Goal: Task Accomplishment & Management: Use online tool/utility

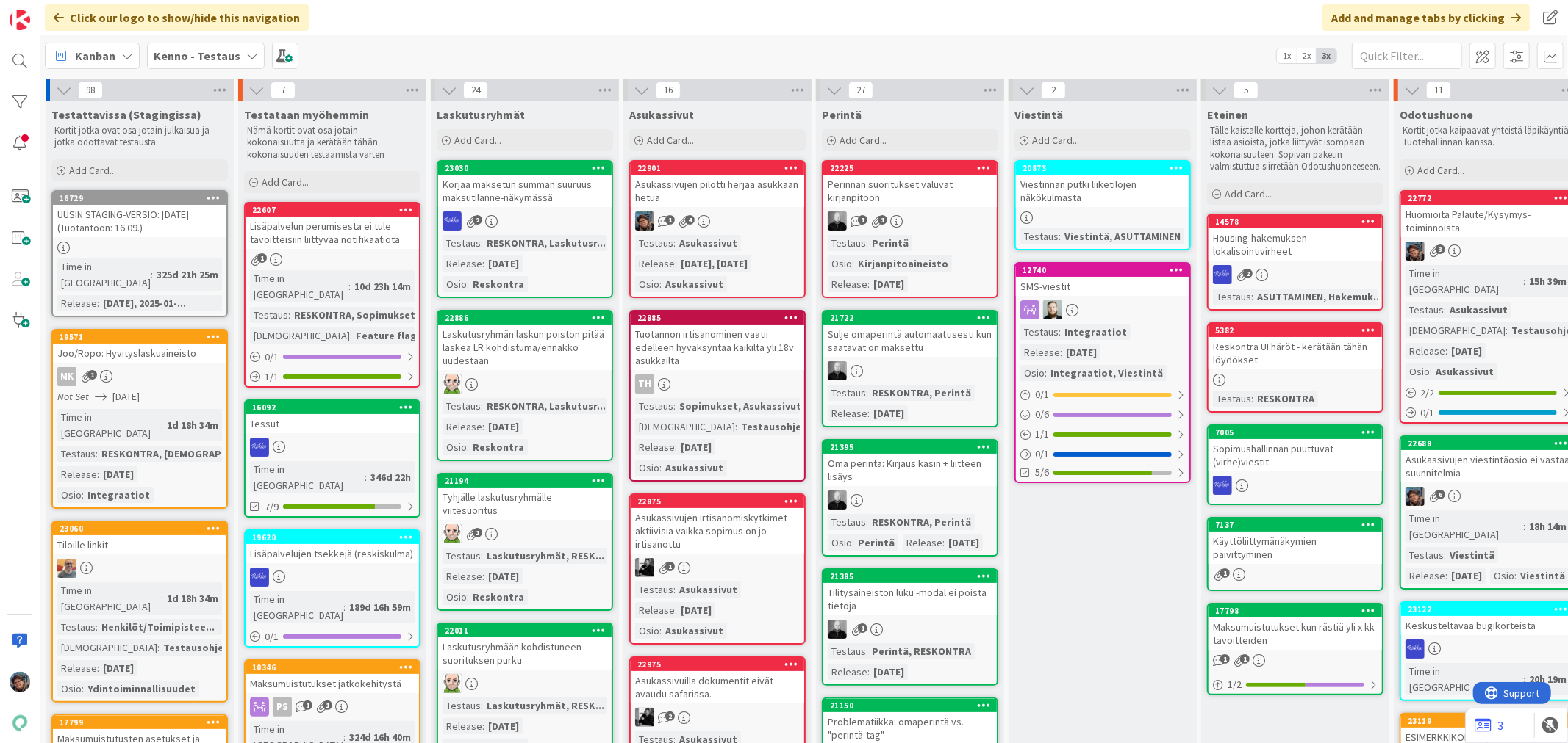
click at [724, 214] on div "1 4" at bounding box center [718, 221] width 174 height 19
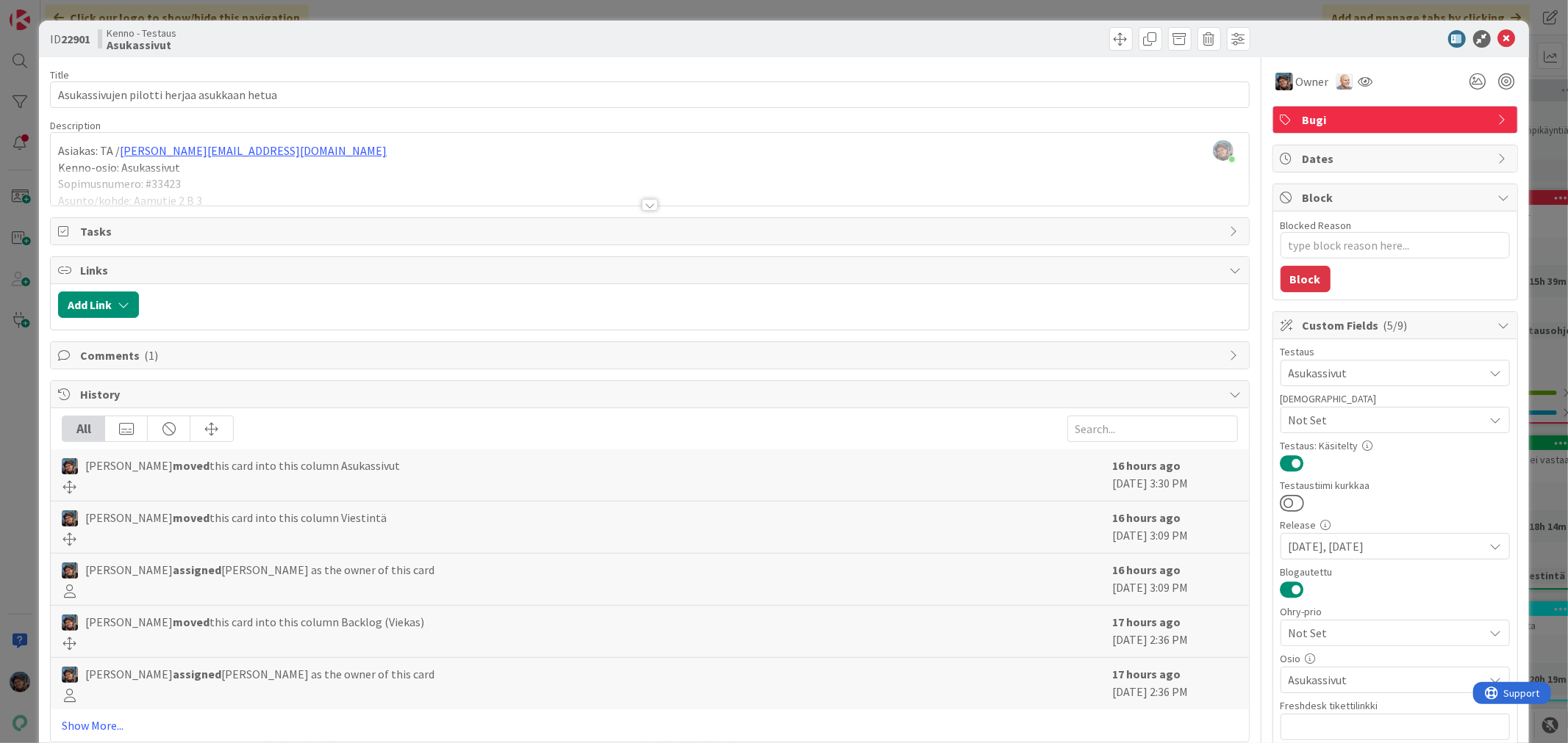
click at [644, 204] on div at bounding box center [650, 205] width 17 height 12
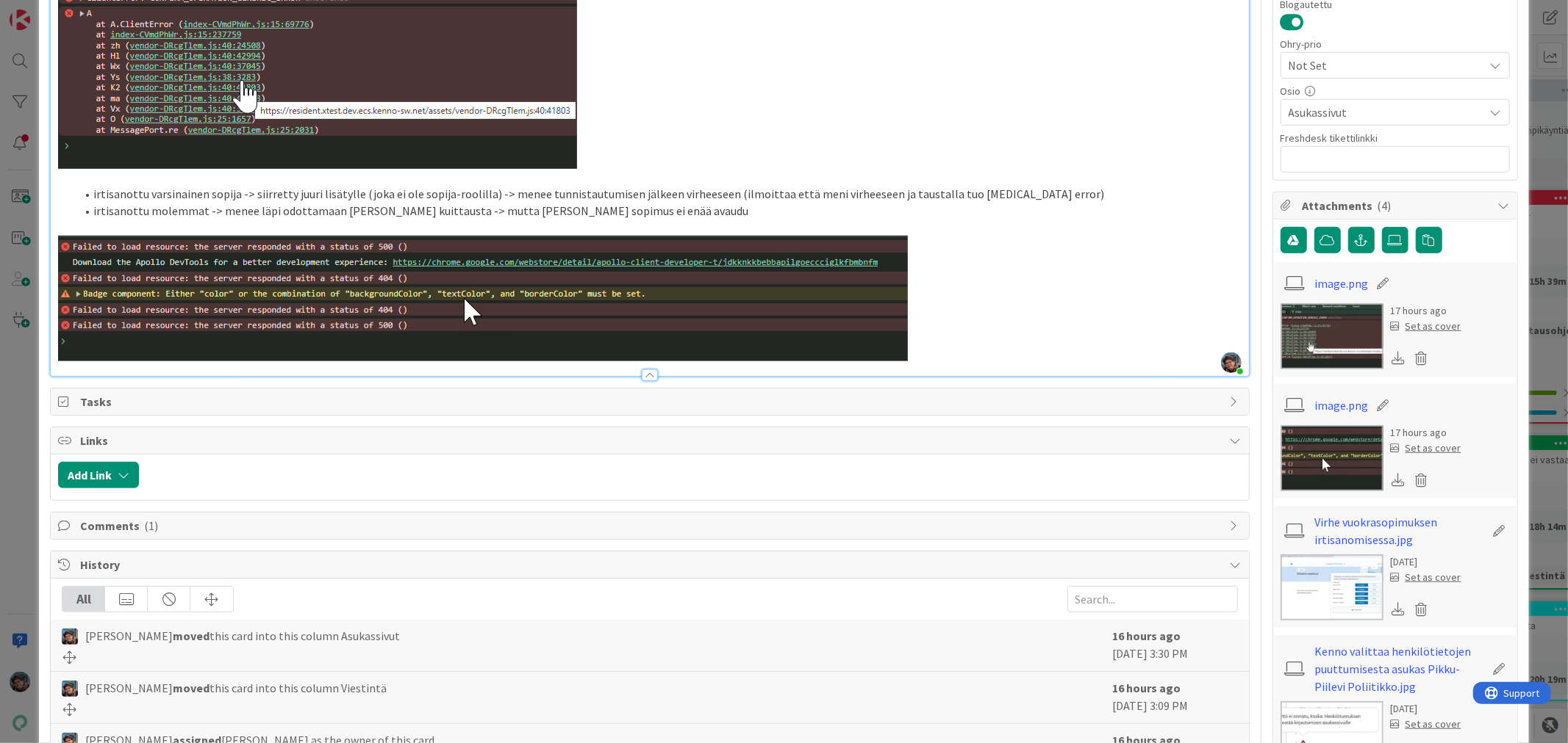
scroll to position [571, 0]
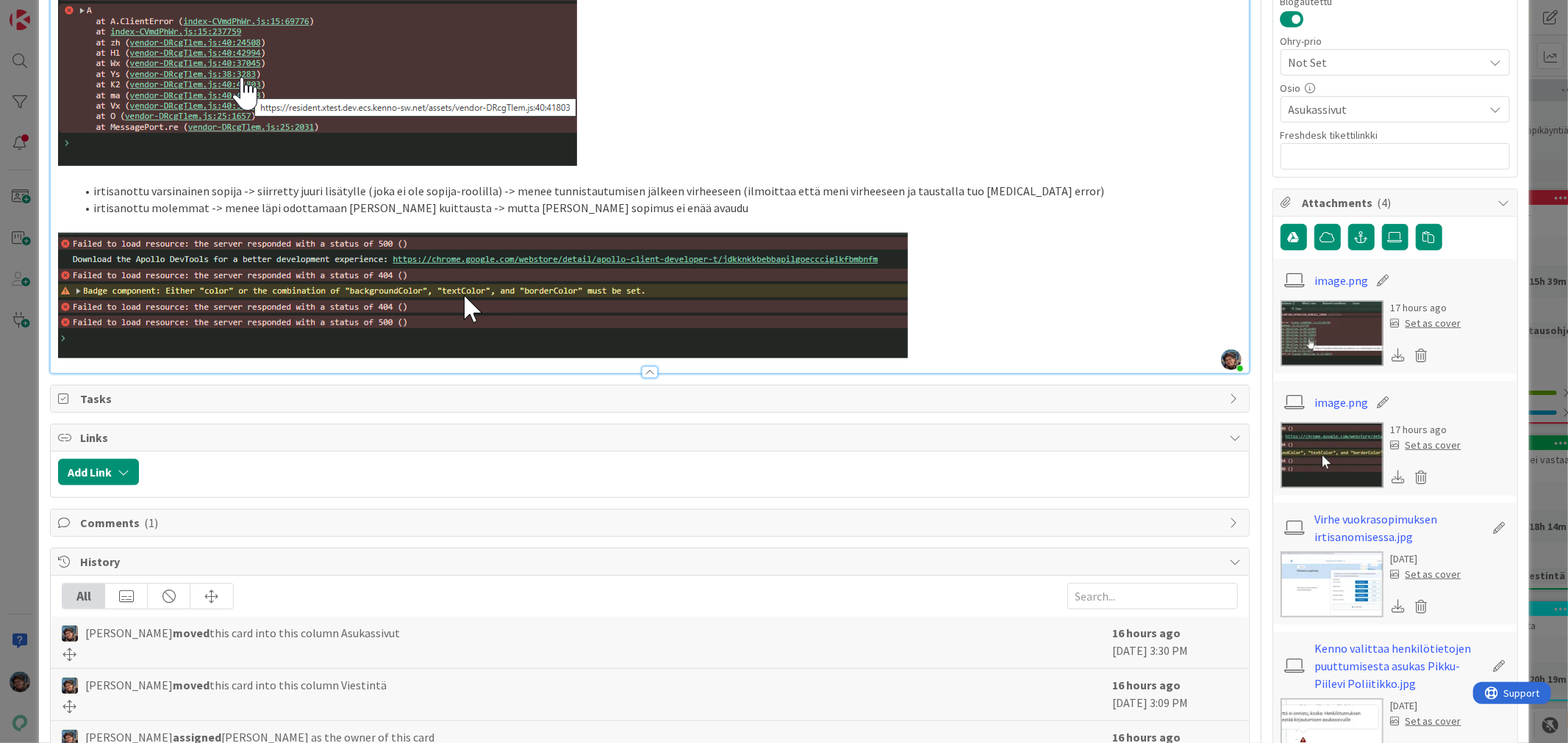
click at [920, 333] on p at bounding box center [649, 296] width 1183 height 126
click at [1060, 296] on p at bounding box center [649, 296] width 1183 height 126
click at [892, 282] on img at bounding box center [482, 296] width 849 height 126
drag, startPoint x: 973, startPoint y: 274, endPoint x: 1026, endPoint y: 267, distance: 53.5
click at [983, 274] on p at bounding box center [649, 296] width 1183 height 126
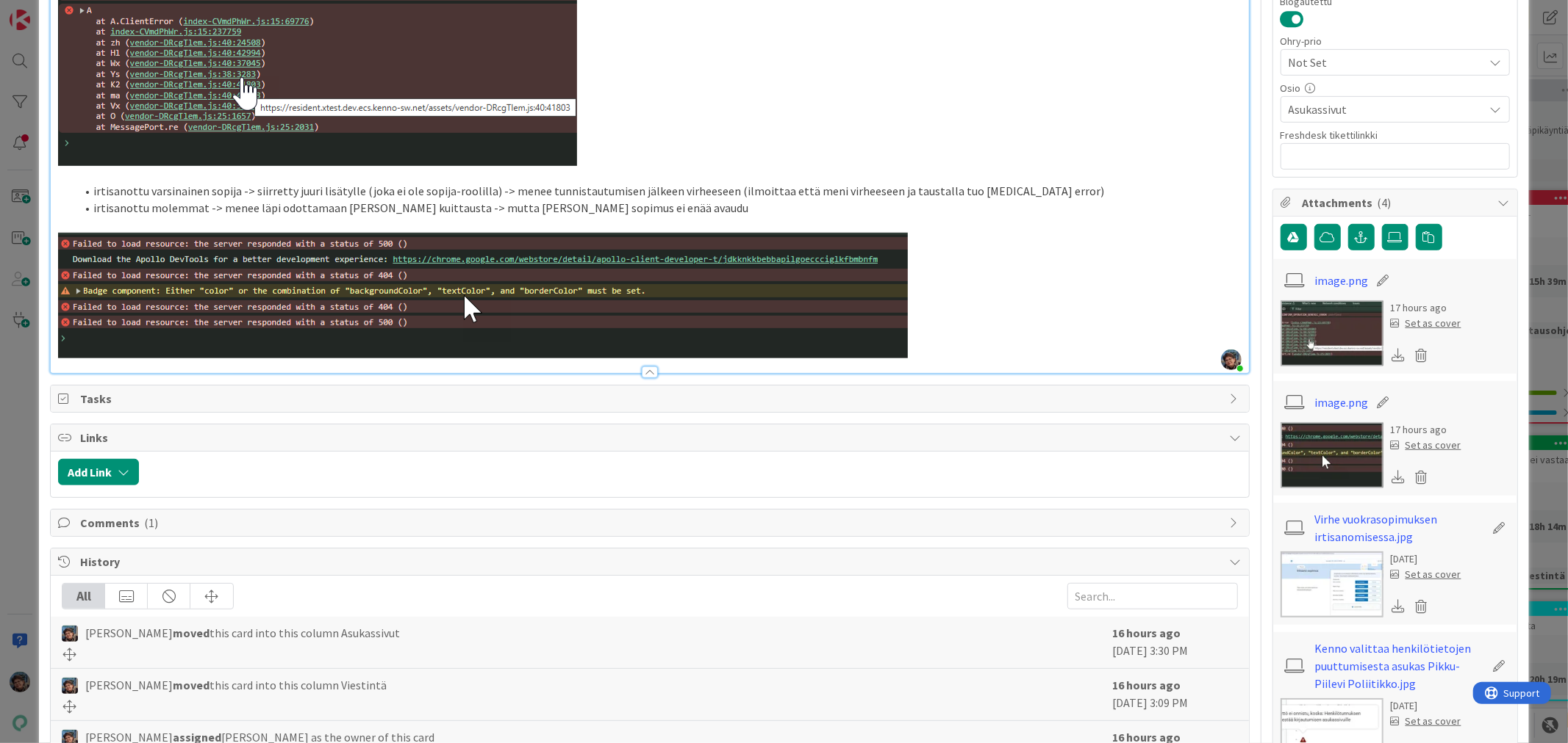
click at [1134, 292] on p at bounding box center [649, 296] width 1183 height 126
drag, startPoint x: 697, startPoint y: 258, endPoint x: 702, endPoint y: 285, distance: 27.5
click at [702, 285] on img at bounding box center [482, 296] width 849 height 126
click at [904, 277] on img at bounding box center [482, 296] width 849 height 126
click at [924, 277] on p at bounding box center [649, 296] width 1183 height 126
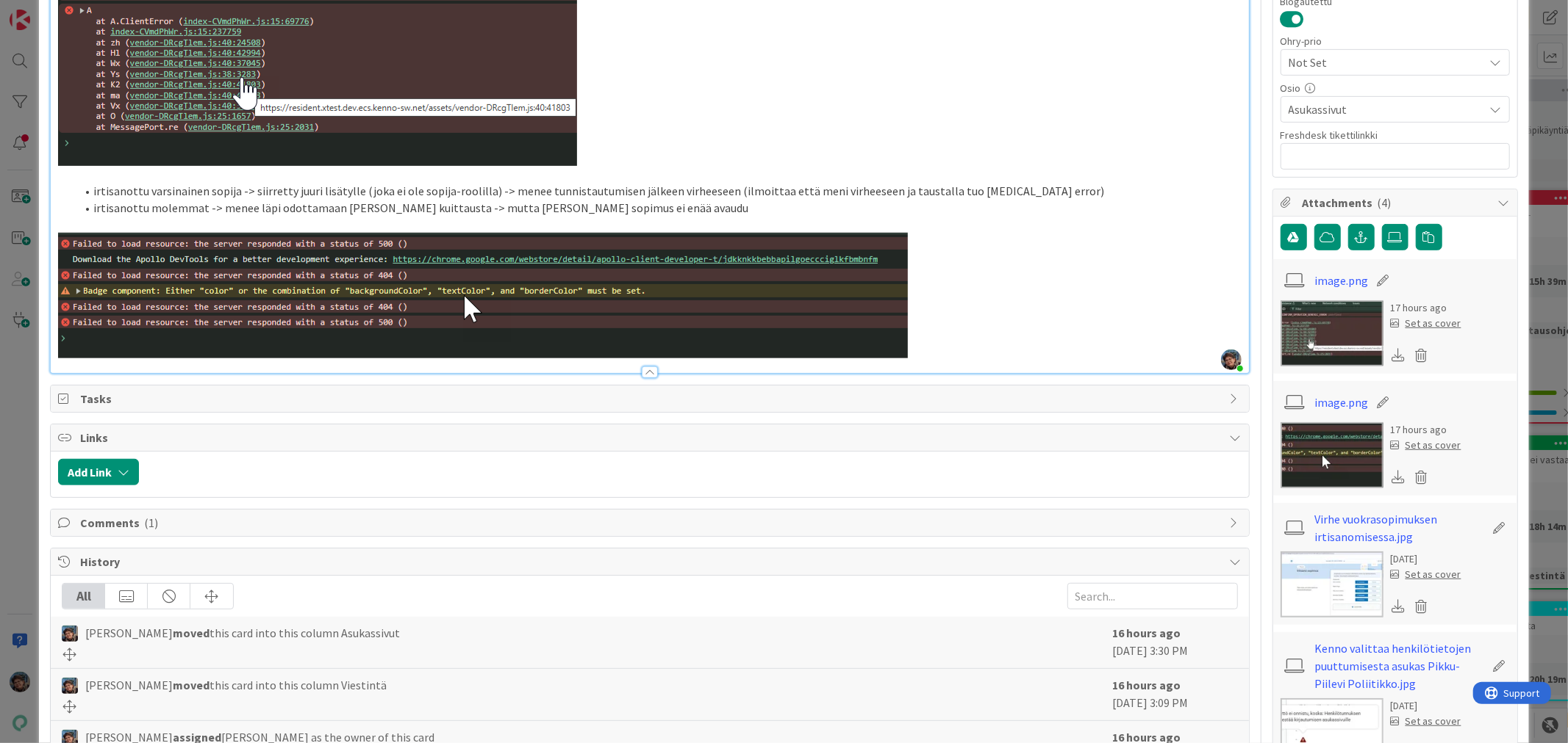
click at [954, 275] on p at bounding box center [649, 296] width 1183 height 126
click at [75, 358] on div at bounding box center [649, 365] width 1198 height 16
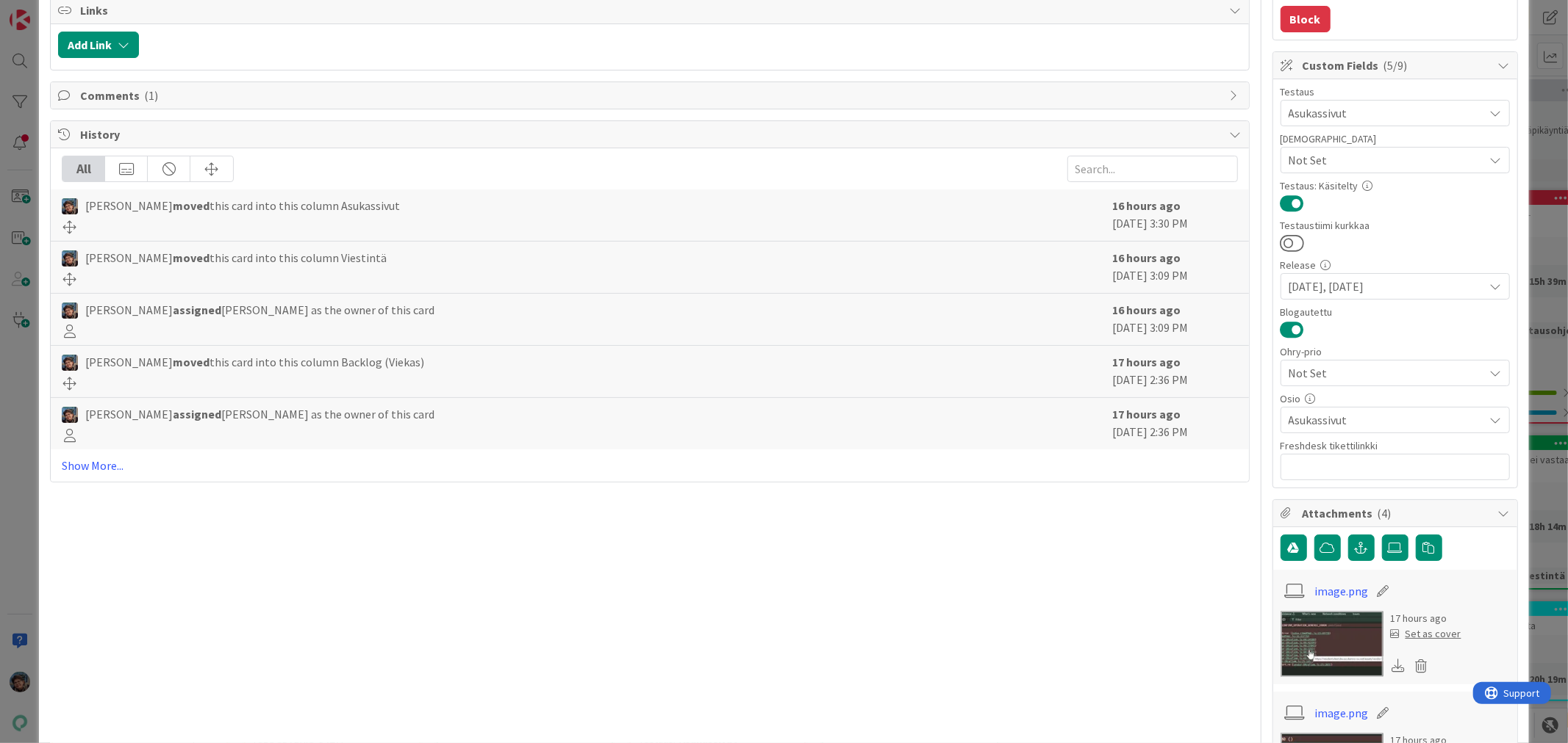
scroll to position [0, 0]
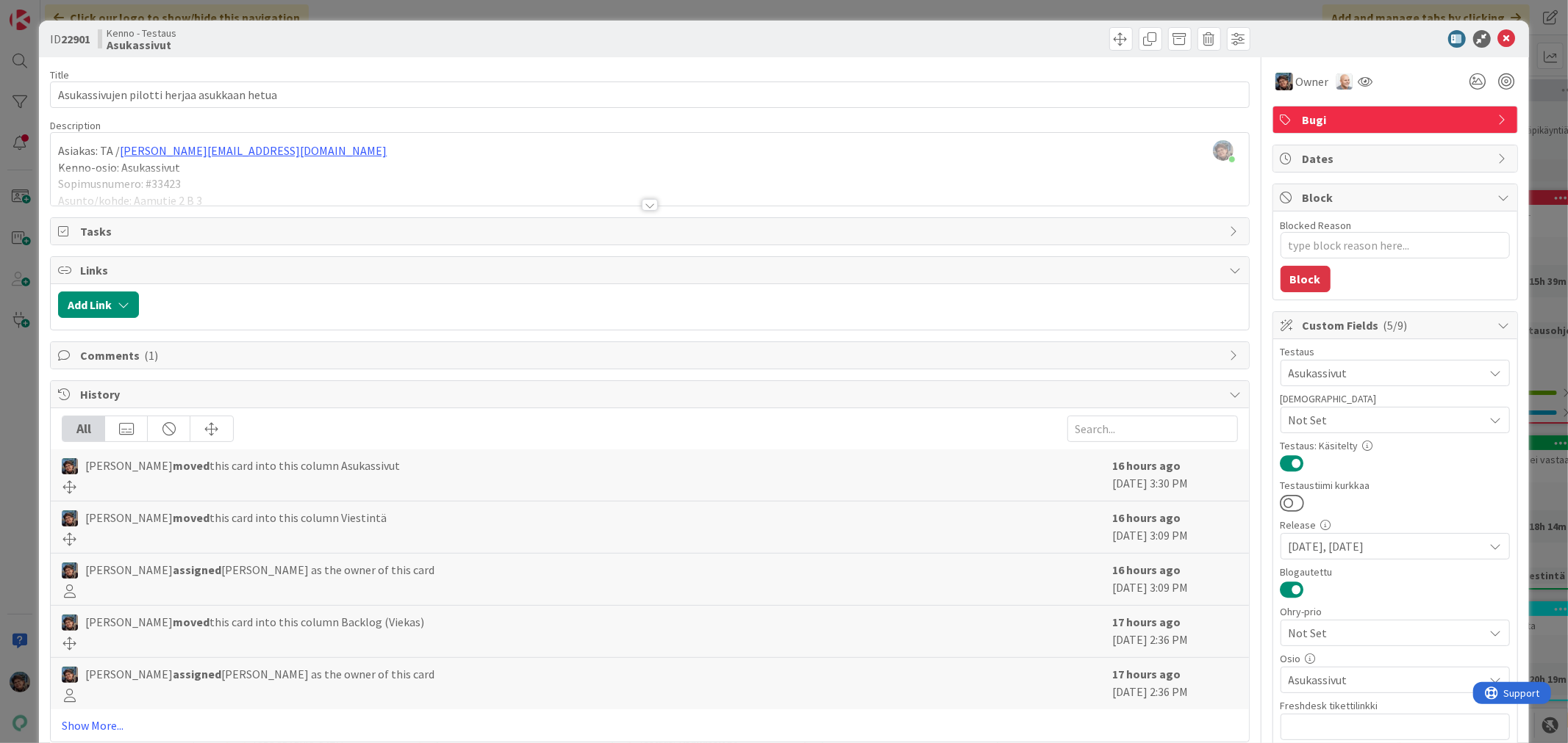
click at [642, 202] on div at bounding box center [650, 205] width 17 height 12
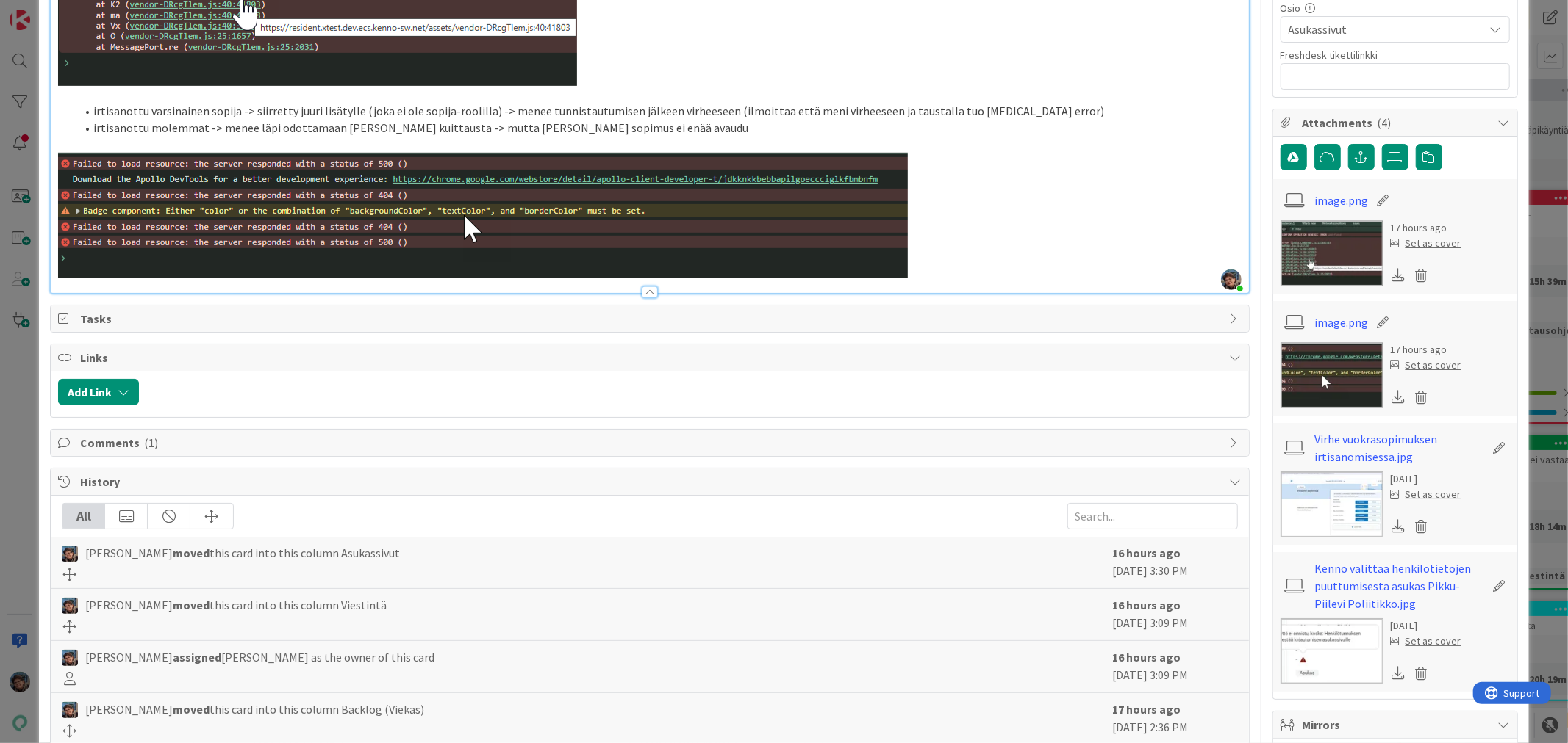
scroll to position [652, 0]
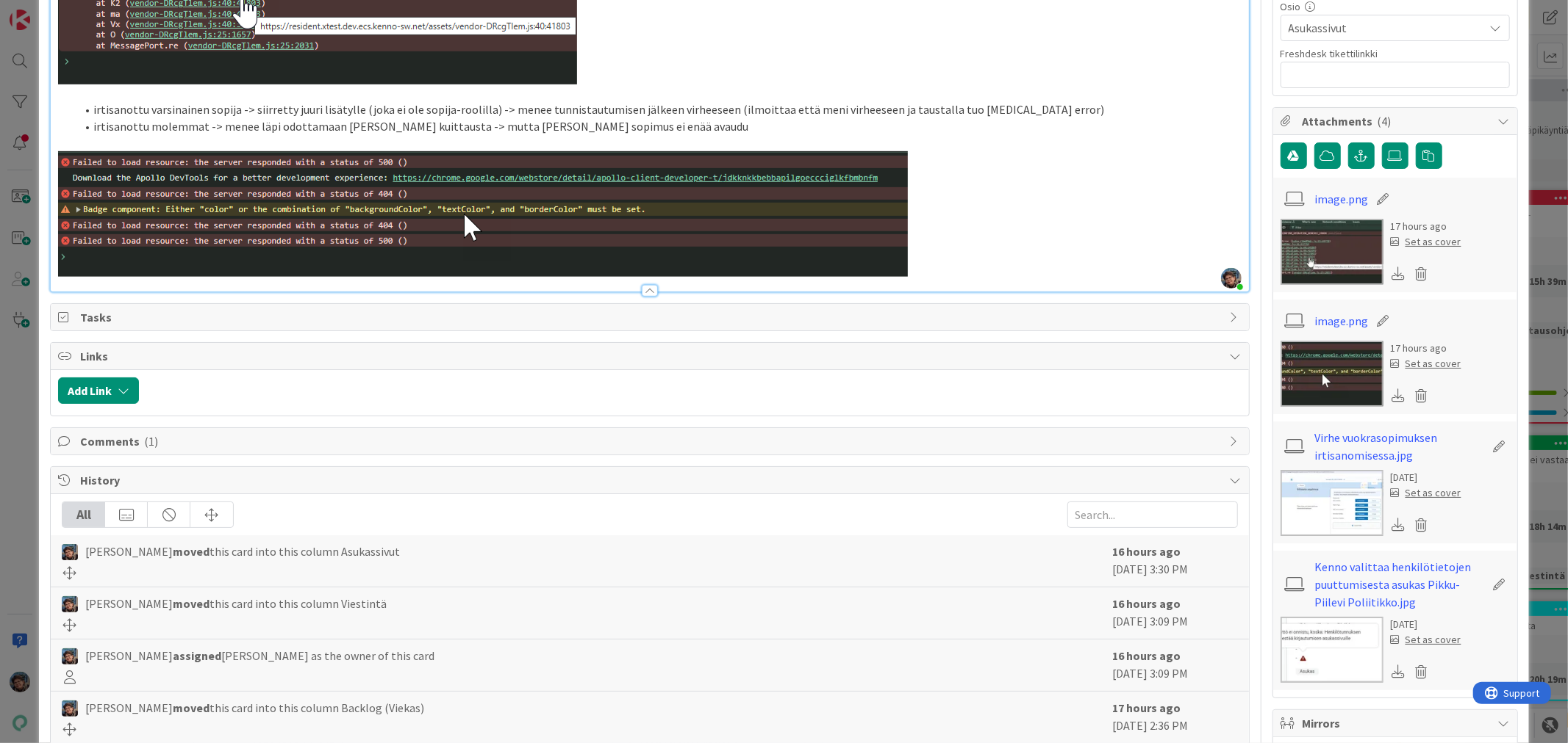
click at [978, 250] on p at bounding box center [649, 214] width 1183 height 126
click at [1180, 203] on p at bounding box center [649, 214] width 1183 height 126
click at [935, 251] on p at bounding box center [649, 214] width 1183 height 126
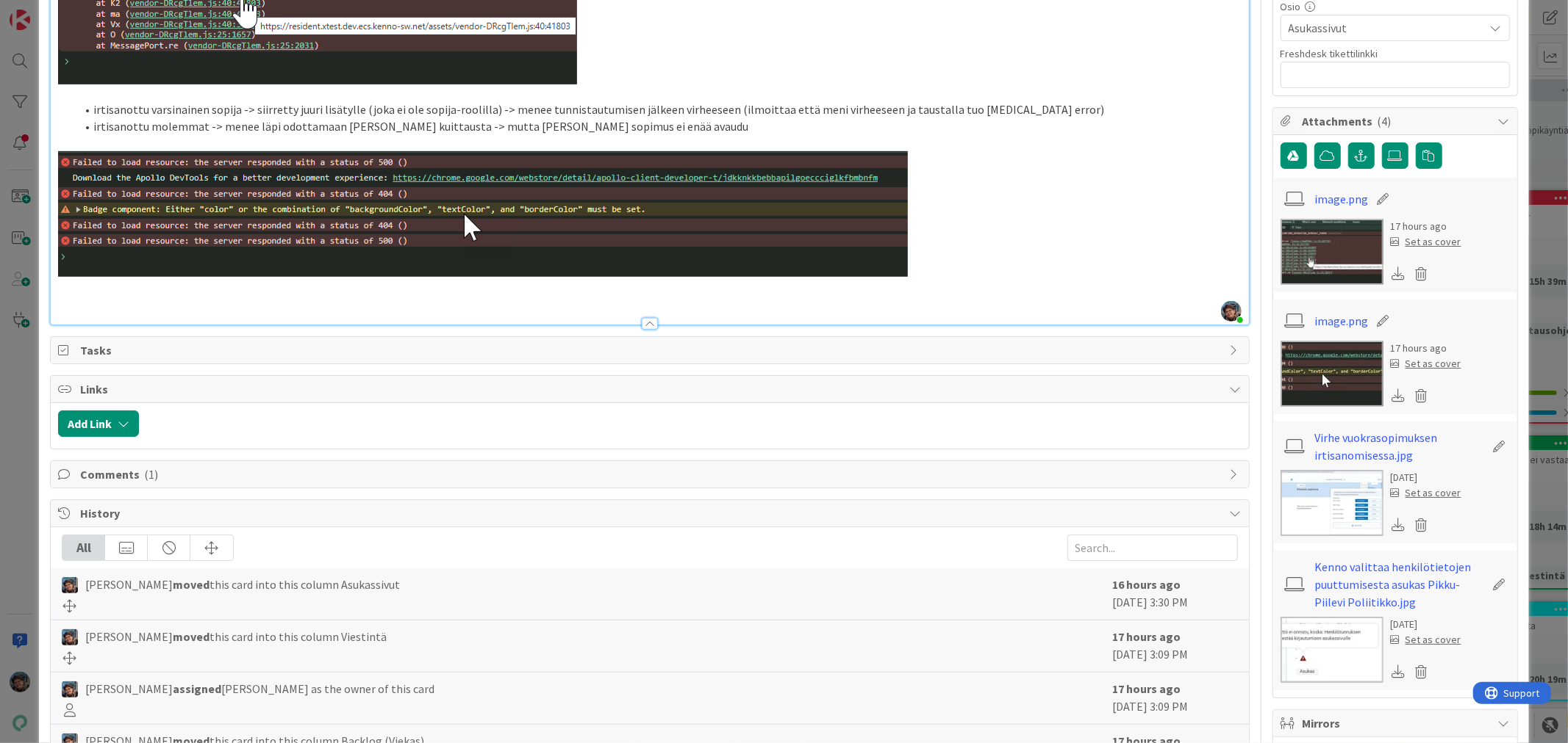
type textarea "x"
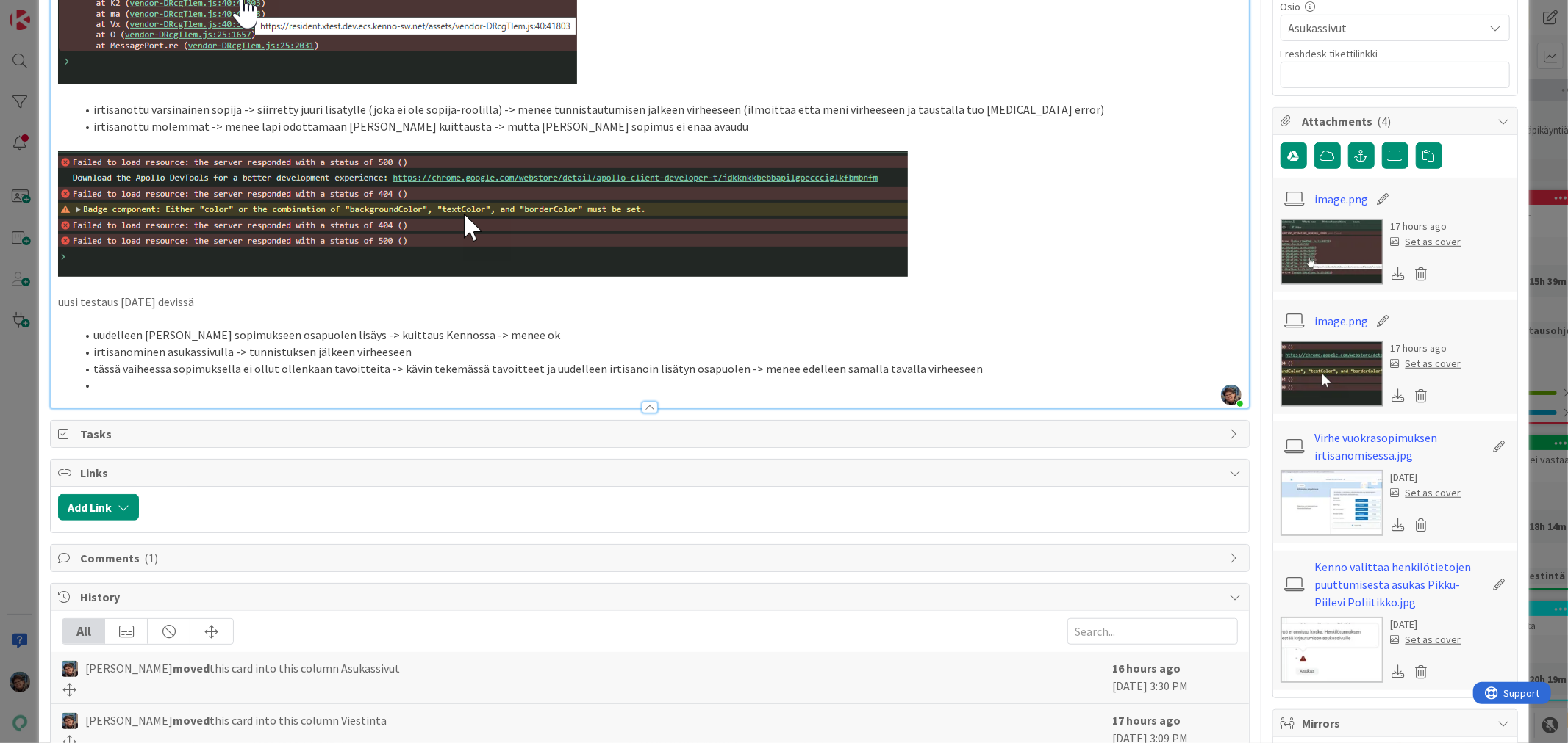
click at [142, 377] on li at bounding box center [658, 385] width 1165 height 17
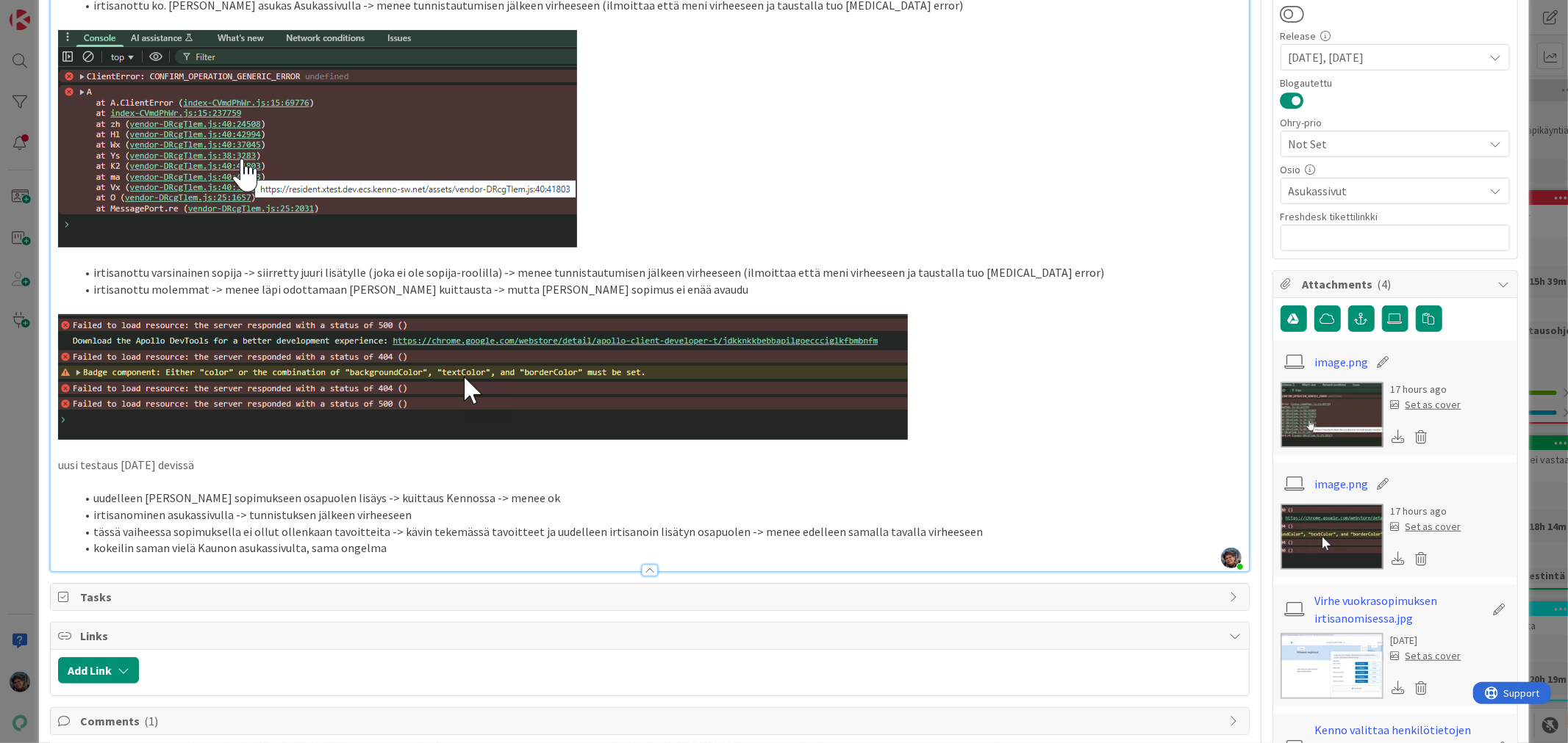
scroll to position [0, 0]
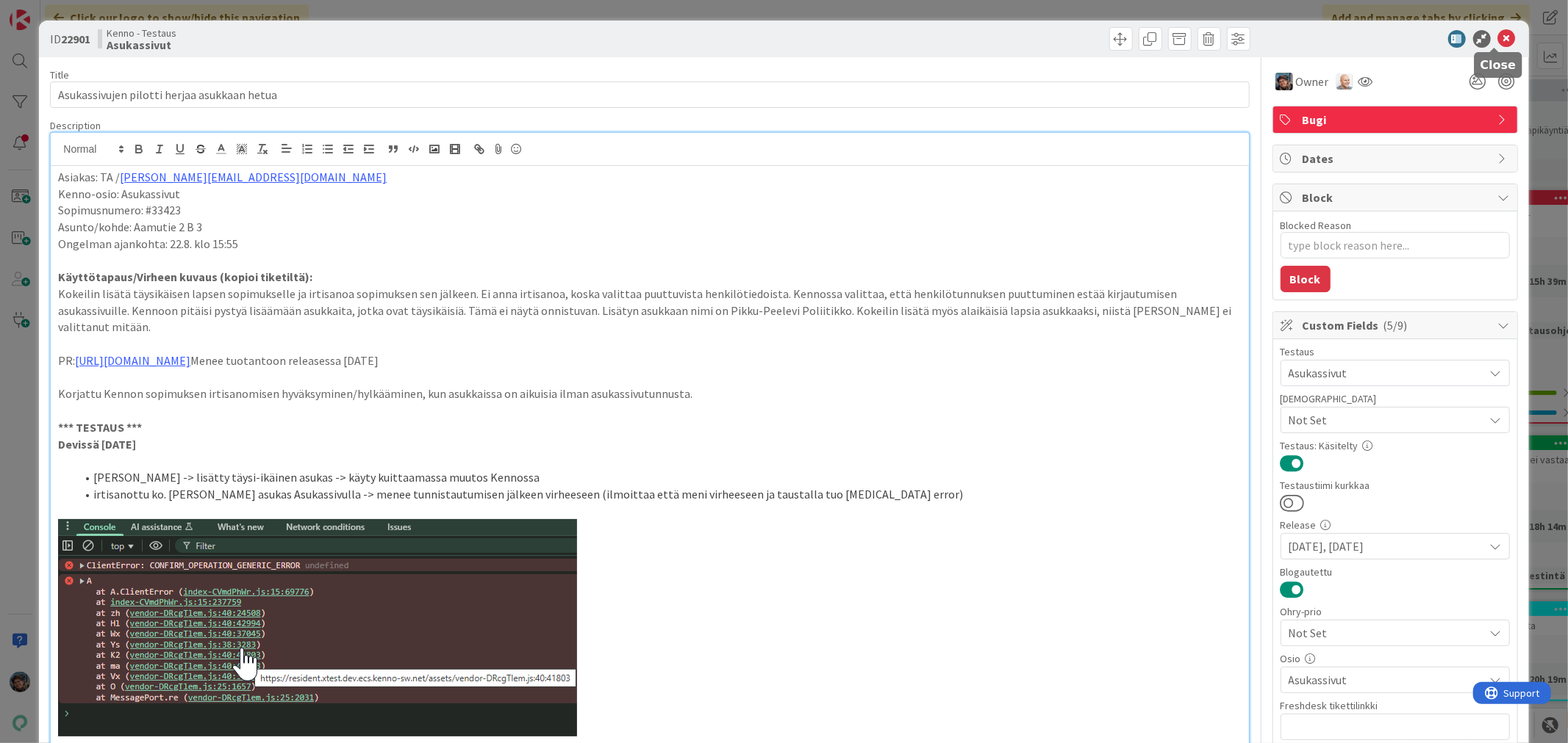
click at [1498, 38] on icon at bounding box center [1506, 38] width 17 height 17
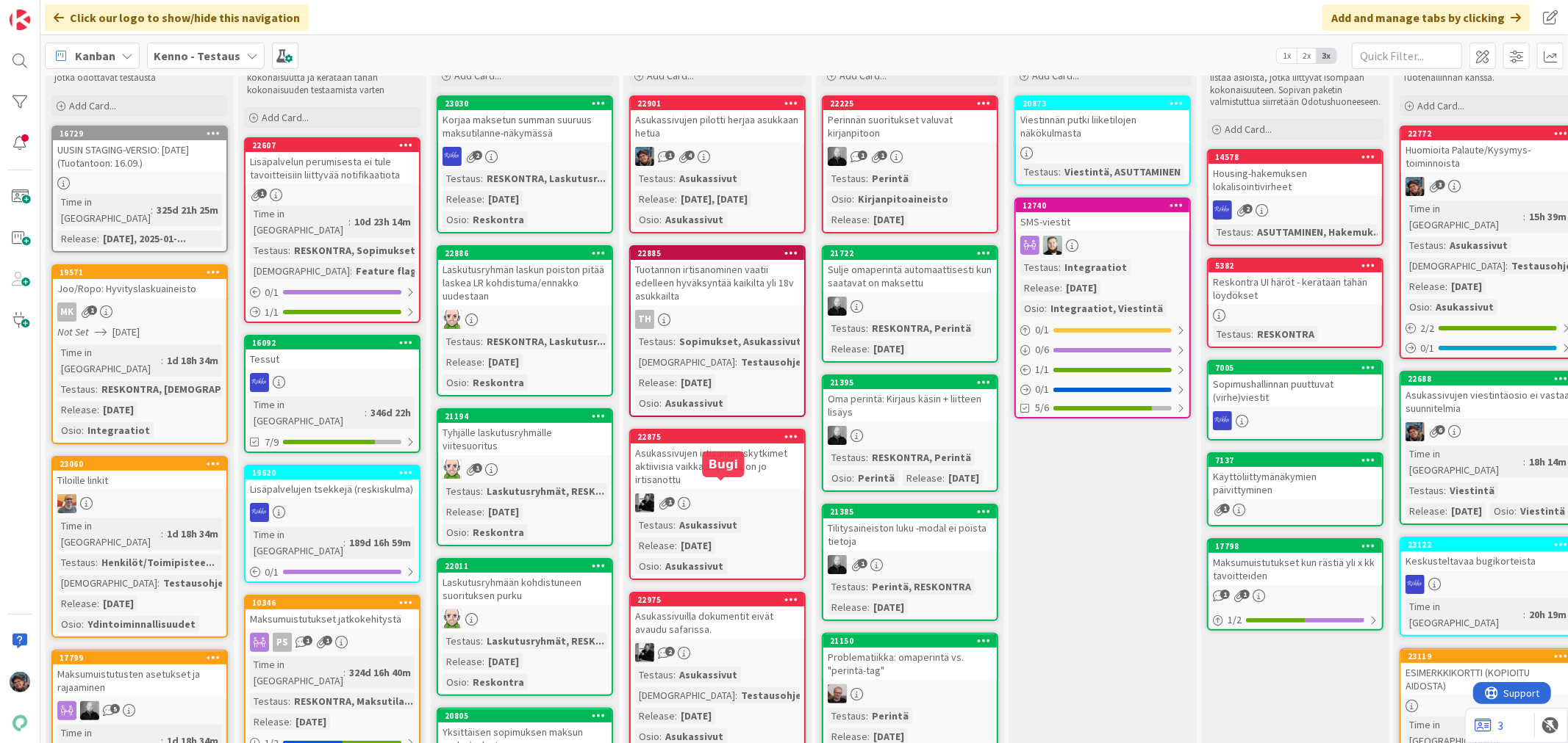
scroll to position [326, 0]
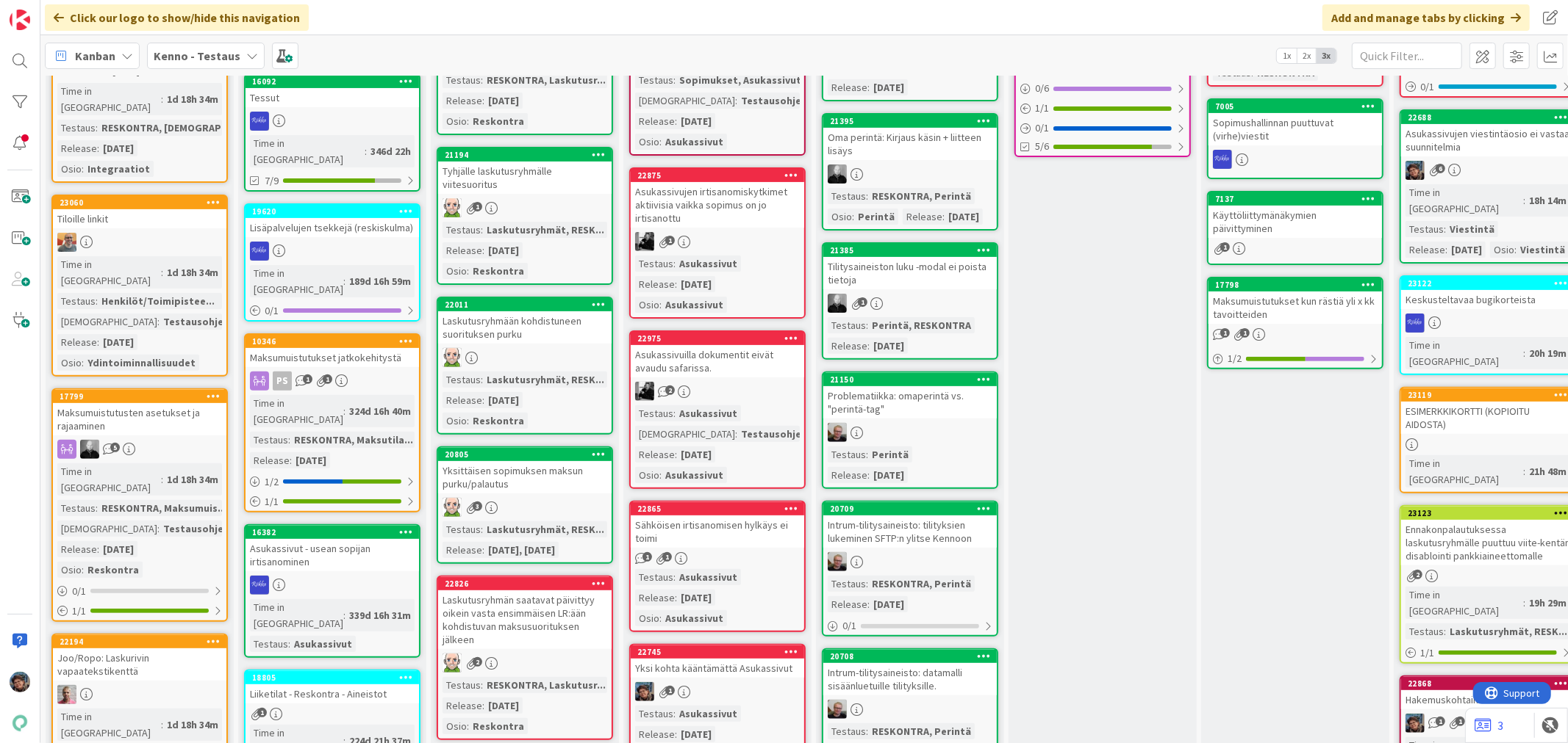
click at [753, 276] on div "Testaus : Asukassivut Release : 2025-09-03 Osio : Asukassivut" at bounding box center [717, 283] width 165 height 57
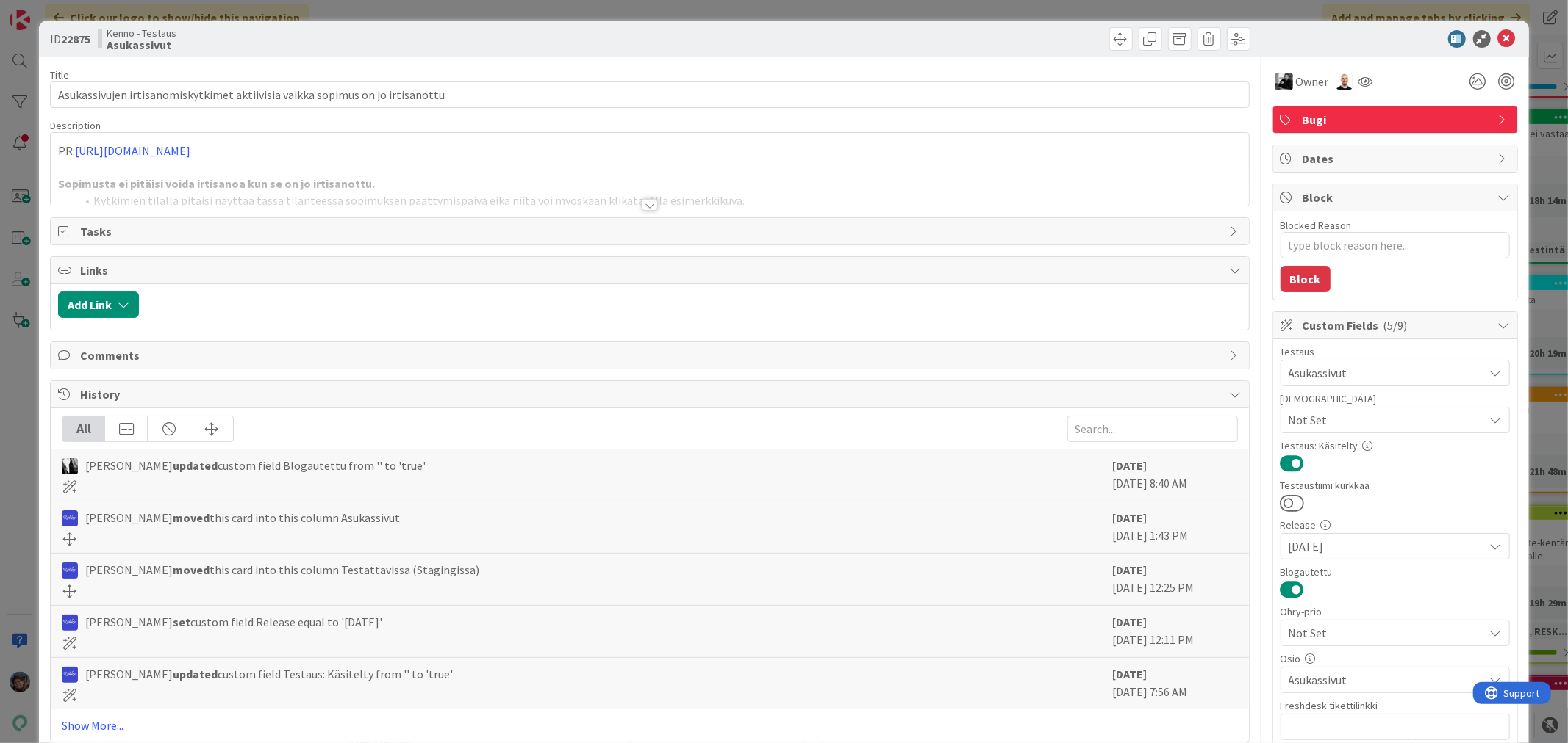
click at [644, 207] on div at bounding box center [650, 205] width 17 height 12
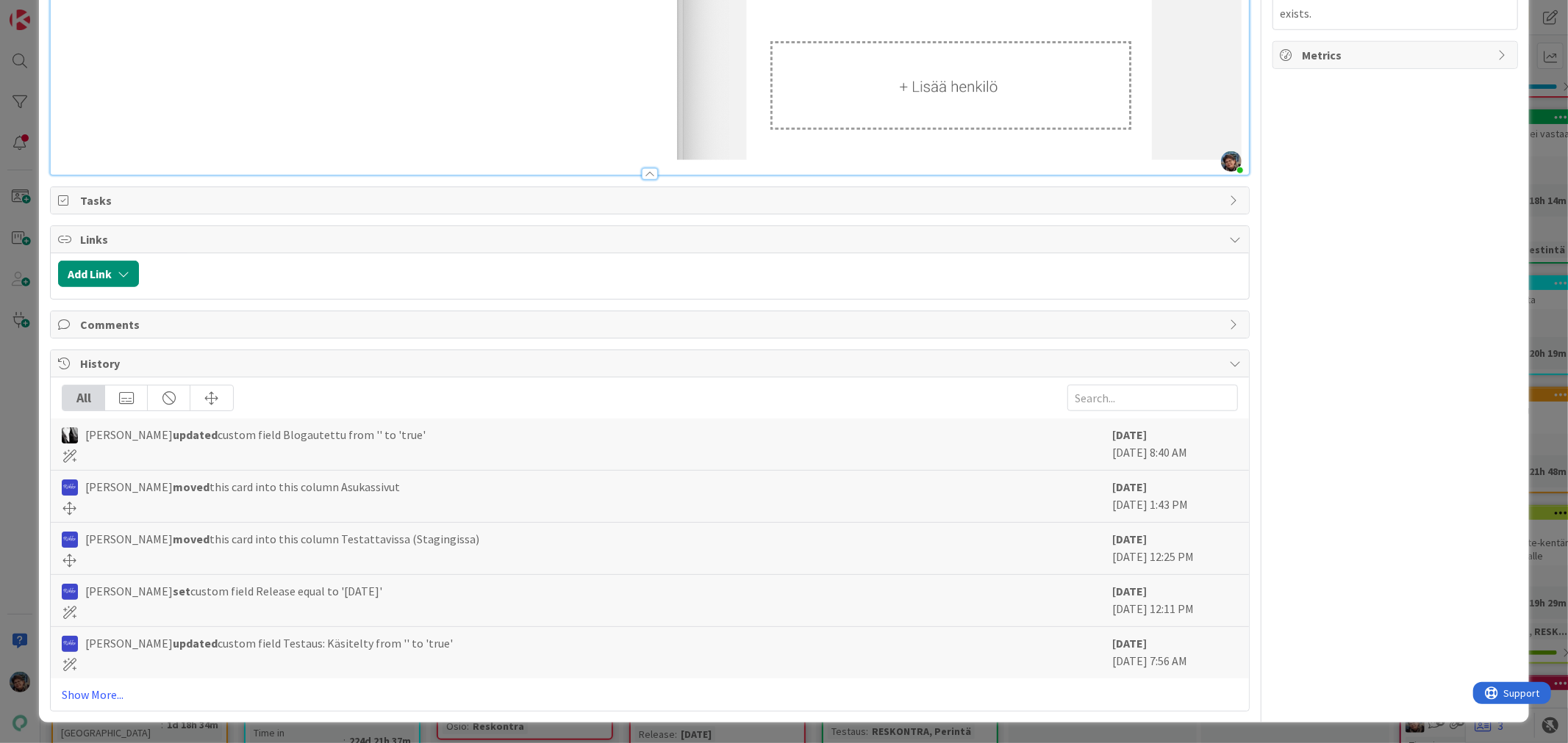
scroll to position [1126, 0]
click at [79, 689] on link "Show More..." at bounding box center [649, 694] width 1175 height 17
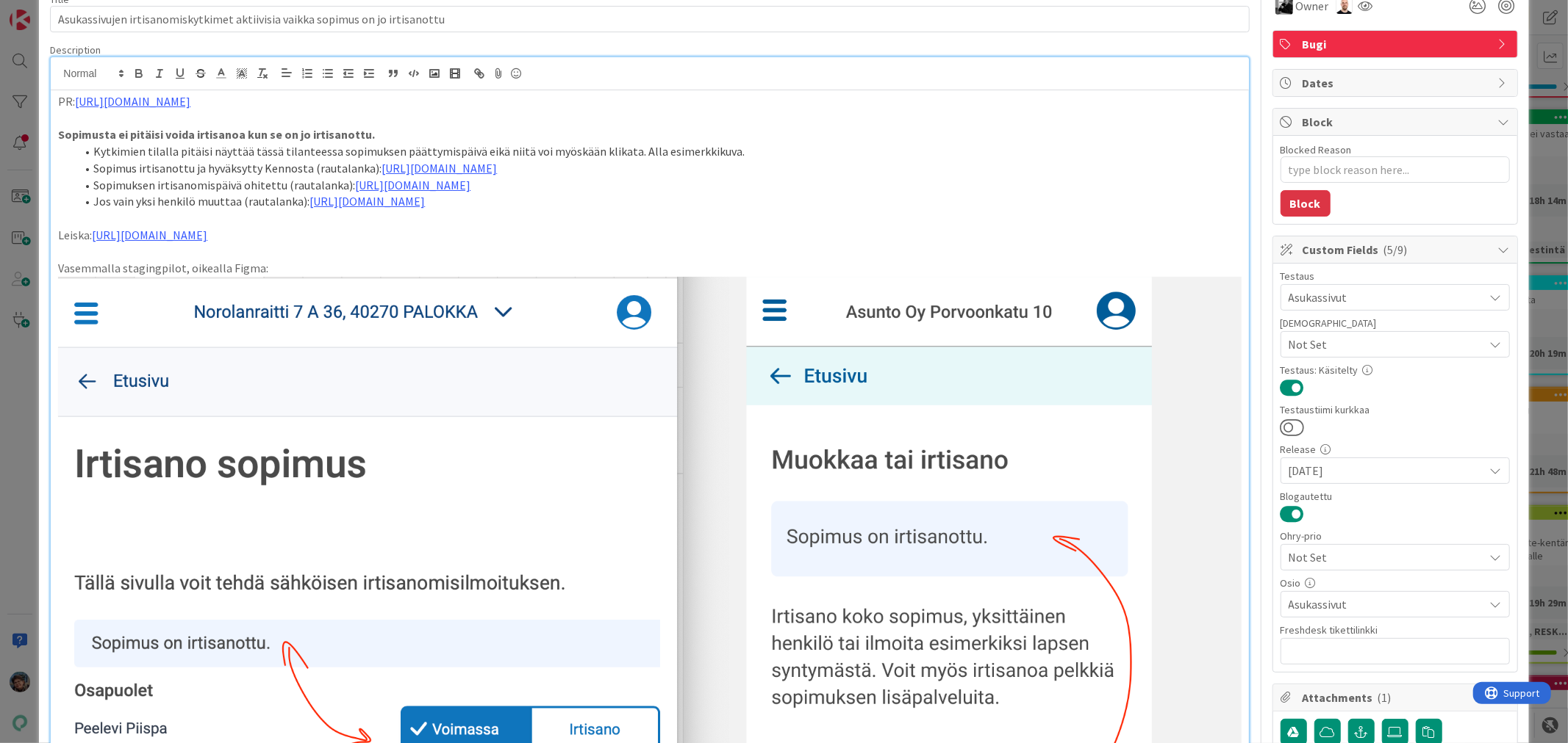
scroll to position [0, 0]
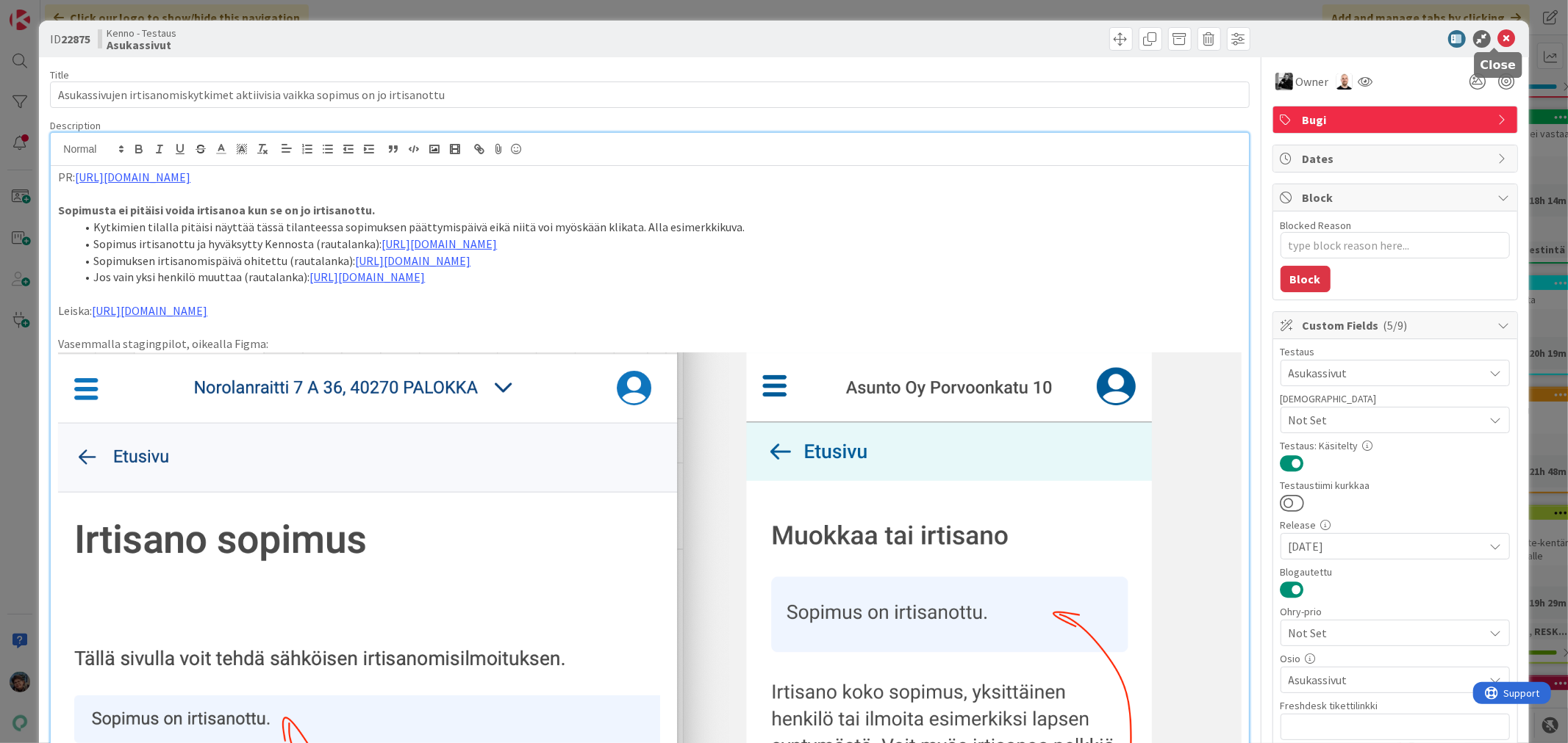
click at [1498, 36] on icon at bounding box center [1506, 38] width 17 height 17
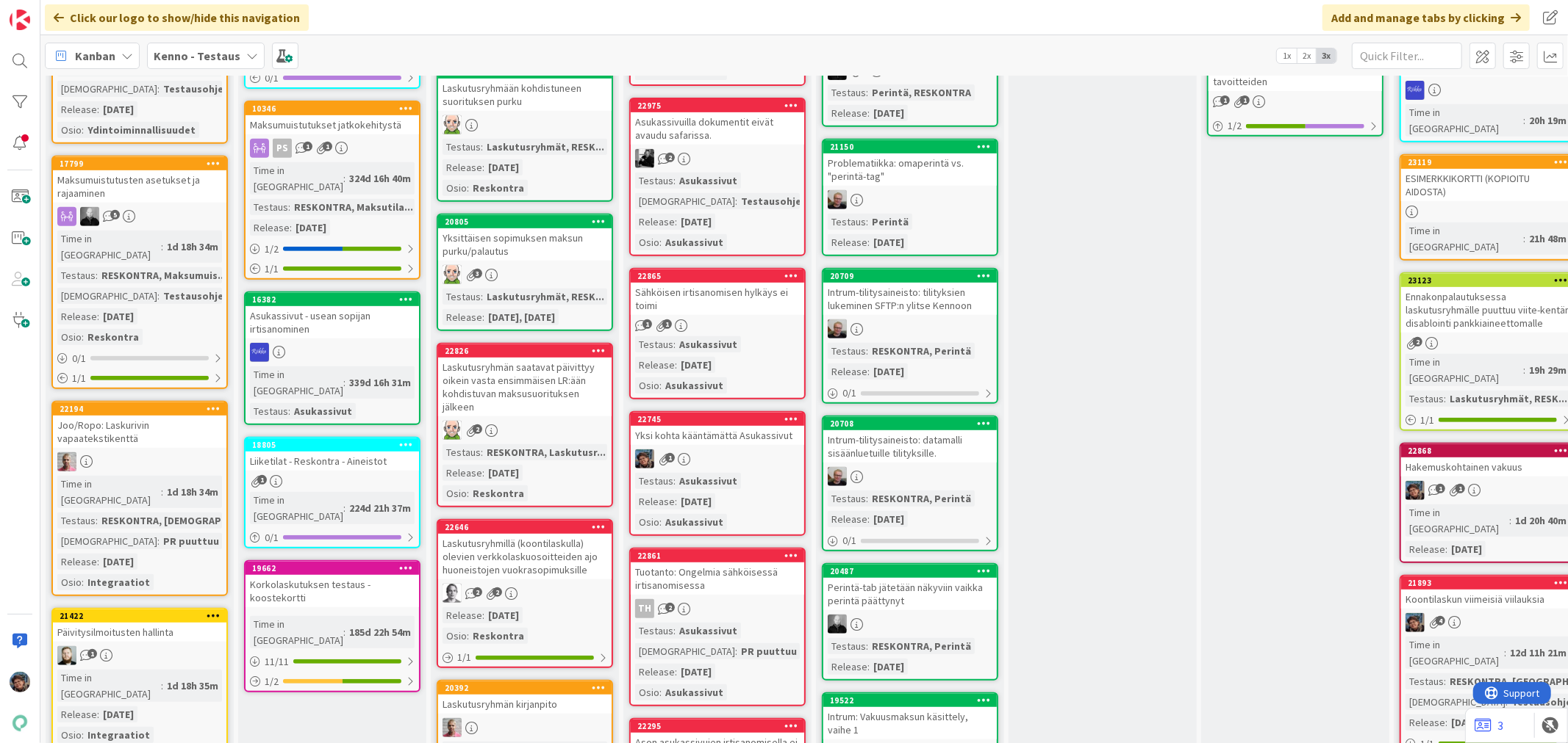
scroll to position [571, 0]
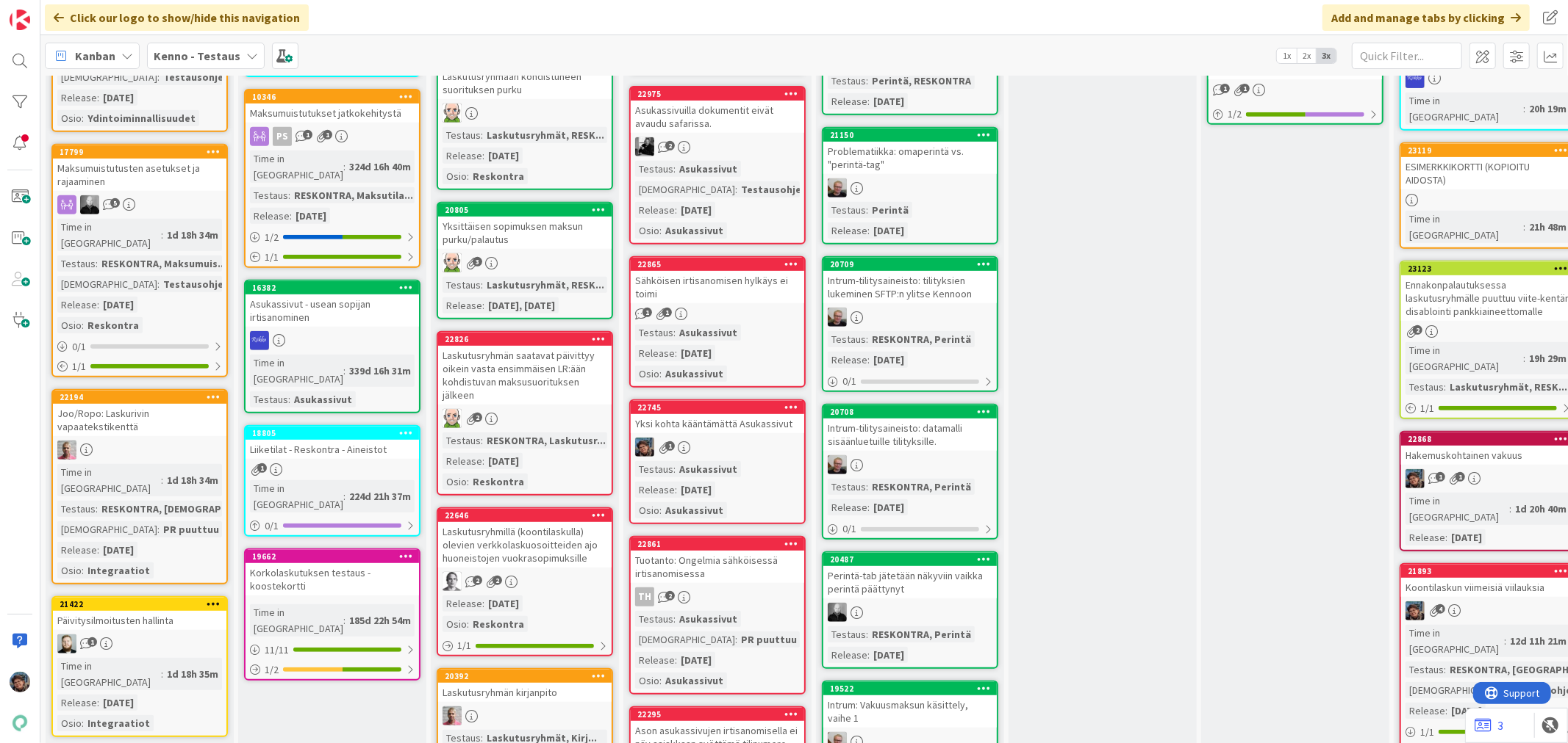
click at [750, 307] on div "1 1" at bounding box center [718, 313] width 174 height 12
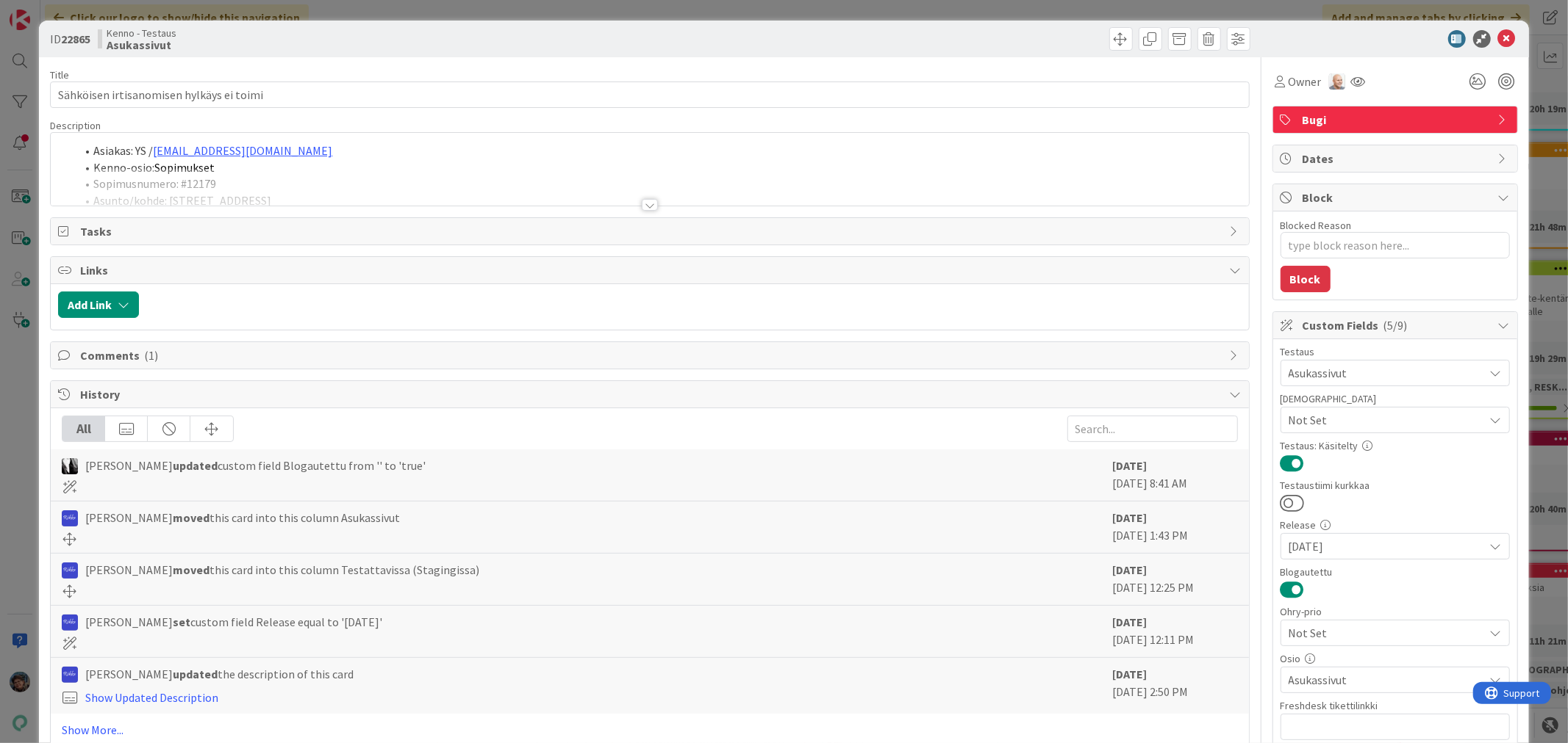
click at [642, 202] on div at bounding box center [650, 205] width 17 height 12
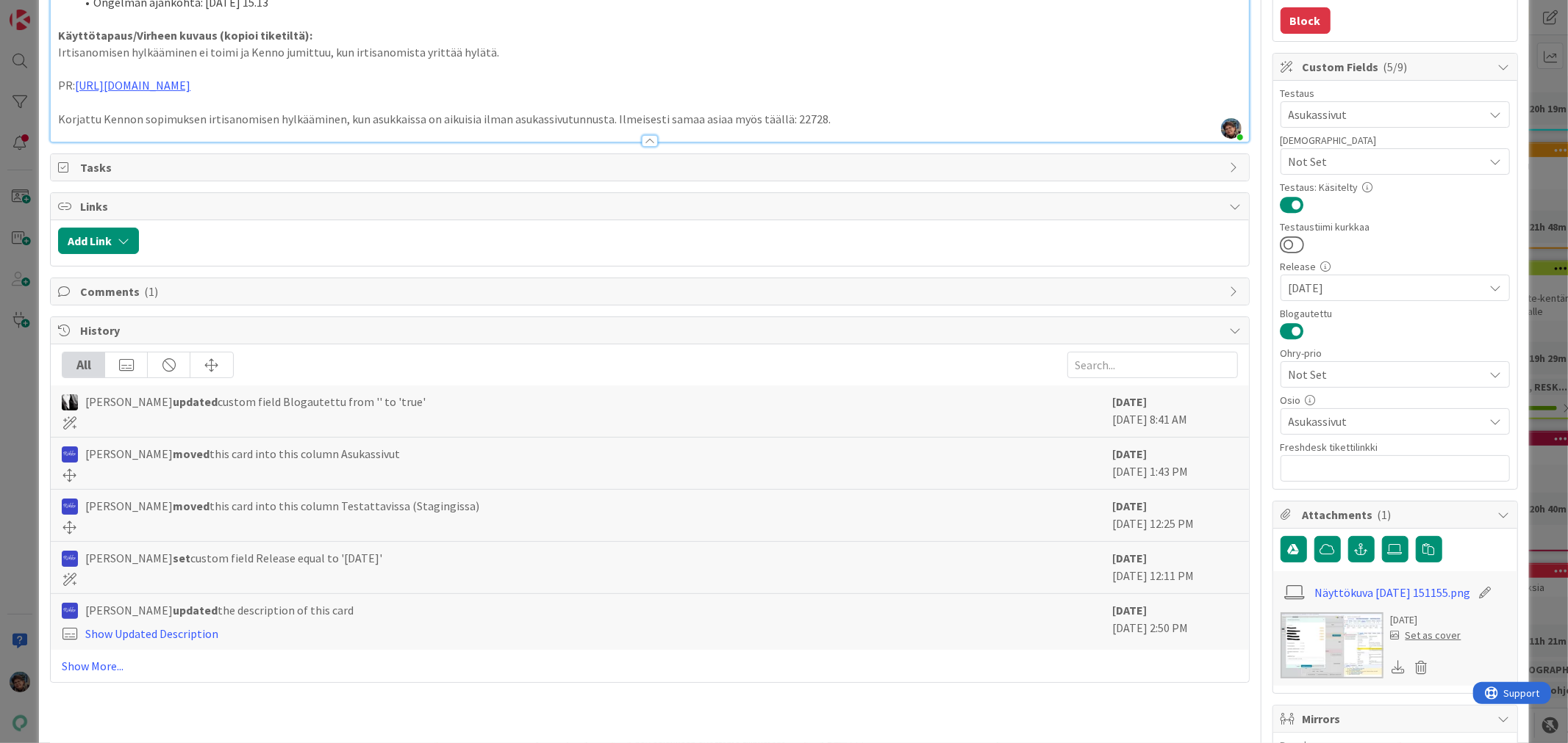
scroll to position [326, 0]
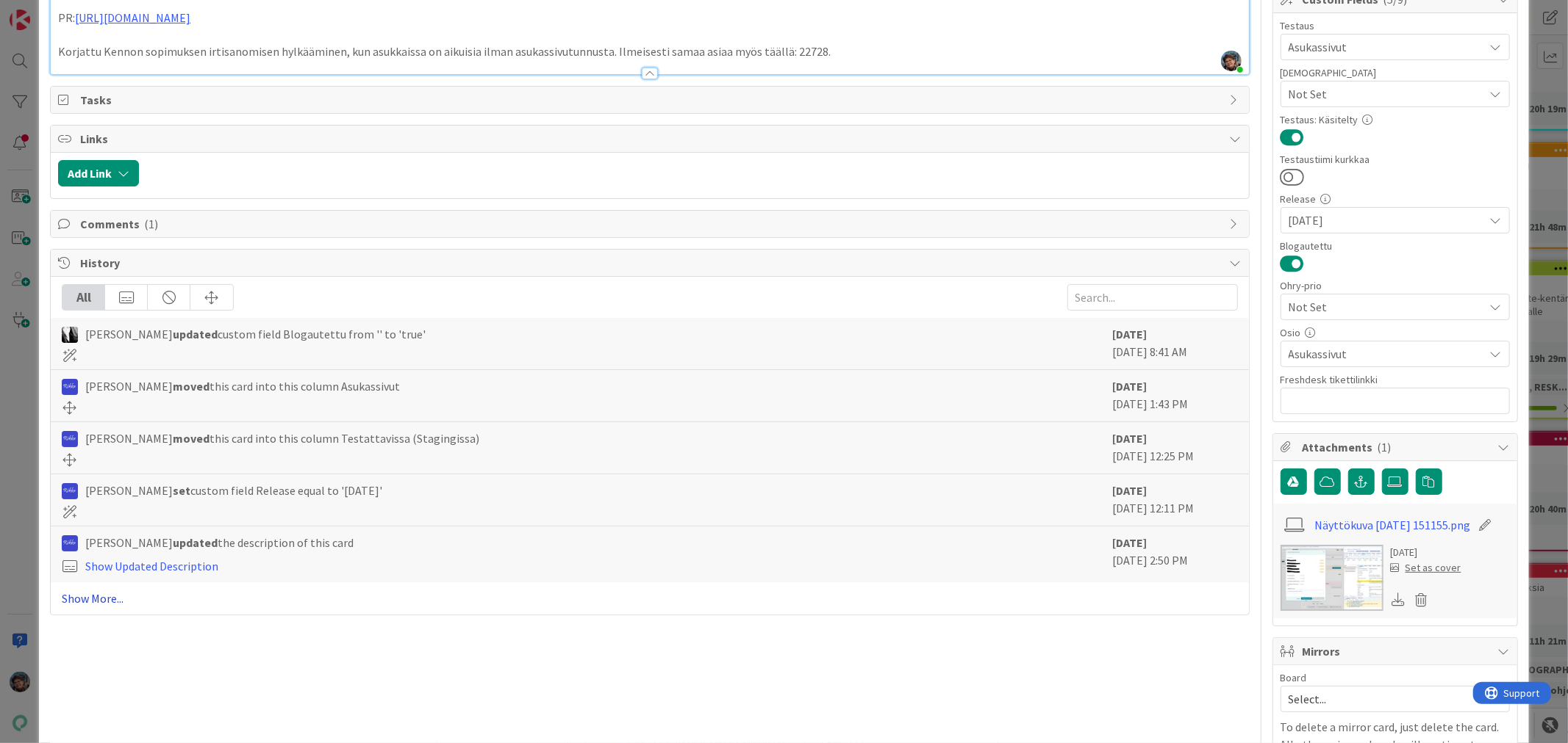
click at [68, 595] on link "Show More..." at bounding box center [649, 598] width 1175 height 17
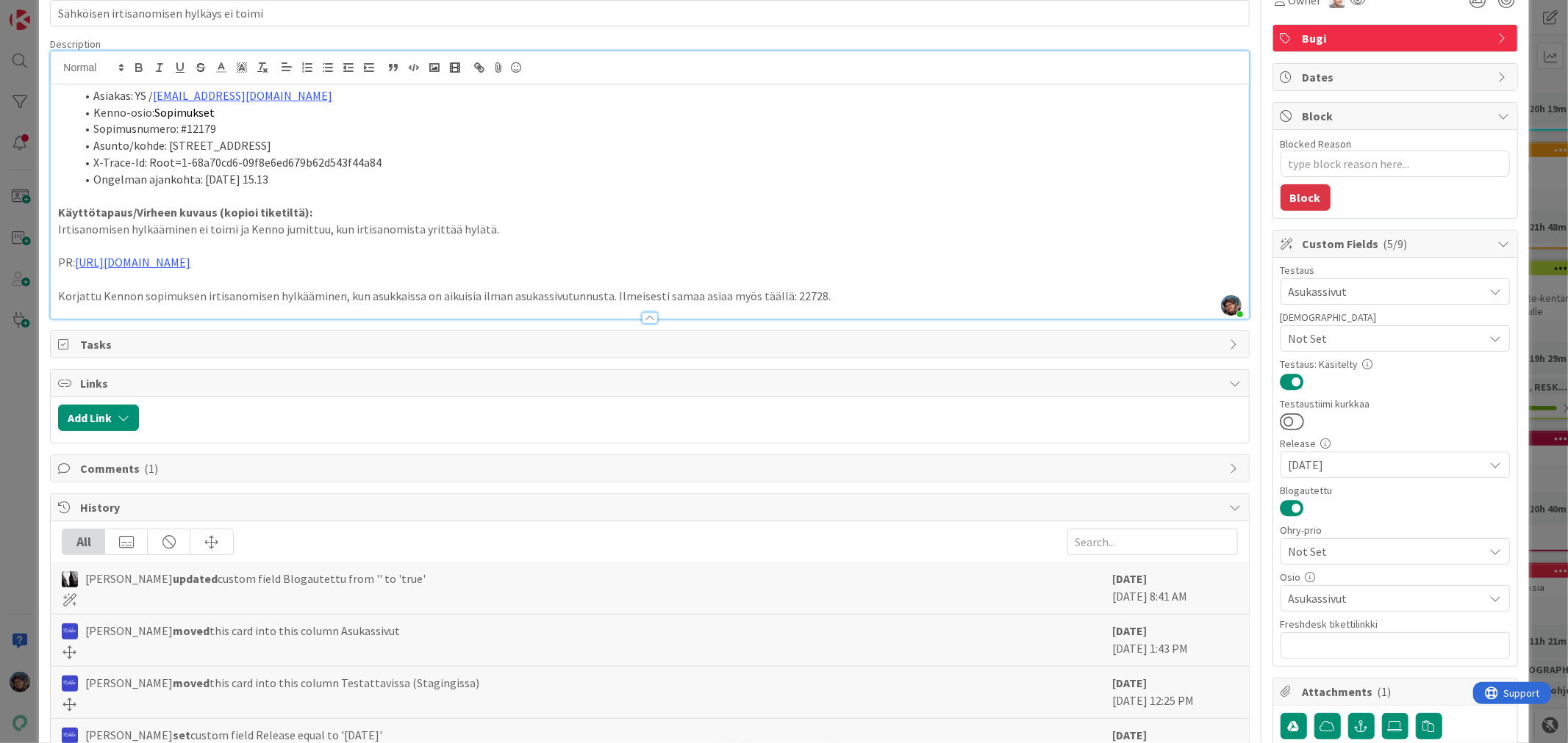
scroll to position [0, 0]
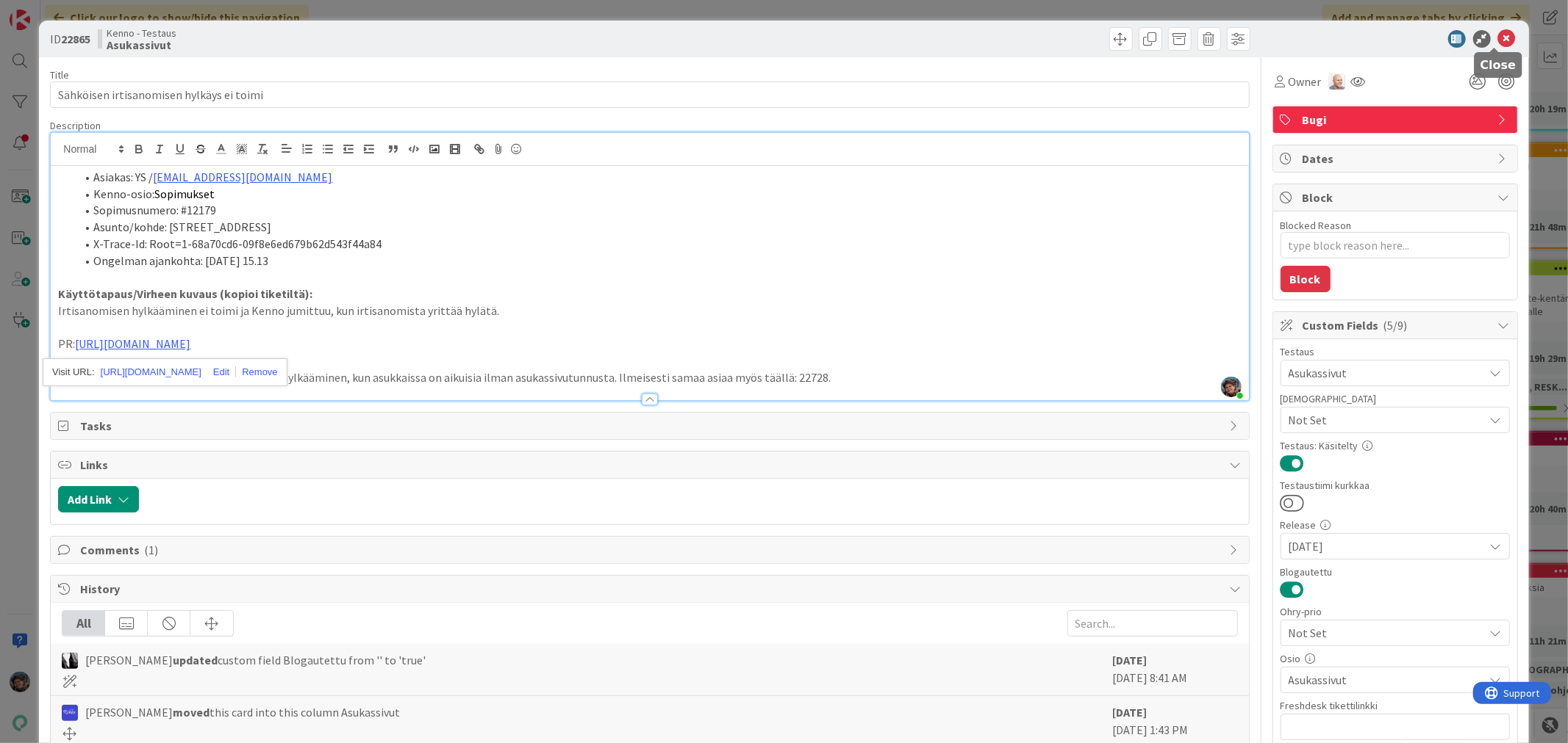
click at [1498, 36] on icon at bounding box center [1506, 38] width 17 height 17
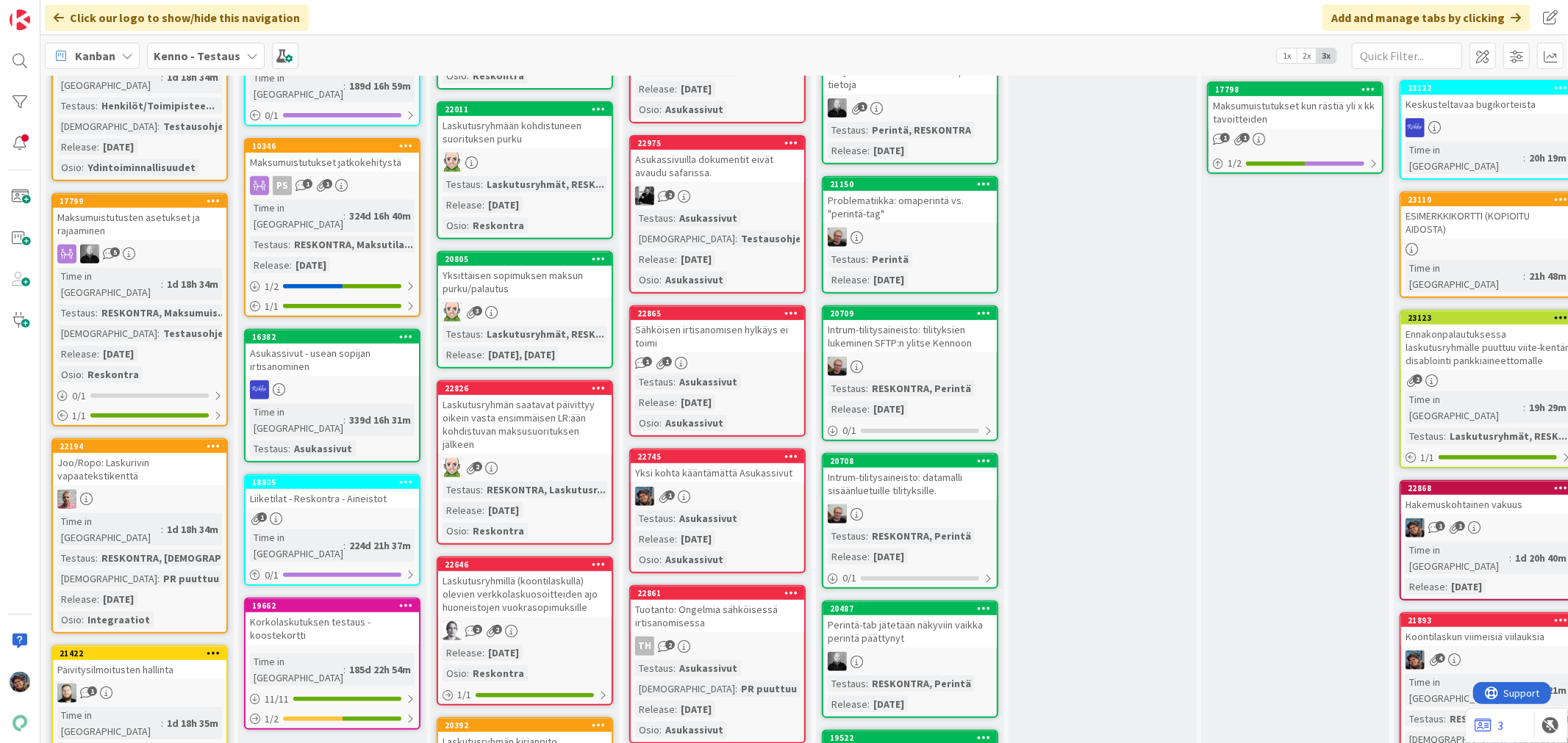
scroll to position [735, 0]
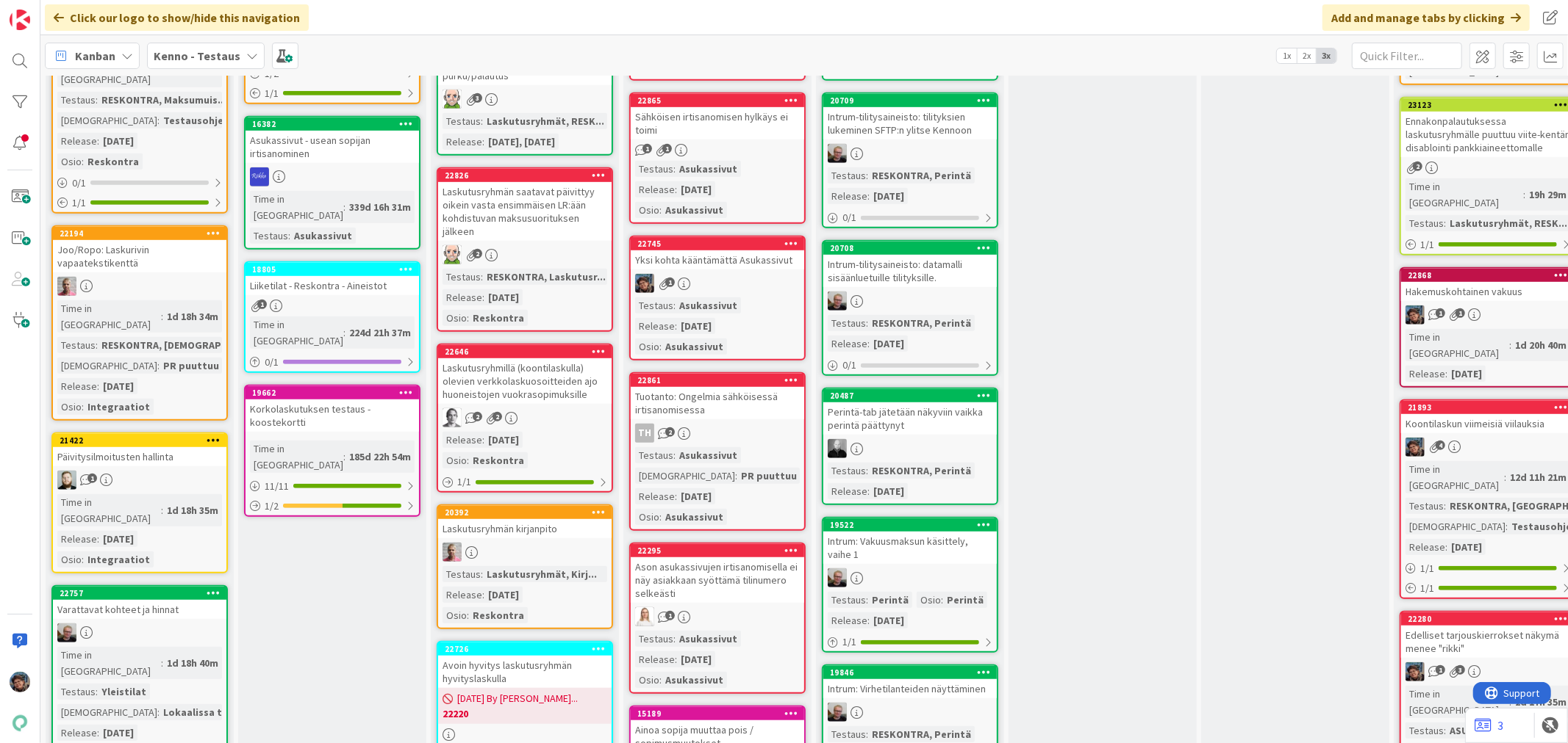
click at [729, 426] on div "TH 2" at bounding box center [718, 433] width 174 height 19
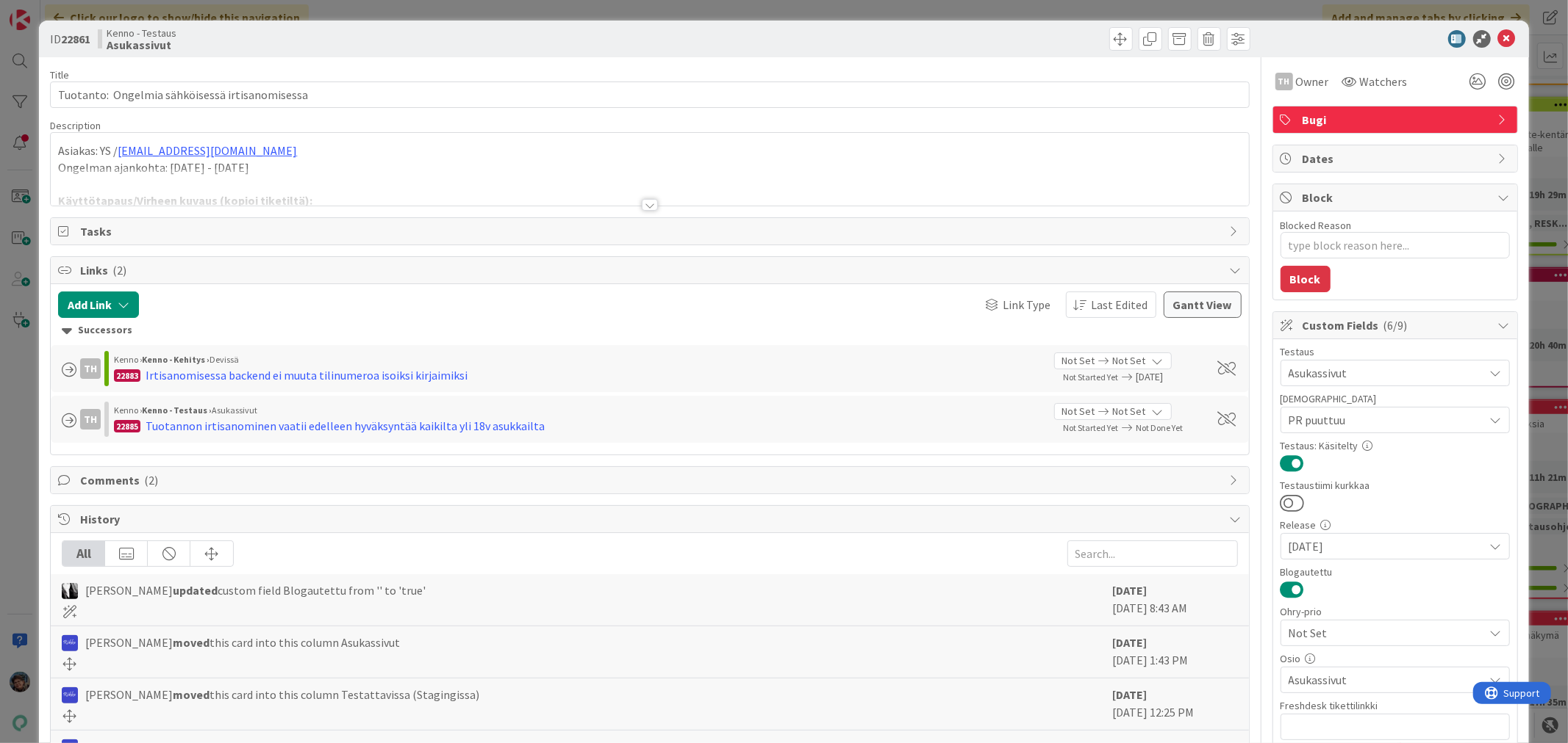
click at [642, 207] on div at bounding box center [650, 205] width 17 height 12
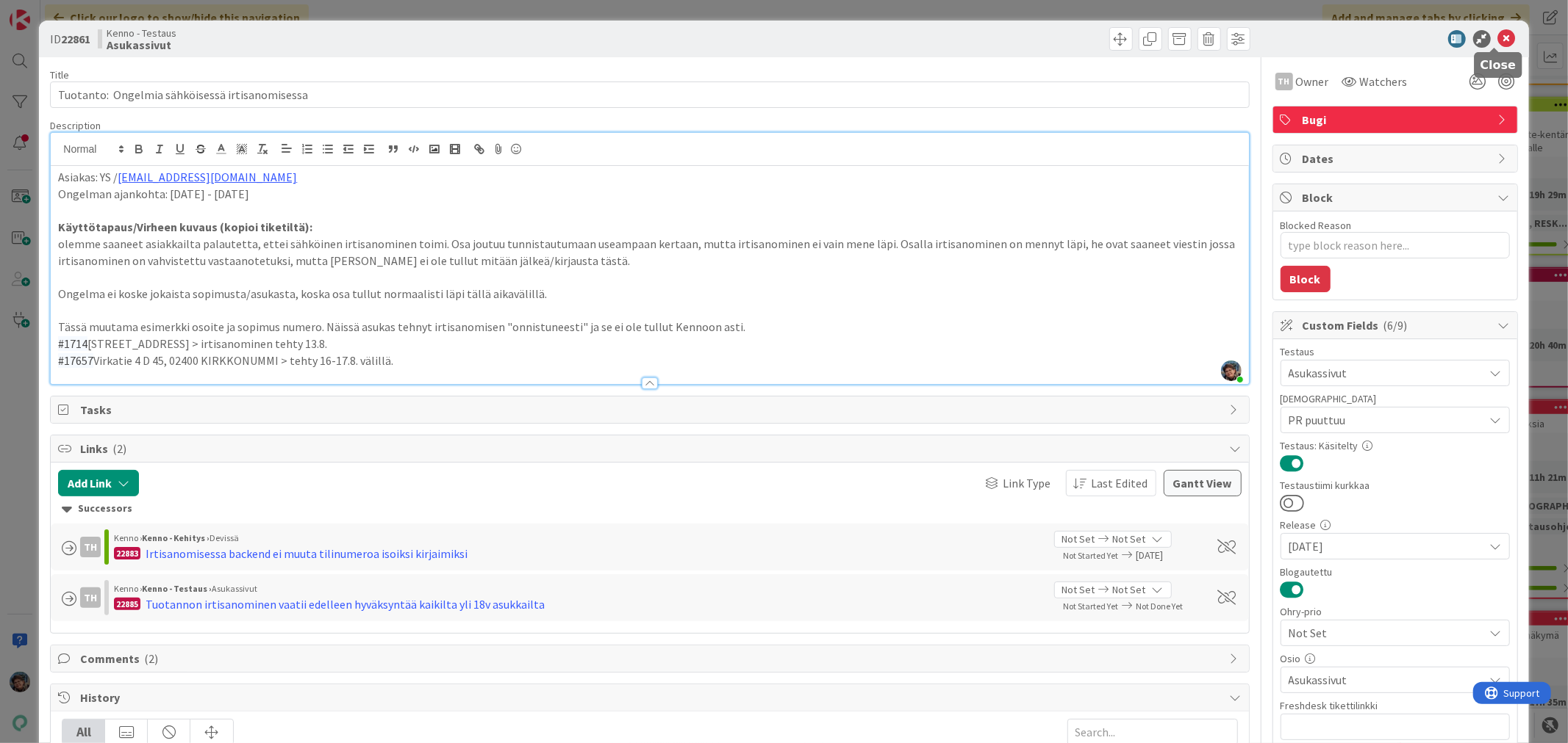
click at [1498, 34] on icon at bounding box center [1506, 38] width 17 height 17
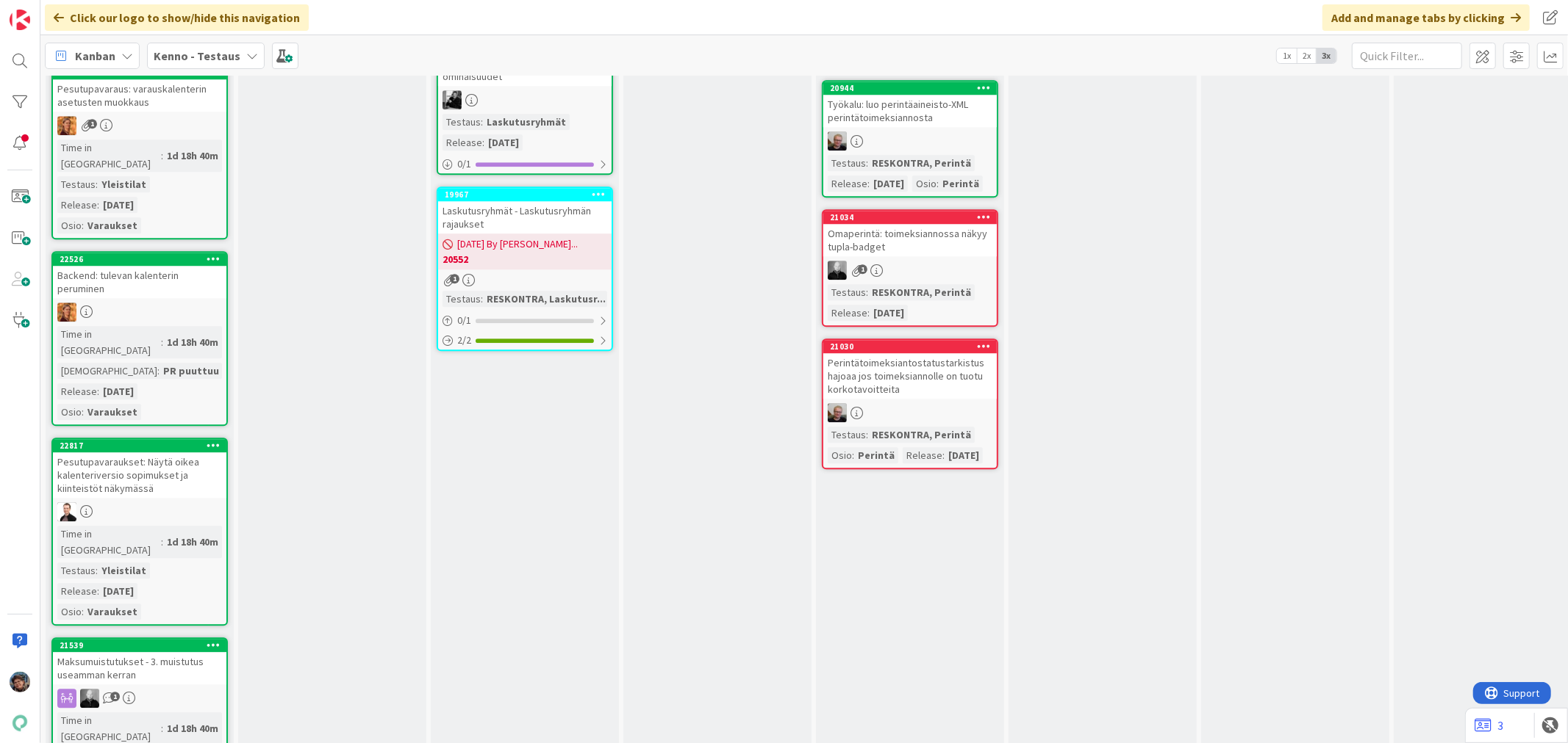
scroll to position [3508, 0]
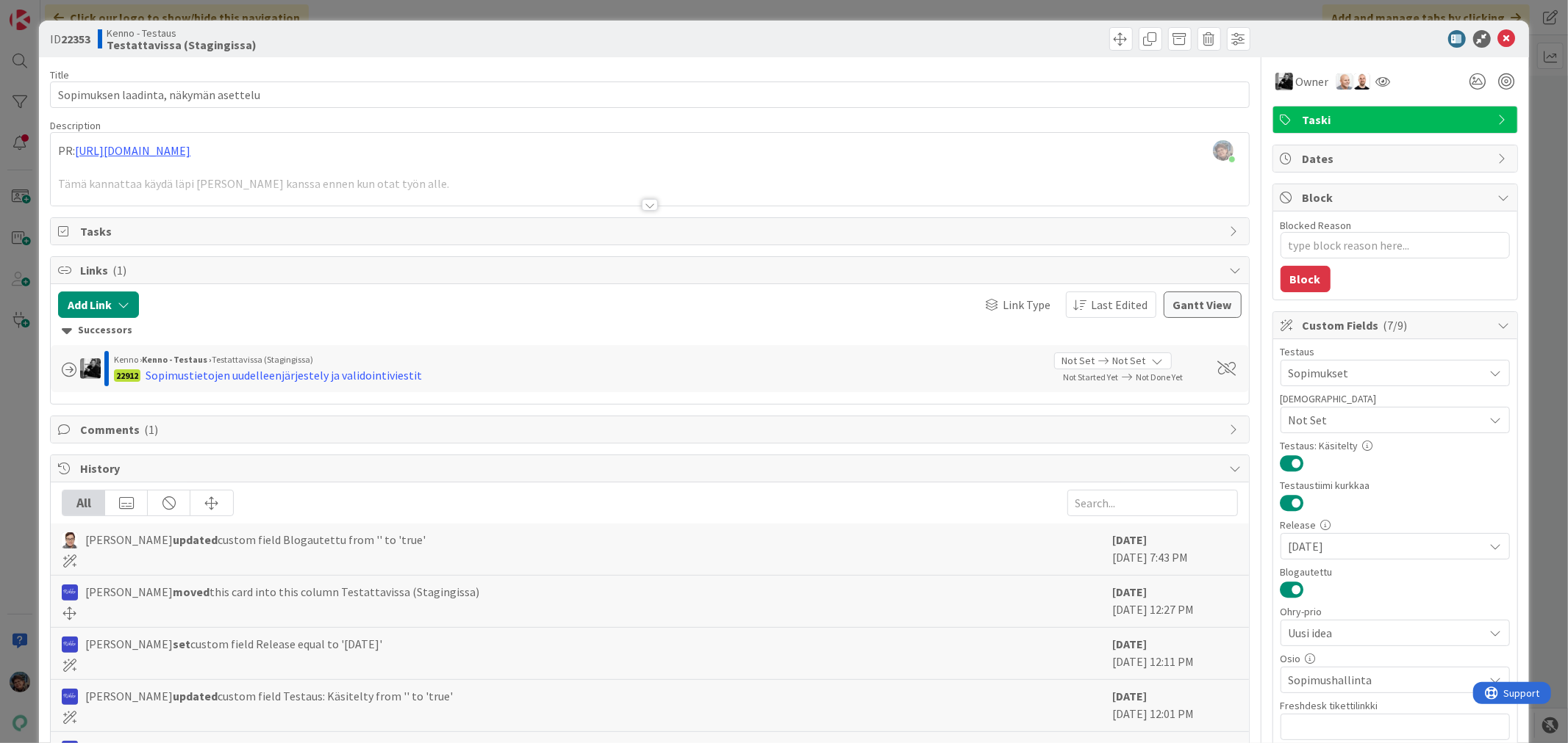
click at [644, 207] on div at bounding box center [650, 205] width 17 height 12
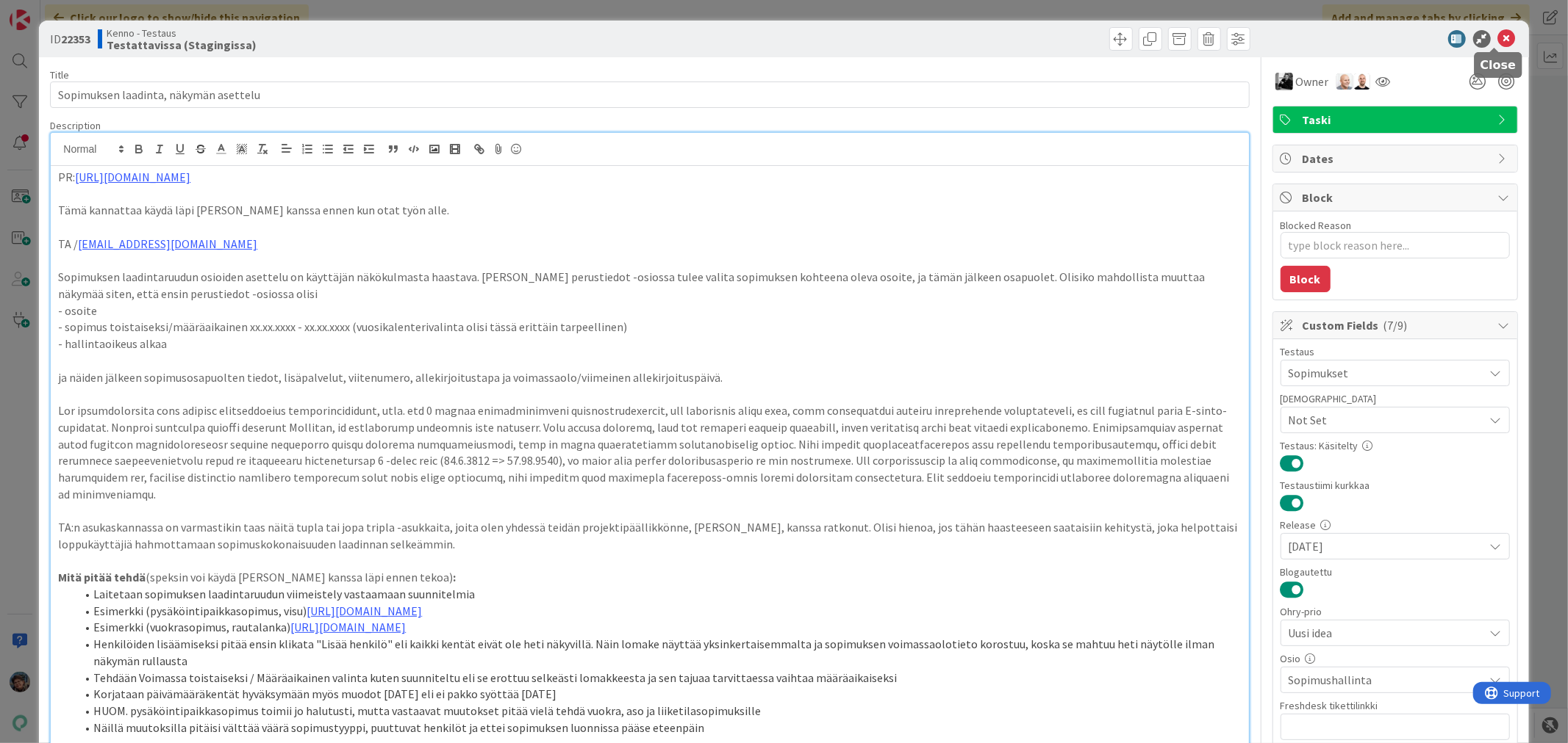
click at [1498, 36] on icon at bounding box center [1506, 38] width 17 height 17
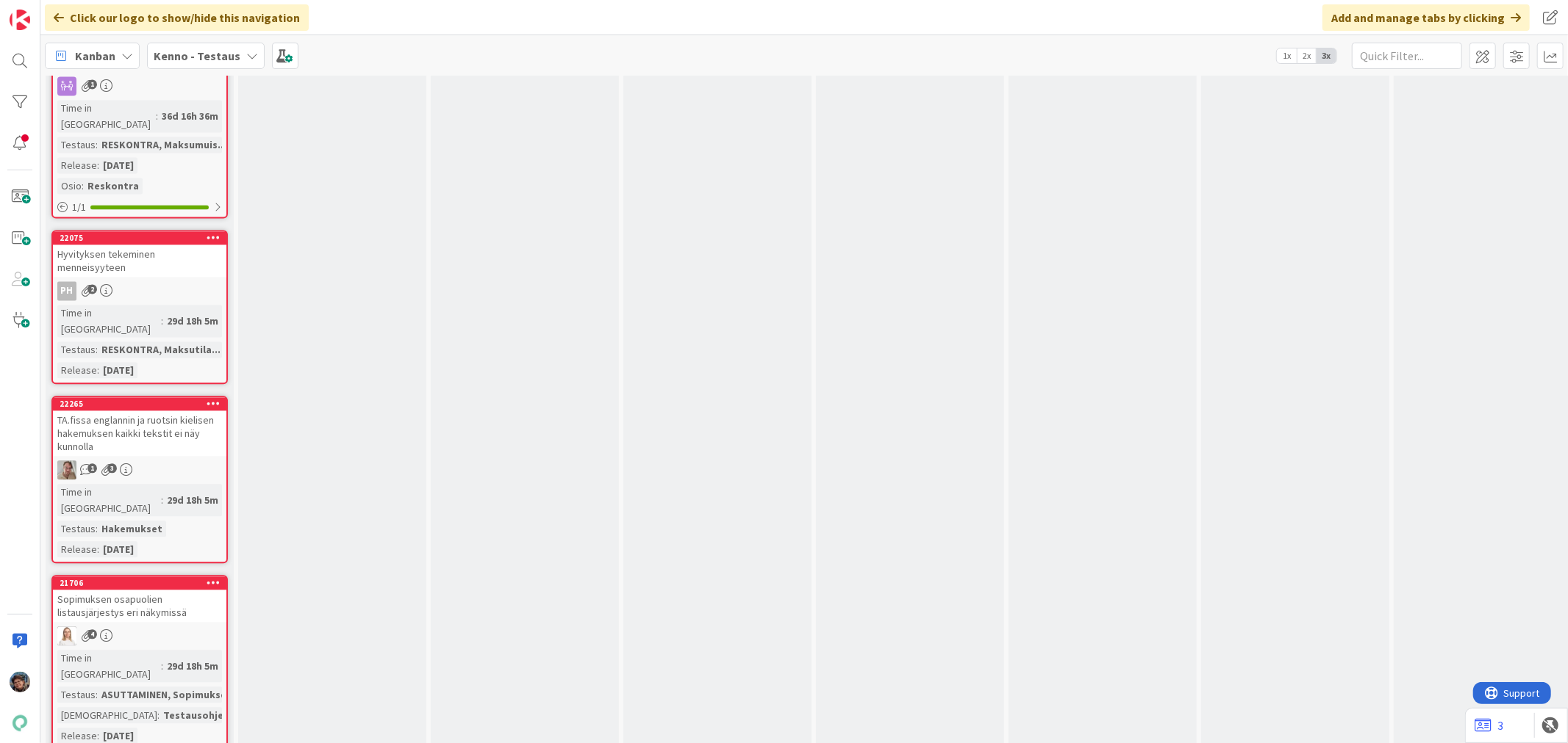
scroll to position [16648, 0]
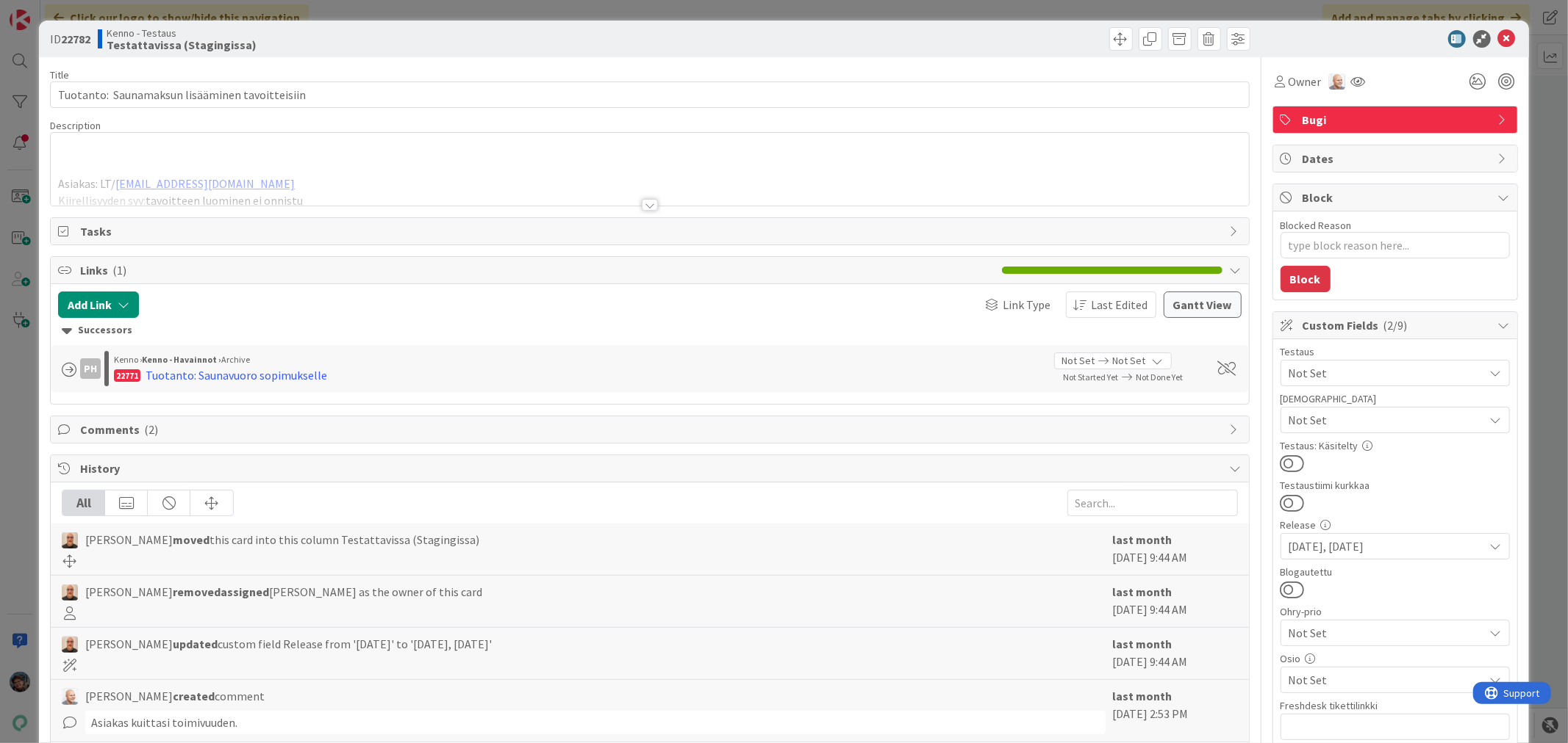
click at [642, 201] on div at bounding box center [650, 205] width 17 height 12
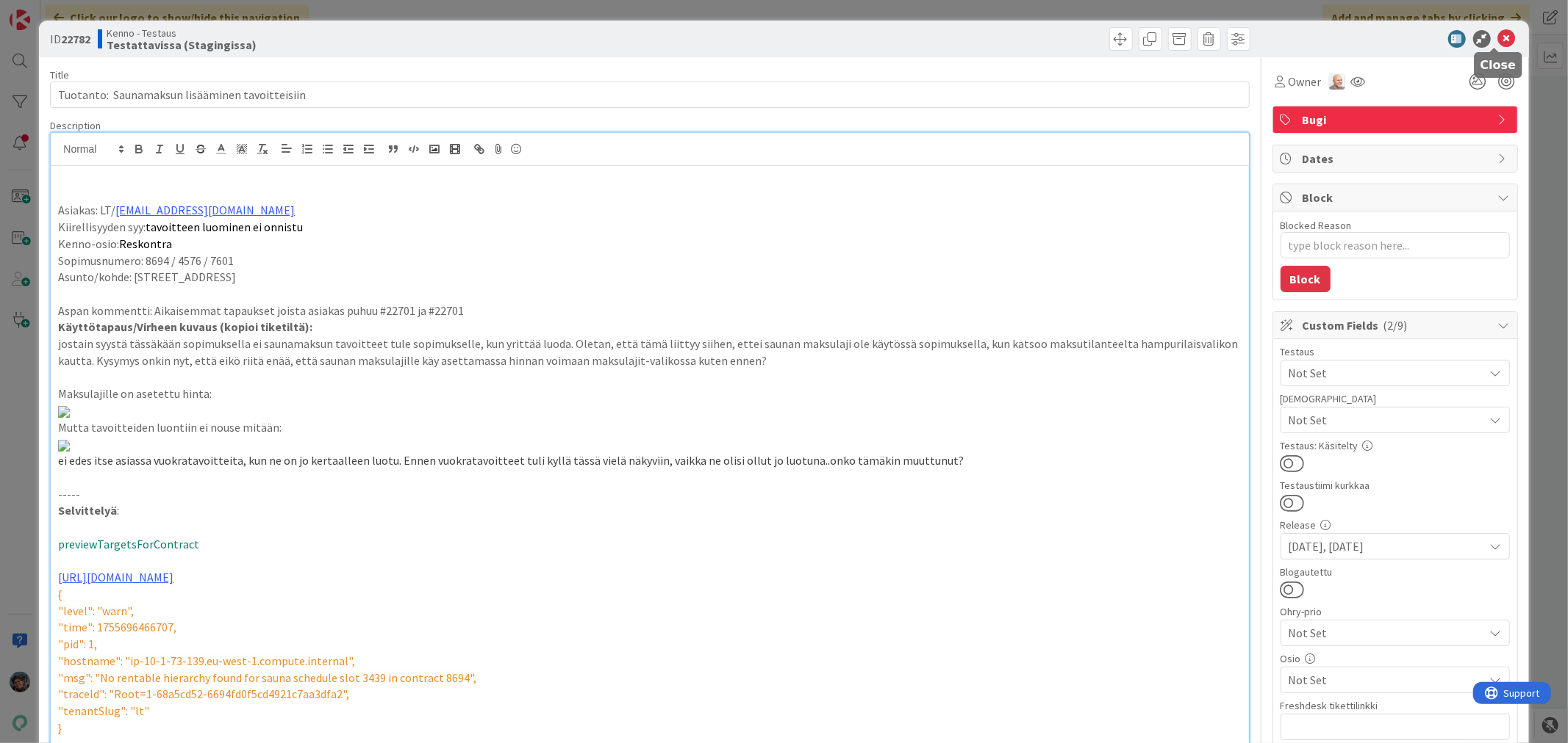
click at [1498, 32] on icon at bounding box center [1506, 38] width 17 height 17
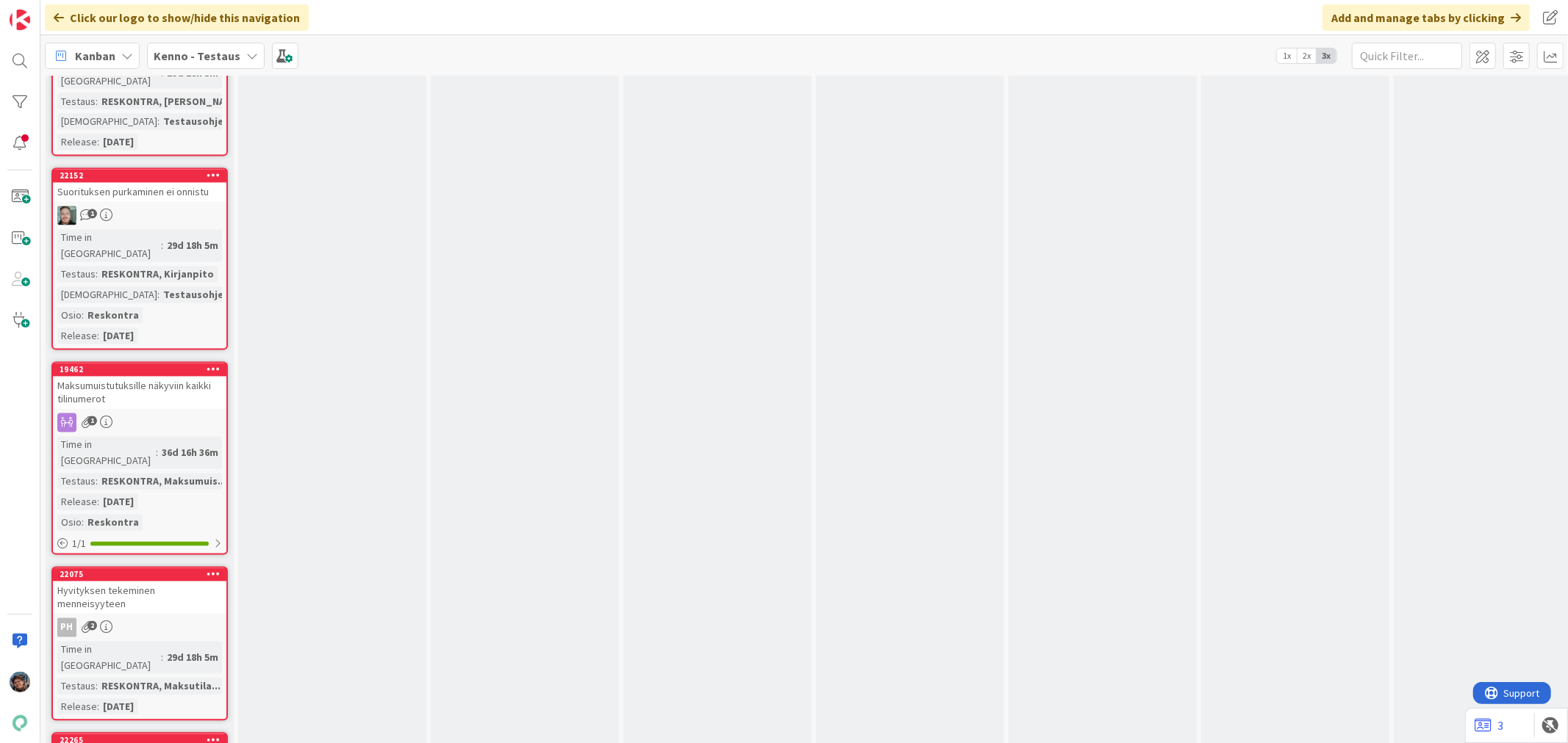
scroll to position [16322, 0]
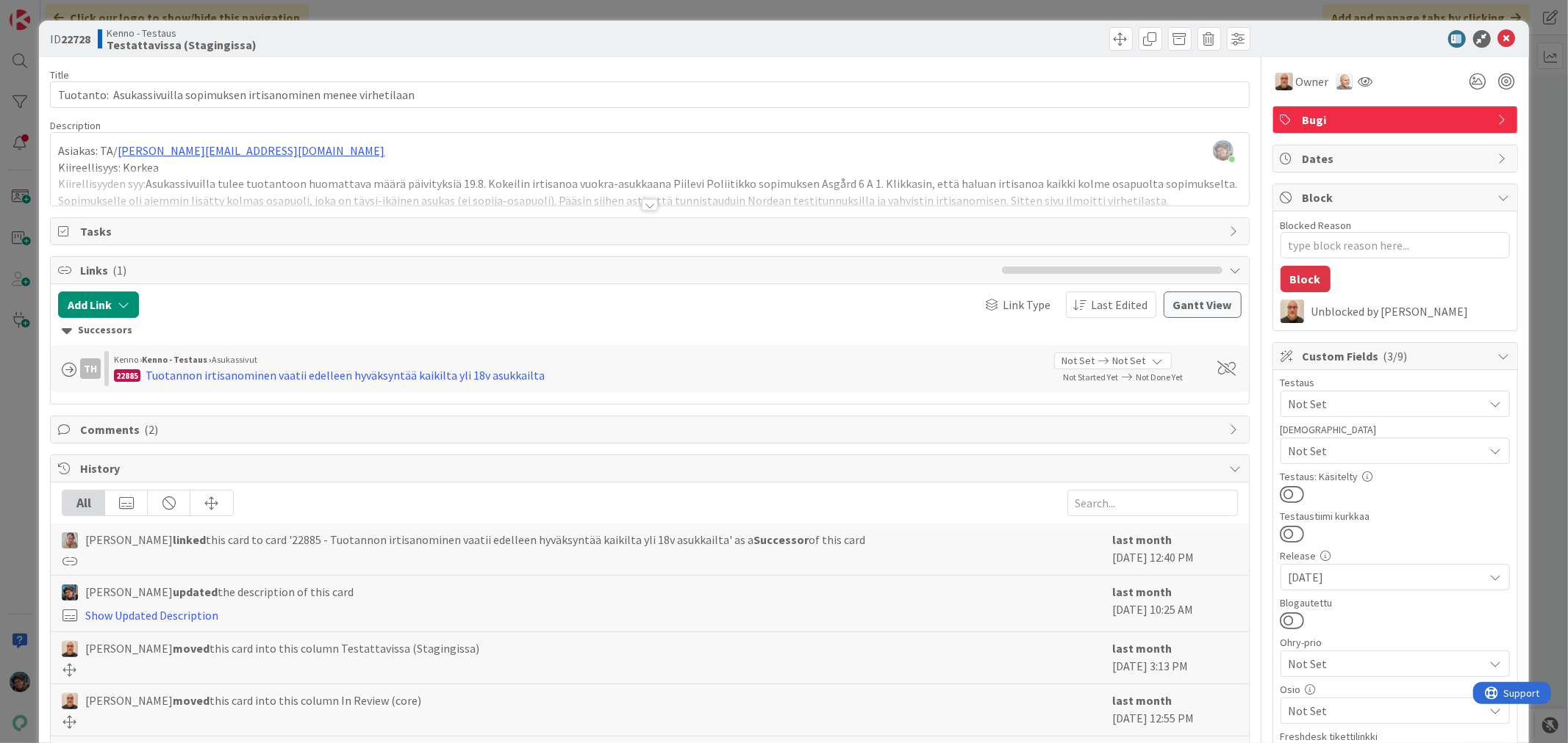
click at [642, 202] on div at bounding box center [650, 205] width 17 height 12
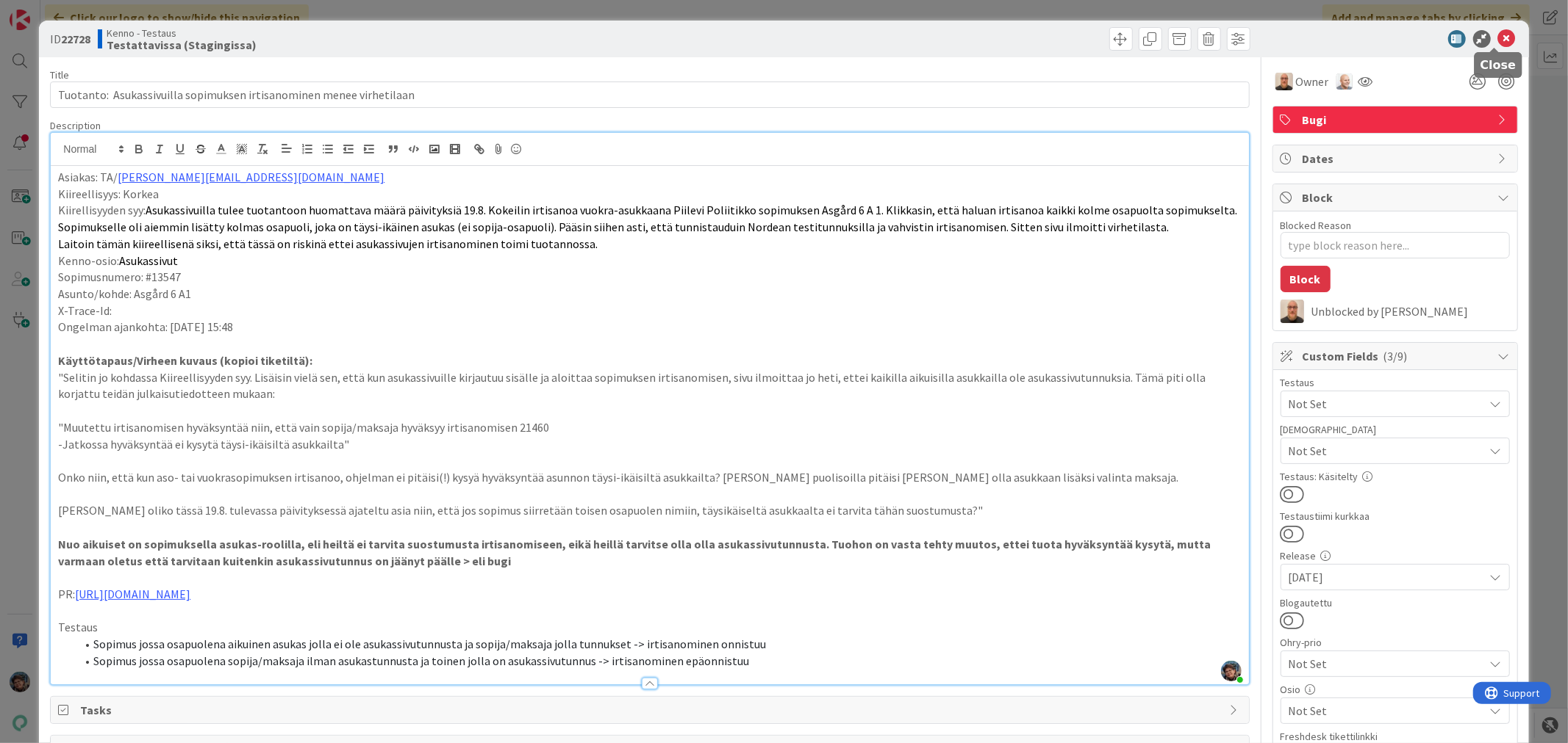
click at [1498, 36] on icon at bounding box center [1506, 38] width 17 height 17
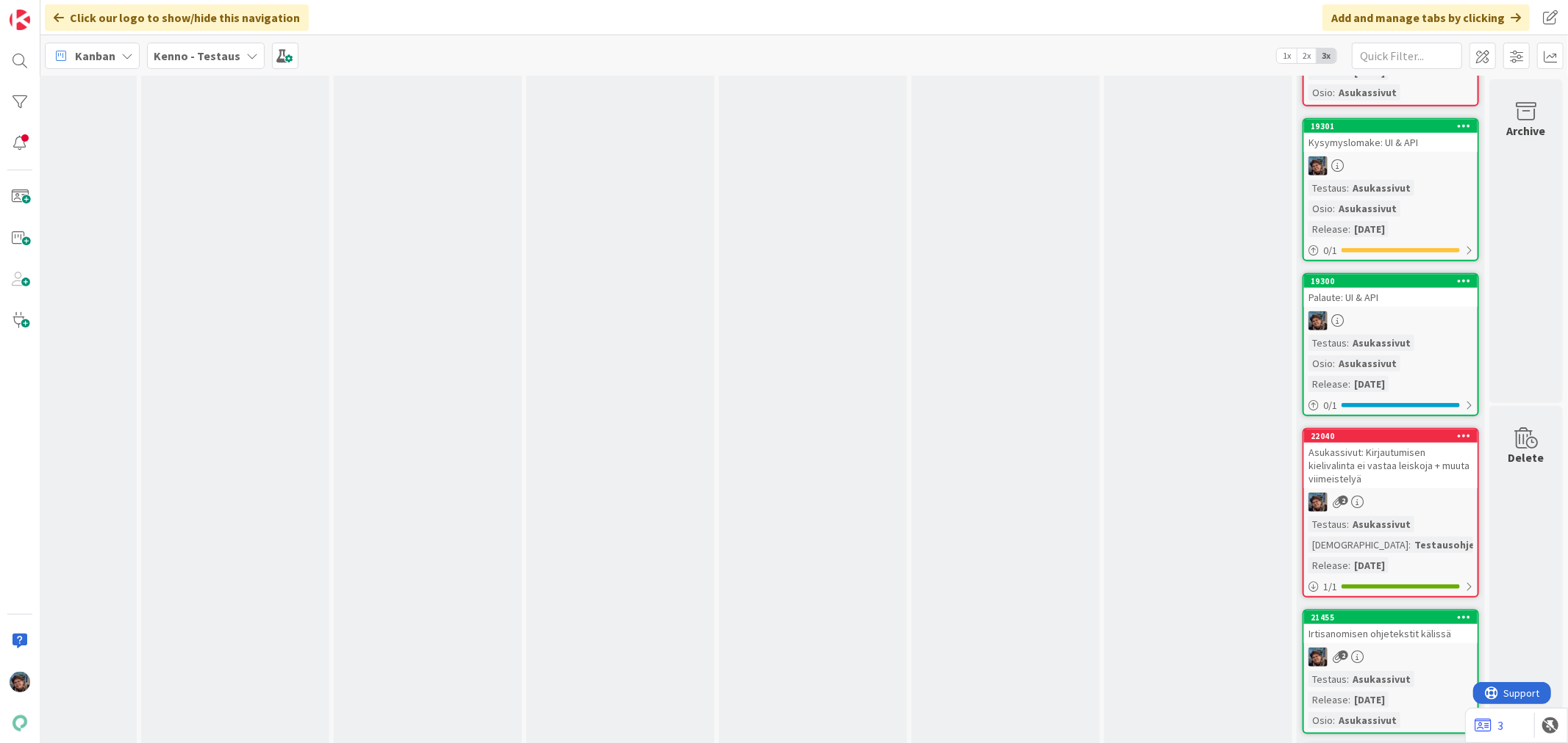
scroll to position [10283, 686]
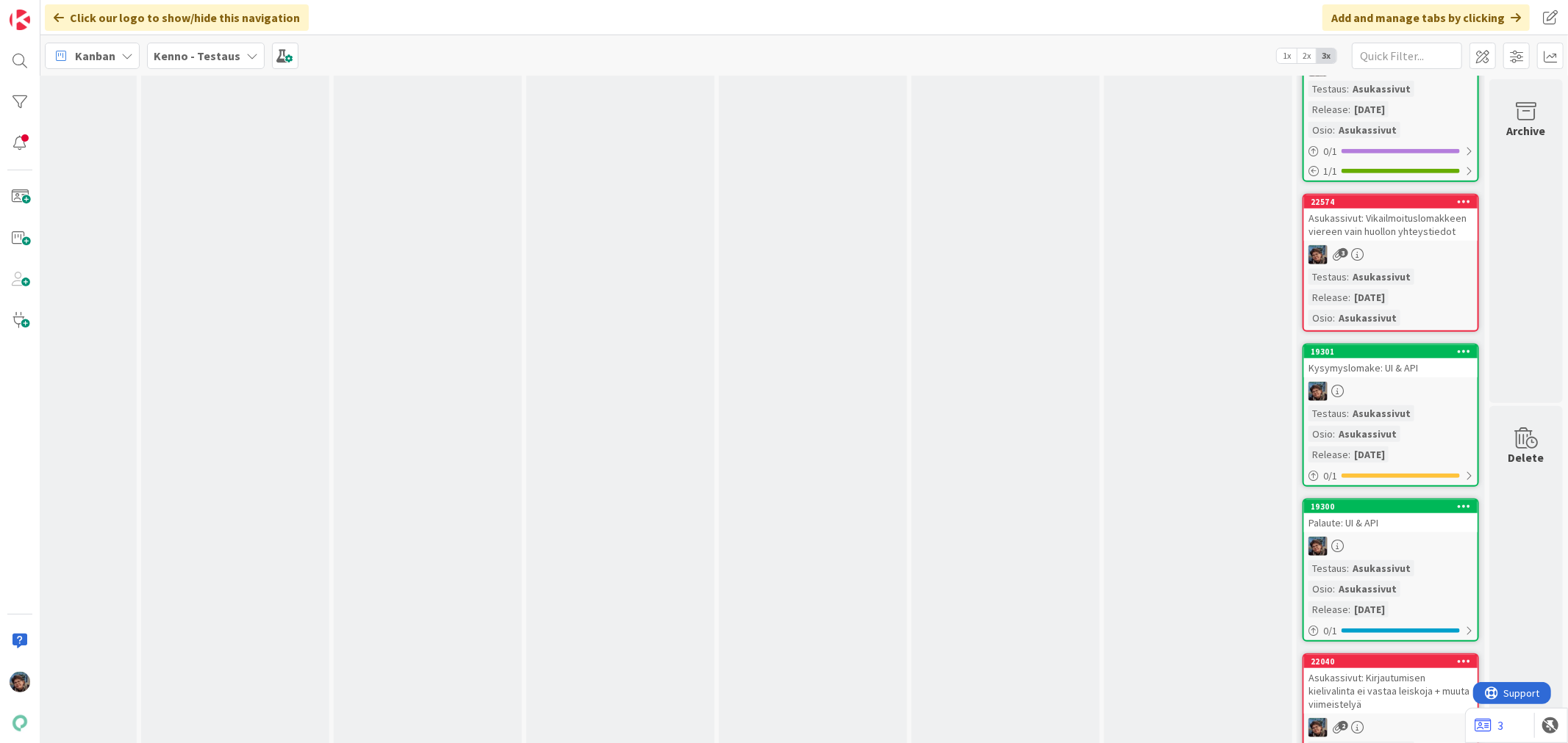
click at [1397, 321] on link "22574 Asukassivut: Vikailmoituslomakkeen viereen vain huollon yhteystiedot 3 Te…" at bounding box center [1390, 263] width 176 height 138
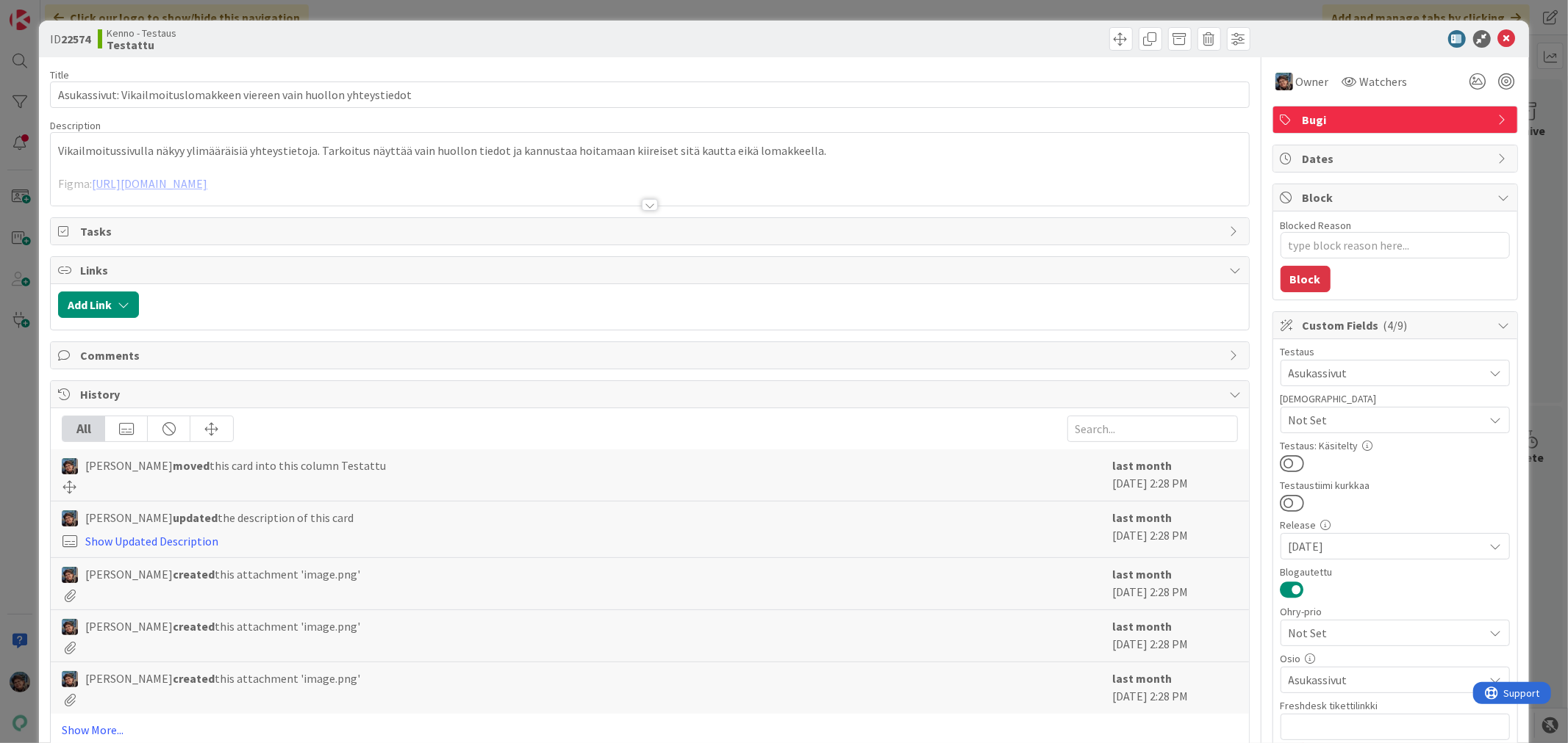
click at [642, 207] on div at bounding box center [650, 205] width 17 height 12
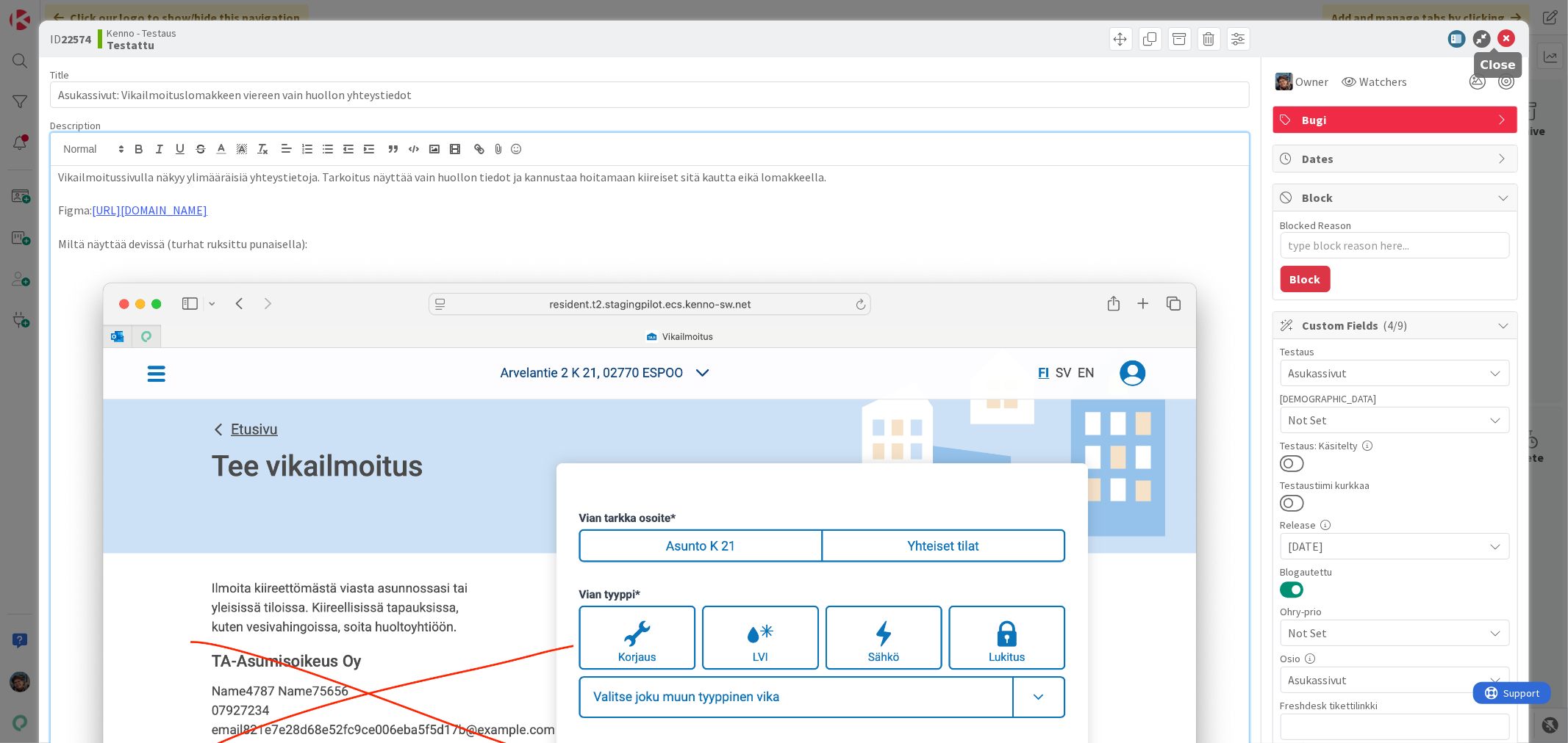
click at [1498, 37] on icon at bounding box center [1506, 38] width 17 height 17
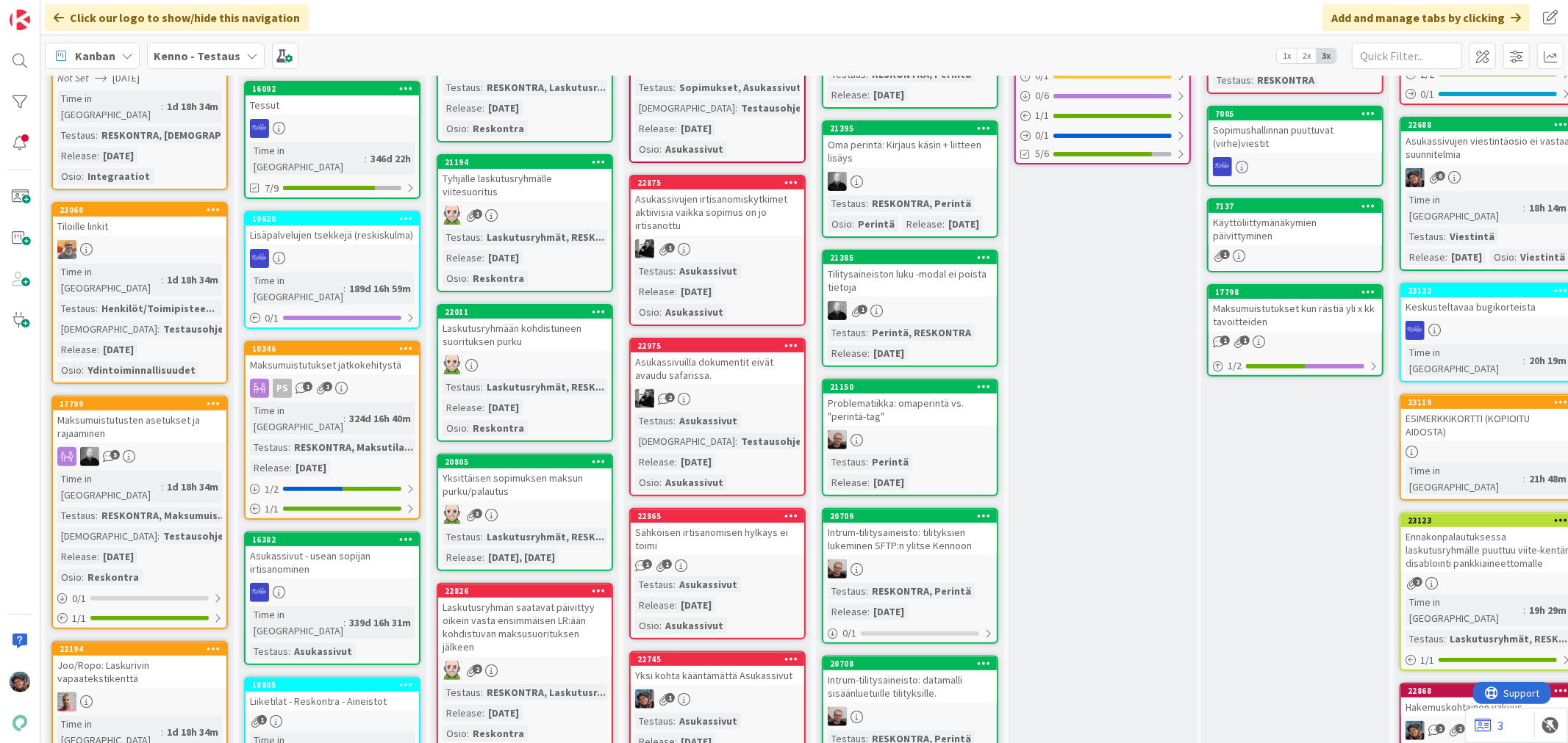
scroll to position [163, 0]
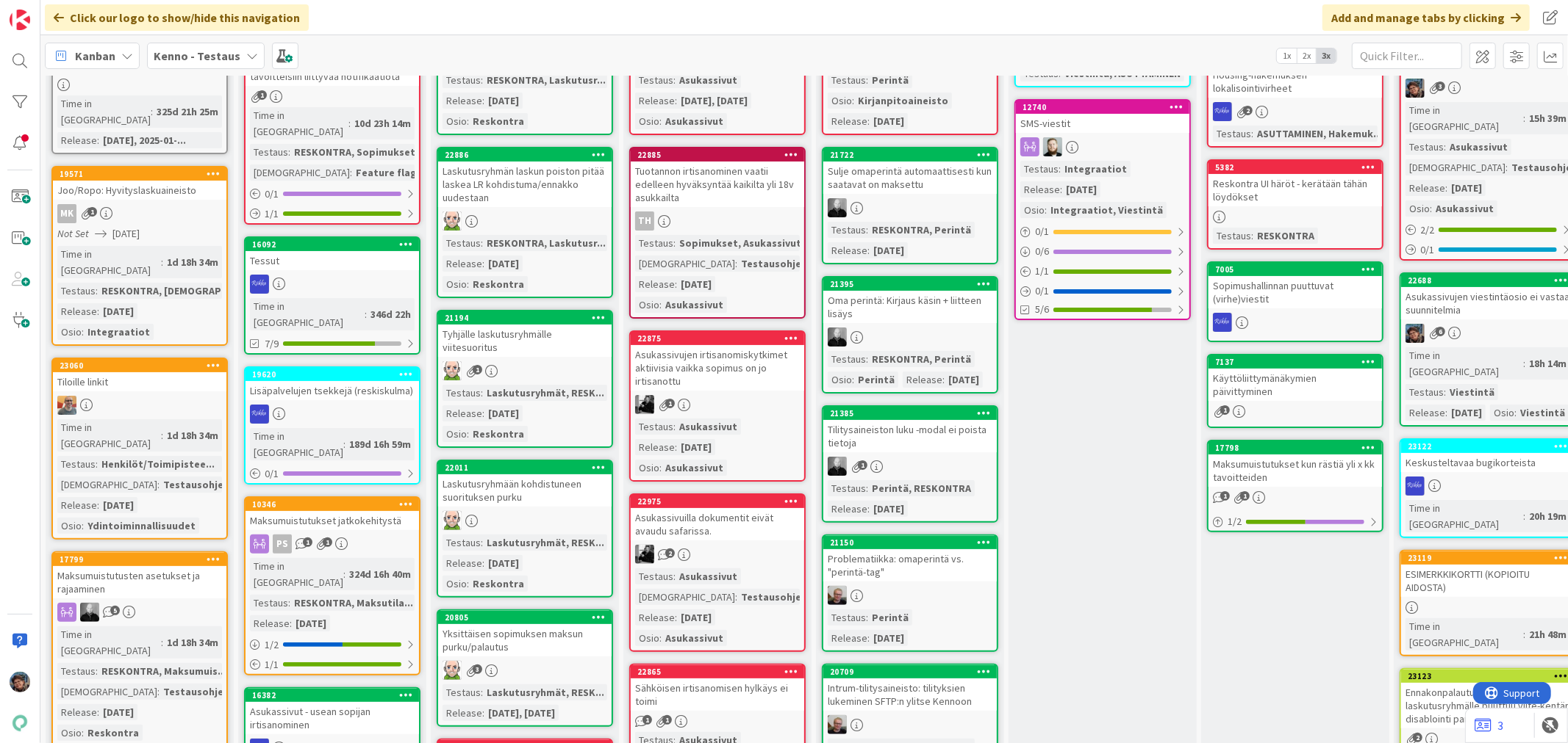
click at [1488, 564] on link "23119 ESIMERKKIKORTTI (KOPIOITU AIDOSTA) Time in Column : 21h 48m" at bounding box center [1487, 603] width 176 height 107
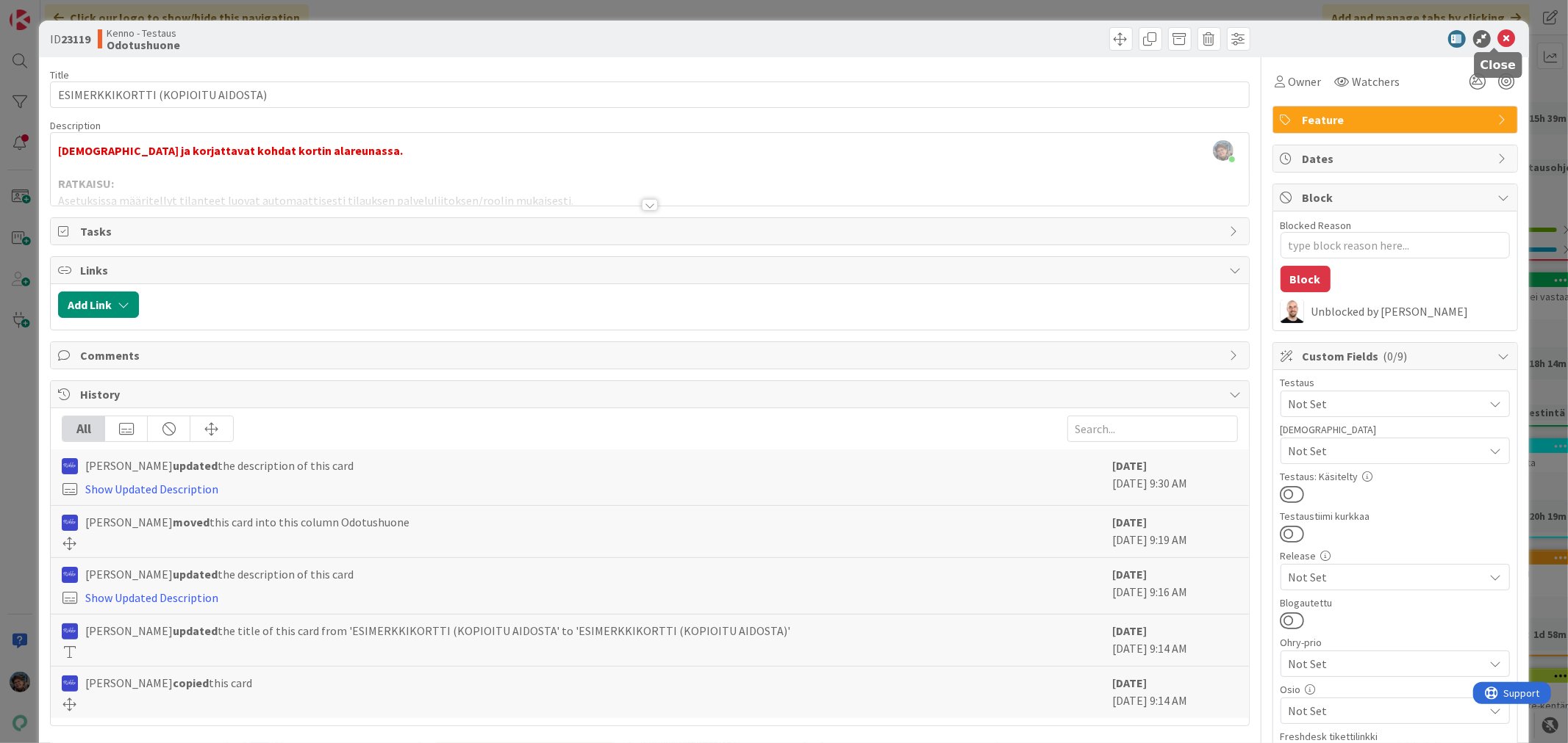
click at [1498, 36] on icon at bounding box center [1506, 38] width 17 height 17
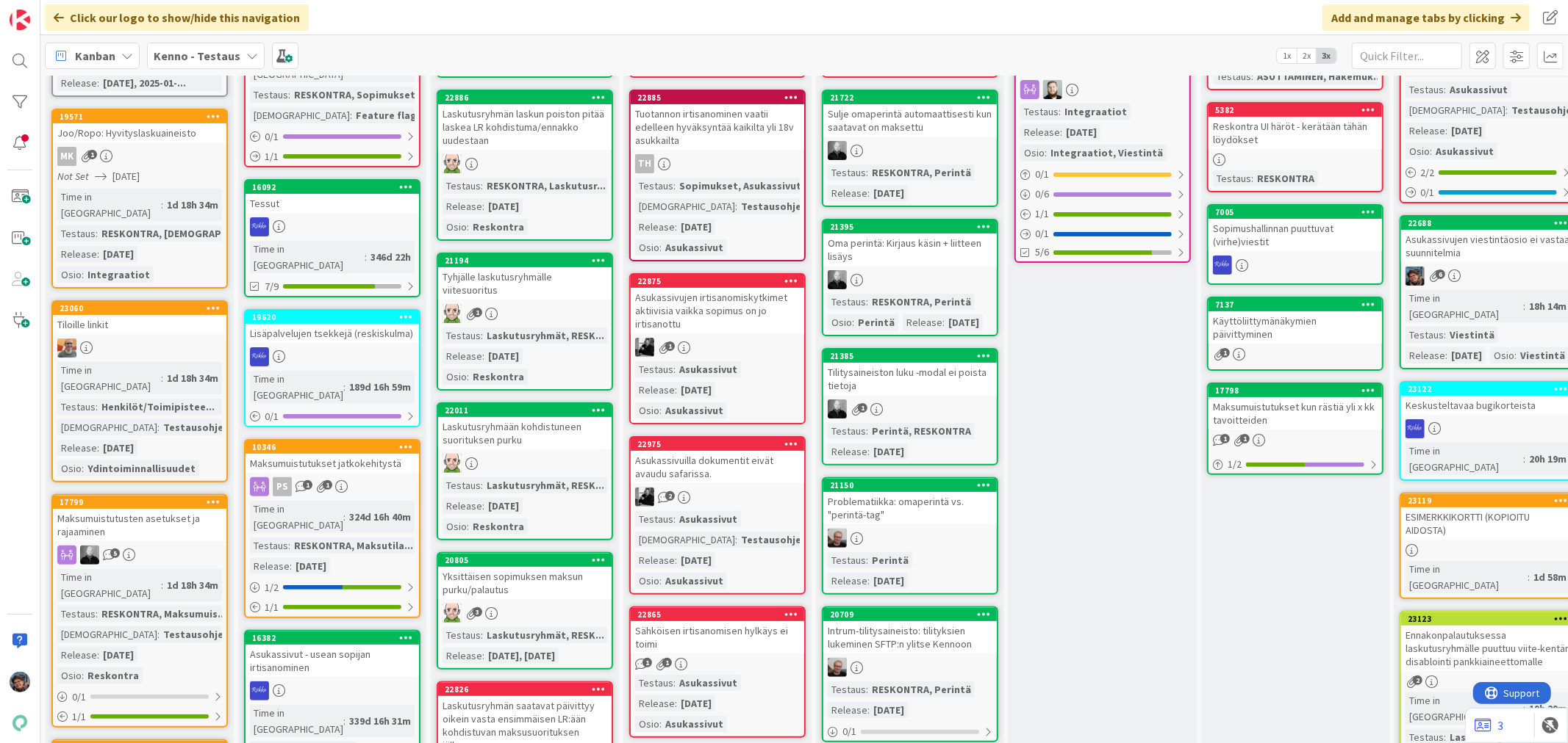
scroll to position [245, 0]
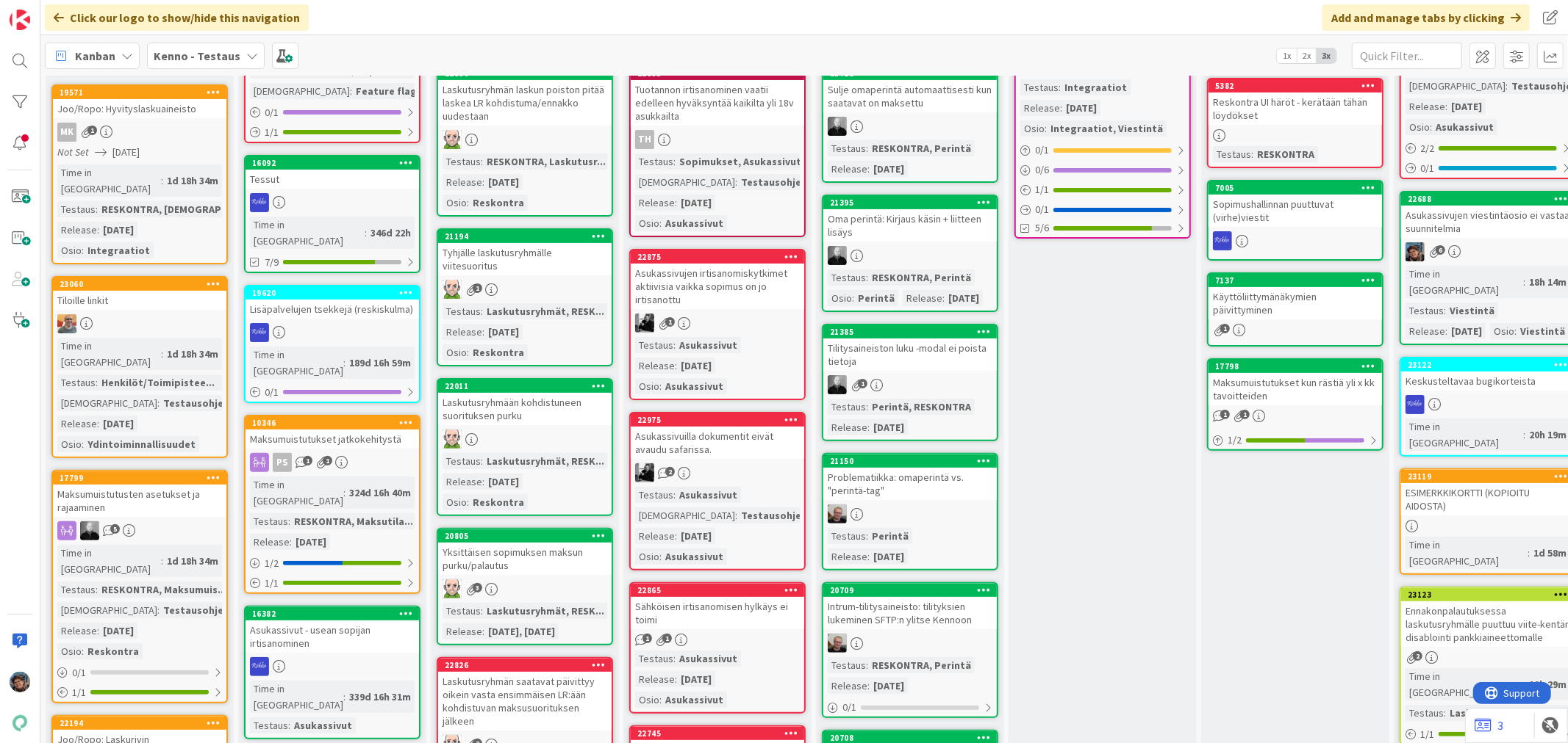
click at [1446, 395] on div at bounding box center [1488, 404] width 174 height 19
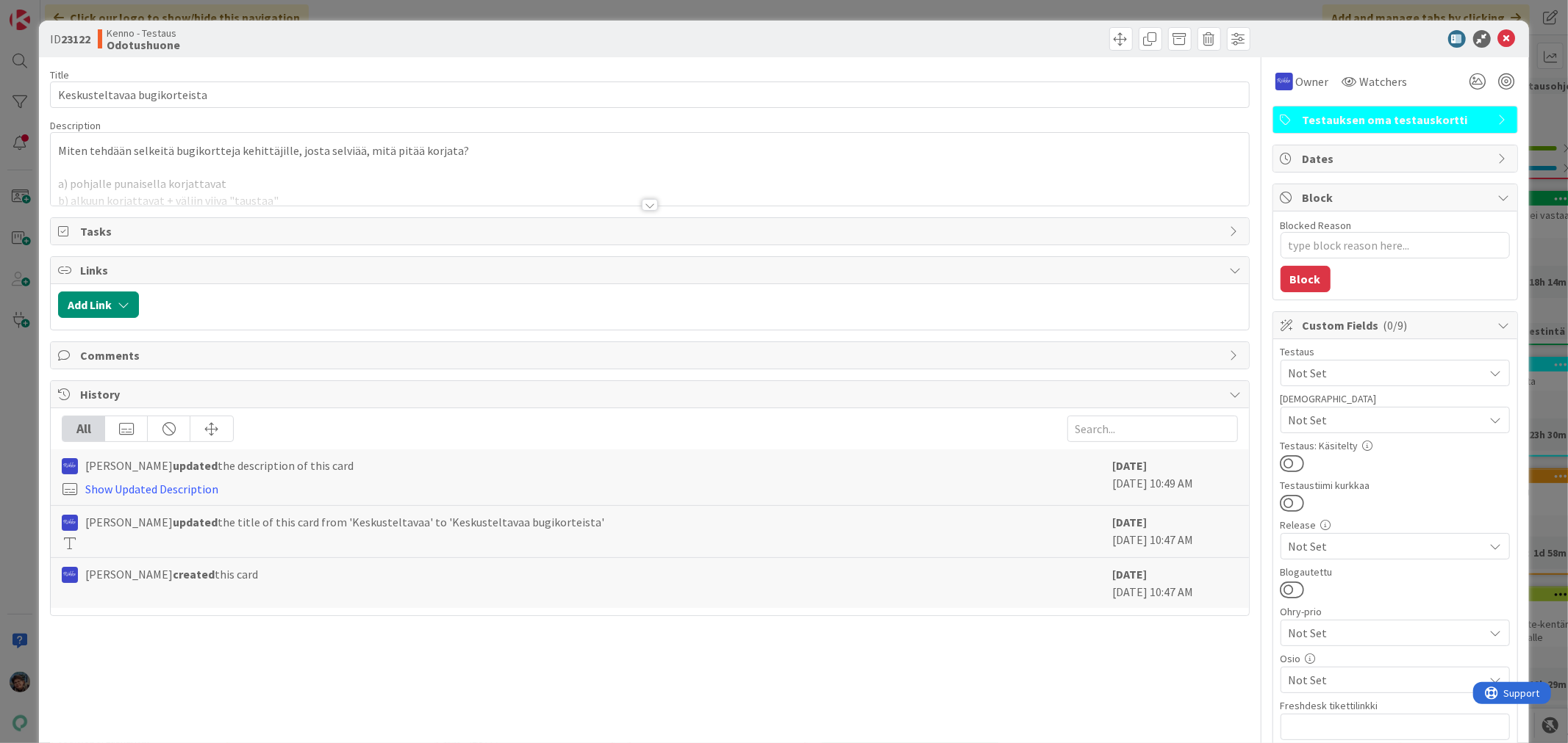
click at [642, 208] on div at bounding box center [650, 205] width 17 height 12
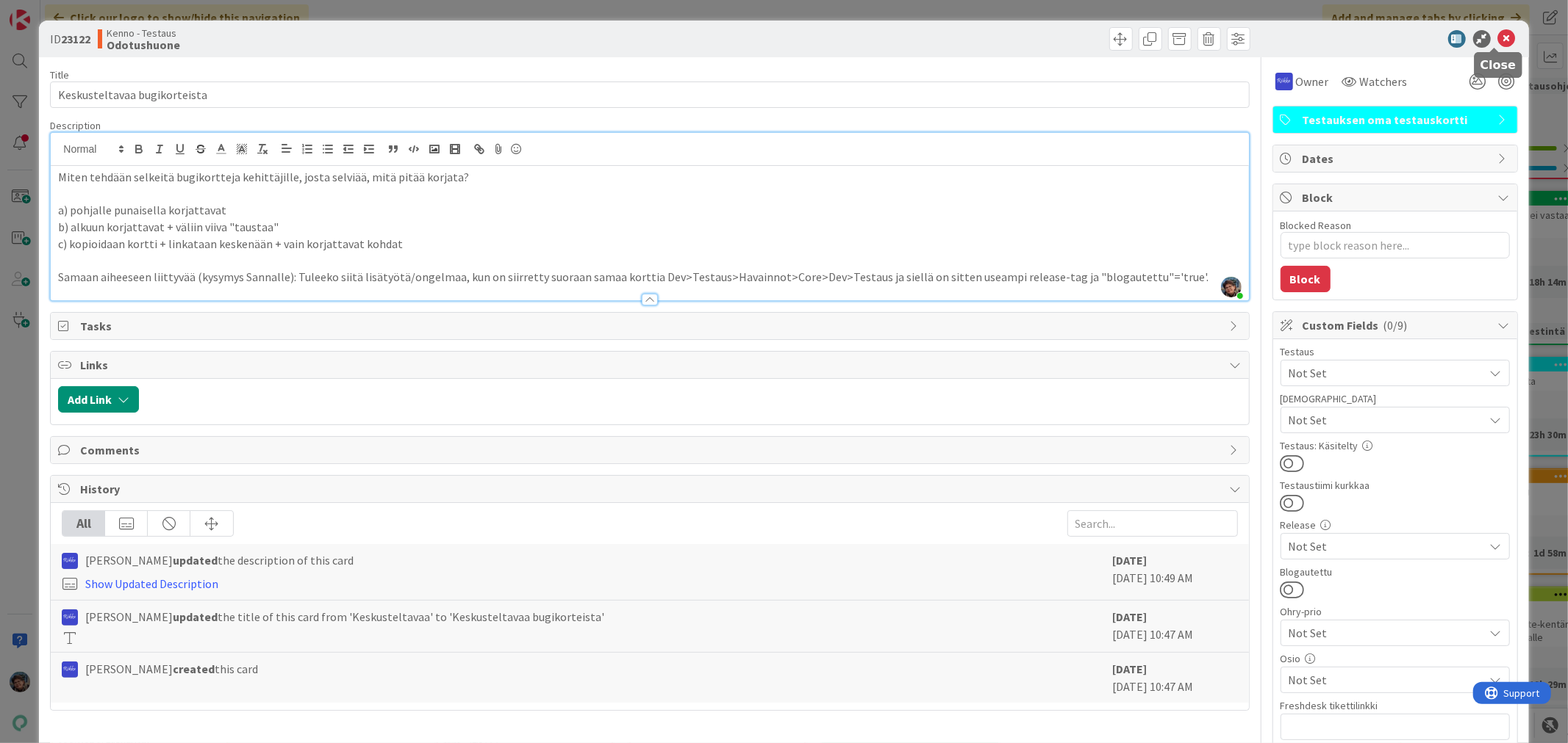
click at [1498, 30] on icon at bounding box center [1506, 38] width 17 height 17
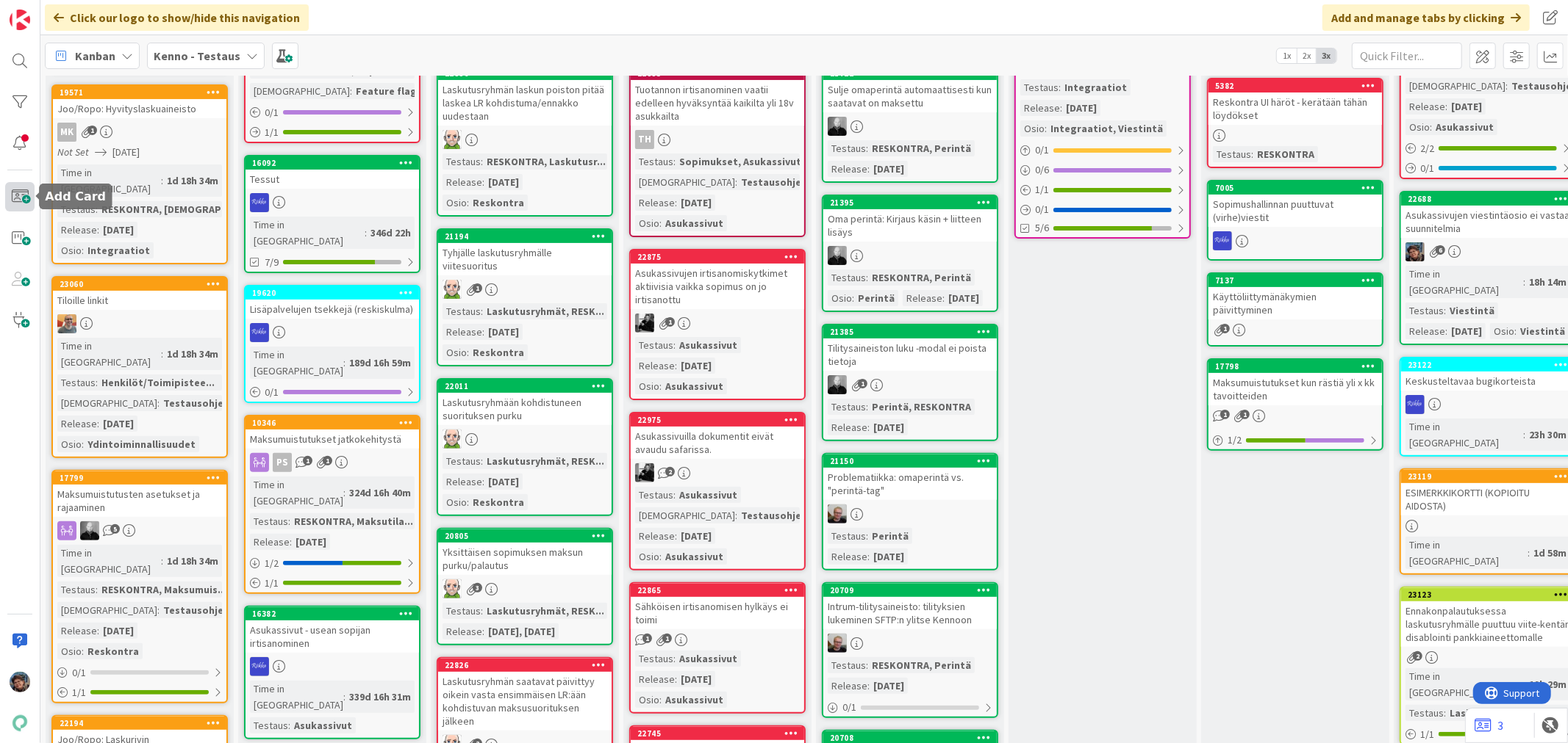
click at [25, 191] on span at bounding box center [20, 197] width 30 height 30
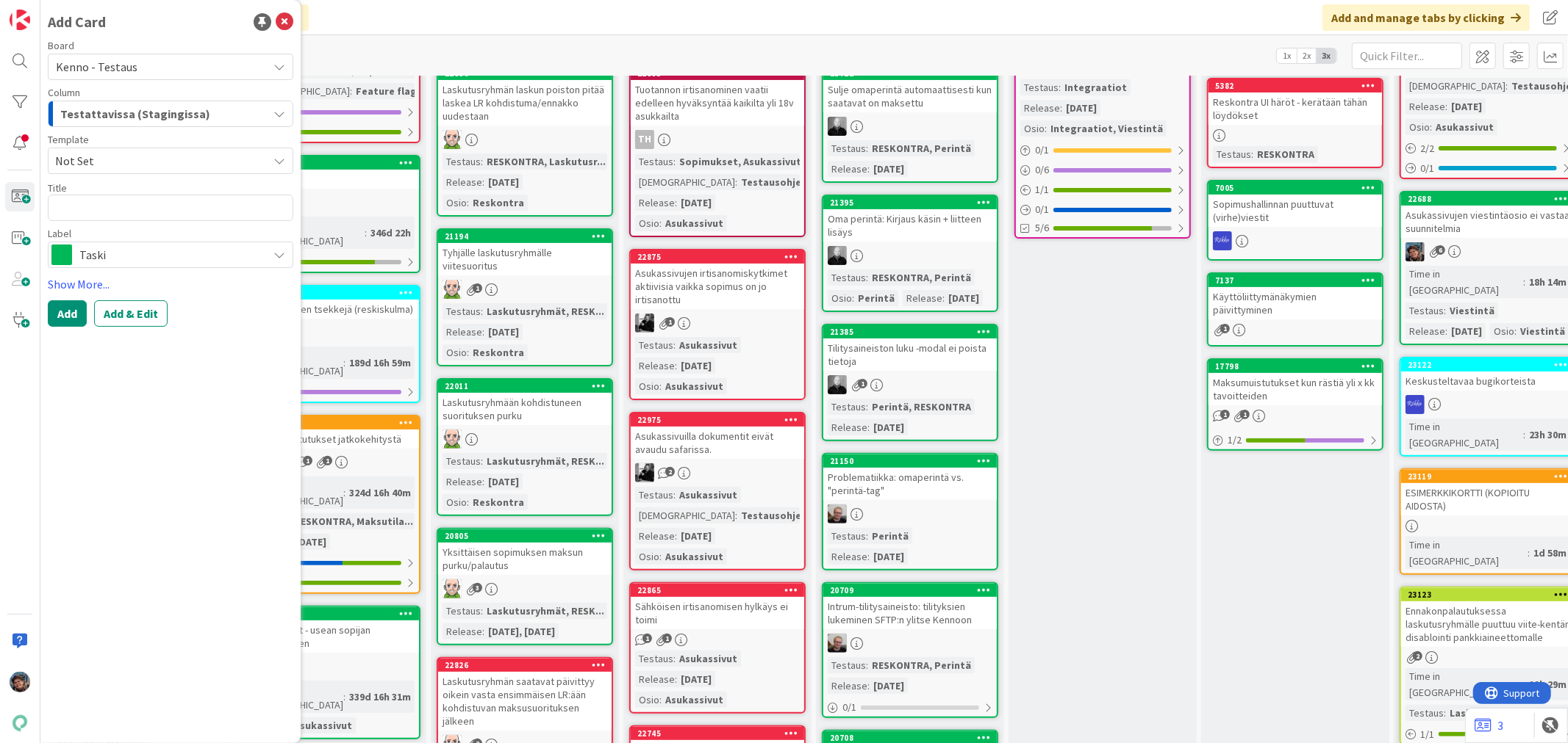
click at [206, 155] on span "Not Set" at bounding box center [156, 160] width 202 height 19
click at [136, 228] on span "Bugi" at bounding box center [175, 224] width 213 height 19
type textarea "x"
type textarea "Bugi"
drag, startPoint x: 123, startPoint y: 204, endPoint x: 16, endPoint y: 193, distance: 107.6
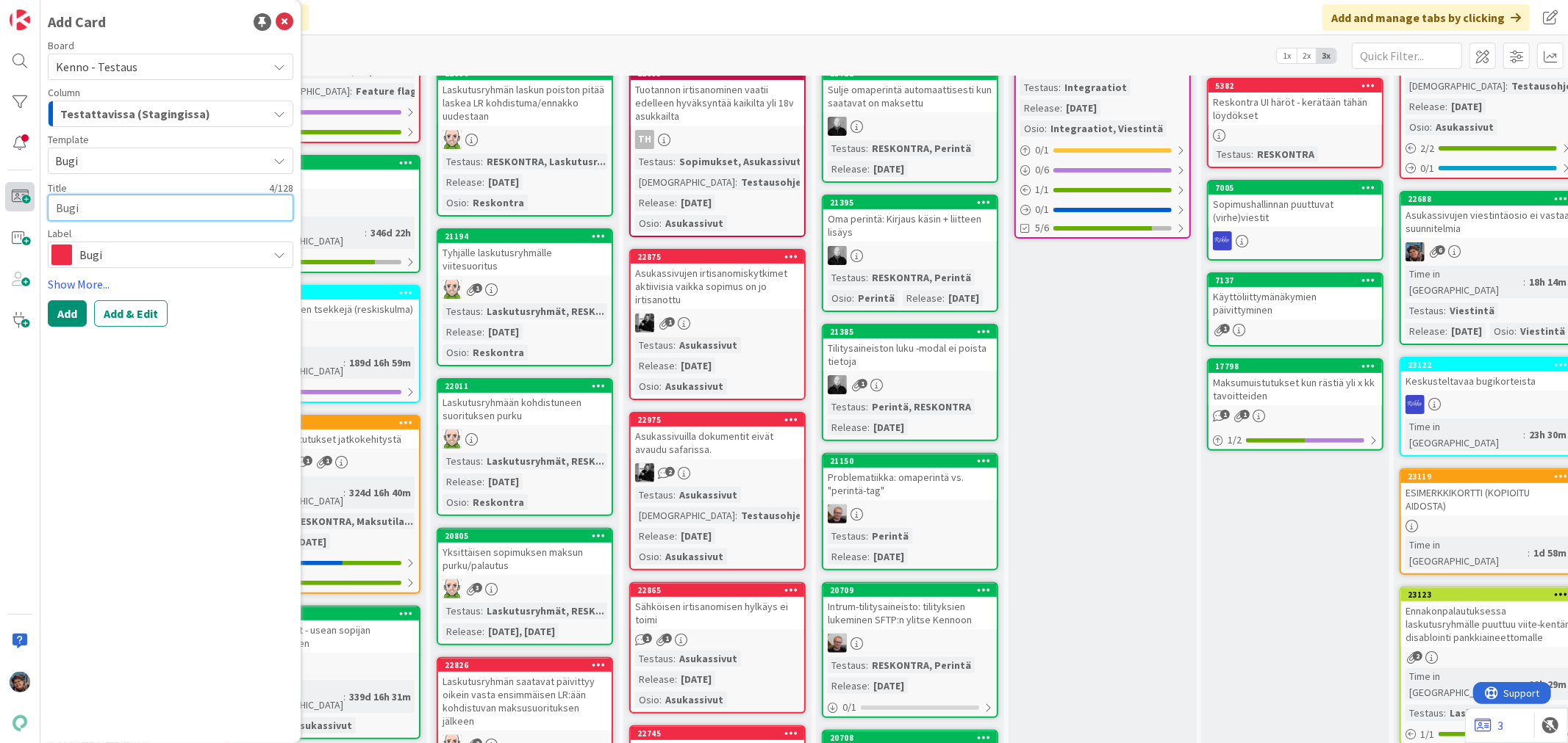
click at [16, 193] on div "Add Card Board Kenno - Testaus Column Testattavissa (Stagingissa) Template Bugi…" at bounding box center [20, 371] width 41 height 743
type textarea "x"
type textarea "E"
type textarea "x"
type textarea "Ei"
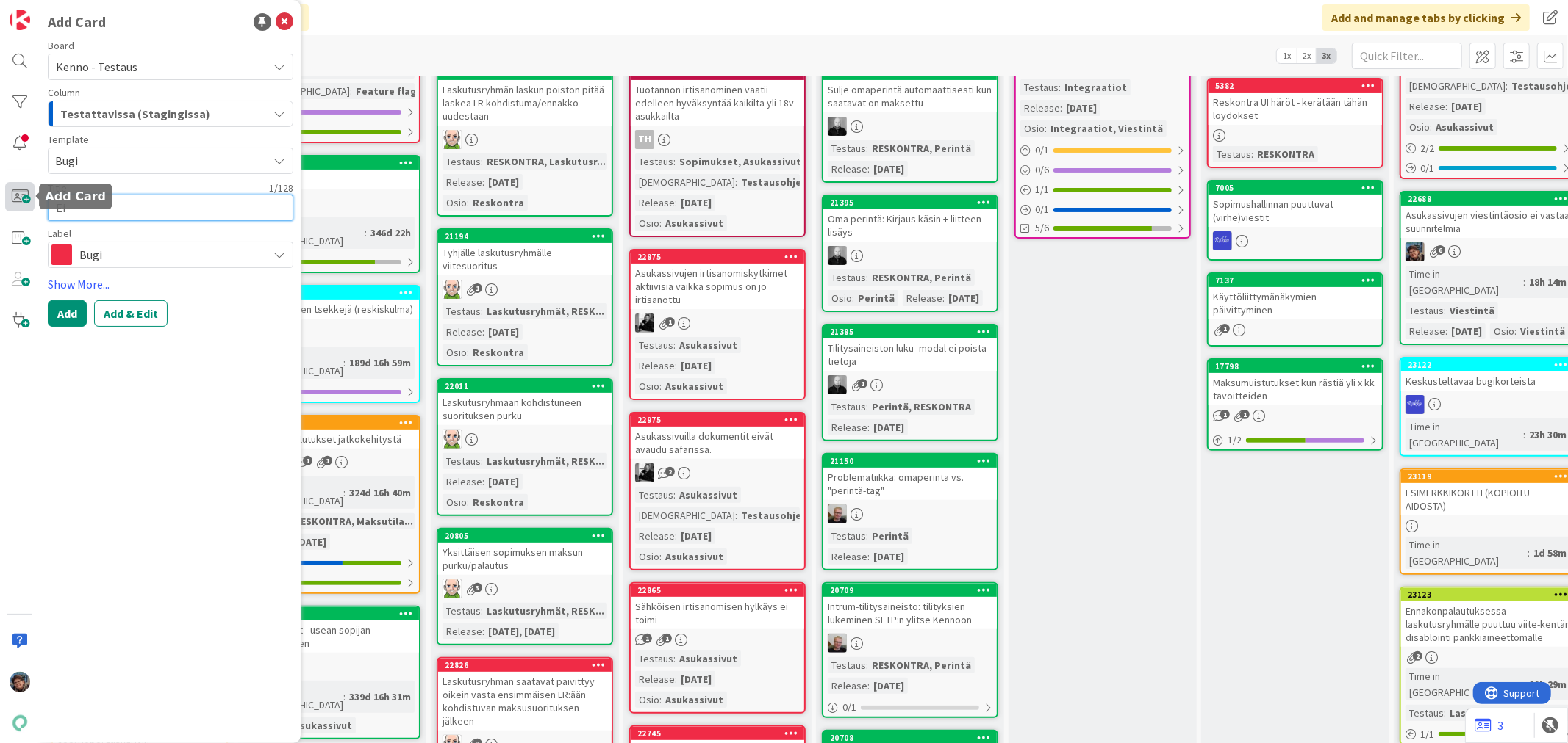
type textarea "x"
type textarea "Ei"
type textarea "x"
type textarea "Ei h"
type textarea "x"
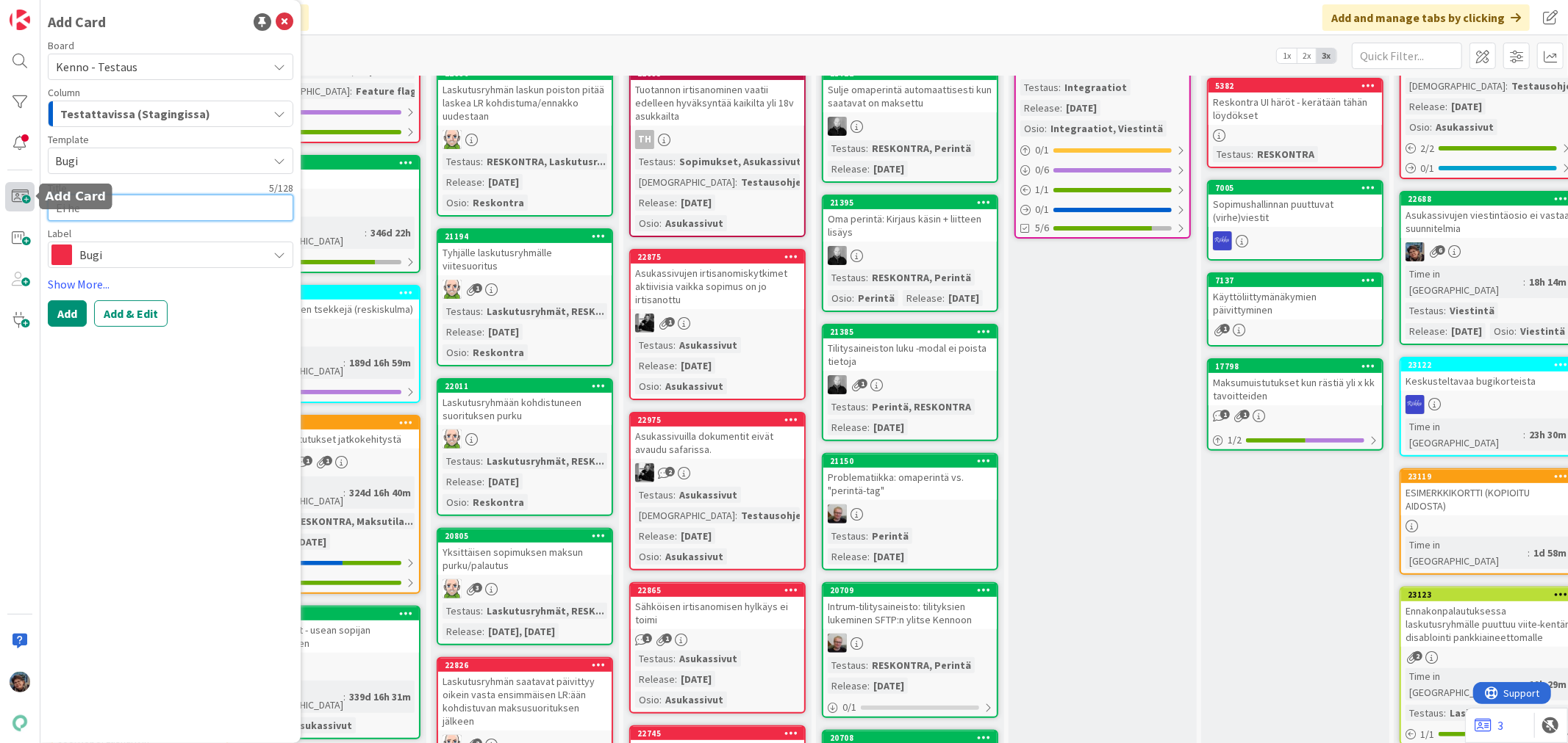
type textarea "Ei her"
type textarea "x"
type textarea "Ei herj"
type textarea "x"
type textarea "Ei herja"
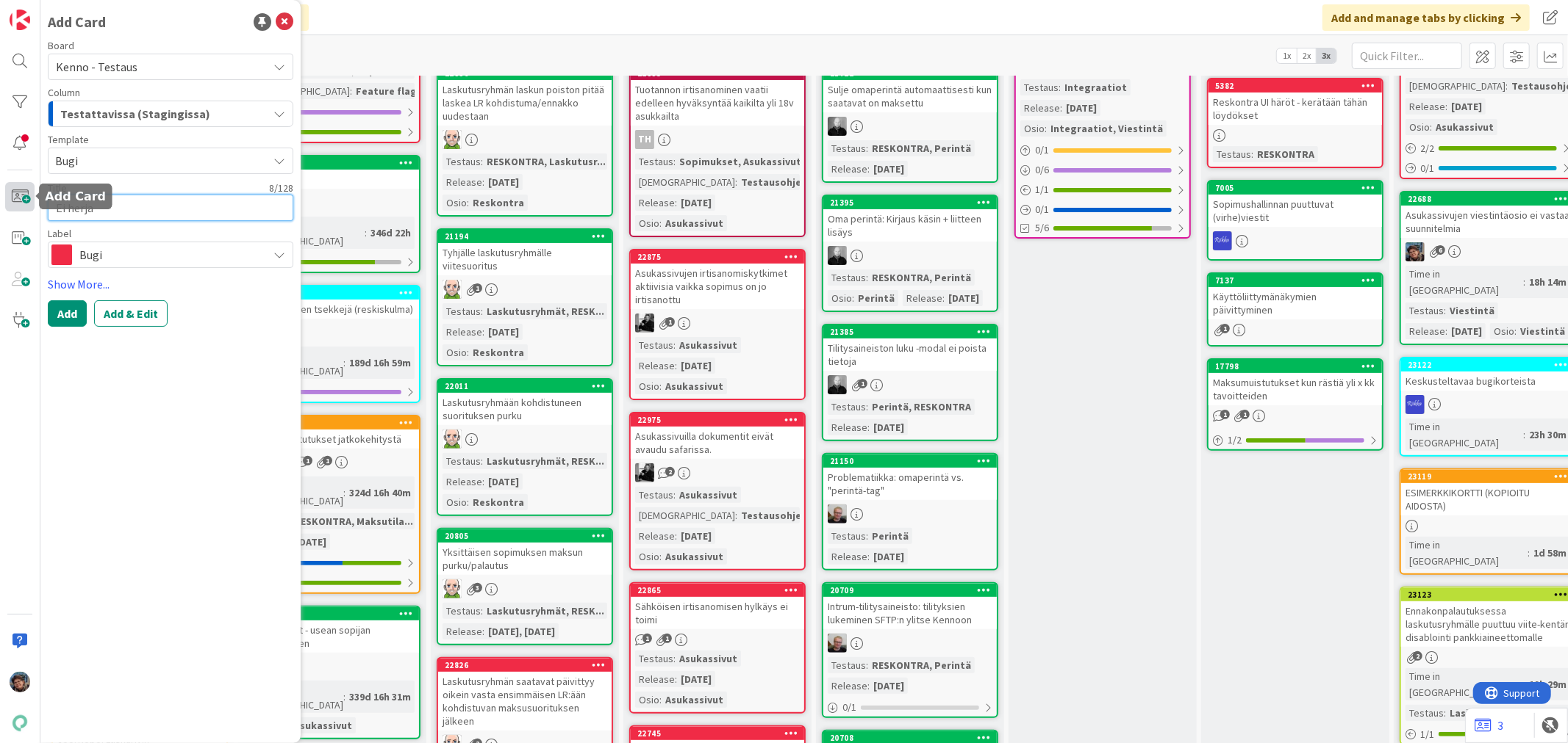
type textarea "x"
type textarea "Ei herjaa"
type textarea "x"
type textarea "Ei herjaa"
type textarea "x"
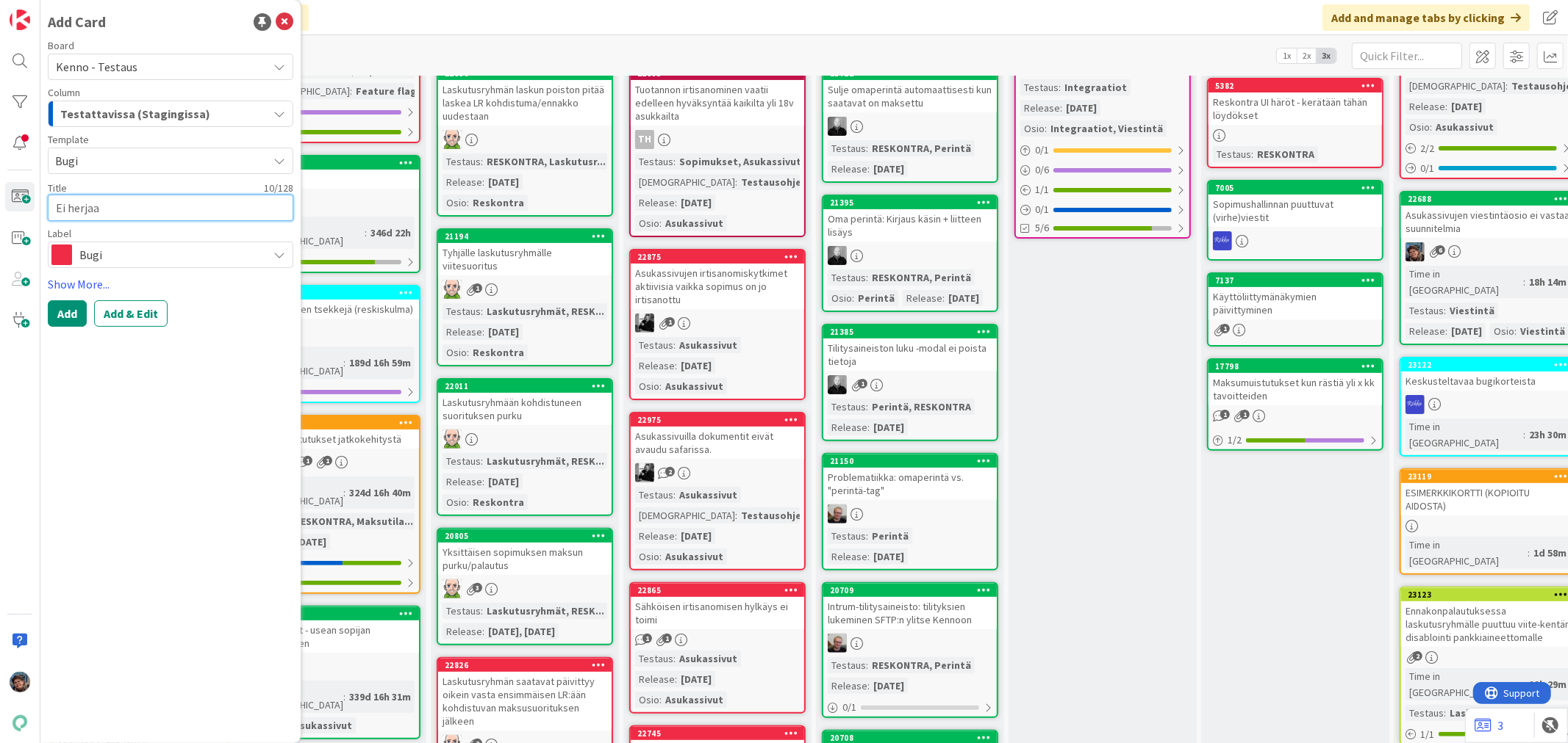
type textarea "Ei herjaa s"
type textarea "x"
type textarea "Ei herjaa so"
type textarea "x"
type textarea "Ei herjaa sot"
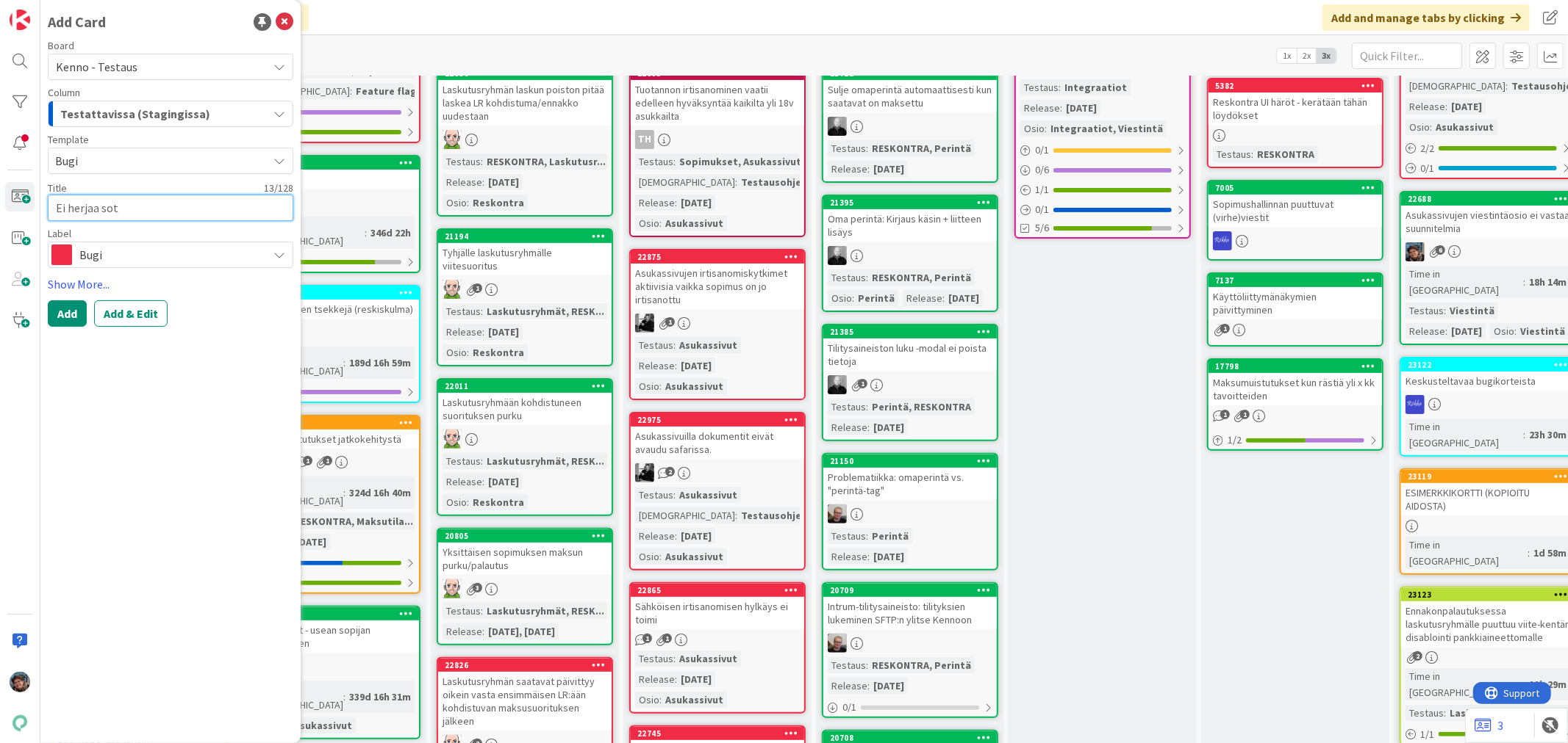
type textarea "x"
type textarea "Ei herjaa sotu"
type textarea "x"
type textarea "Ei herjaa sotust"
type textarea "x"
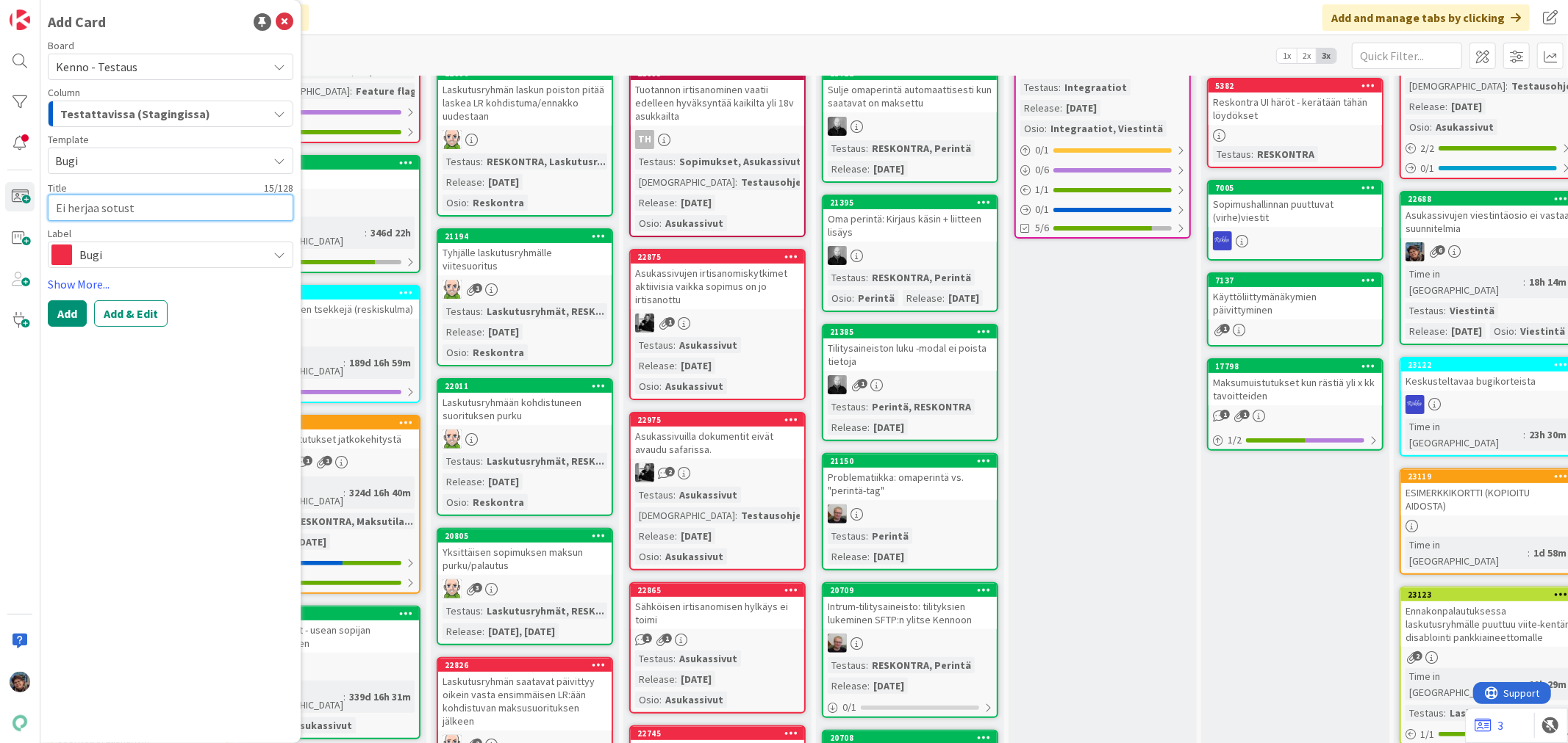
type textarea "Ei herjaa sotusta"
type textarea "x"
type textarea "Ei herjaa sotusta"
type textarea "x"
type textarea "Ei herjaa sotusta j"
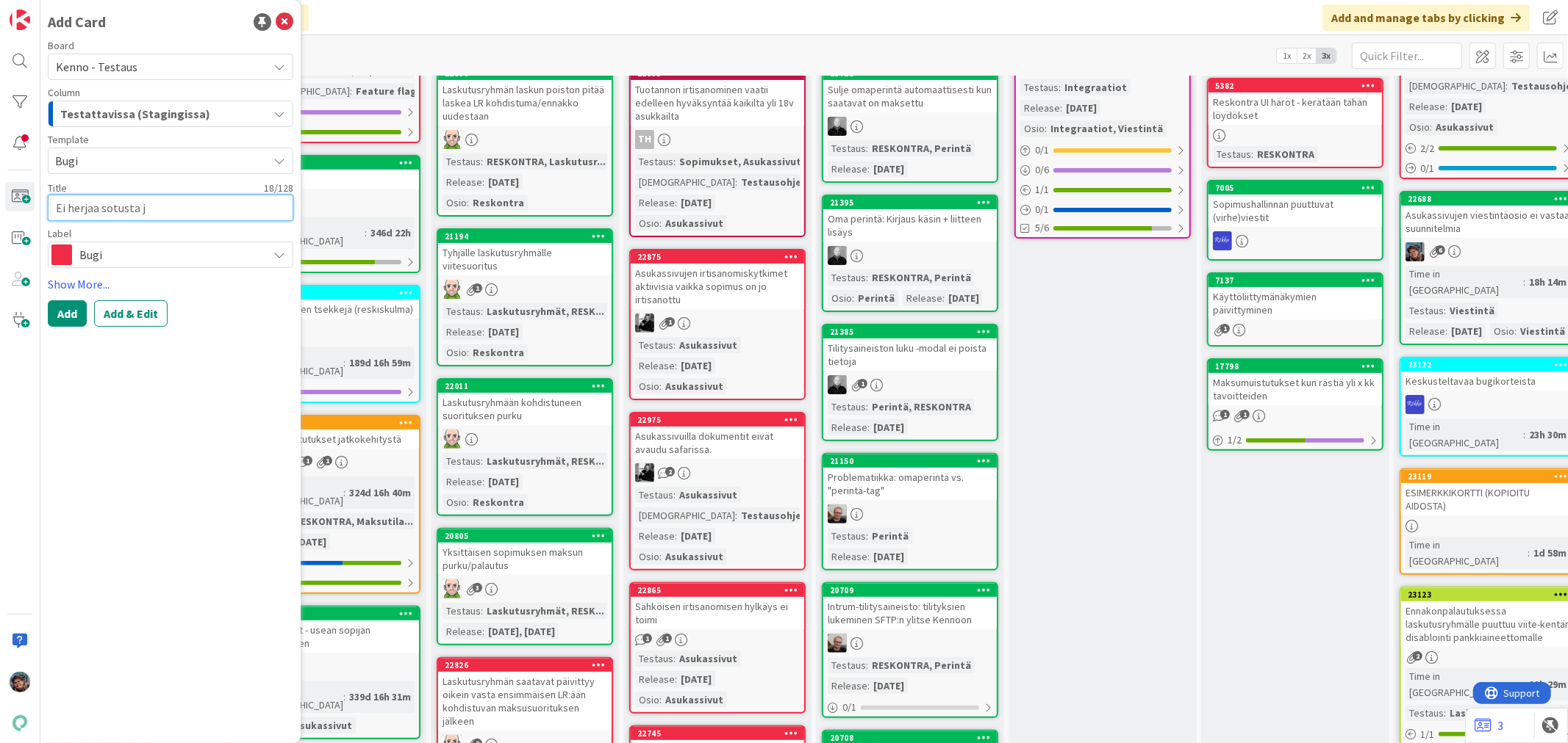
type textarea "x"
type textarea "Ei herjaa sotusta jo"
type textarea "x"
type textarea "Ei herjaa sotusta jos"
type textarea "x"
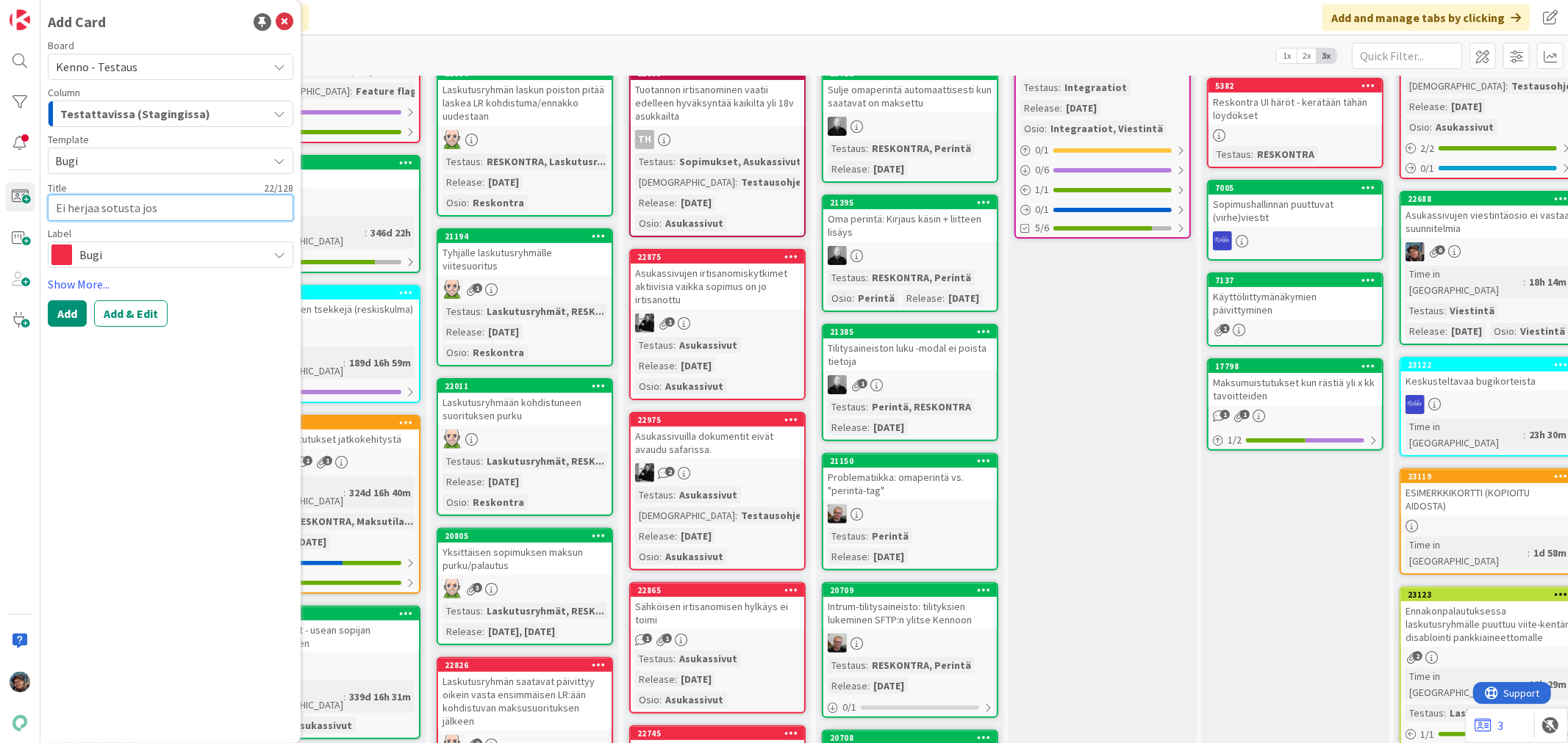
type textarea "Ei herjaa sotusta jos s"
type textarea "x"
type textarea "Ei herjaa sotusta jos se"
type textarea "x"
type textarea "Ei herjaa sotusta jos se o"
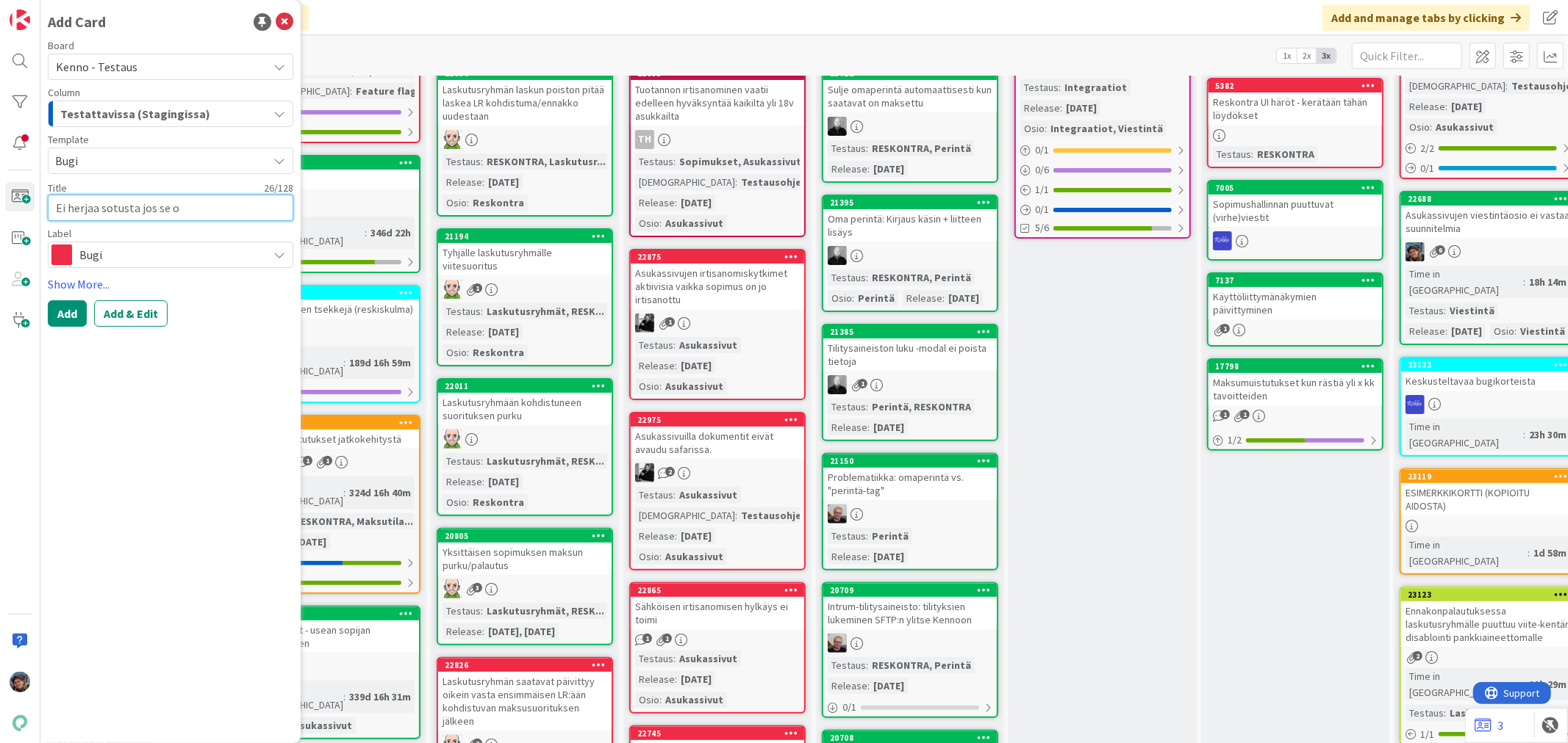
type textarea "x"
type textarea "Ei herjaa sotusta jos se on"
type textarea "x"
type textarea "Ei herjaa sotusta jos se on j"
type textarea "x"
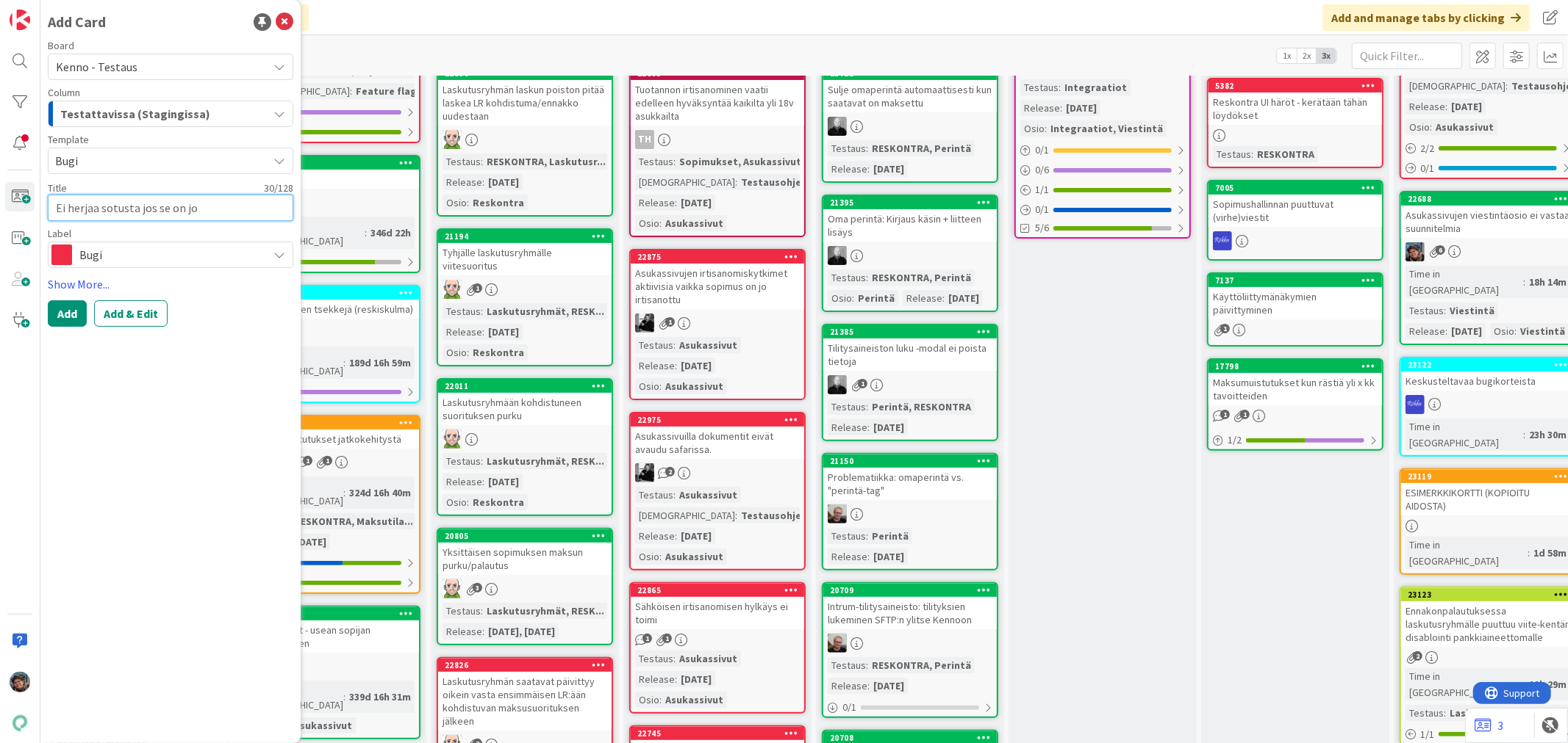
type textarea "Ei herjaa sotusta jos se on jo"
type textarea "x"
type textarea "Ei herjaa sotusta jos se on jo K"
type textarea "x"
type textarea "Ei herjaa sotusta jos se on jo Ke"
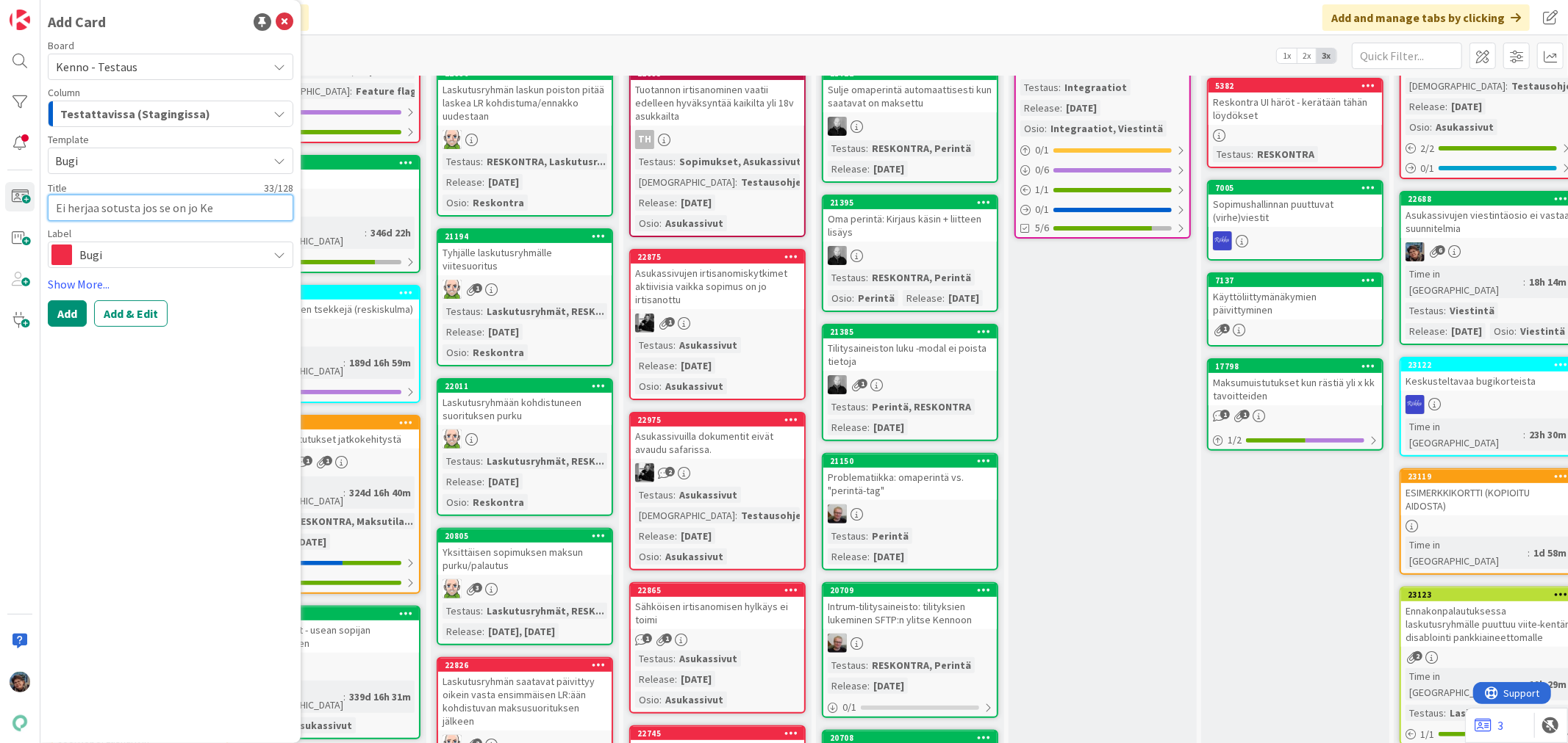
type textarea "x"
type textarea "Ei herjaa sotusta jos se on jo Ken"
type textarea "x"
type textarea "Ei herjaa sotusta jos se on jo Kenn"
type textarea "x"
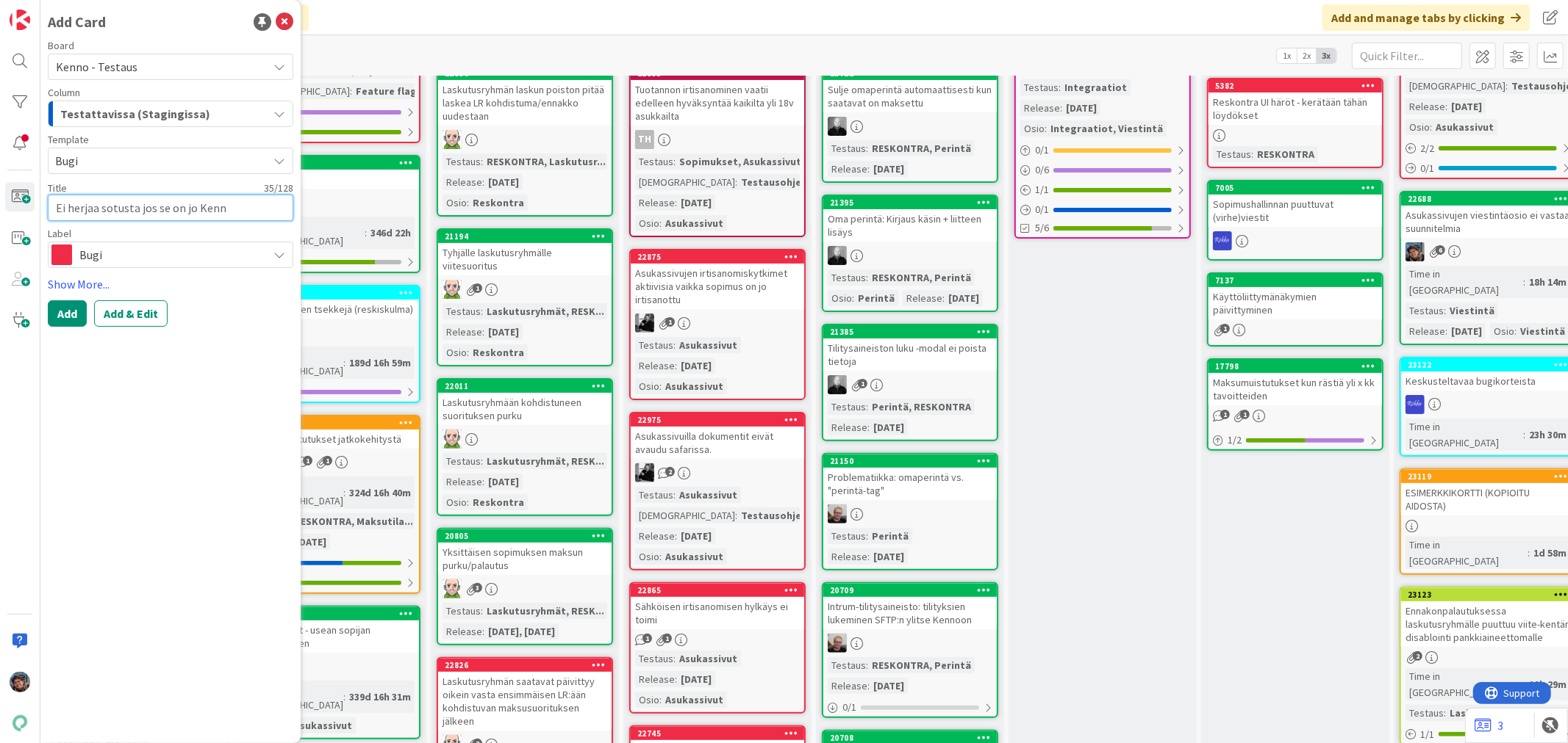
type textarea "Ei herjaa sotusta jos se on jo Kenno"
type textarea "x"
type textarea "Ei herjaa sotusta jos se on jo Kennos"
type textarea "x"
type textarea "Ei herjaa sotusta jos se on jo Kennoss"
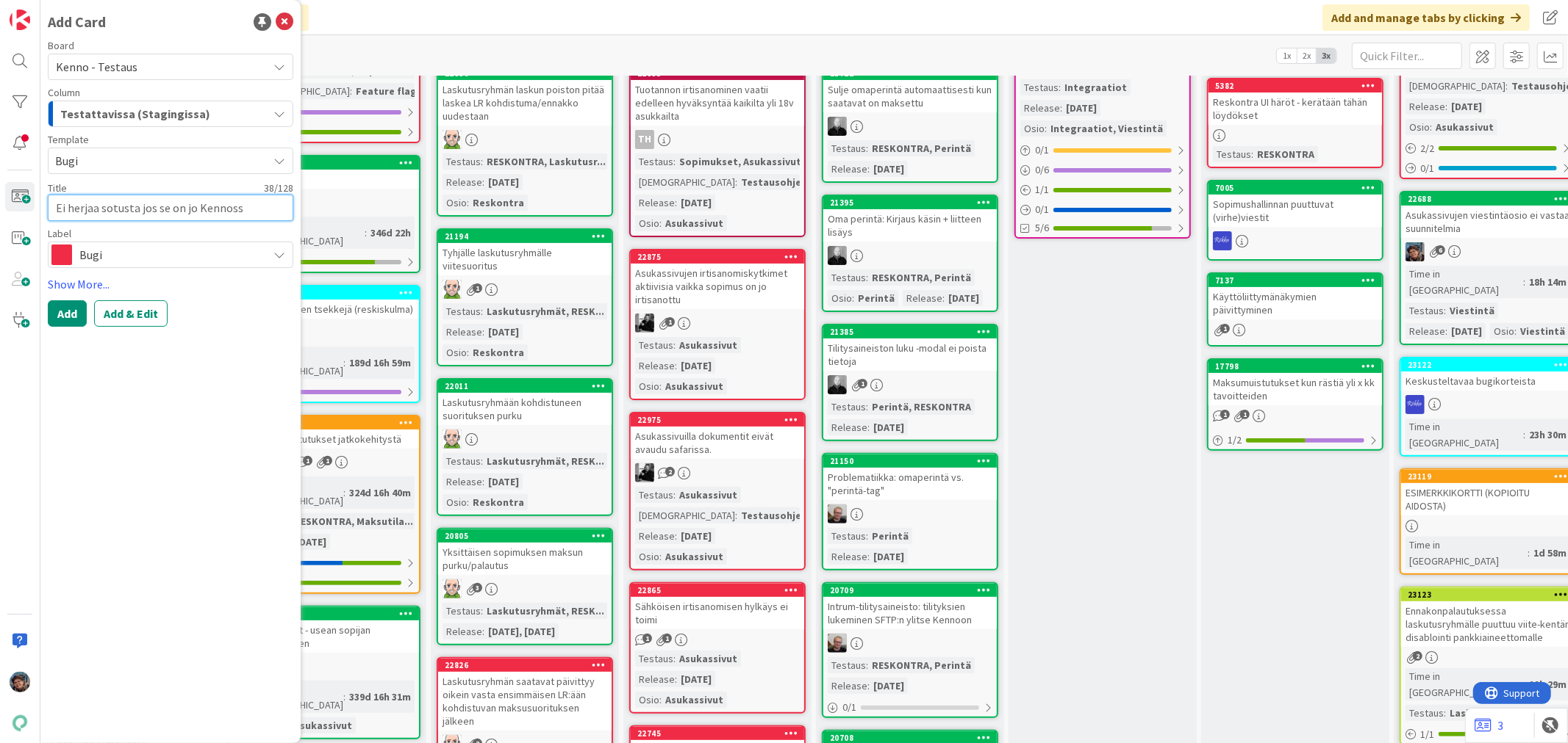
type textarea "x"
type textarea "Ei herjaa sotusta jos se on jo Kennossa"
click at [127, 305] on button "Add & Edit" at bounding box center [131, 313] width 74 height 26
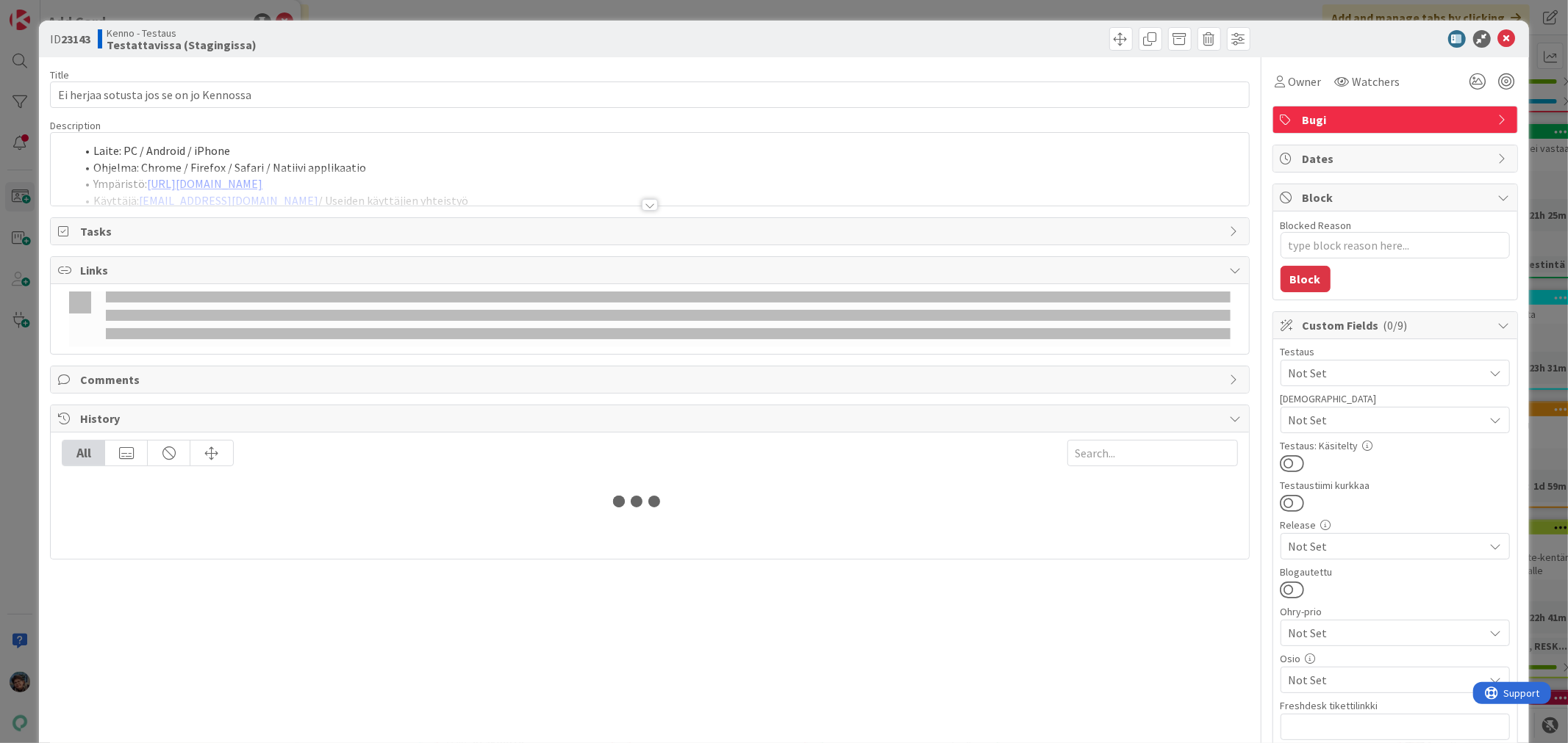
type textarea "x"
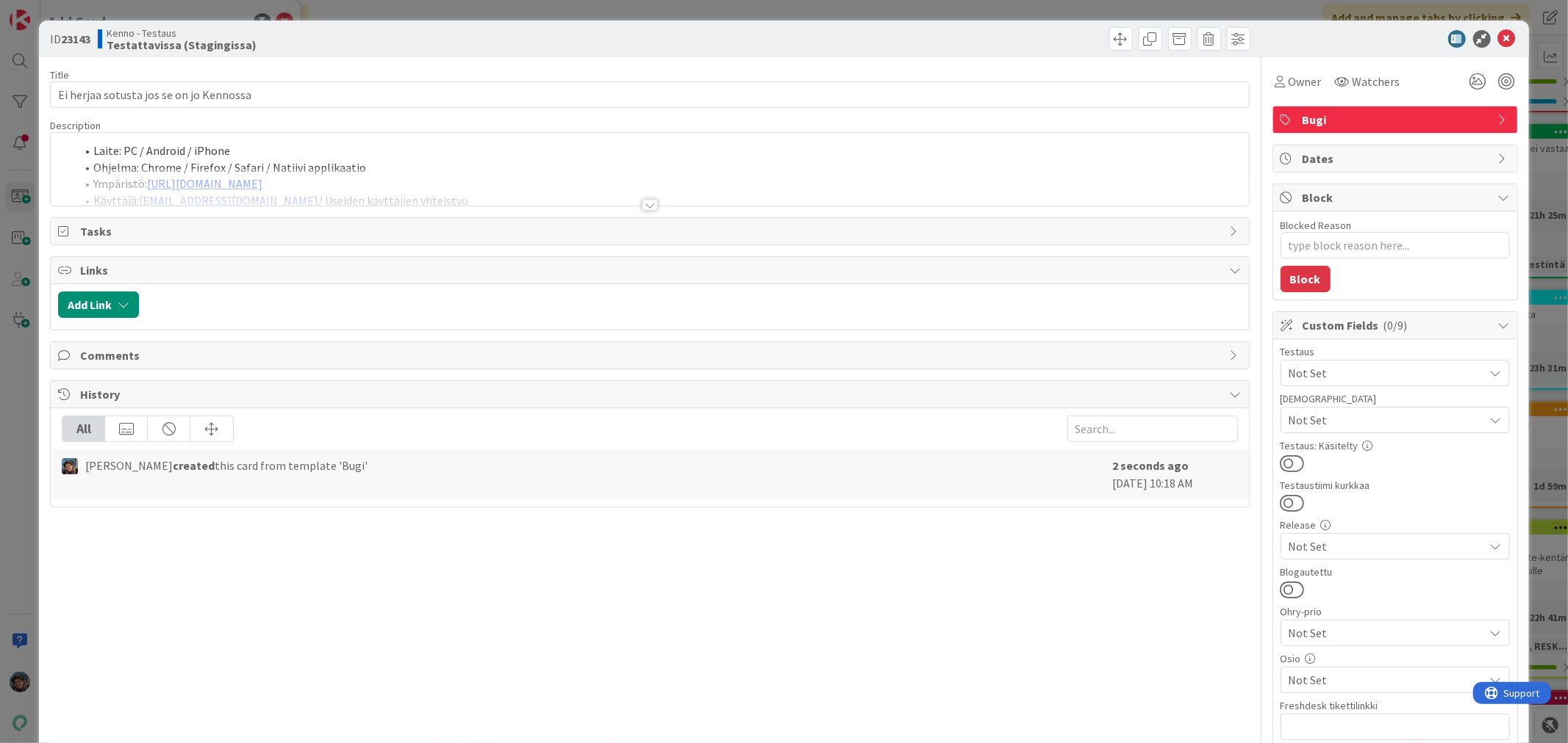
click at [644, 209] on div at bounding box center [650, 205] width 17 height 12
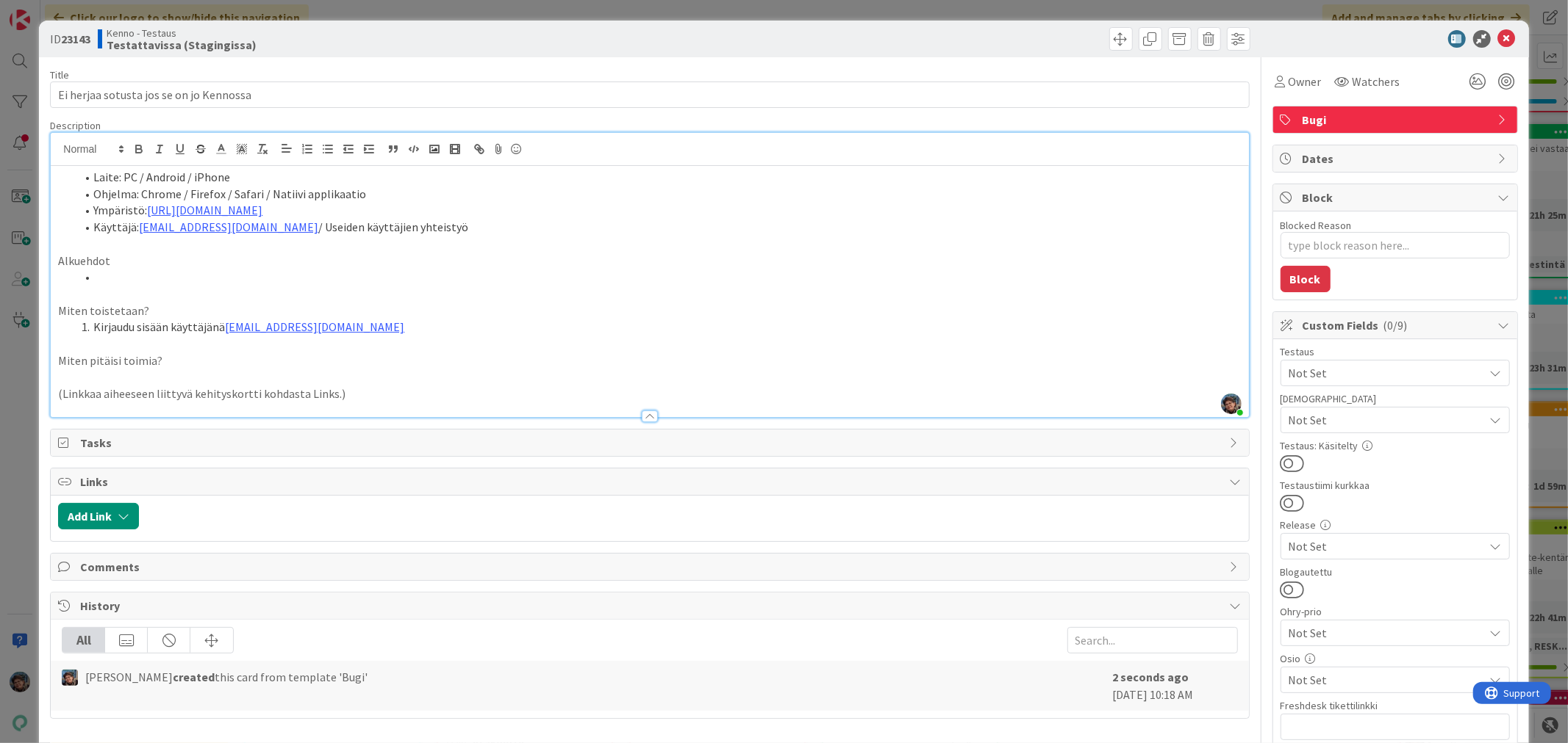
click at [127, 274] on li at bounding box center [658, 277] width 1165 height 17
click at [361, 326] on li "Kirjaudu sisään käyttäjänä kenno.admin@pandia.fi" at bounding box center [658, 327] width 1165 height 17
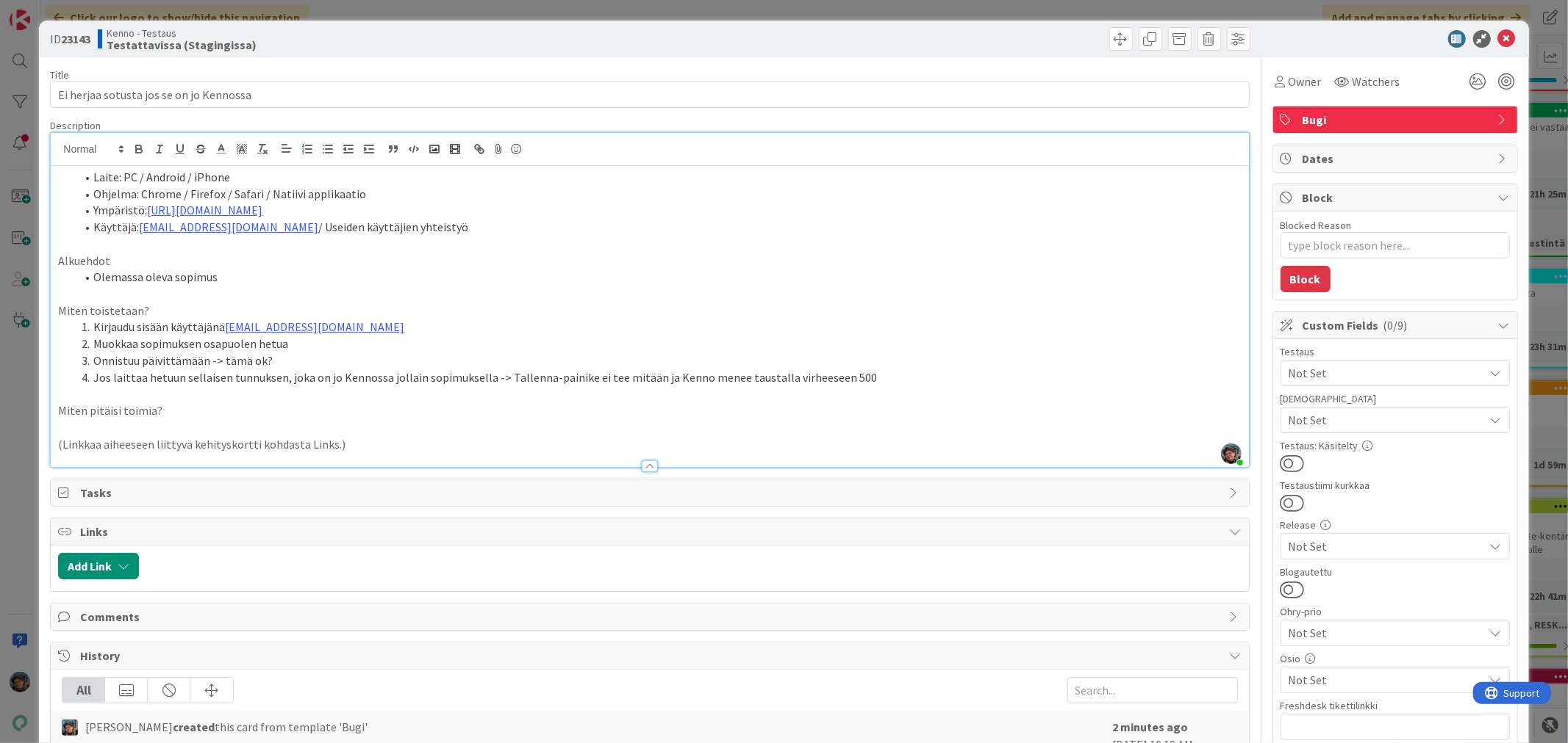
click at [196, 413] on p "Miten pitäisi toimia?" at bounding box center [649, 411] width 1183 height 17
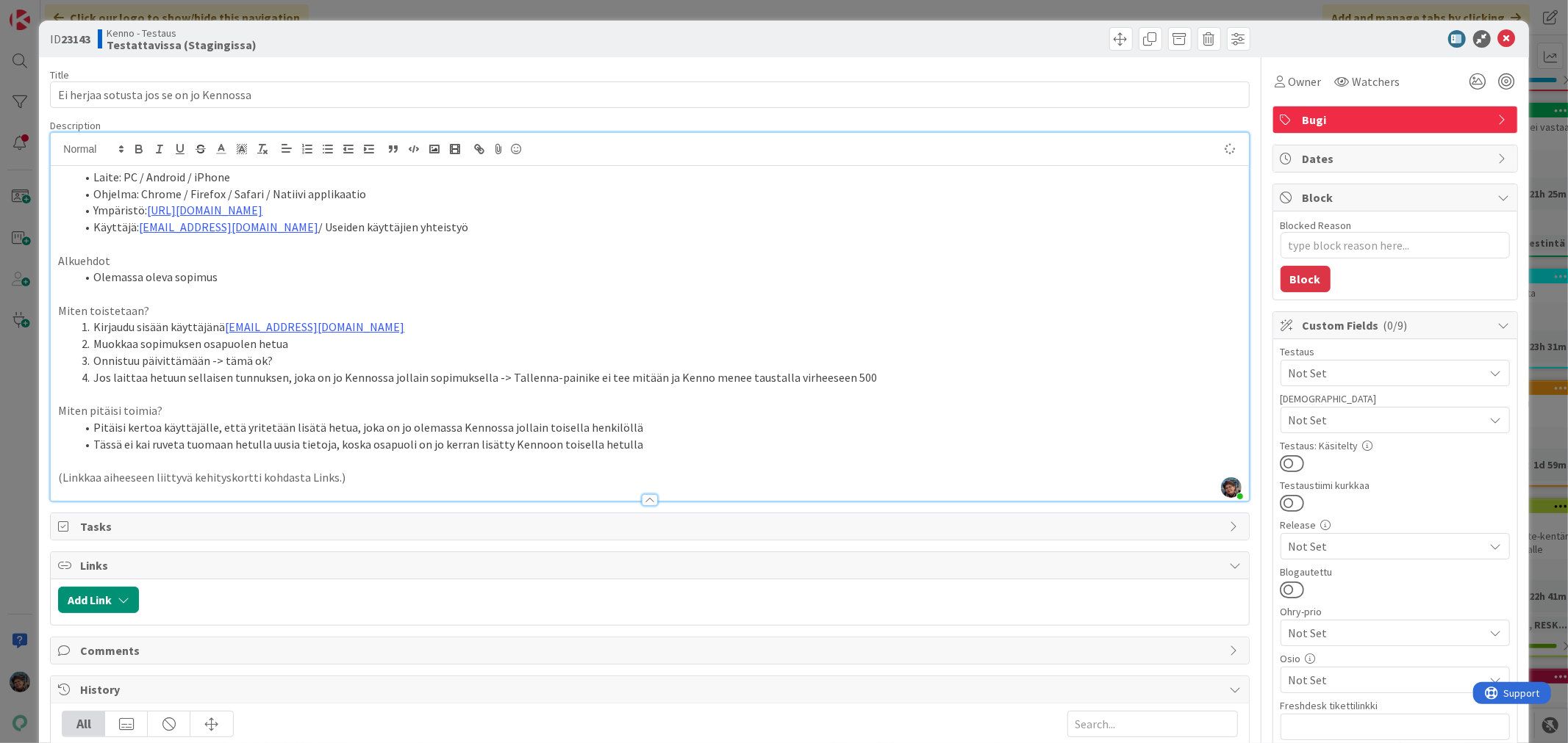
type textarea "x"
click at [136, 93] on input "Ei herjaa sotusta jos se on jo Kennossa" at bounding box center [649, 95] width 1199 height 26
type input "Ei herjaa sotusta, jos se on jo Kennossa"
type textarea "x"
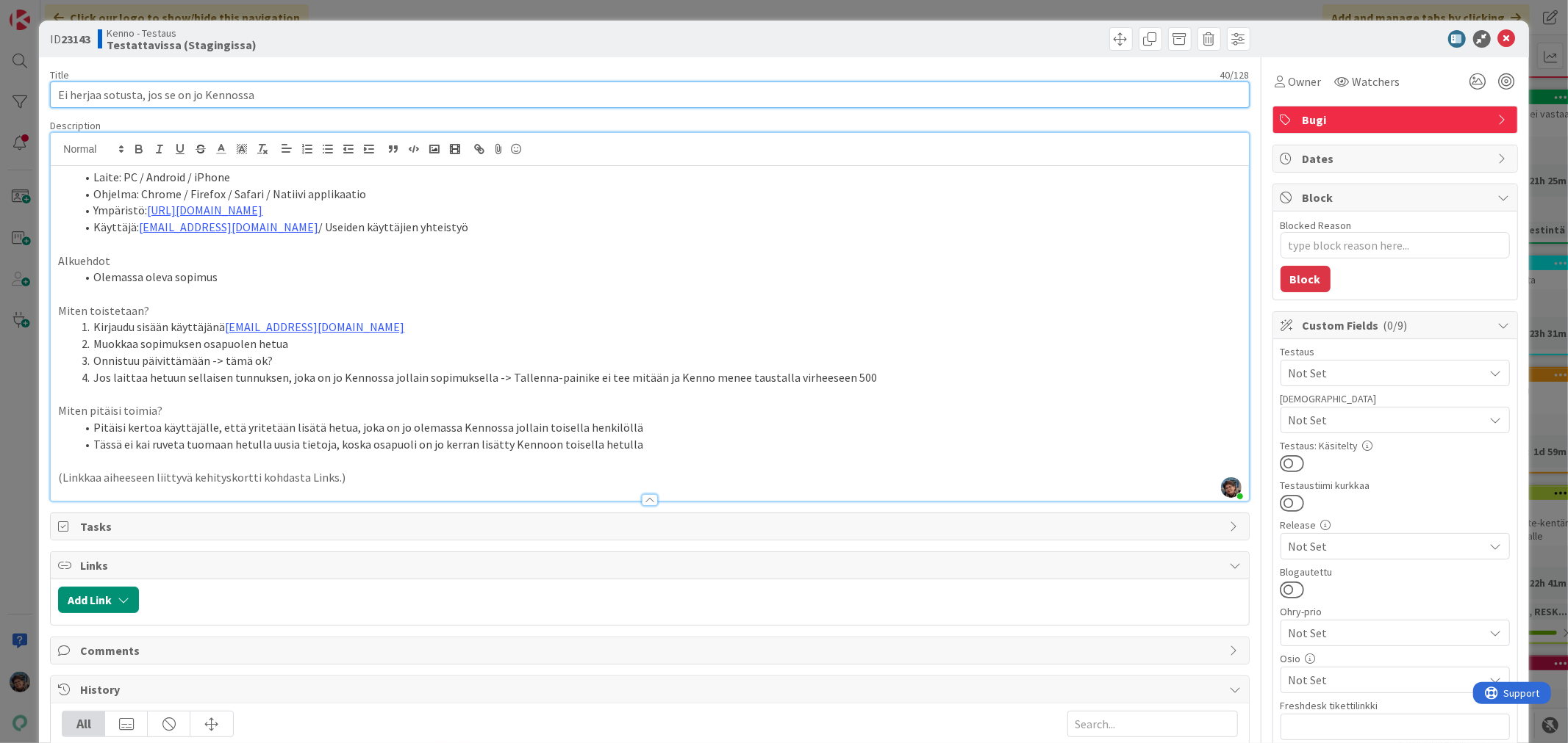
click at [280, 92] on input "Ei herjaa sotusta, jos se on jo Kennossa" at bounding box center [649, 95] width 1199 height 26
type input "Ei herjaa sotusta, jos se on jo Kennossa jollain muulla henkilöllä"
type textarea "x"
type input "Ei herjaa sotusta, jos se on jo Kennossa jollain muulla henkilöllä"
click at [644, 445] on li "Tässä ei kai ruveta tuomaan hetulla uusia tietoja, koska osapuoli on jo kerran …" at bounding box center [658, 445] width 1165 height 17
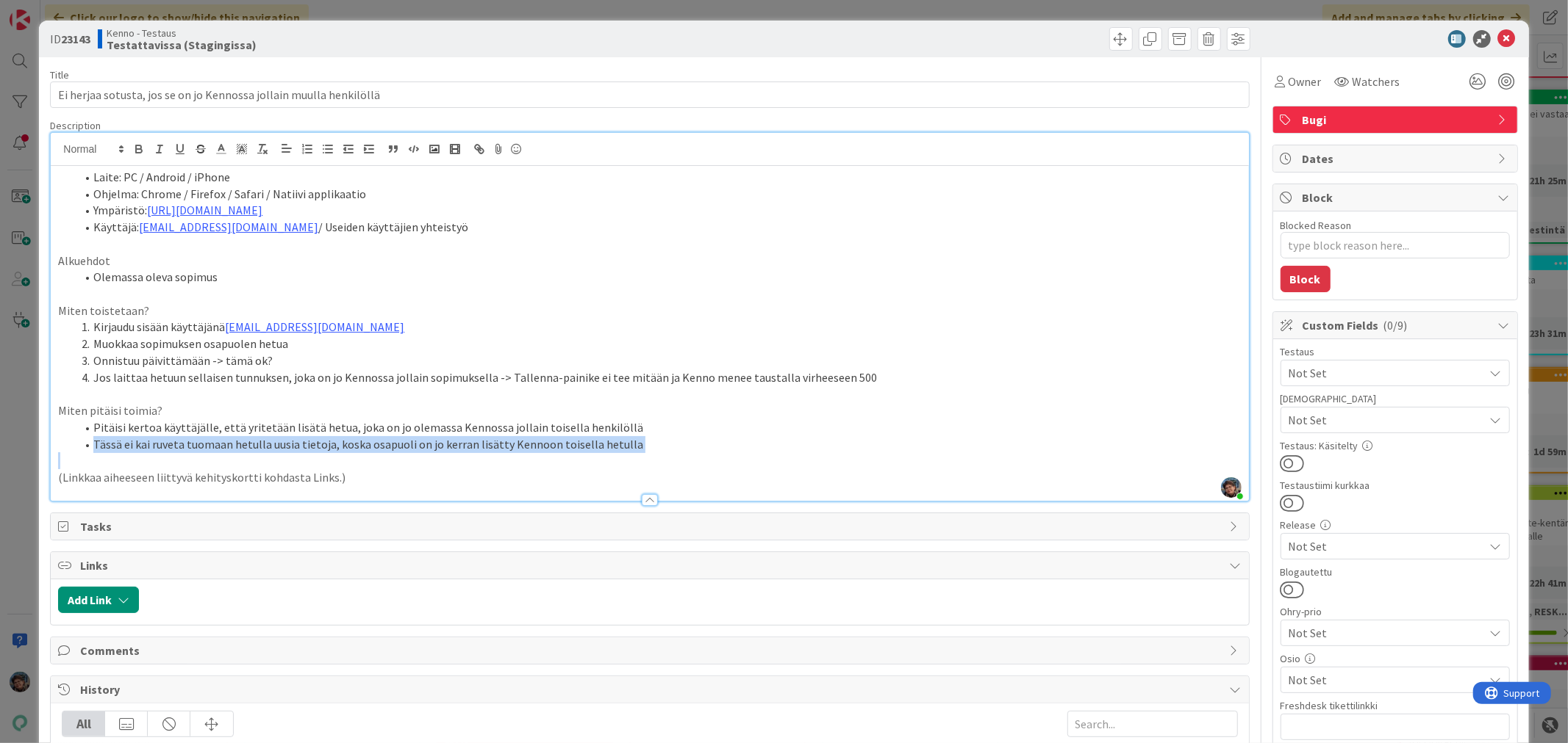
drag, startPoint x: 76, startPoint y: 446, endPoint x: 623, endPoint y: 459, distance: 547.2
click at [623, 459] on div "Laite: PC / Android / iPhone Ohjelma: Chrome / Firefox / Safari / Natiivi appli…" at bounding box center [649, 333] width 1198 height 335
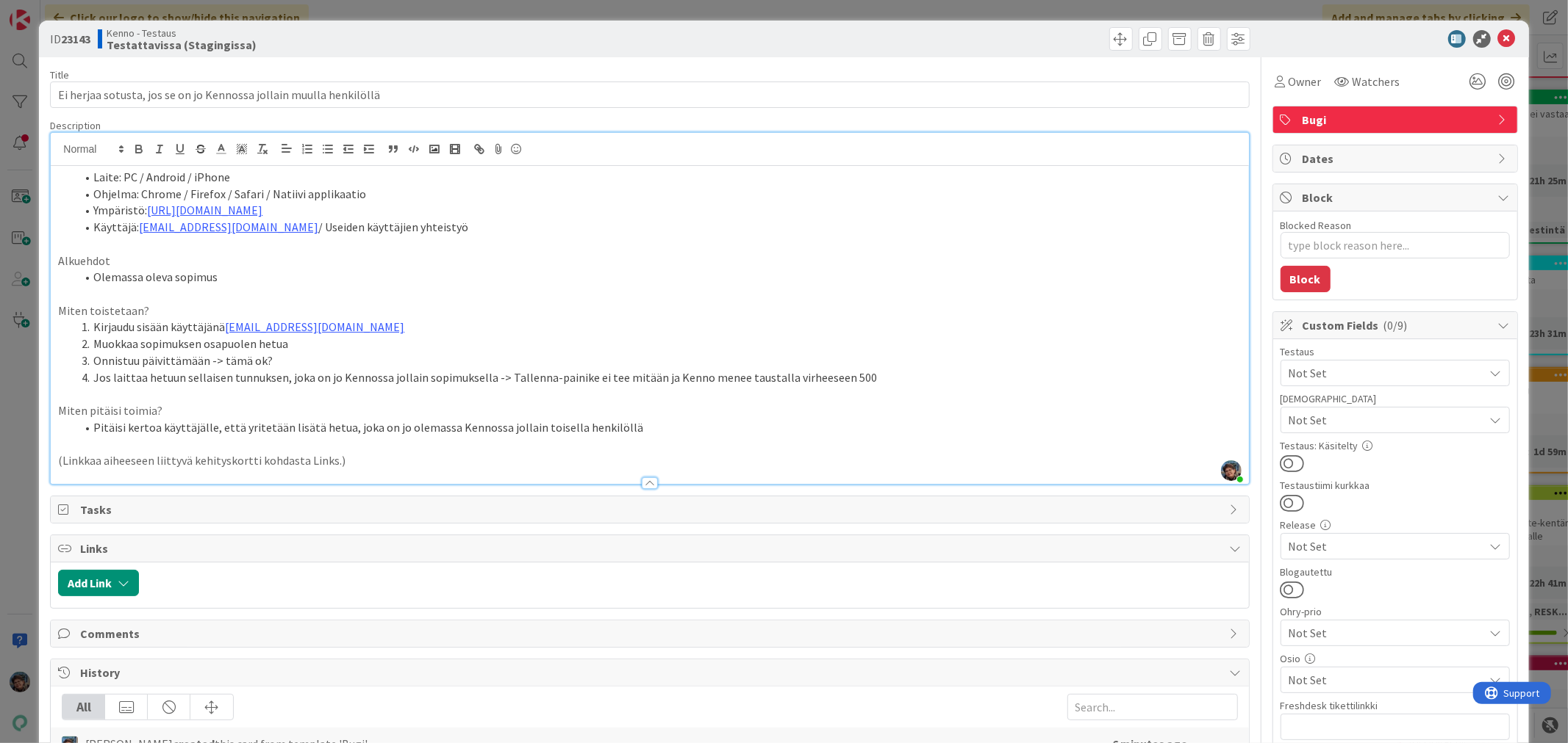
click at [648, 426] on li "Pitäisi kertoa käyttäjälle, että yritetään lisätä hetua, joka on jo olemassa Ke…" at bounding box center [658, 427] width 1165 height 17
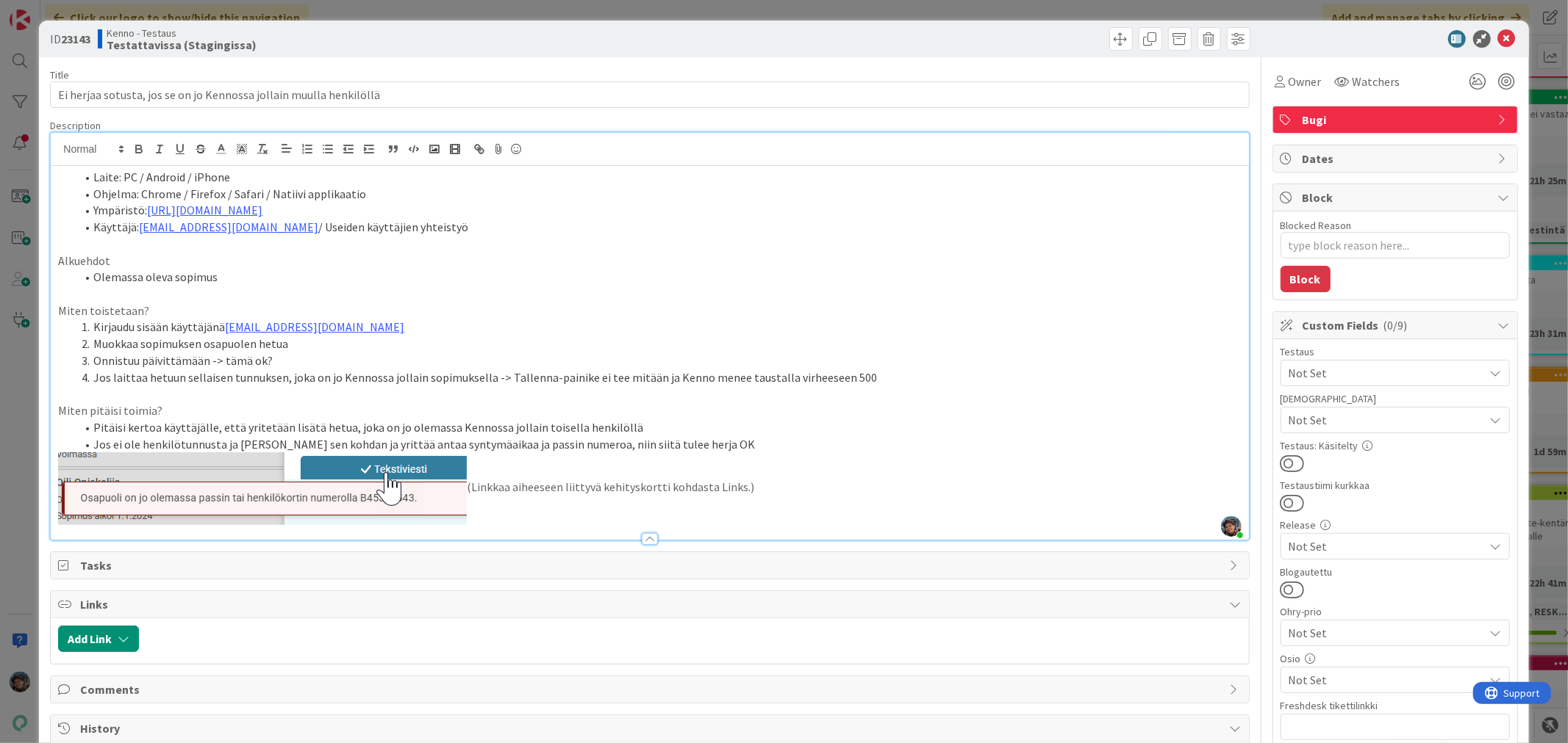
click at [406, 476] on img at bounding box center [262, 488] width 409 height 73
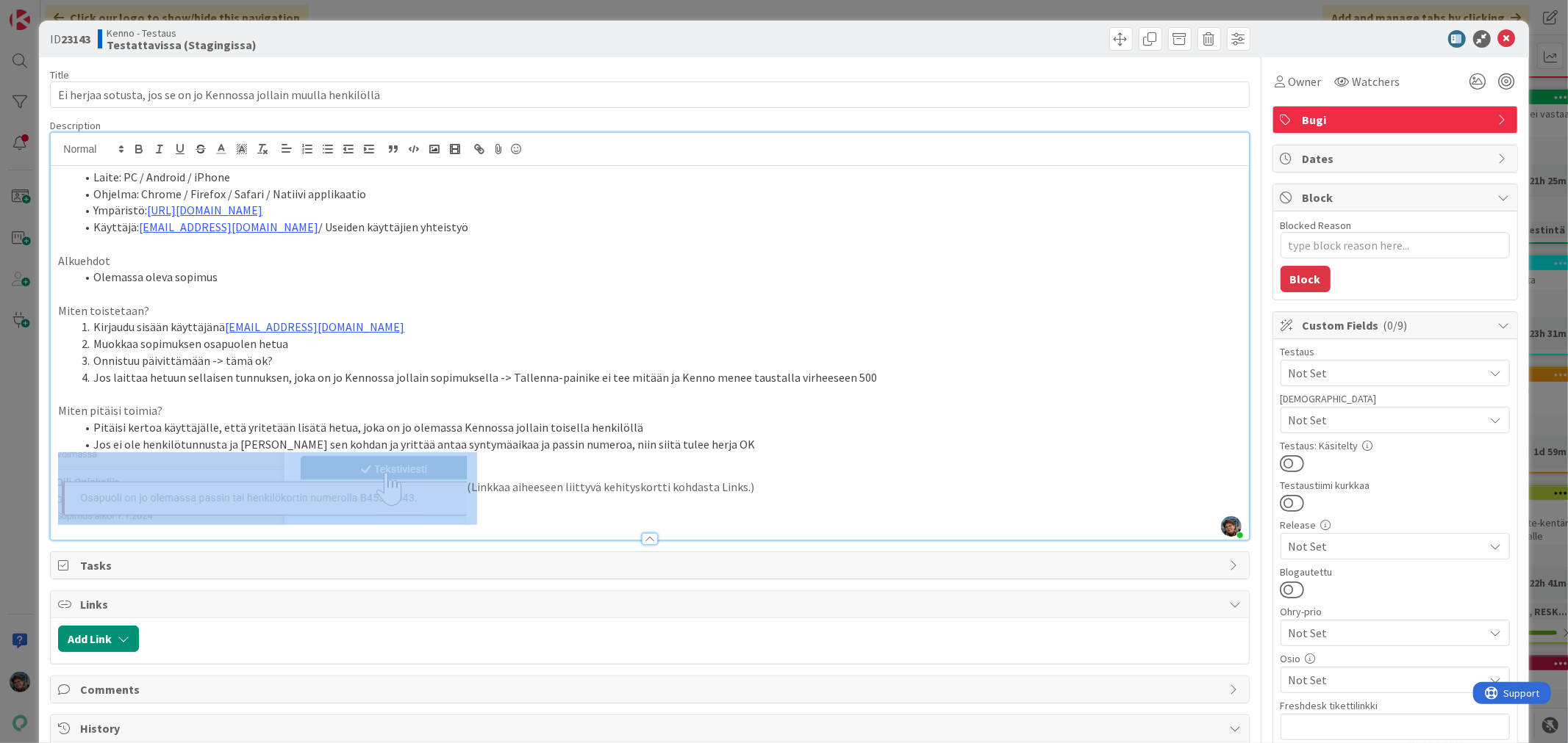
drag, startPoint x: 475, startPoint y: 505, endPoint x: 254, endPoint y: 498, distance: 221.1
click at [254, 498] on p "(Linkkaa aiheeseen liittyvä kehityskortti kohdasta Links.)" at bounding box center [649, 488] width 1183 height 73
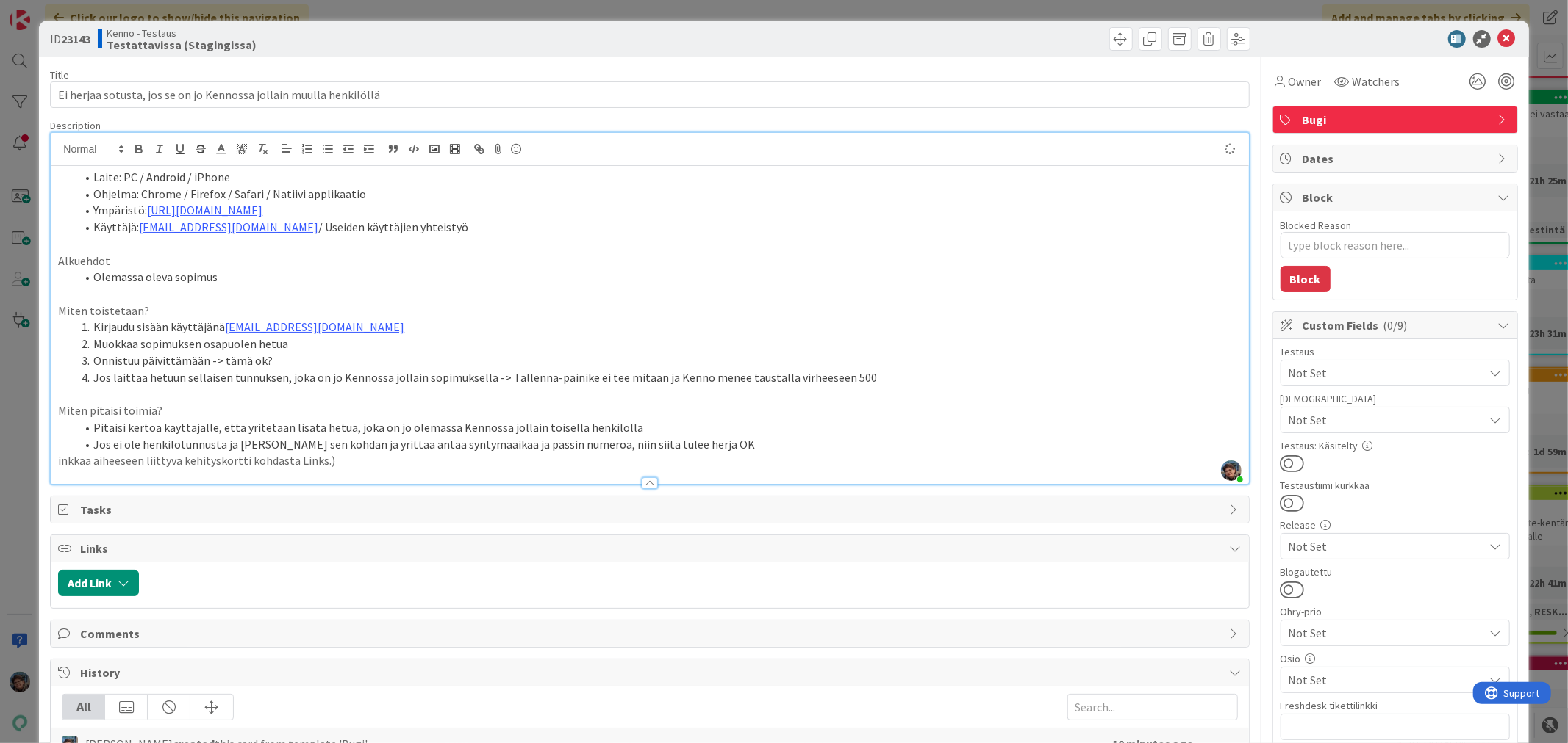
type textarea "x"
drag, startPoint x: 340, startPoint y: 463, endPoint x: 0, endPoint y: 466, distance: 340.0
click at [0, 466] on div "ID 23143 Kenno - Testaus Testattavissa (Stagingissa) Title 66 / 128 Ei herjaa s…" at bounding box center [784, 371] width 1568 height 743
click at [6, 460] on div "ID 23143 Kenno - Testaus Testattavissa (Stagingissa) Title 66 / 128 Ei herjaa s…" at bounding box center [784, 371] width 1568 height 743
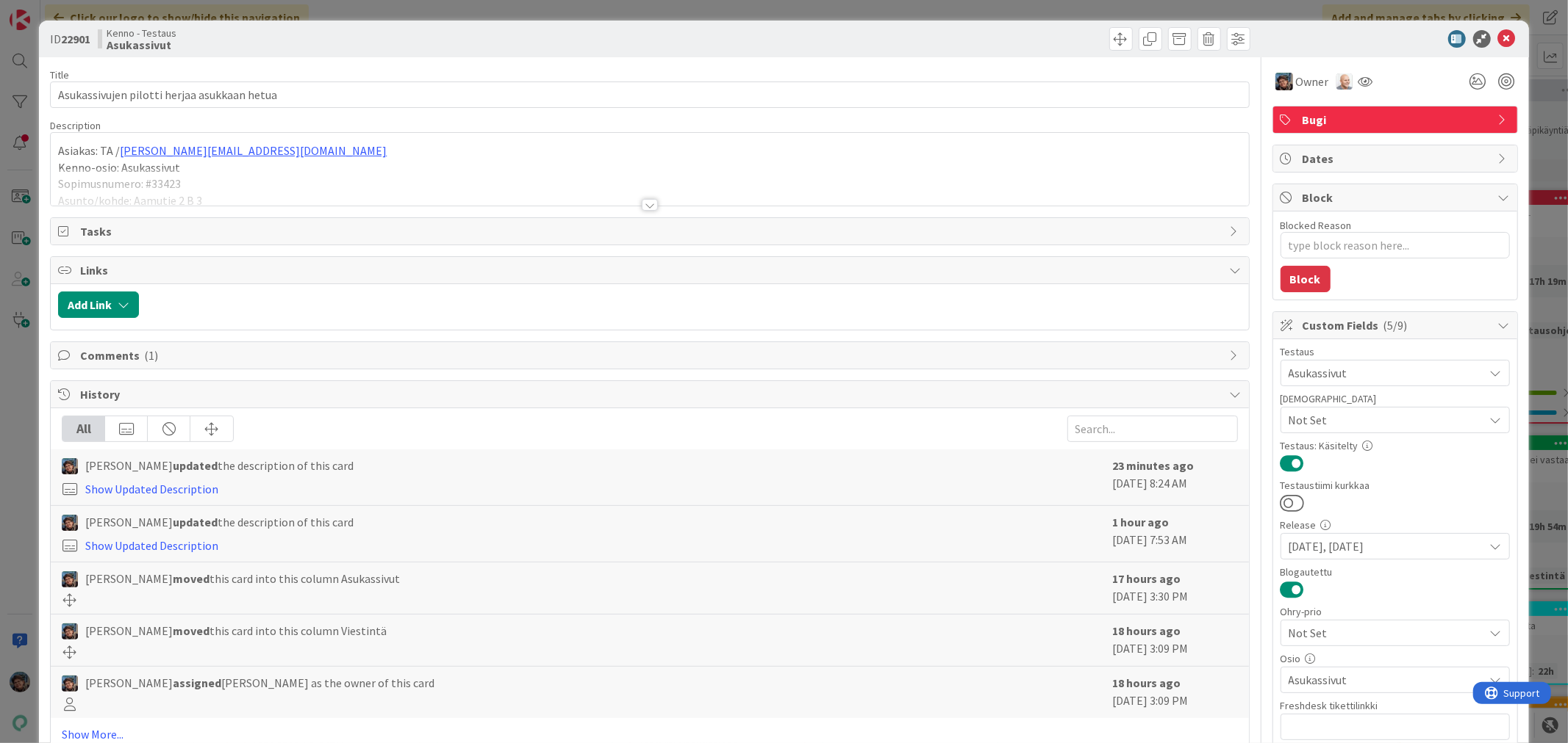
click at [643, 199] on div at bounding box center [650, 205] width 17 height 12
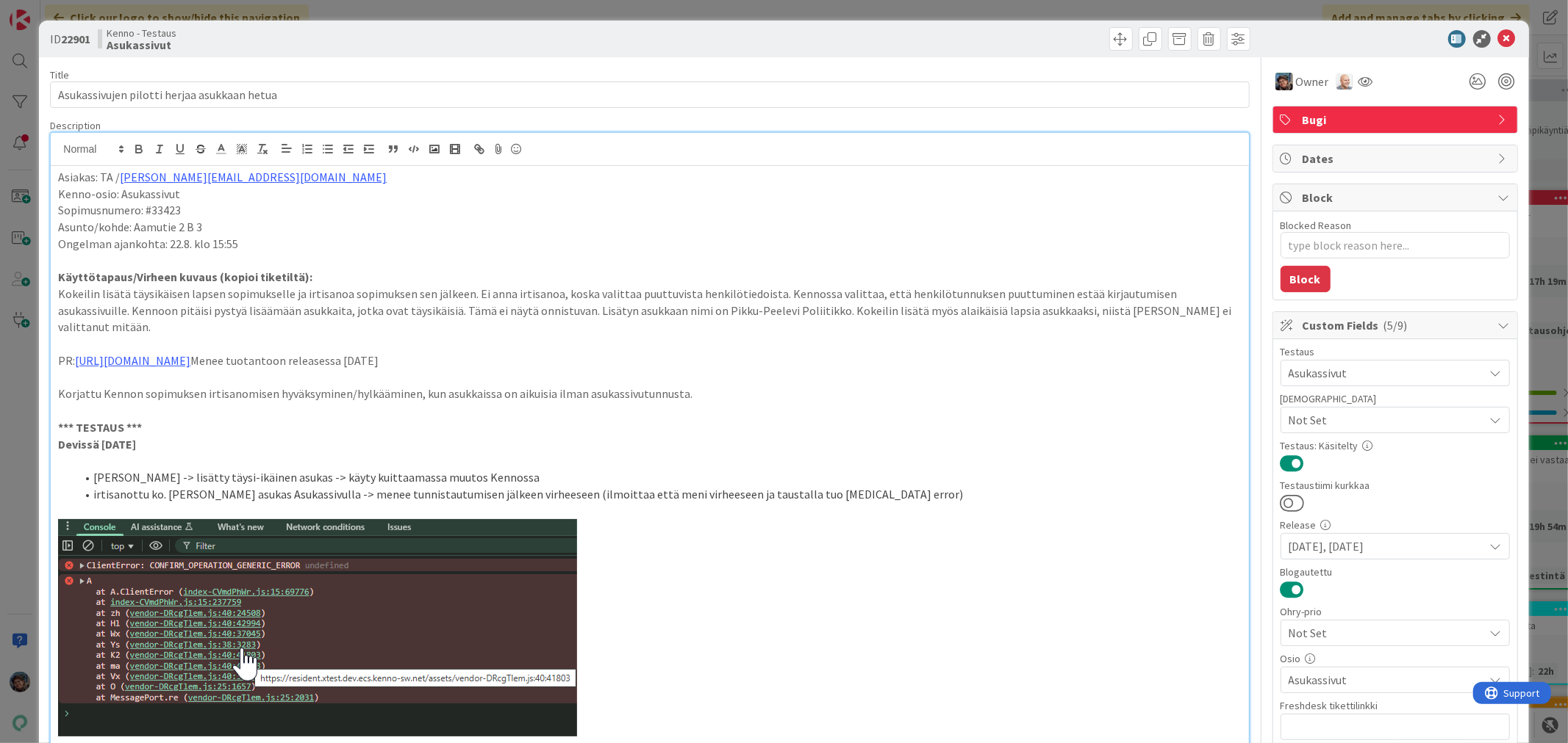
type textarea "x"
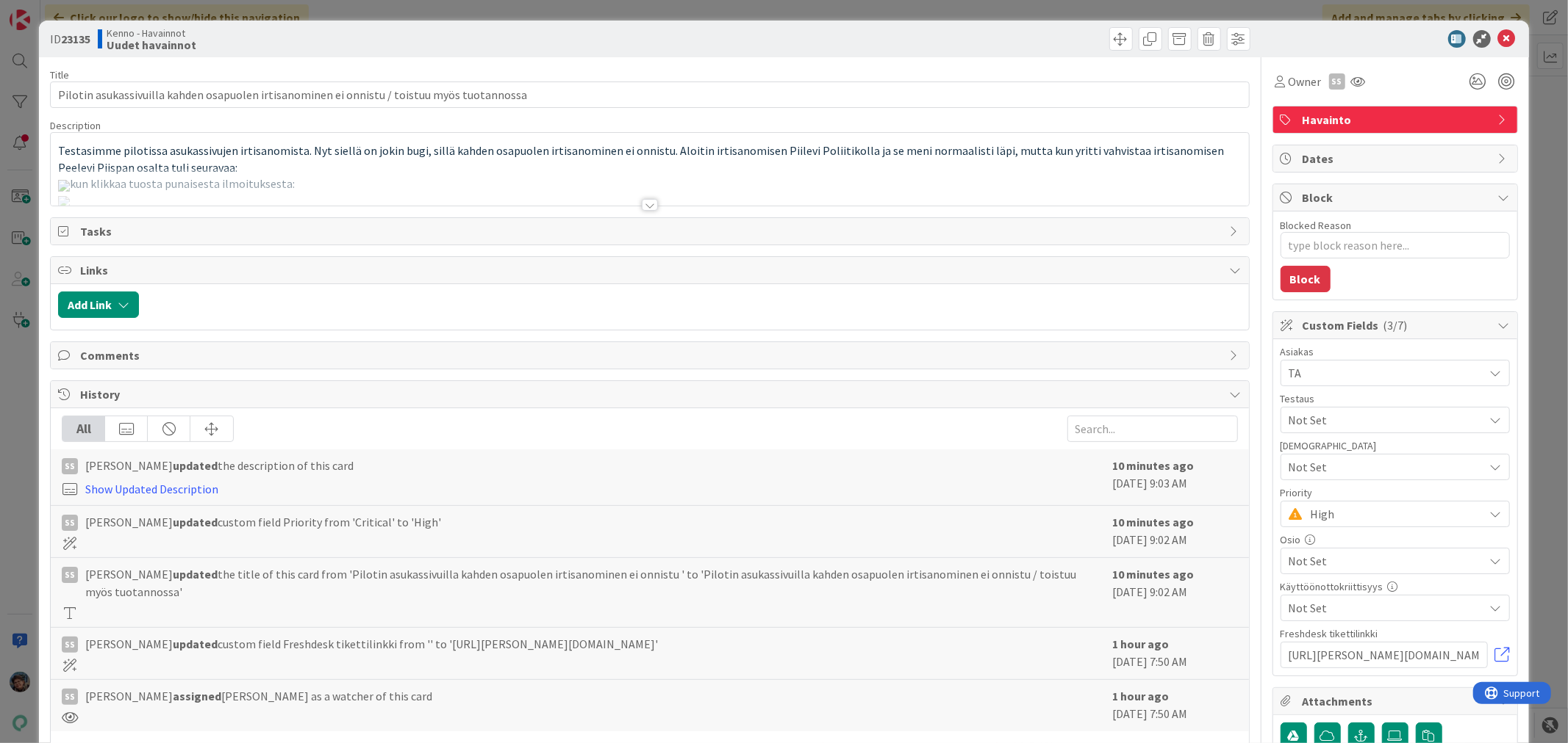
click at [644, 207] on div at bounding box center [650, 205] width 17 height 12
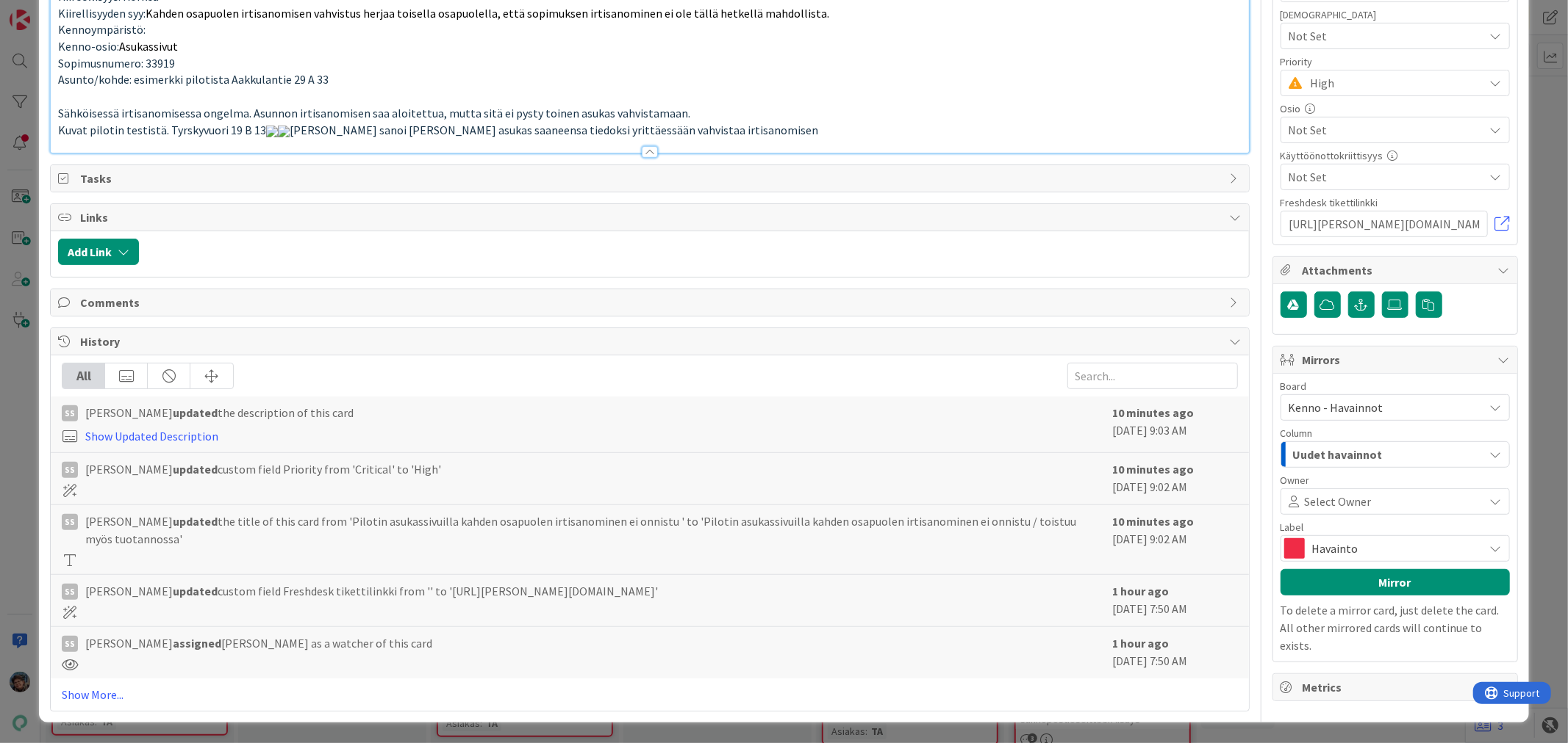
scroll to position [3020, 0]
type textarea "x"
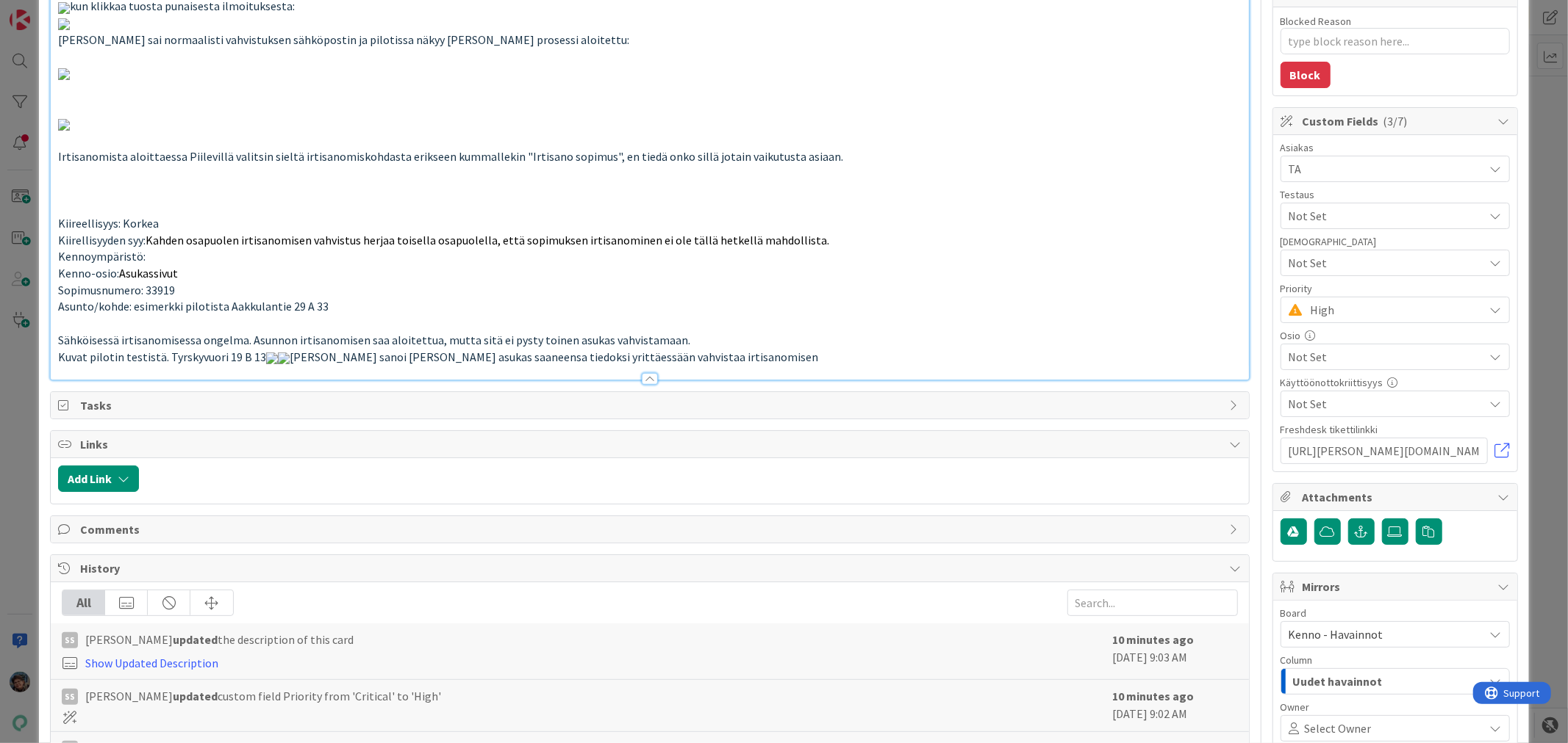
scroll to position [0, 0]
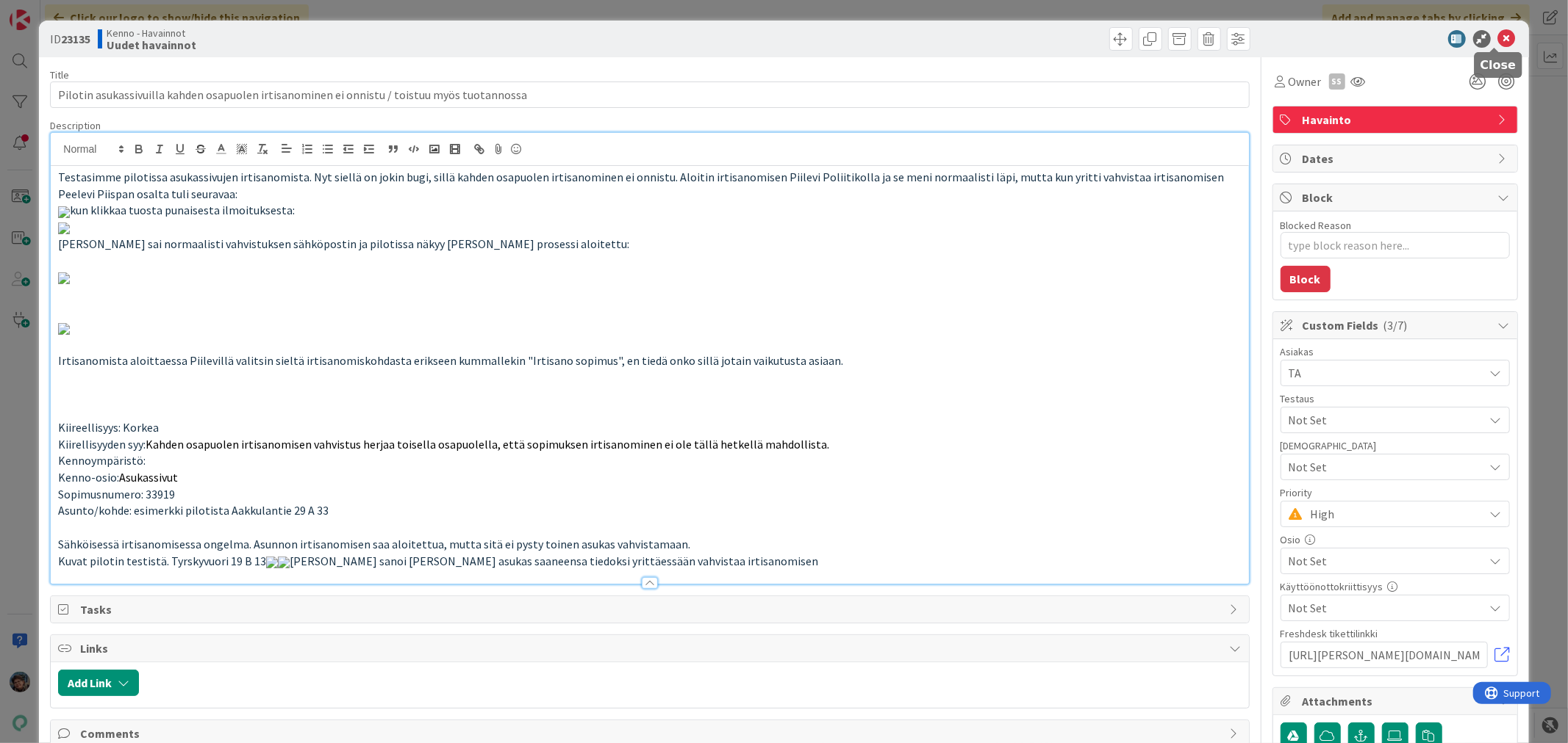
click at [1498, 36] on icon at bounding box center [1506, 38] width 17 height 17
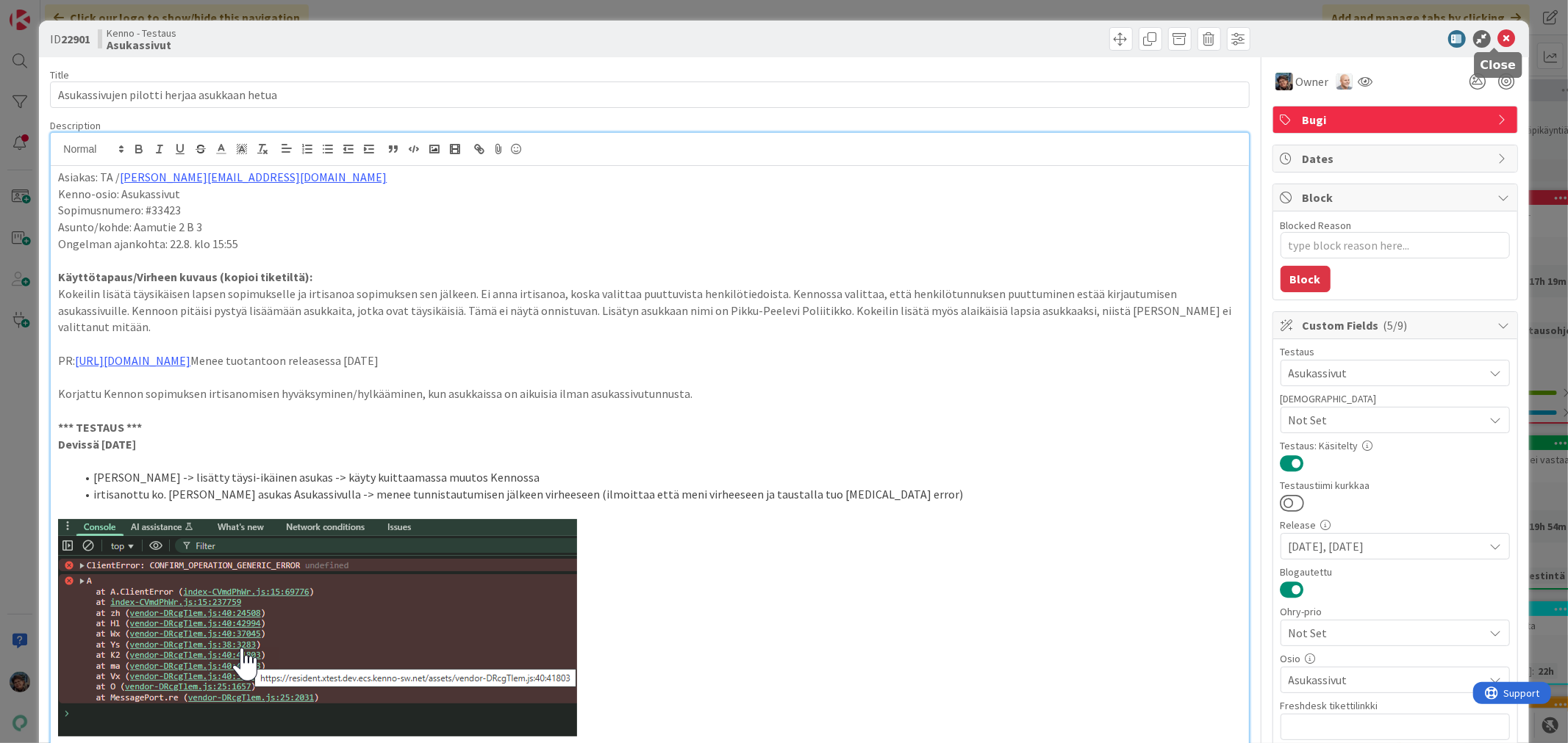
click at [1498, 39] on icon at bounding box center [1506, 38] width 17 height 17
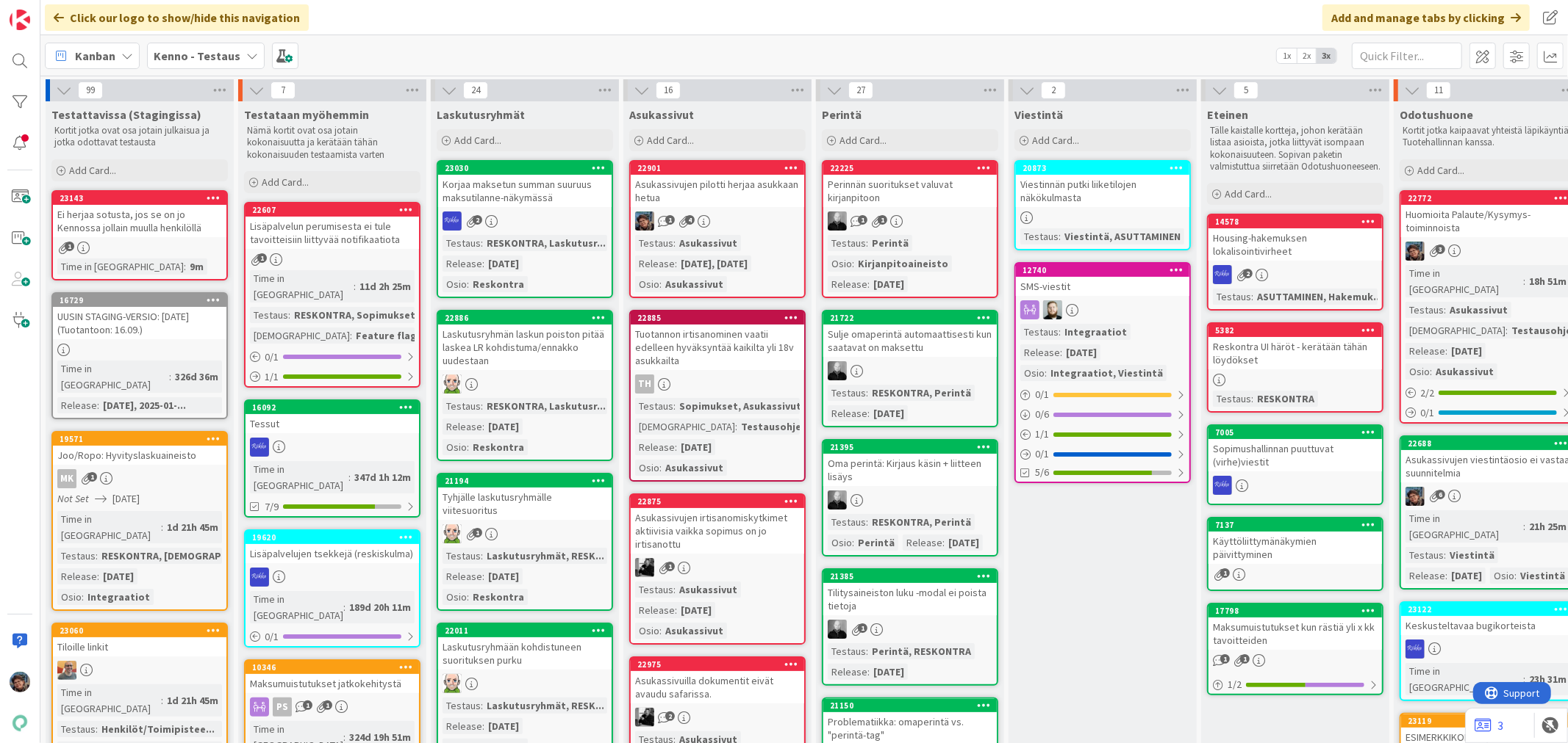
click at [177, 245] on div "1" at bounding box center [140, 247] width 174 height 12
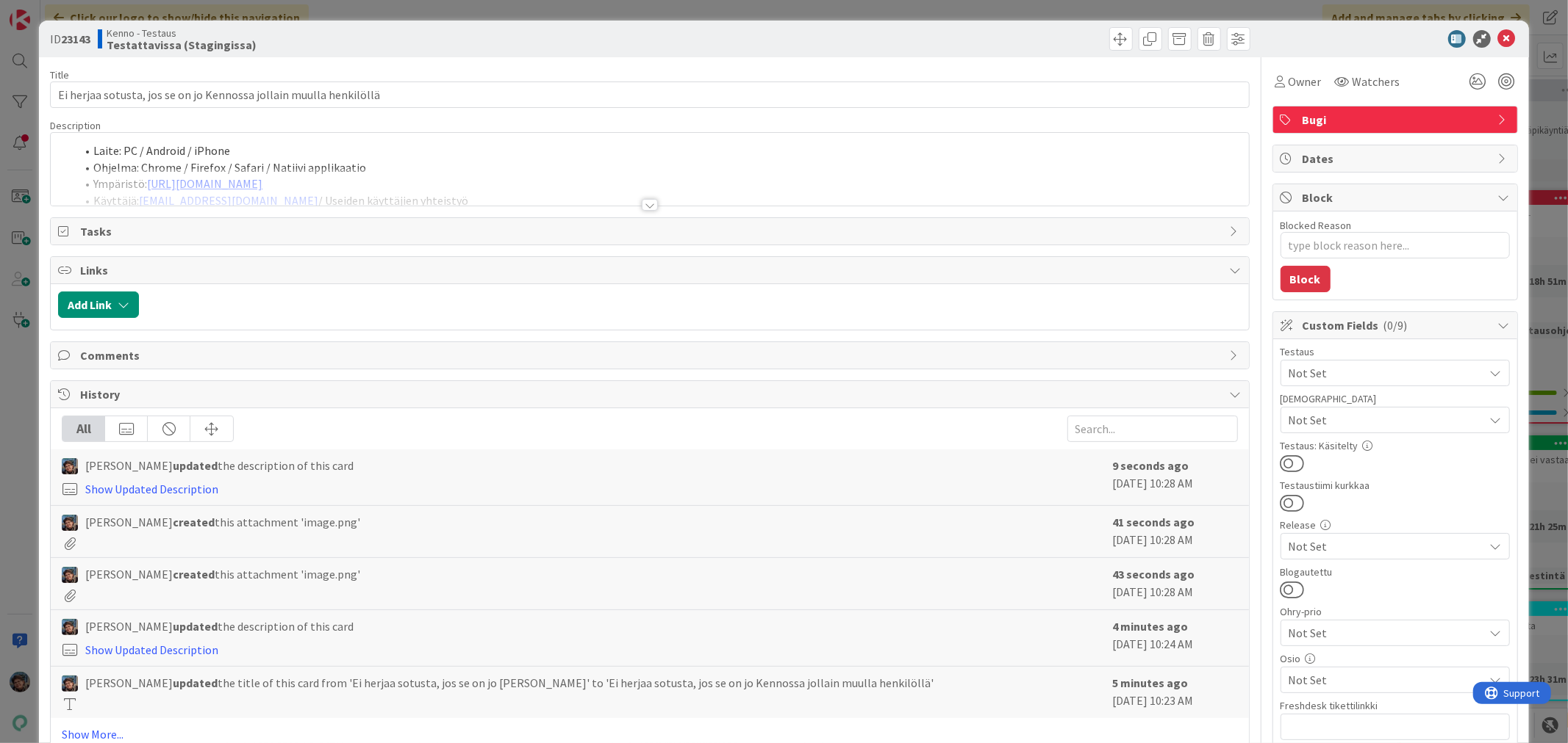
click at [642, 203] on div at bounding box center [650, 205] width 17 height 12
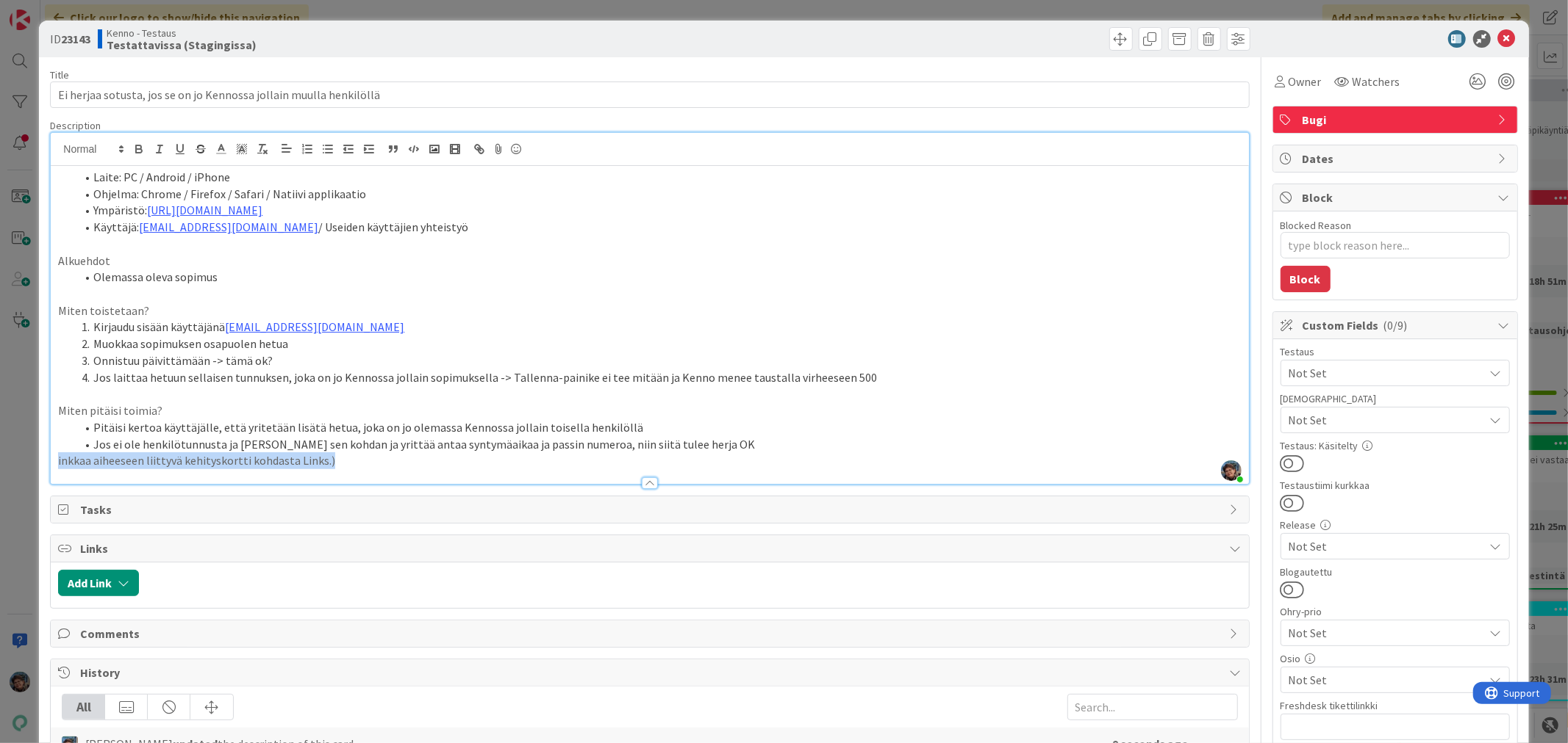
drag, startPoint x: 55, startPoint y: 457, endPoint x: 375, endPoint y: 463, distance: 320.1
click at [363, 468] on div "Description Pirjo Peltonen just joined Laite: PC / Android / iPhone Ohjelma: Ch…" at bounding box center [649, 302] width 1199 height 366
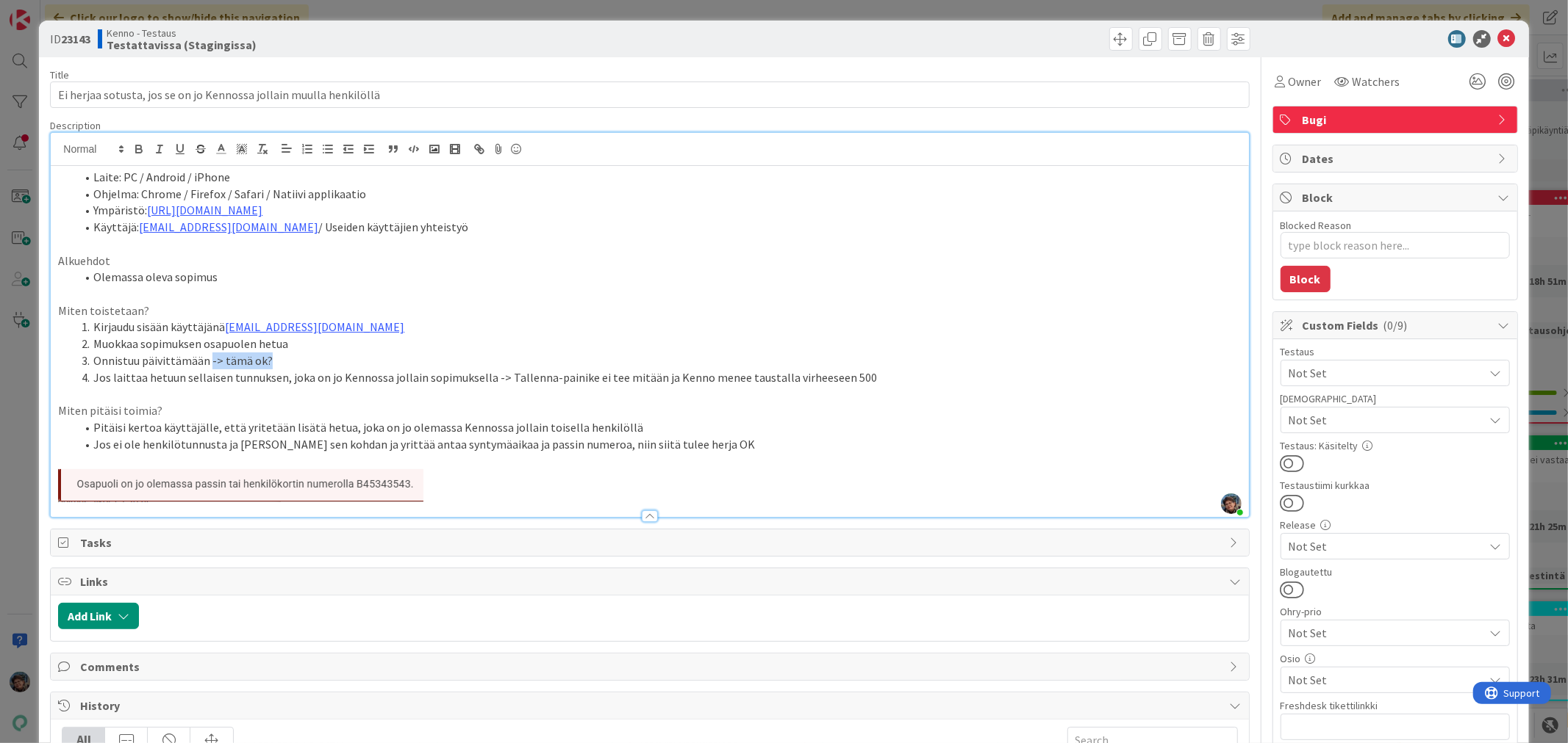
drag, startPoint x: 208, startPoint y: 361, endPoint x: 276, endPoint y: 361, distance: 68.0
click at [273, 365] on li "Onnistuu päivittämään -> tämä ok?" at bounding box center [658, 361] width 1165 height 17
click at [1109, 36] on span at bounding box center [1121, 39] width 23 height 23
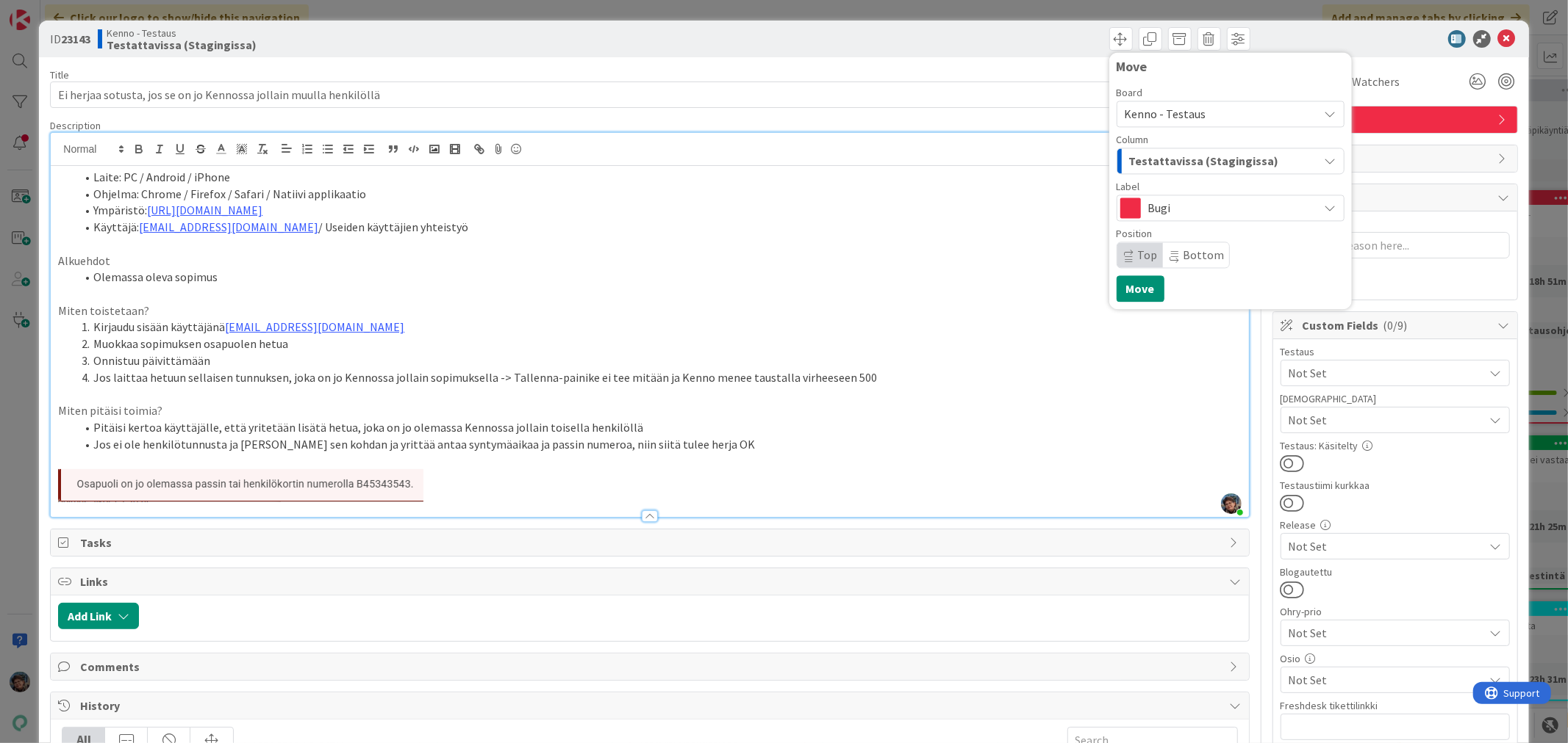
click at [1237, 158] on span "Testattavissa (Stagingissa)" at bounding box center [1203, 160] width 150 height 19
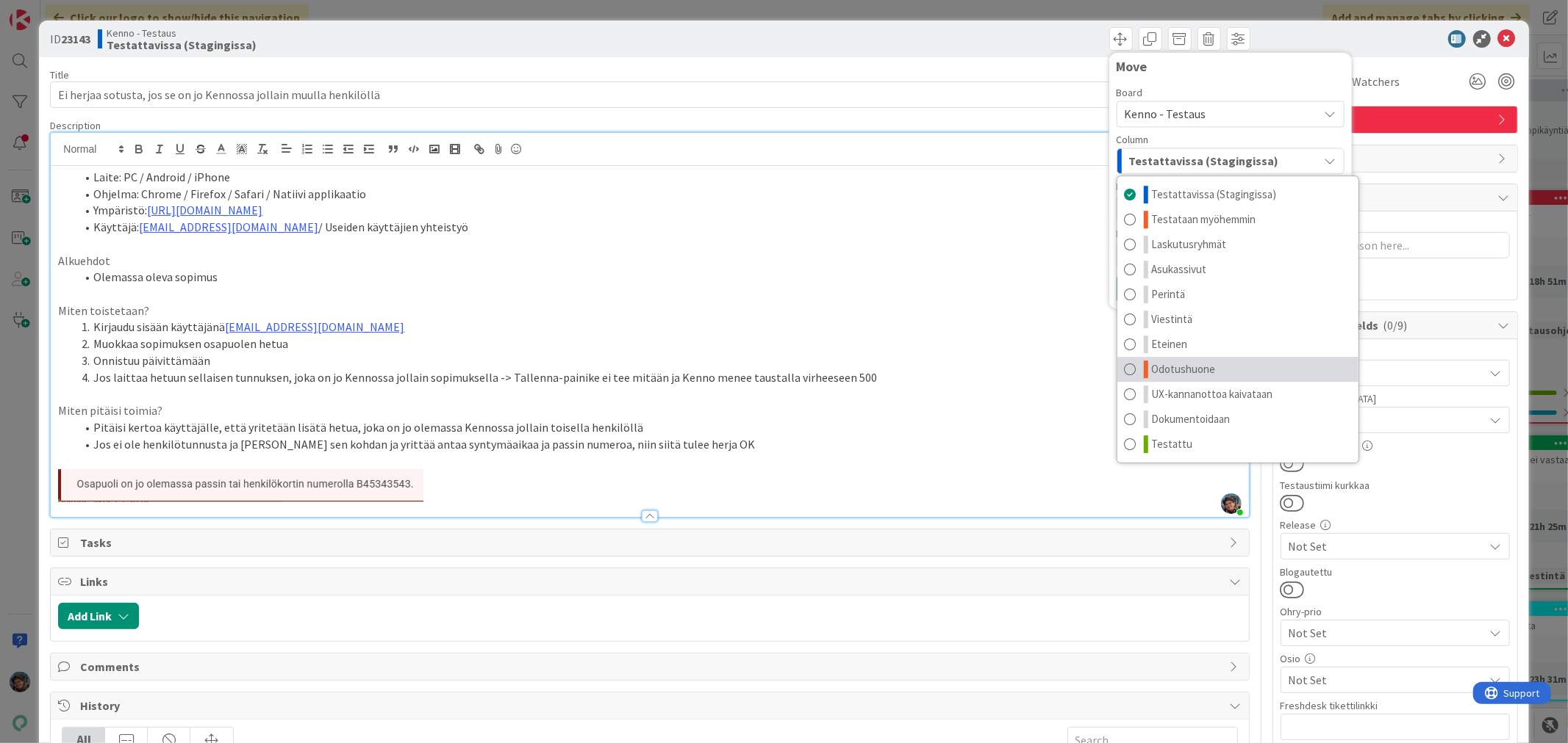
click at [1212, 367] on link "Odotushuone" at bounding box center [1238, 369] width 241 height 25
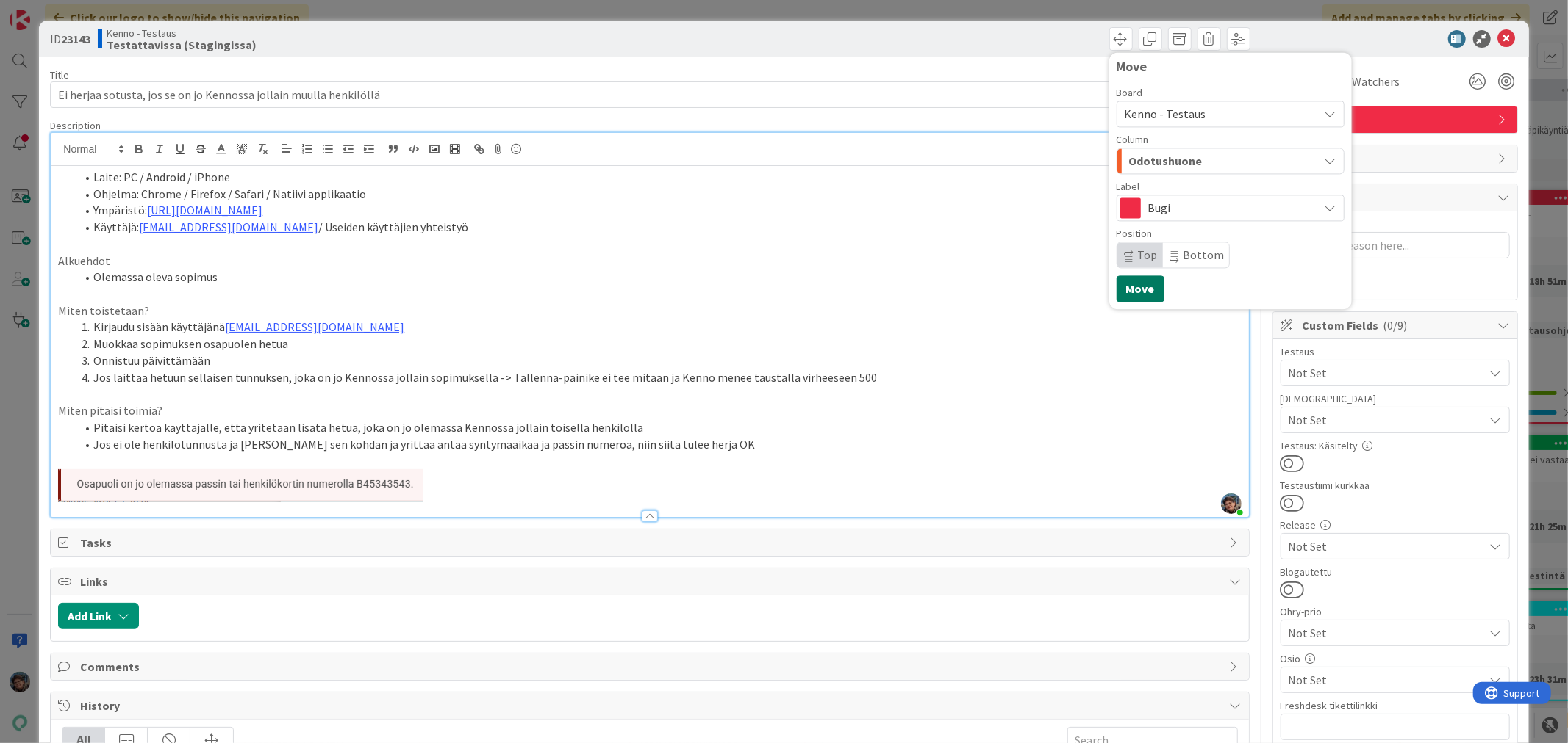
click at [1126, 291] on button "Move" at bounding box center [1140, 288] width 48 height 26
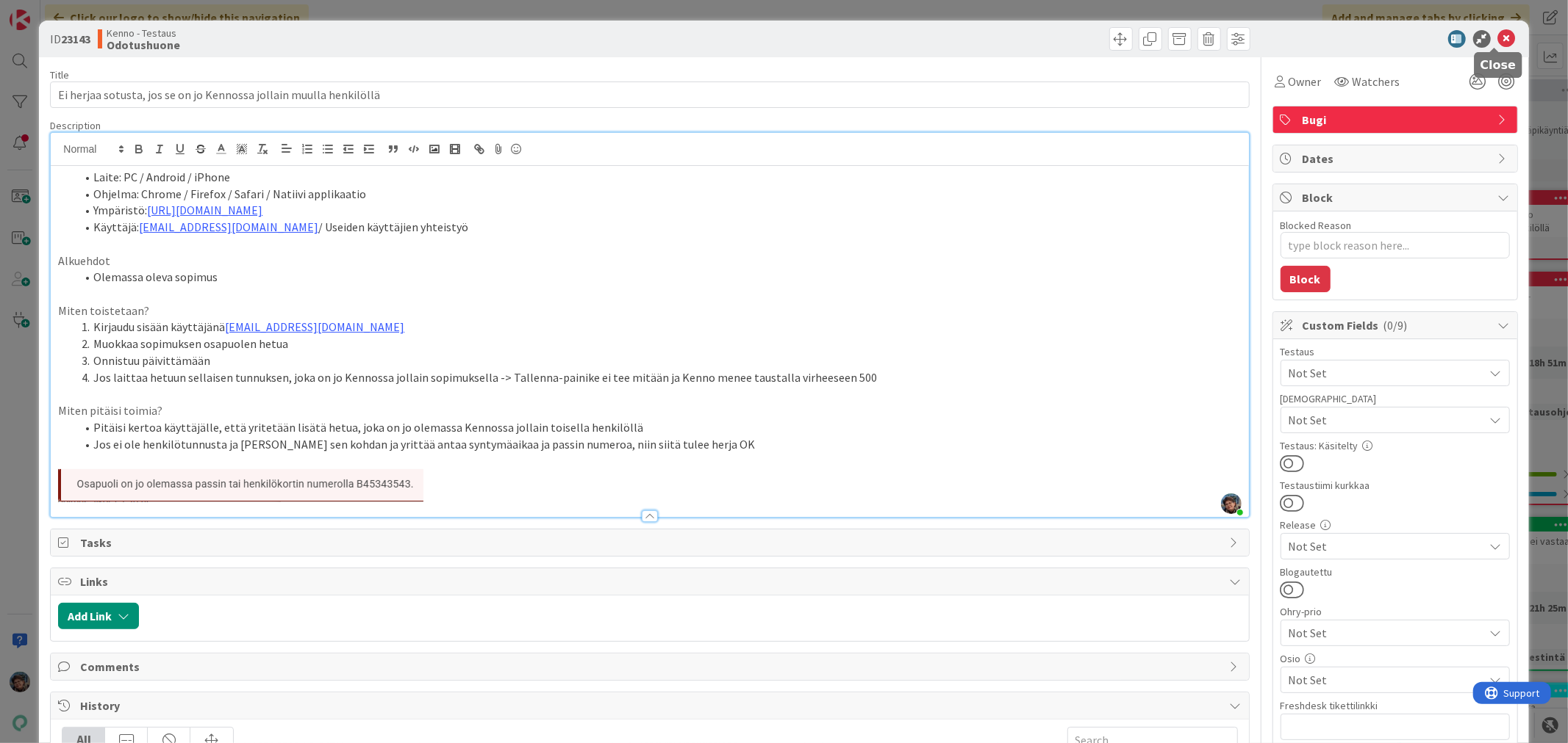
click at [1498, 40] on icon at bounding box center [1506, 38] width 17 height 17
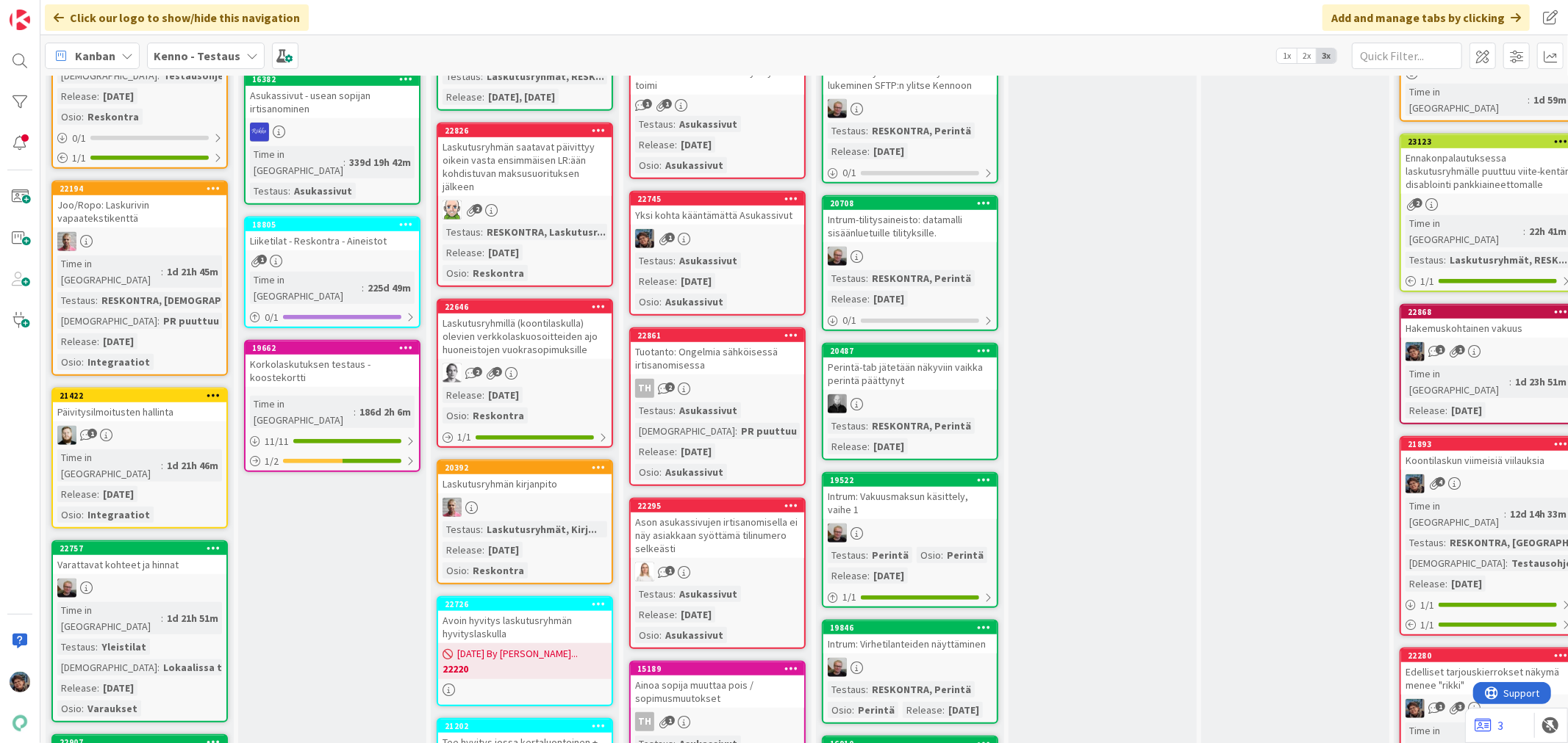
scroll to position [816, 0]
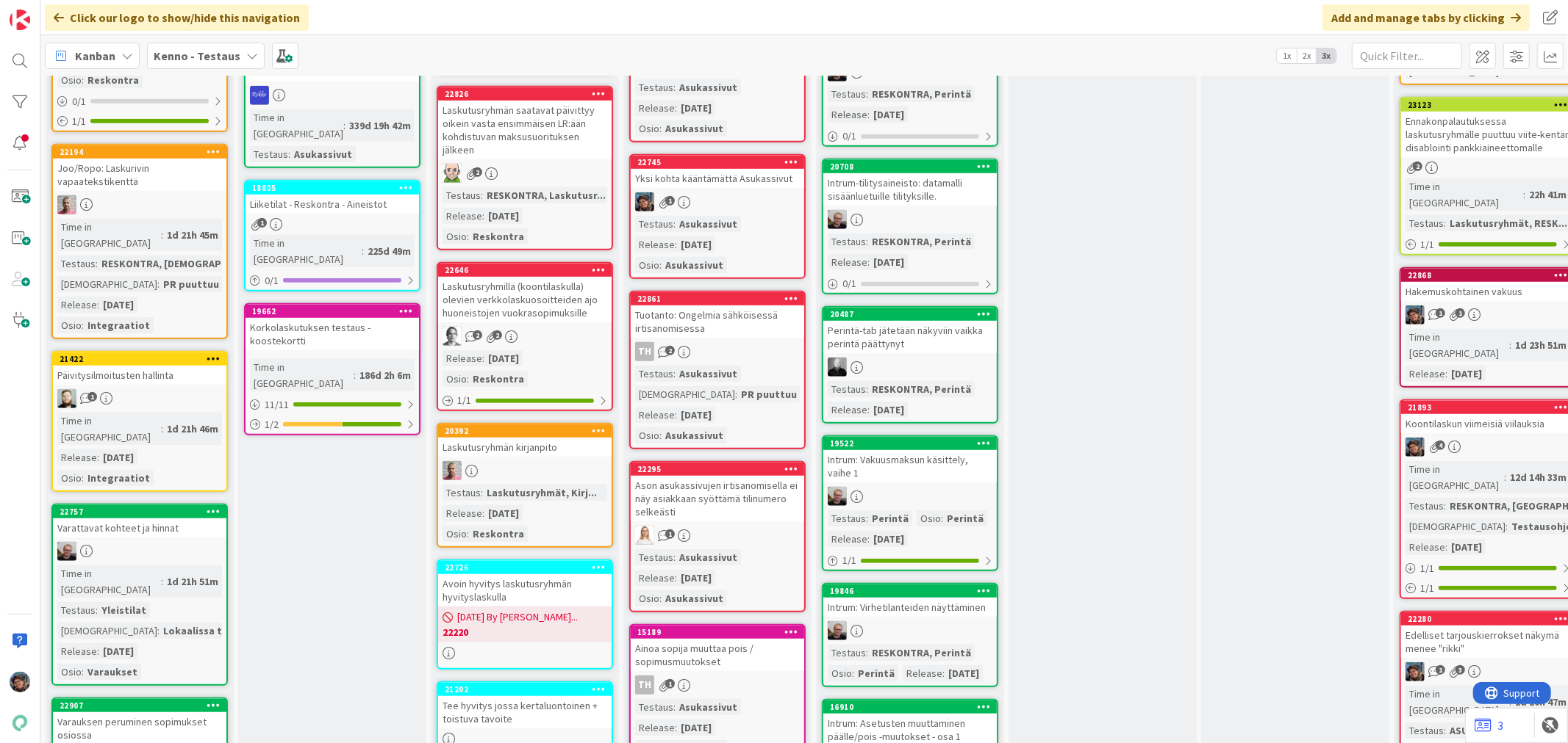
click at [737, 343] on div "TH 2" at bounding box center [718, 351] width 174 height 19
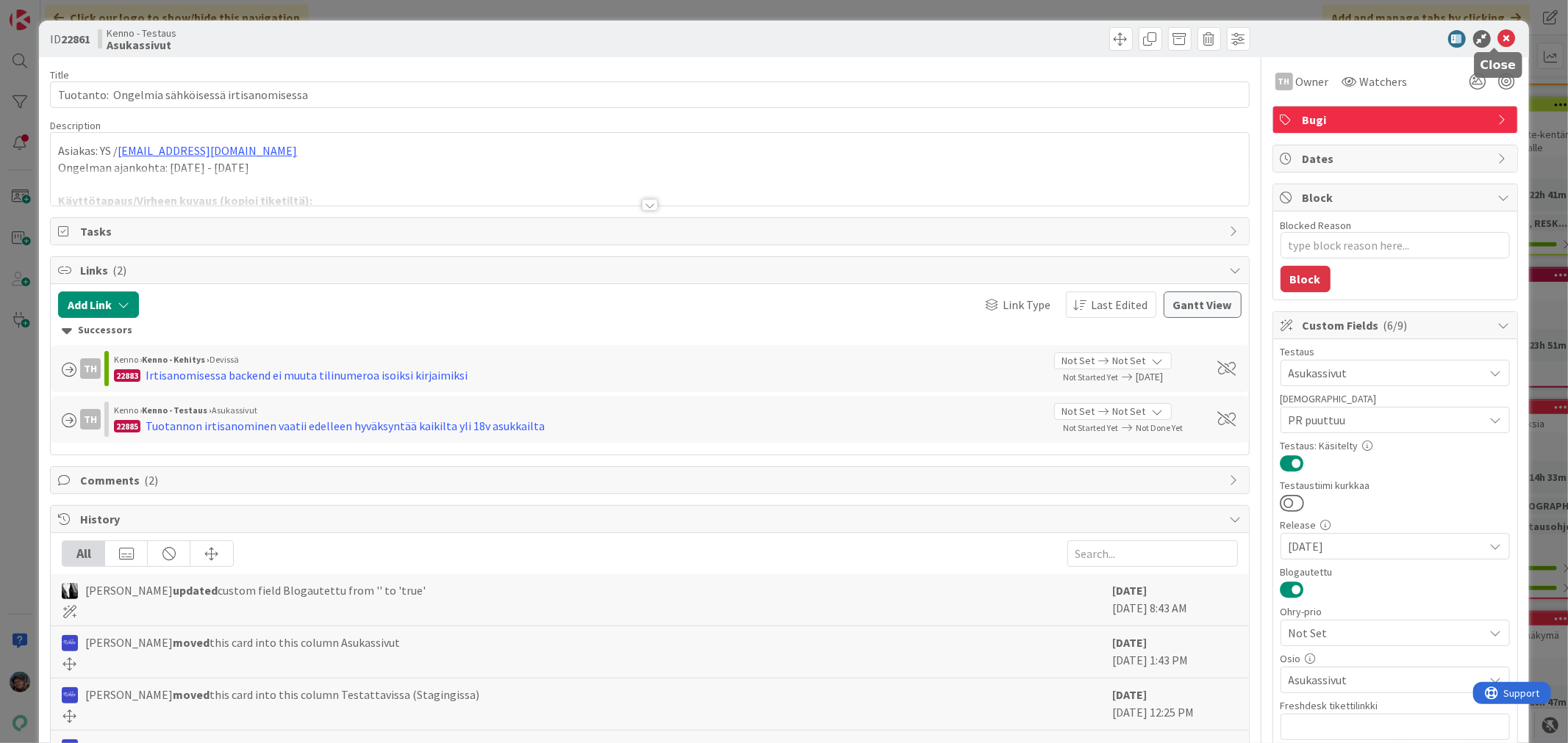
click at [1498, 34] on icon at bounding box center [1506, 38] width 17 height 17
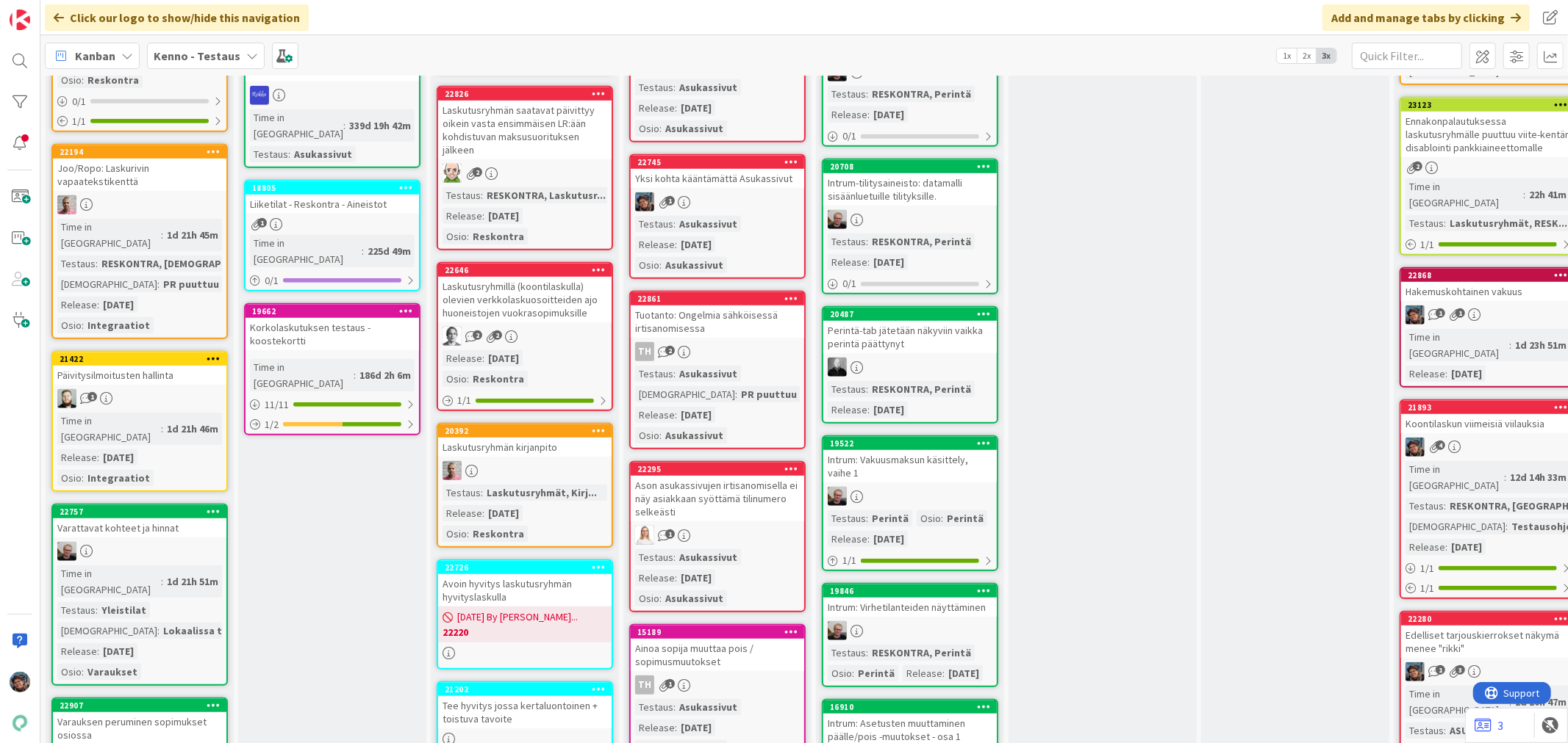
click at [695, 221] on div "Asukassivut" at bounding box center [708, 224] width 65 height 17
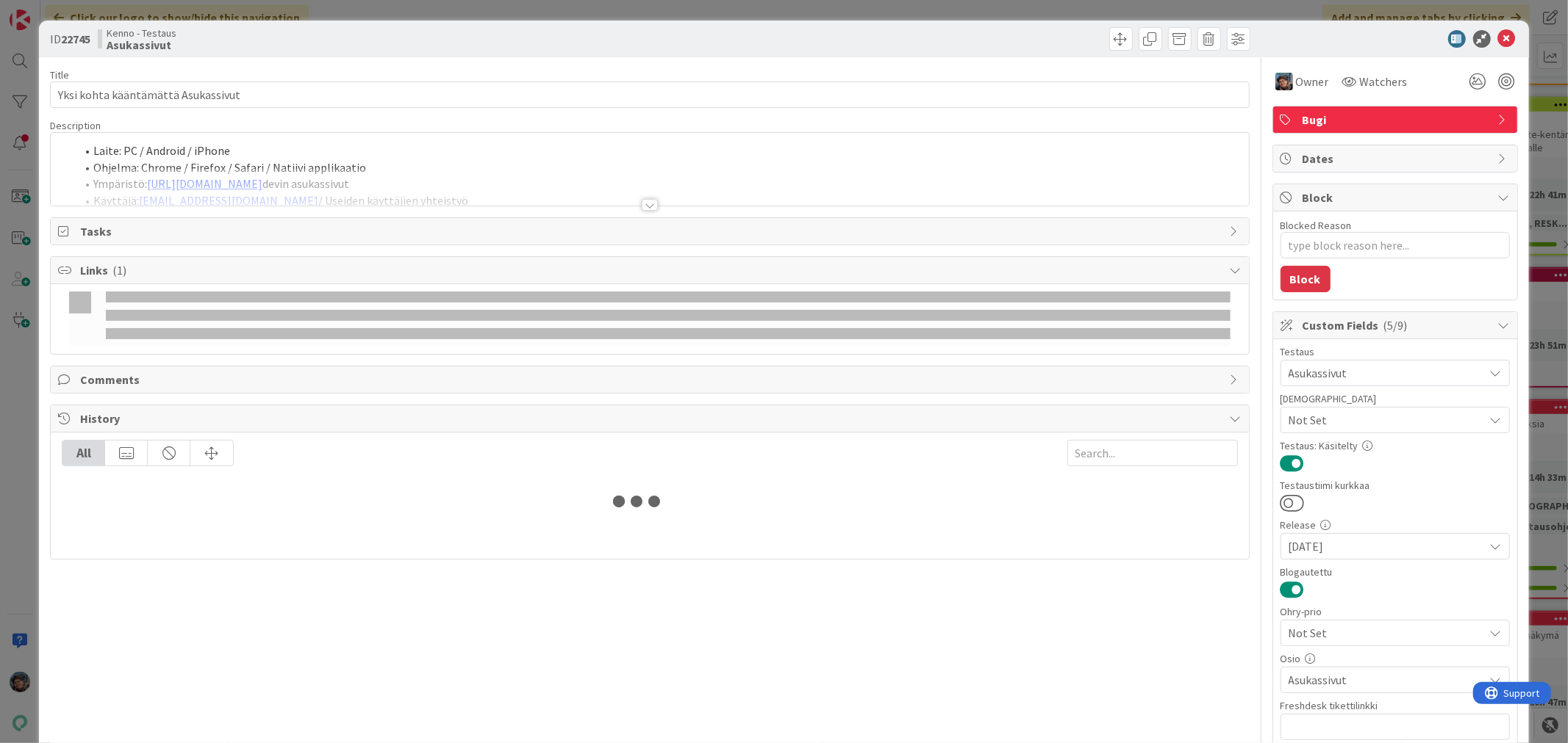
type textarea "x"
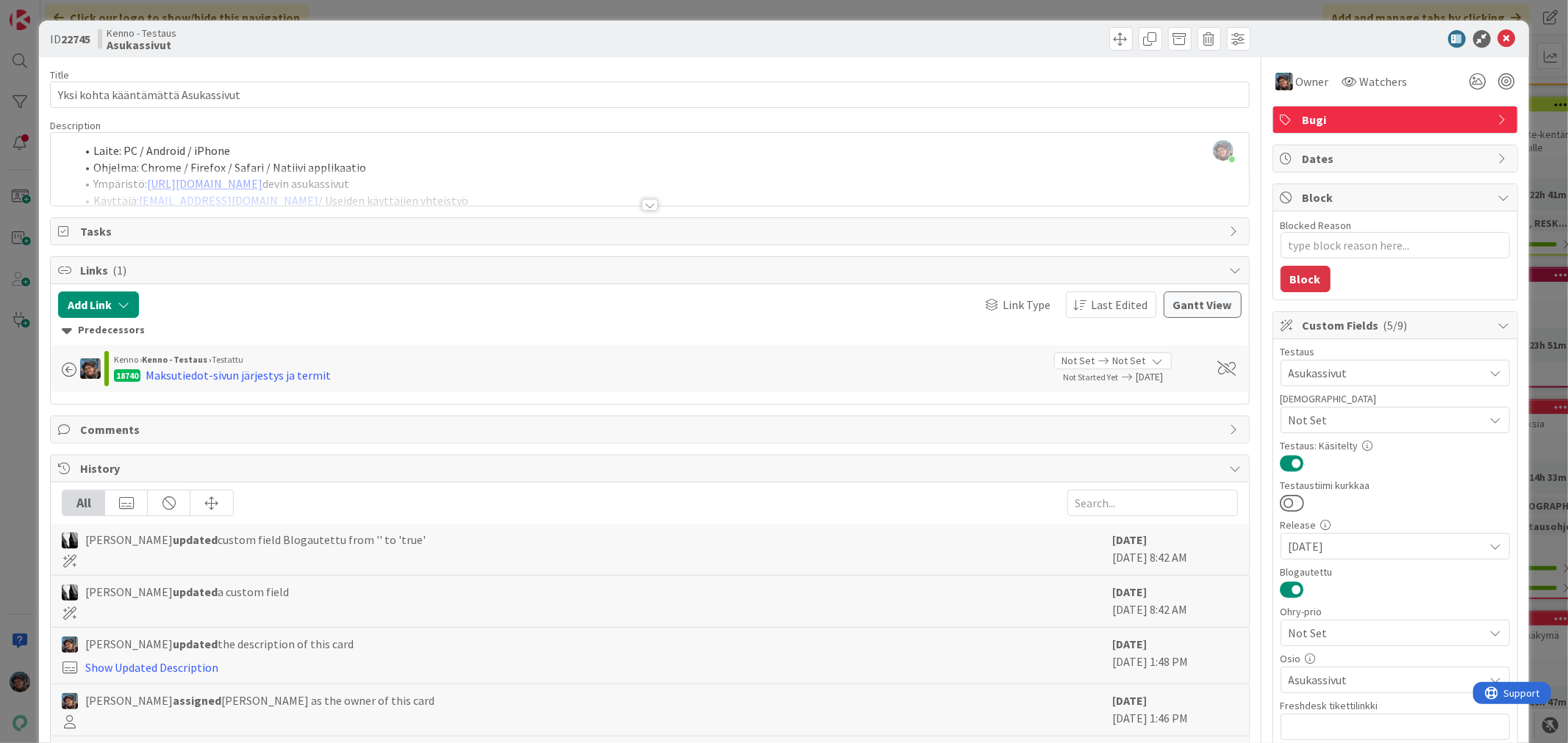
click at [642, 207] on div at bounding box center [650, 205] width 17 height 12
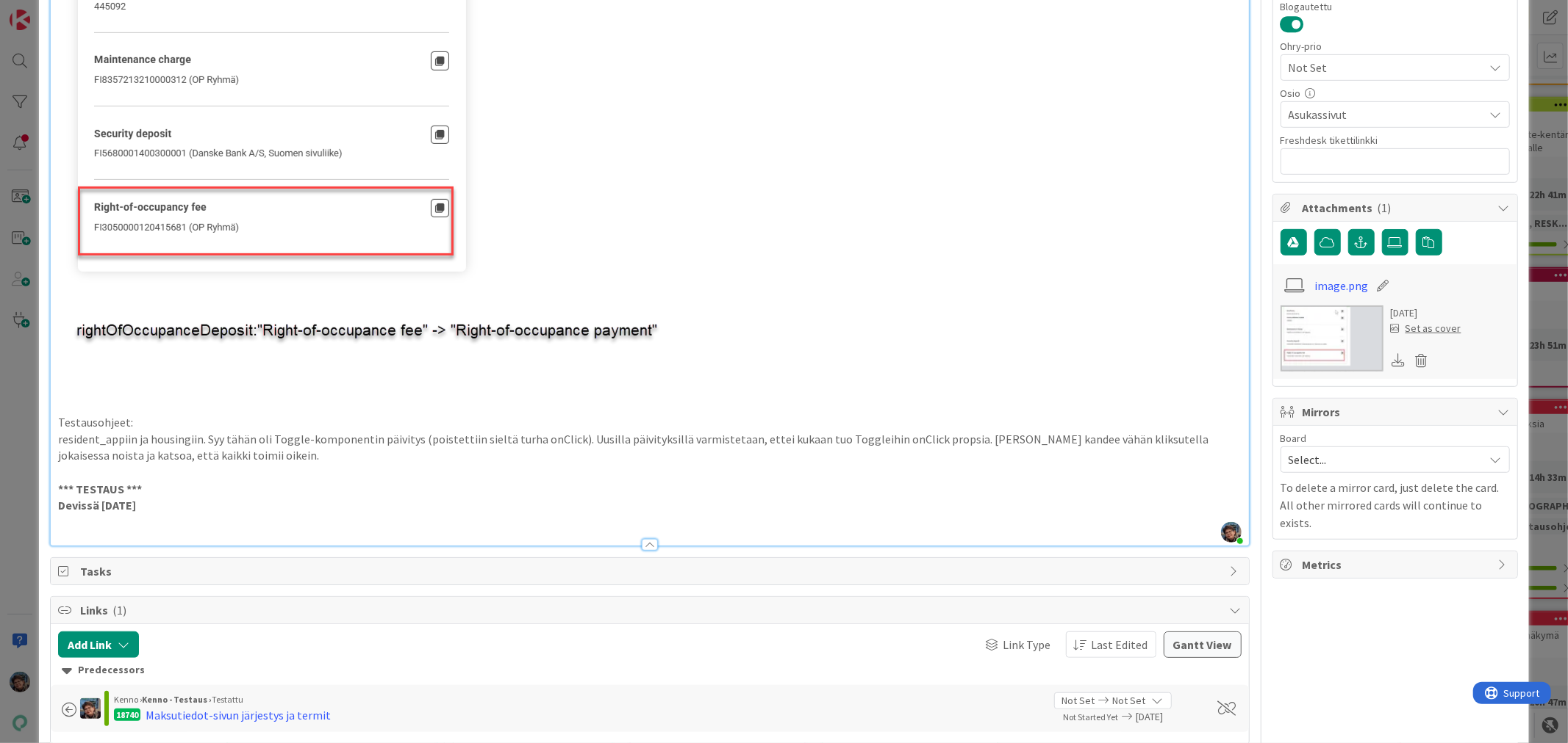
scroll to position [571, 0]
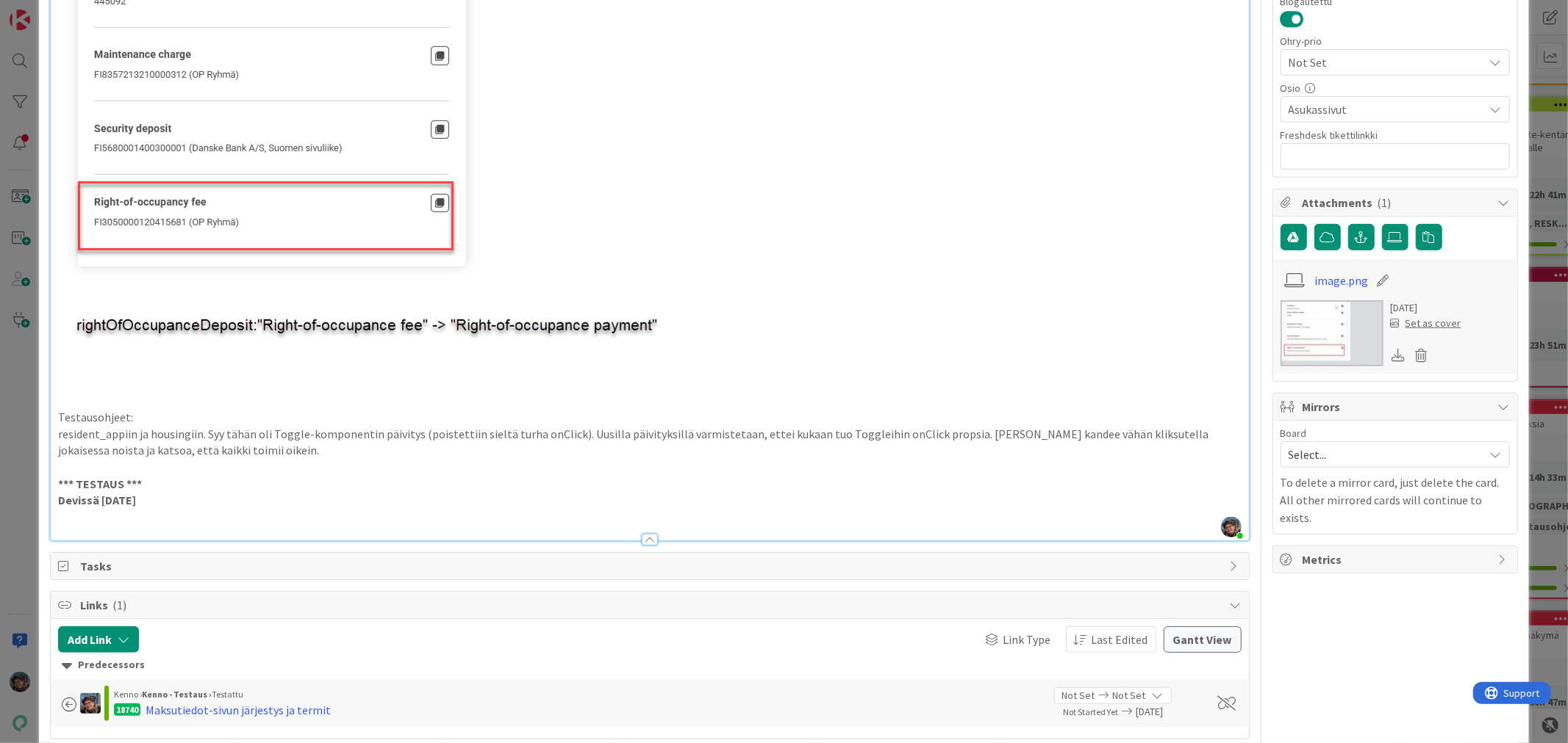
click at [70, 519] on p at bounding box center [649, 517] width 1183 height 17
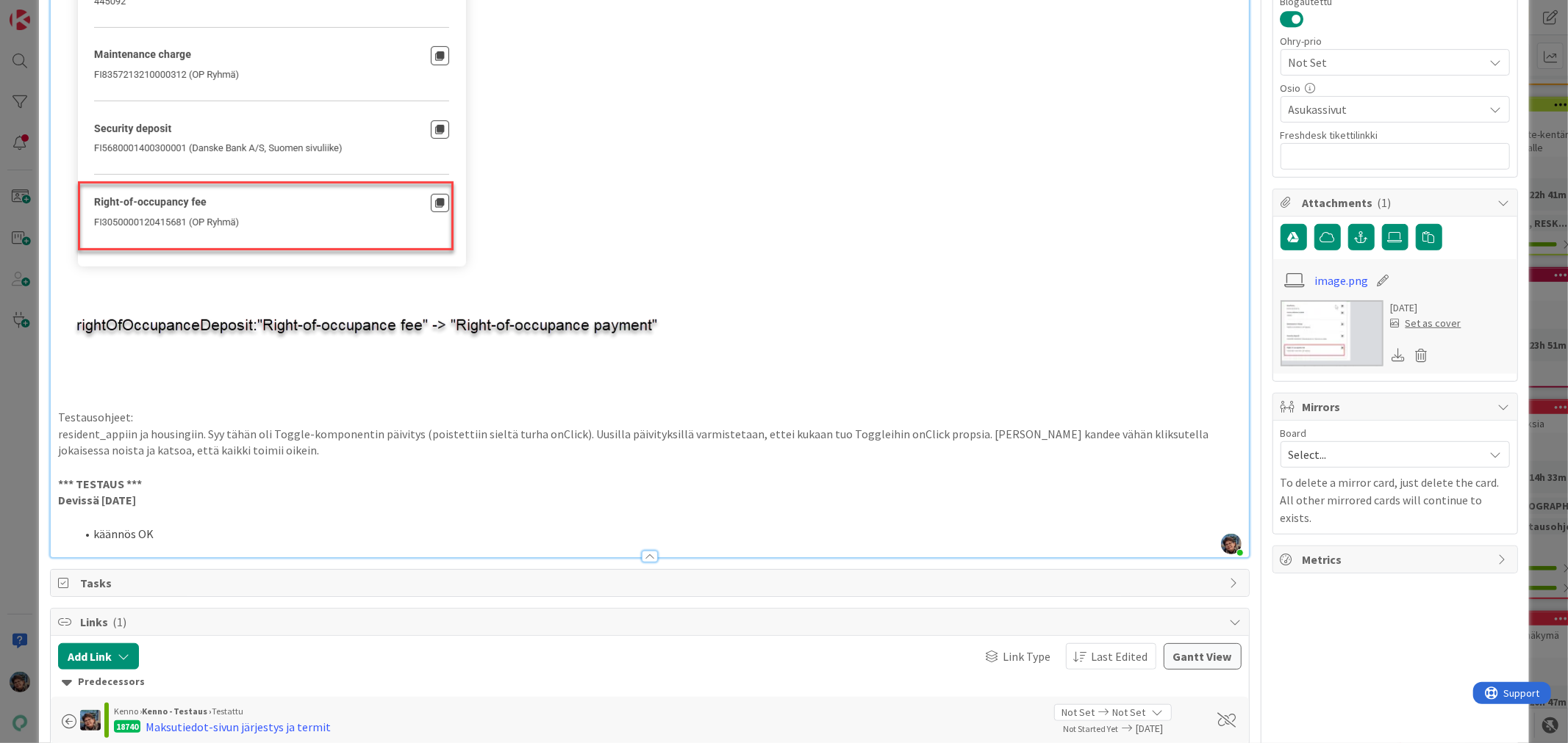
click at [162, 502] on p "Devissä 2025-09-03" at bounding box center [649, 500] width 1183 height 17
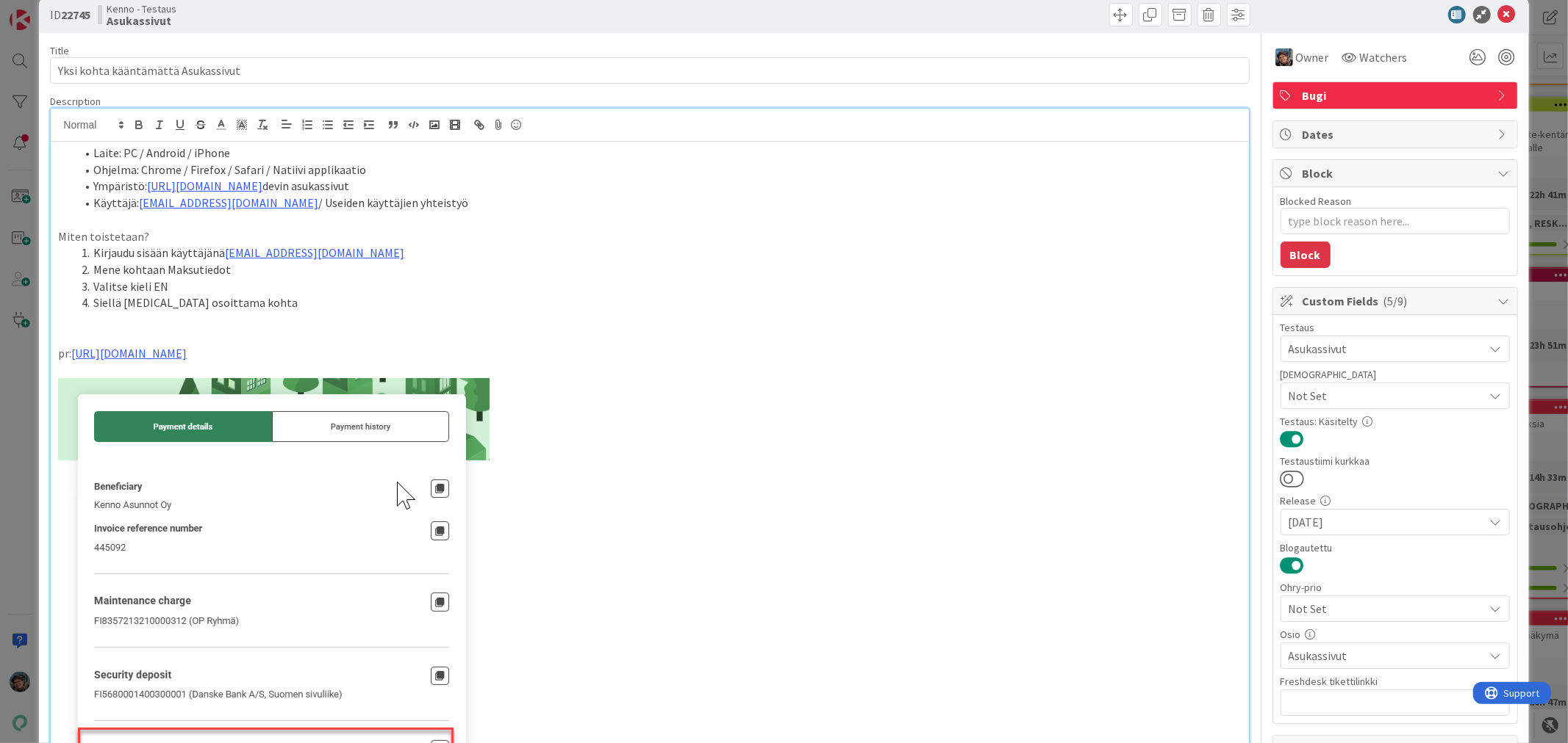
scroll to position [0, 0]
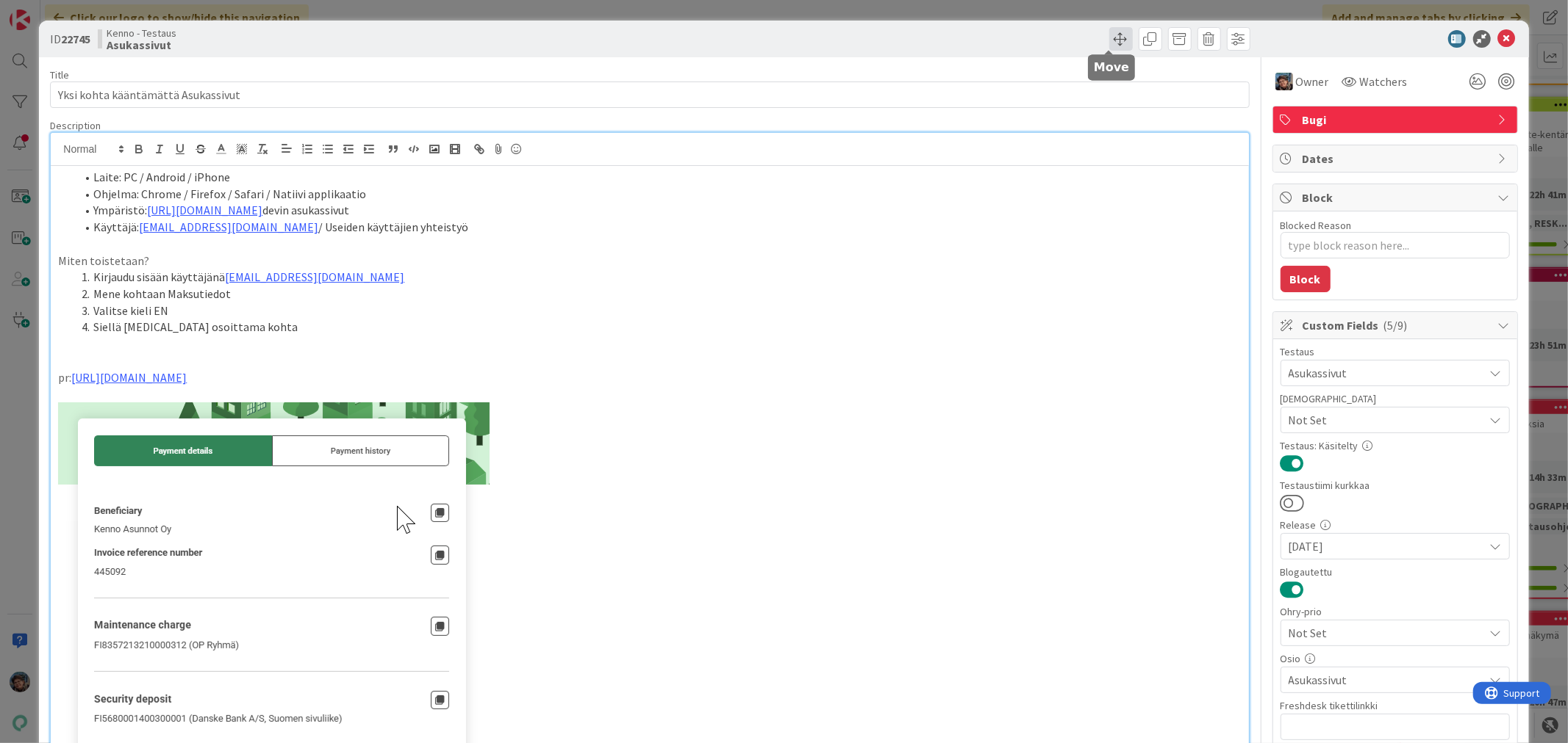
click at [1109, 34] on span at bounding box center [1121, 39] width 23 height 23
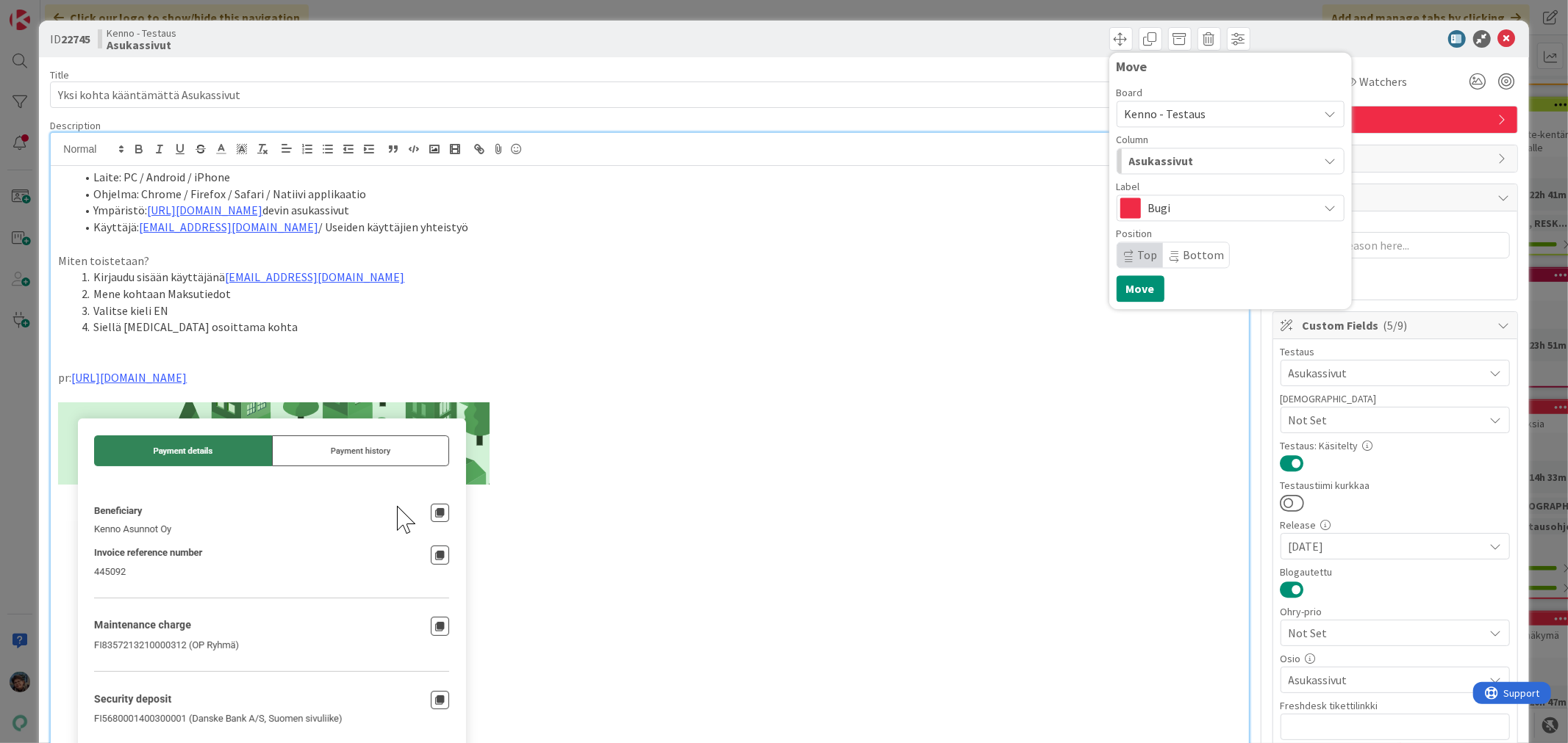
click at [1216, 155] on div "Asukassivut" at bounding box center [1222, 160] width 194 height 23
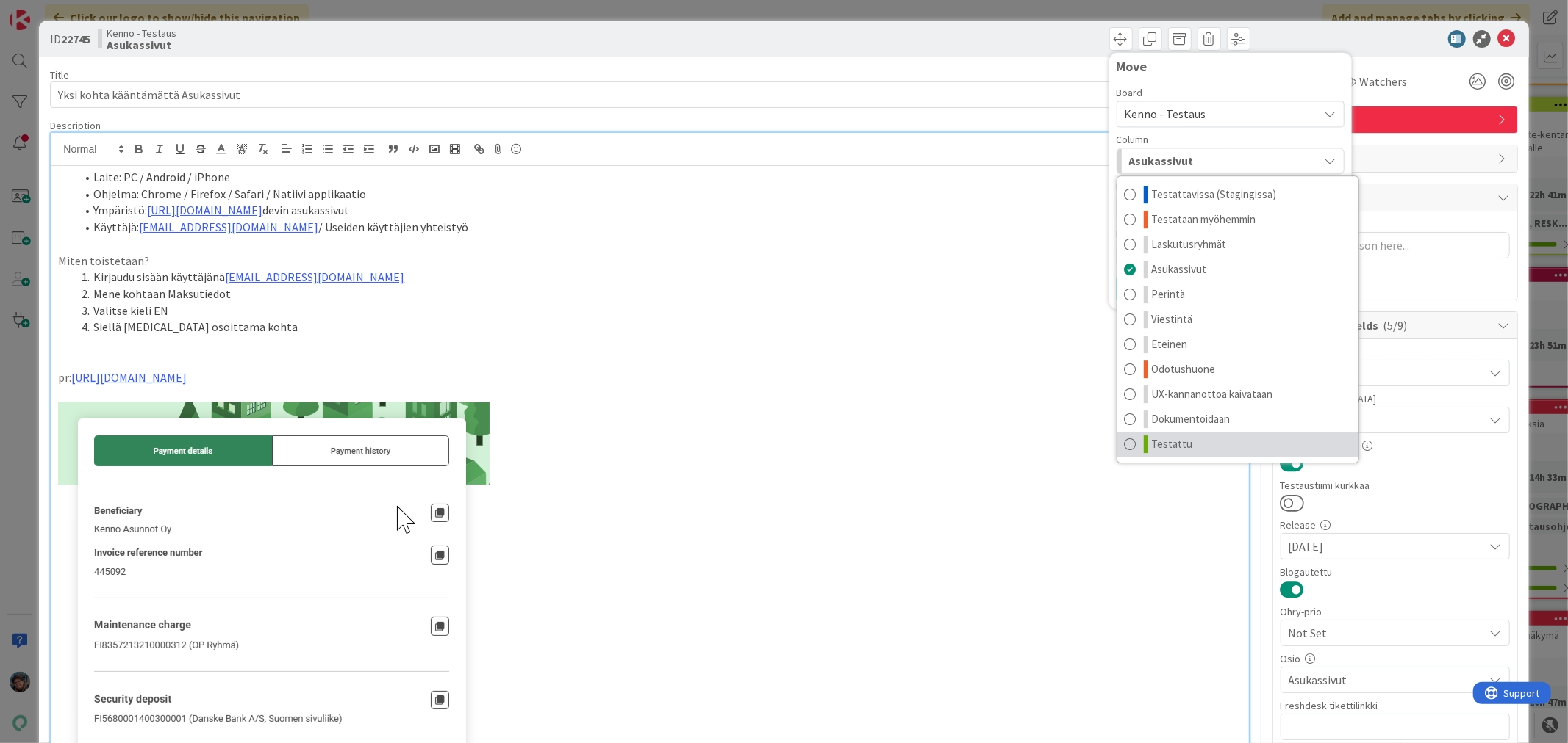
click at [1162, 453] on link "Testattu" at bounding box center [1238, 445] width 241 height 25
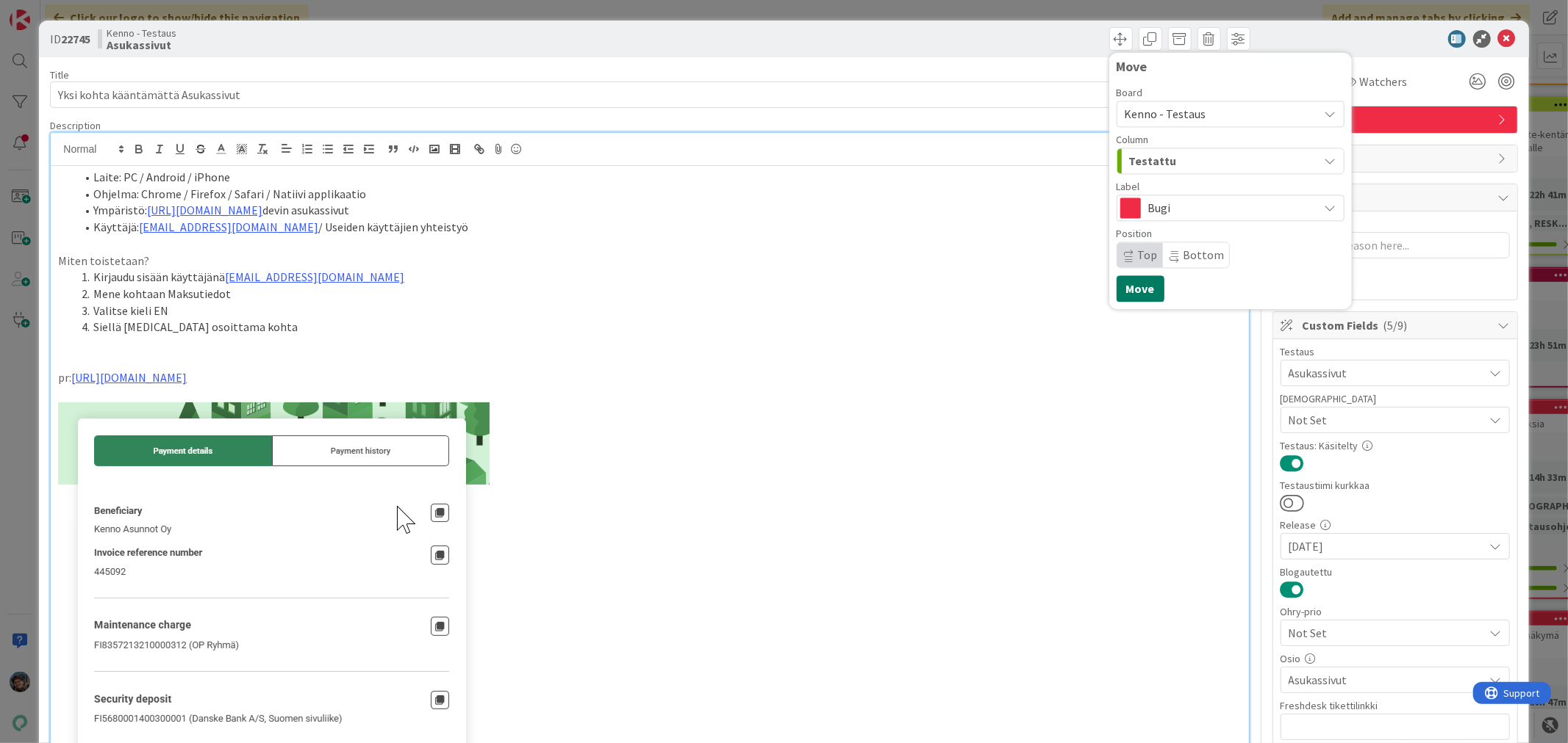
drag, startPoint x: 1122, startPoint y: 288, endPoint x: 1001, endPoint y: 312, distance: 123.4
click at [1122, 288] on button "Move" at bounding box center [1140, 288] width 48 height 26
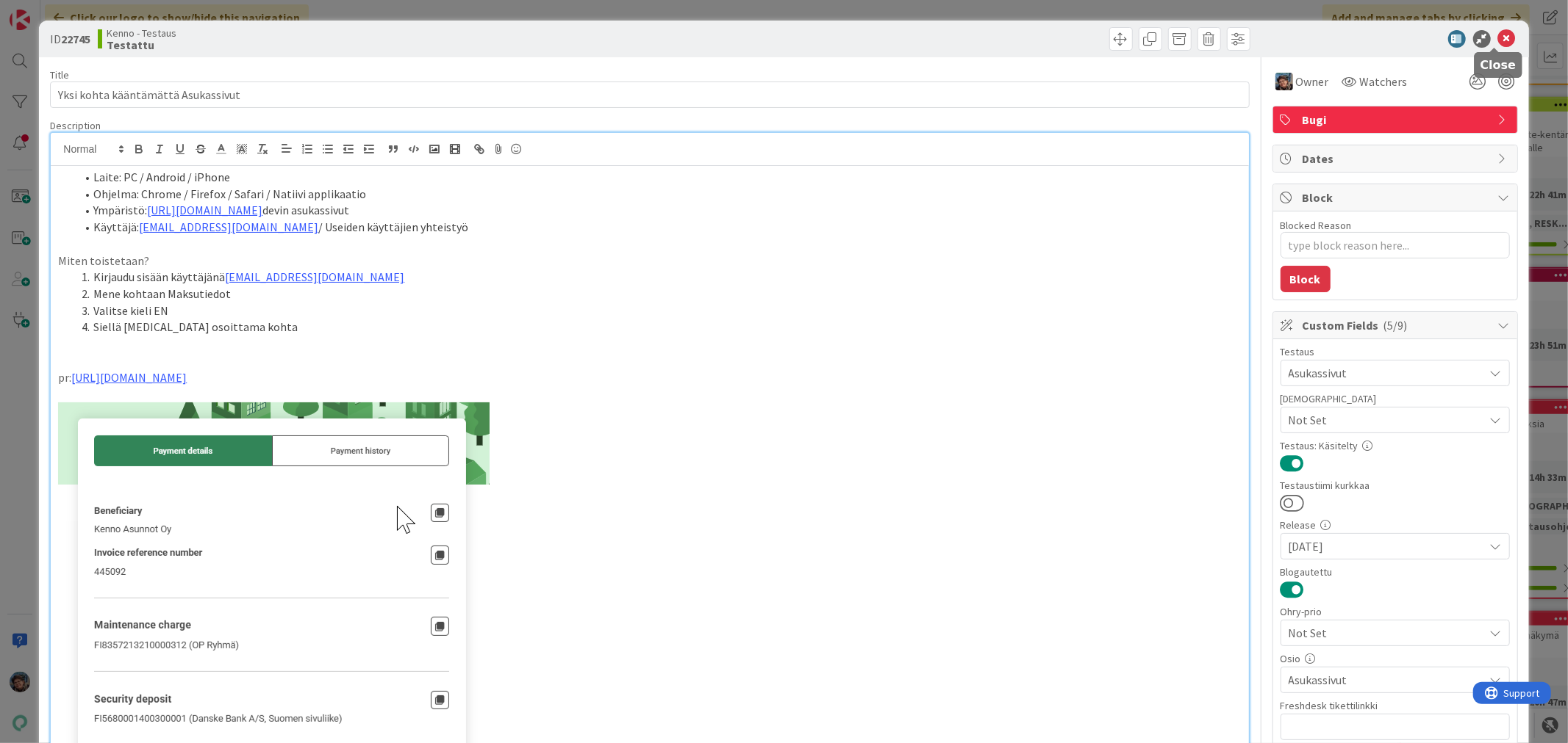
click at [1498, 30] on icon at bounding box center [1506, 38] width 17 height 17
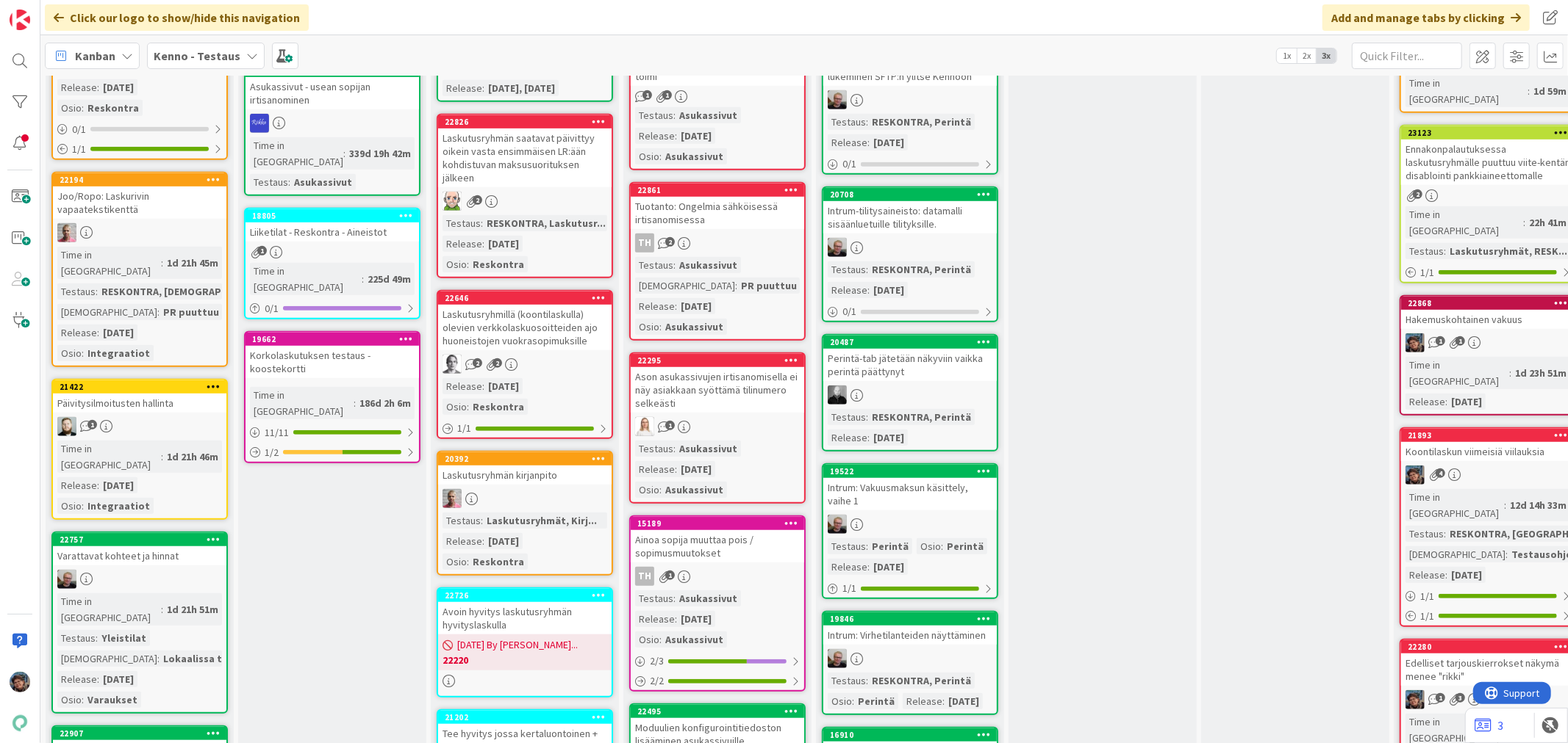
scroll to position [816, 0]
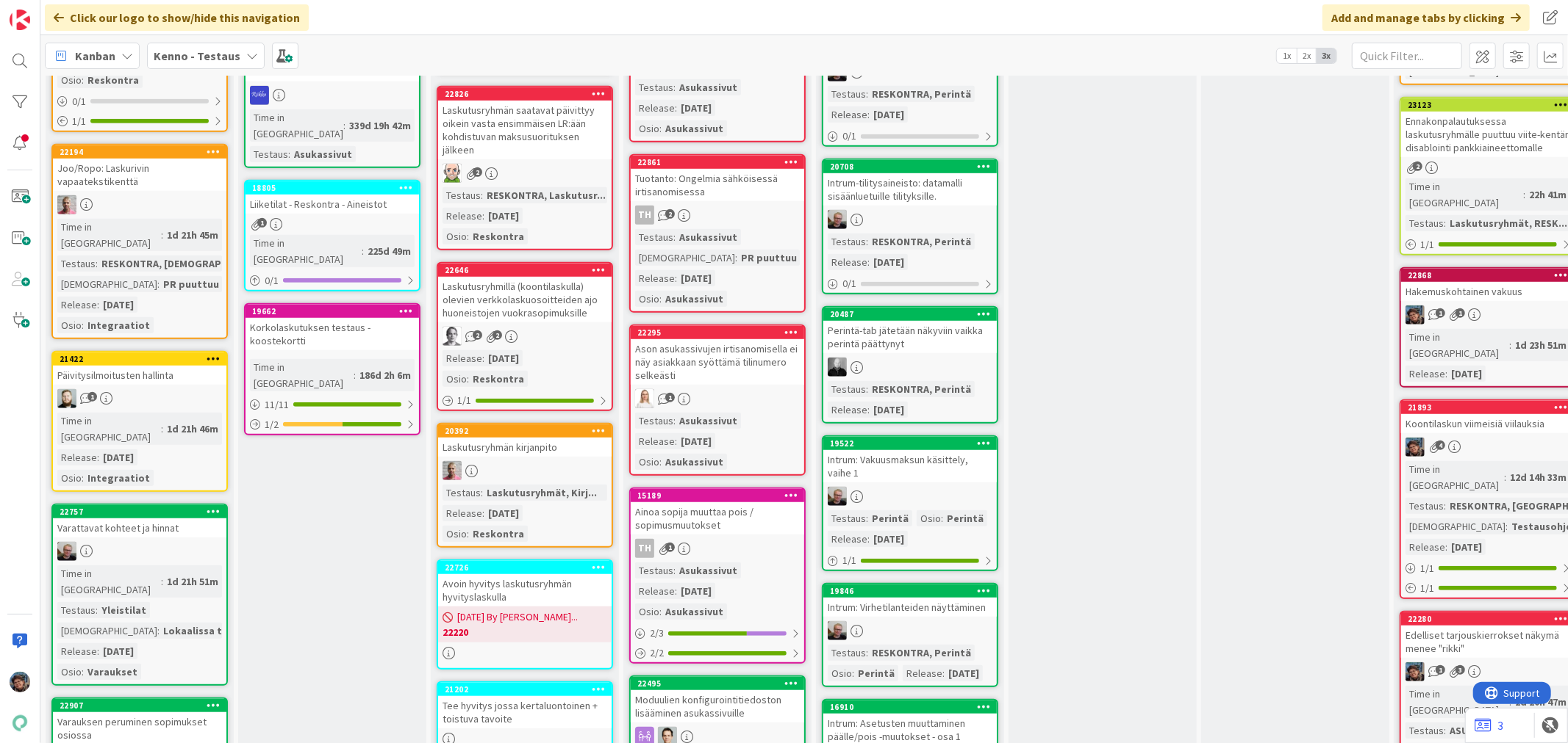
click at [746, 364] on div "Ason asukassivujen irtisanomisella ei näy asiakkaan syöttämä tilinumero selkeäs…" at bounding box center [718, 362] width 174 height 45
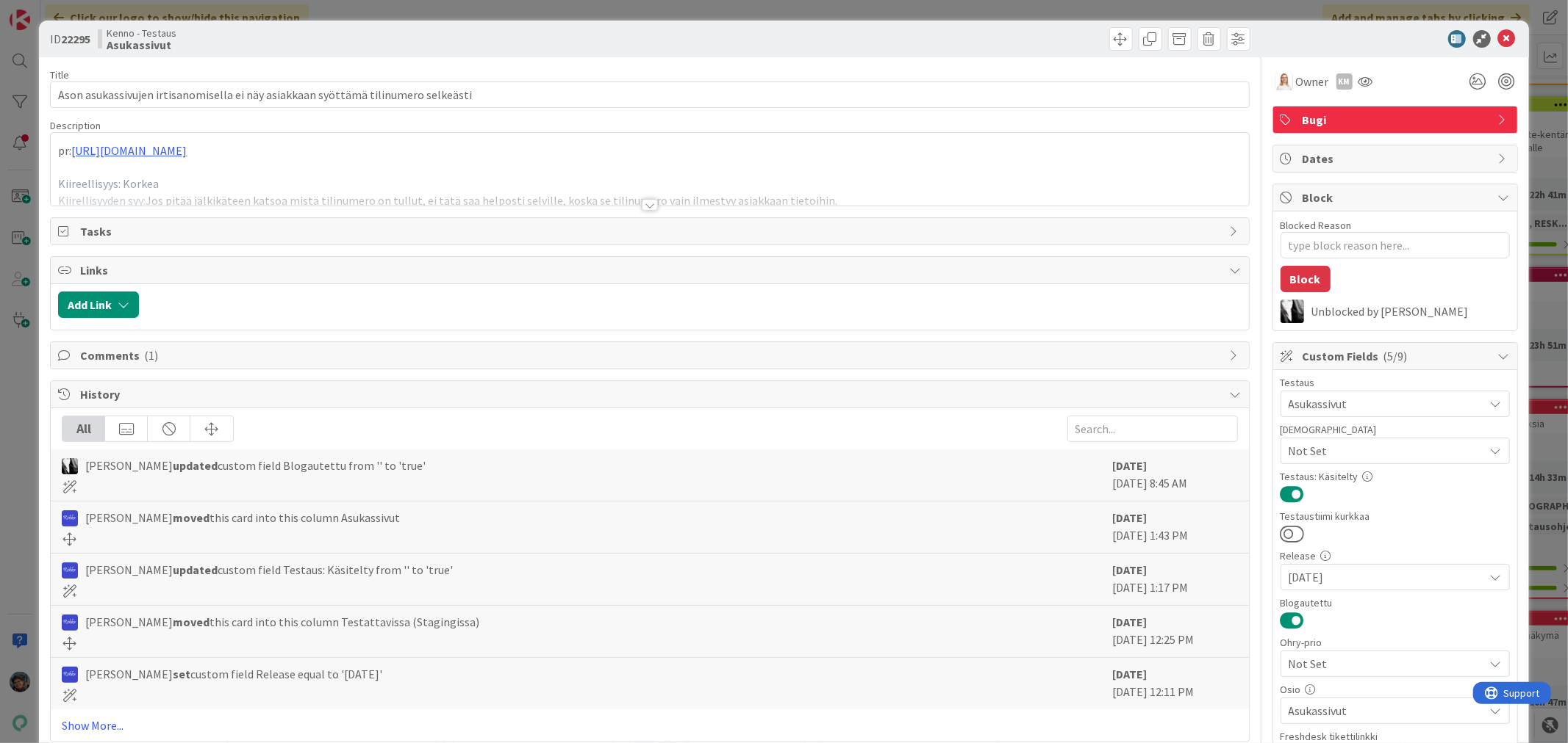
click at [644, 207] on div at bounding box center [650, 205] width 17 height 12
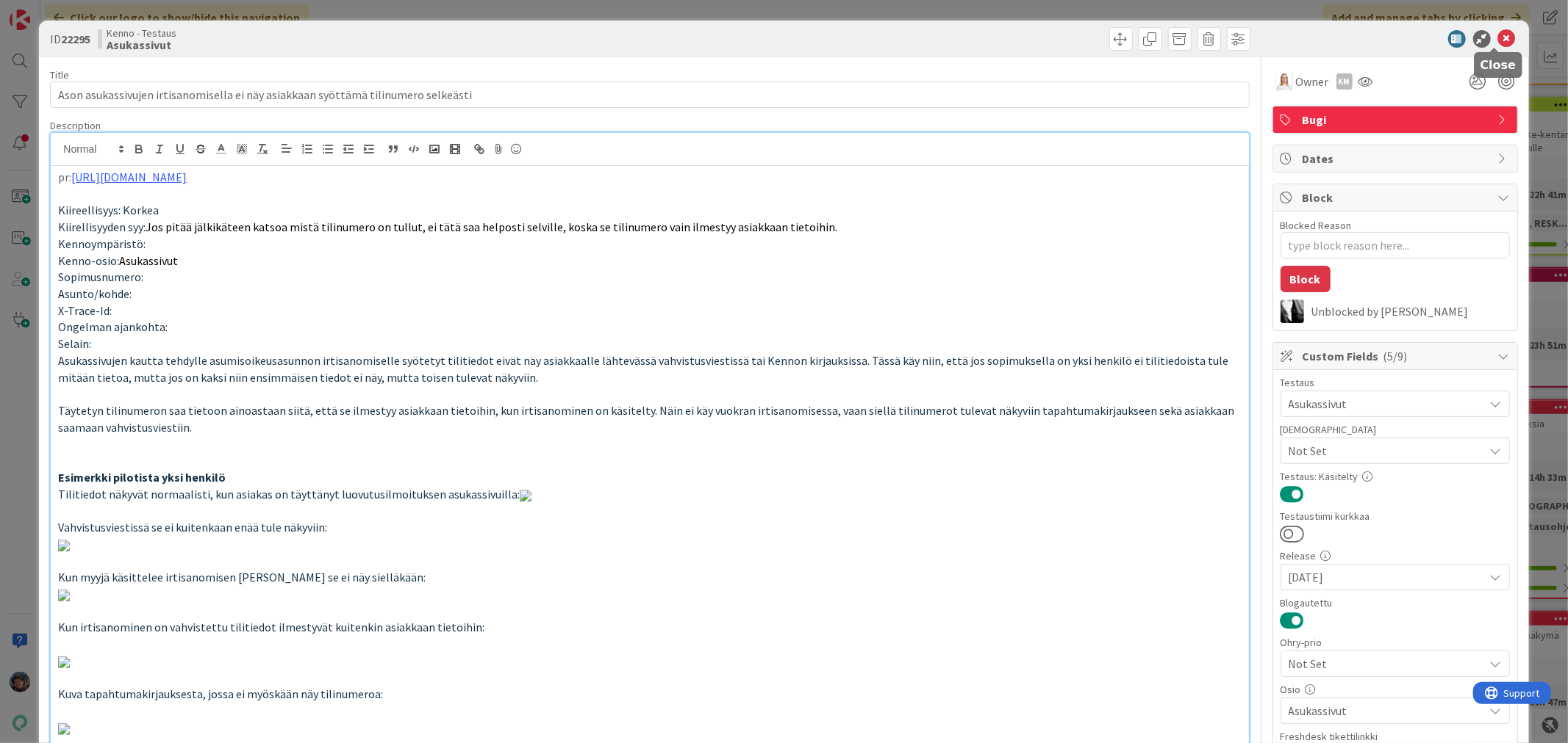
click at [1498, 34] on icon at bounding box center [1506, 38] width 17 height 17
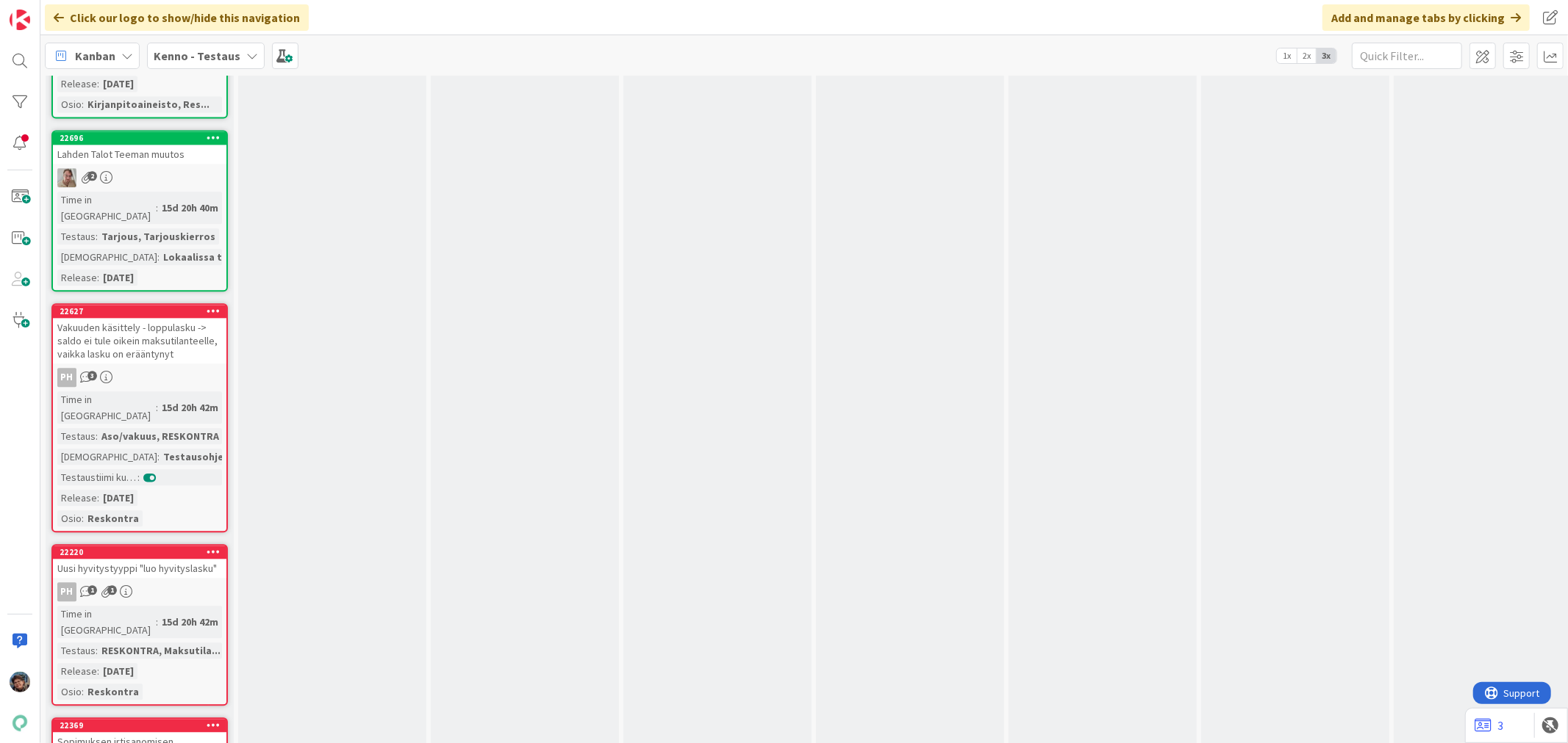
scroll to position [12078, 0]
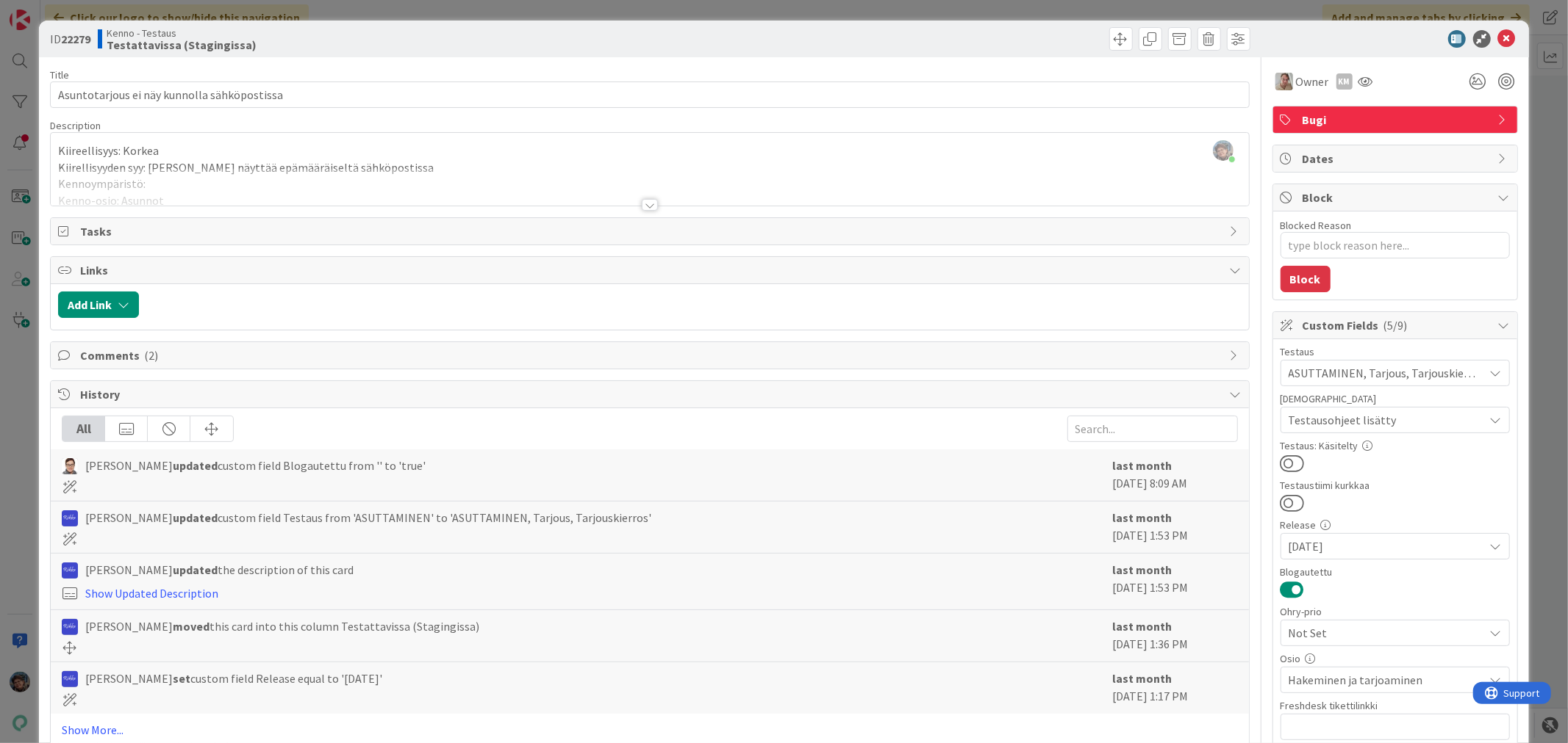
click at [647, 207] on div at bounding box center [650, 205] width 17 height 12
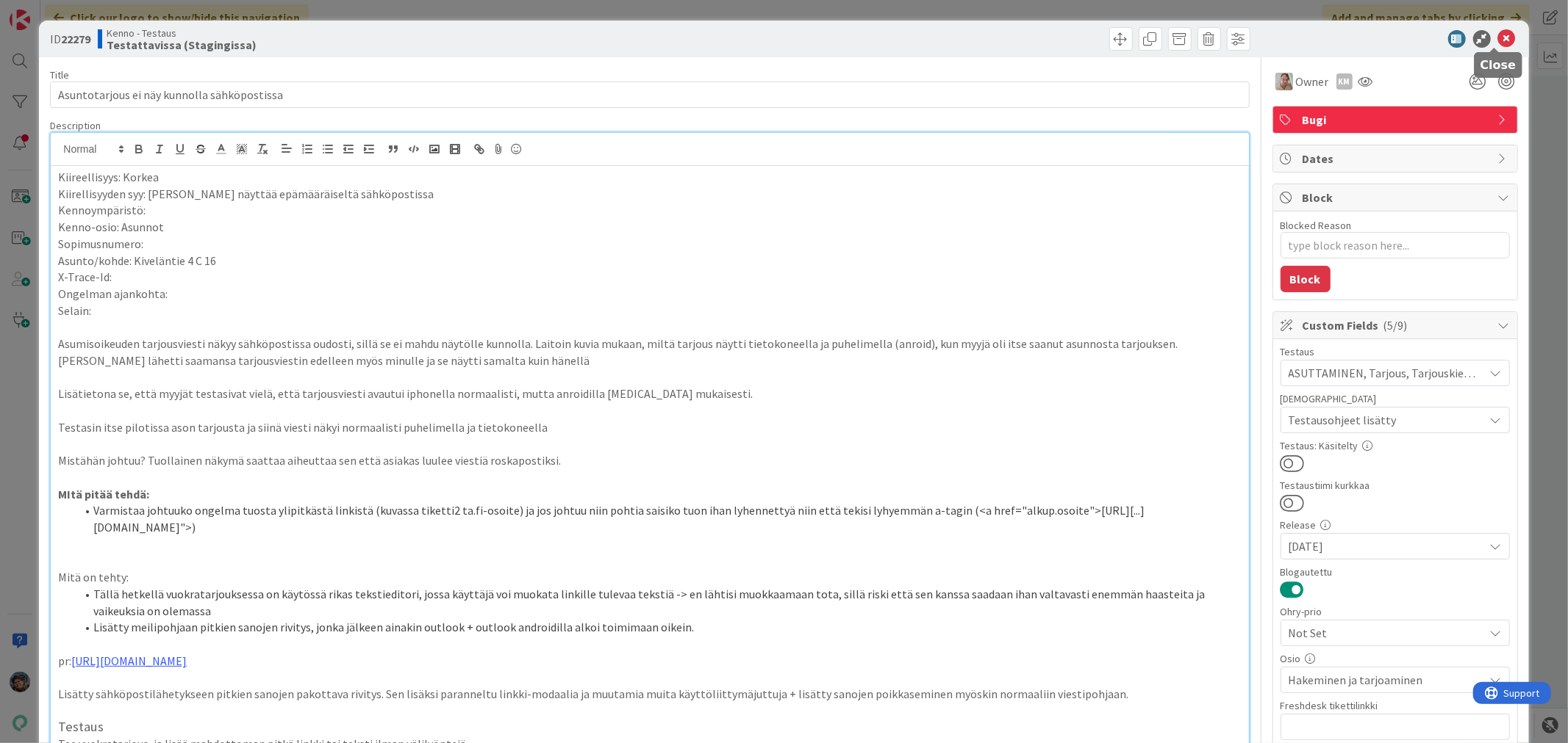
click at [1498, 39] on icon at bounding box center [1506, 38] width 17 height 17
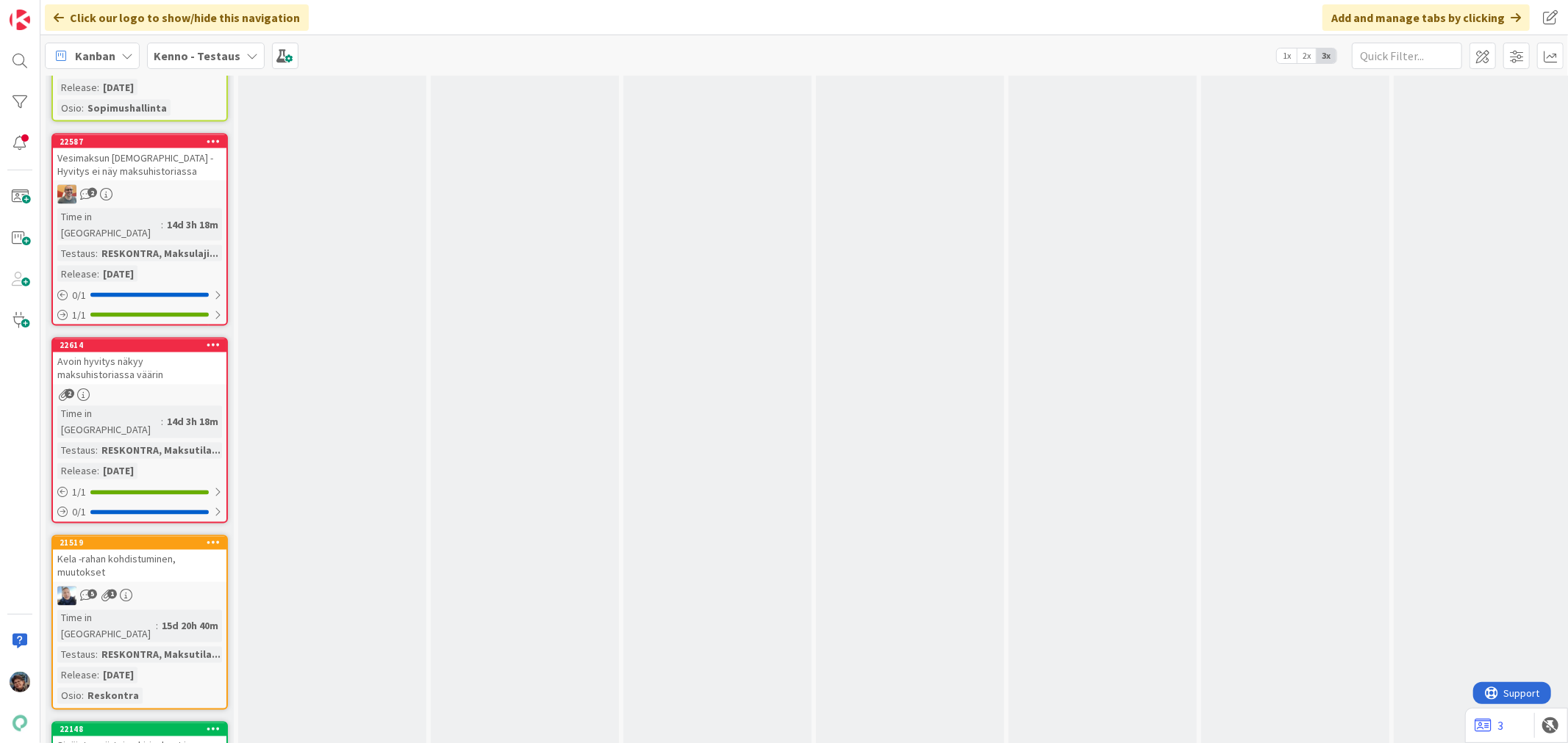
scroll to position [11425, 0]
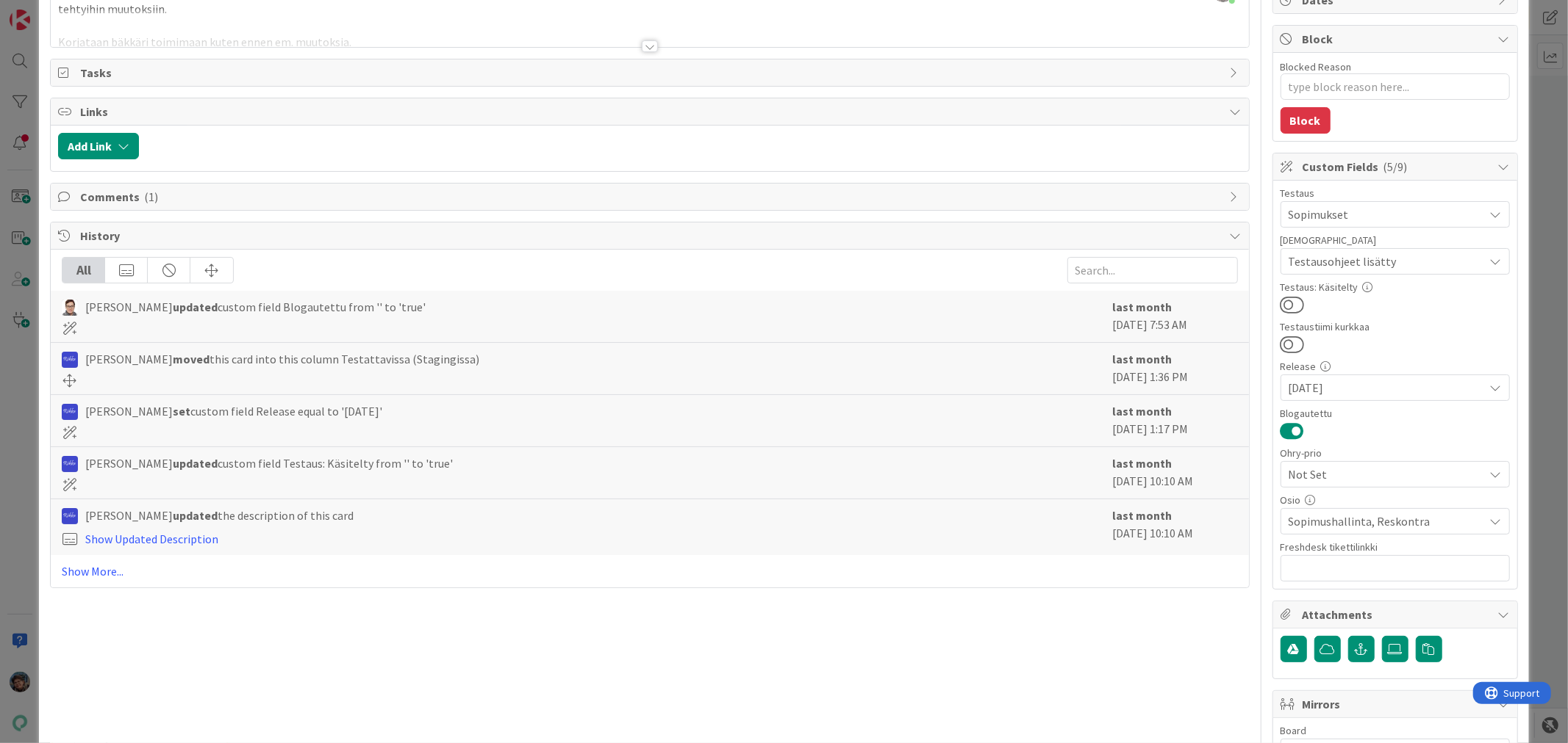
scroll to position [302, 0]
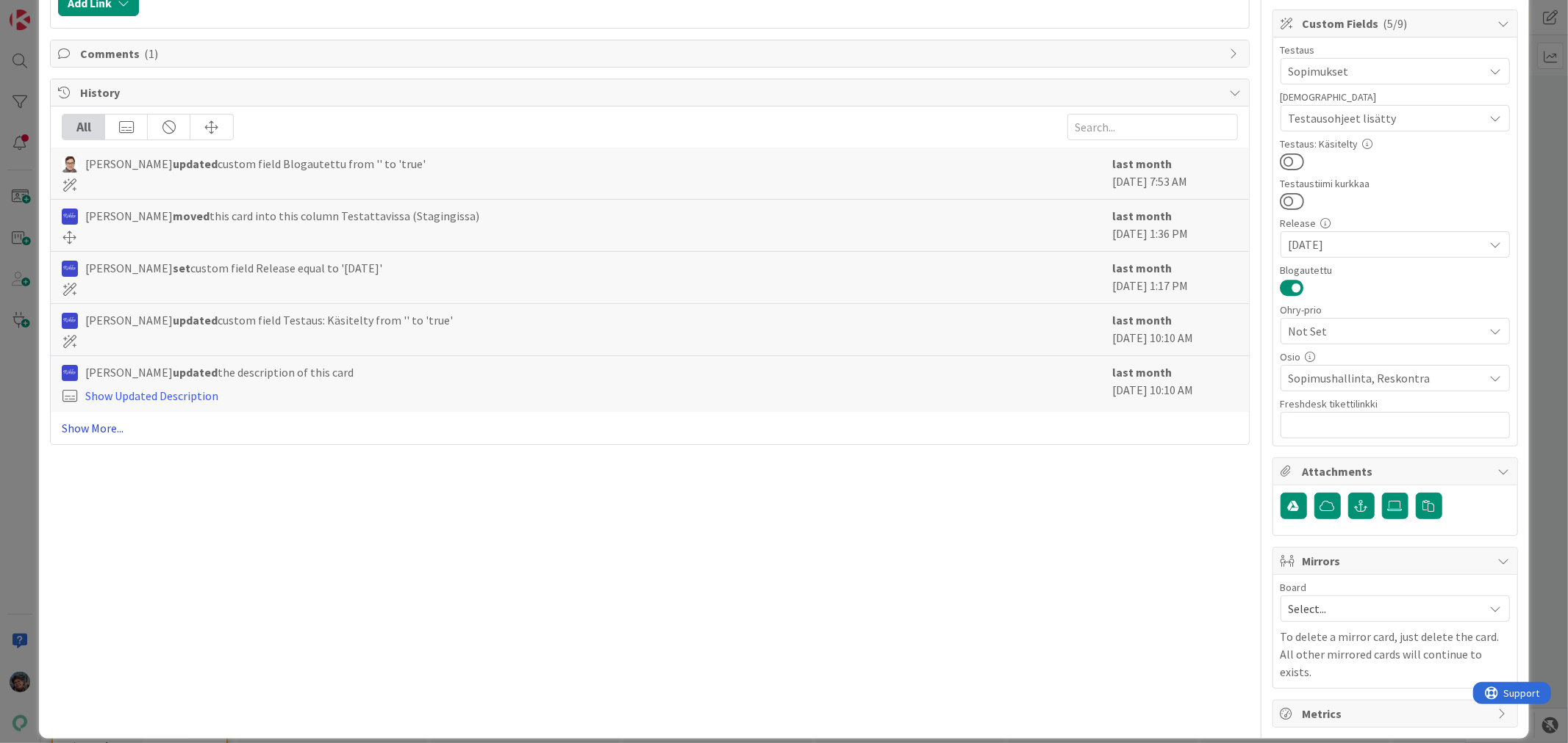
click at [108, 431] on link "Show More..." at bounding box center [649, 427] width 1175 height 17
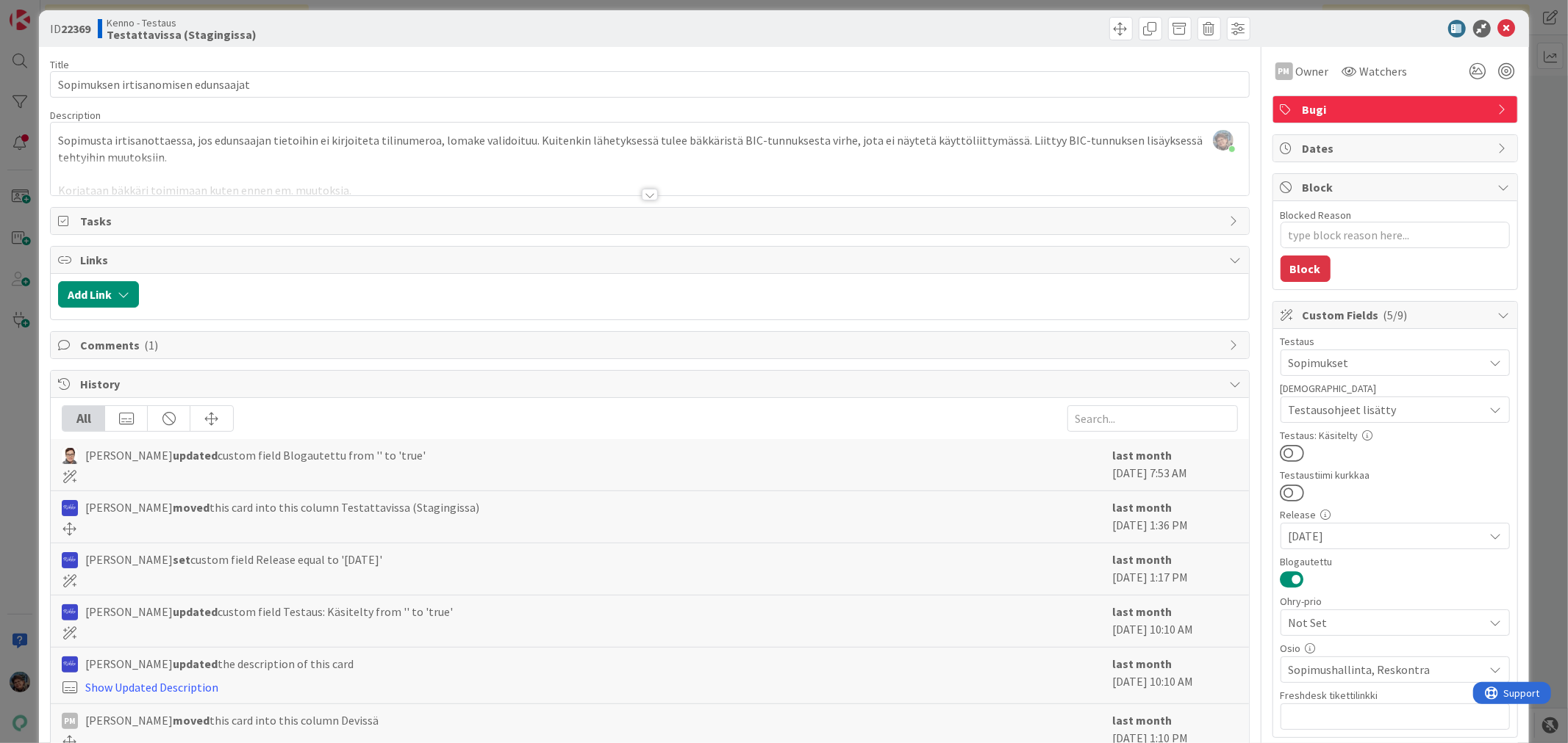
scroll to position [0, 0]
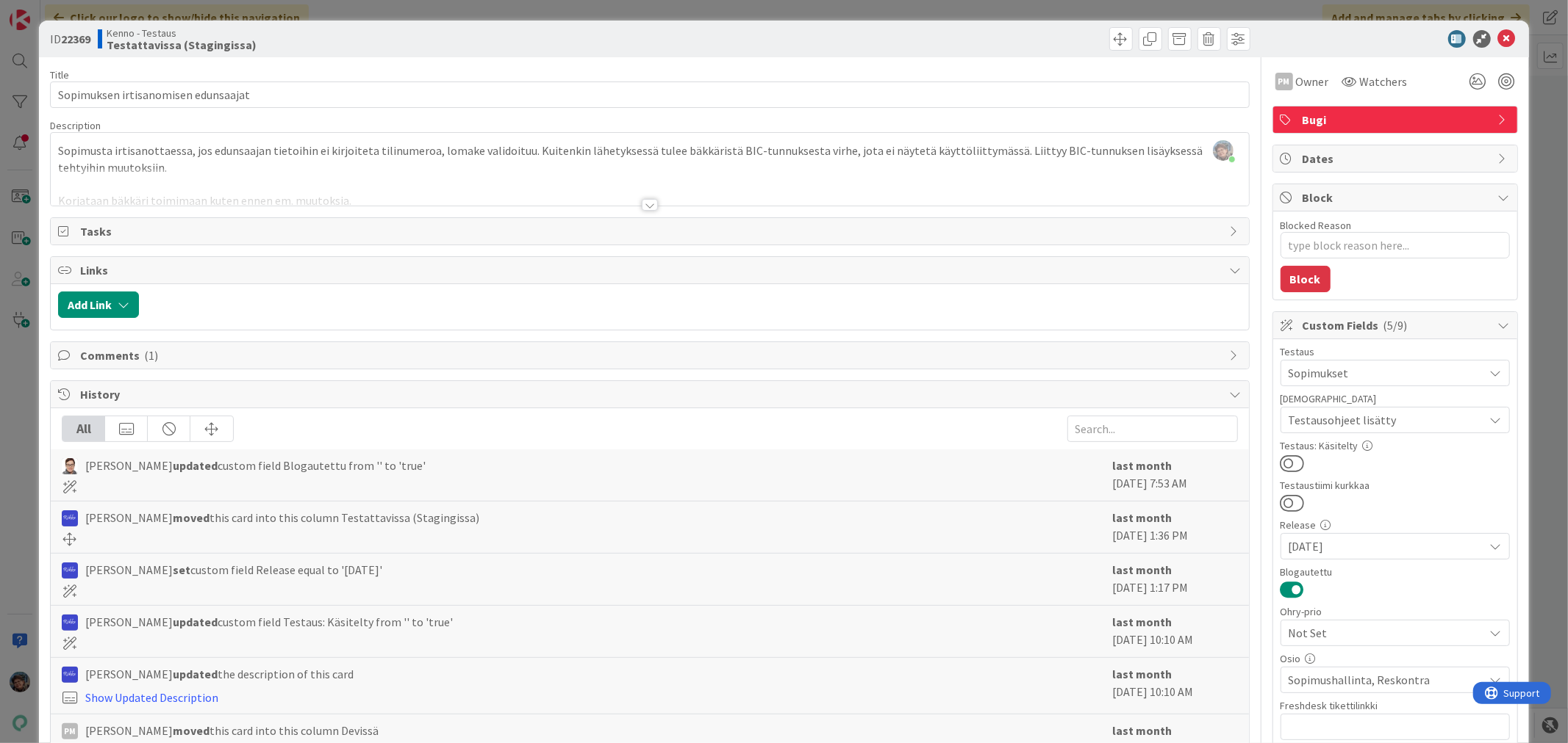
click at [645, 203] on div at bounding box center [650, 205] width 17 height 12
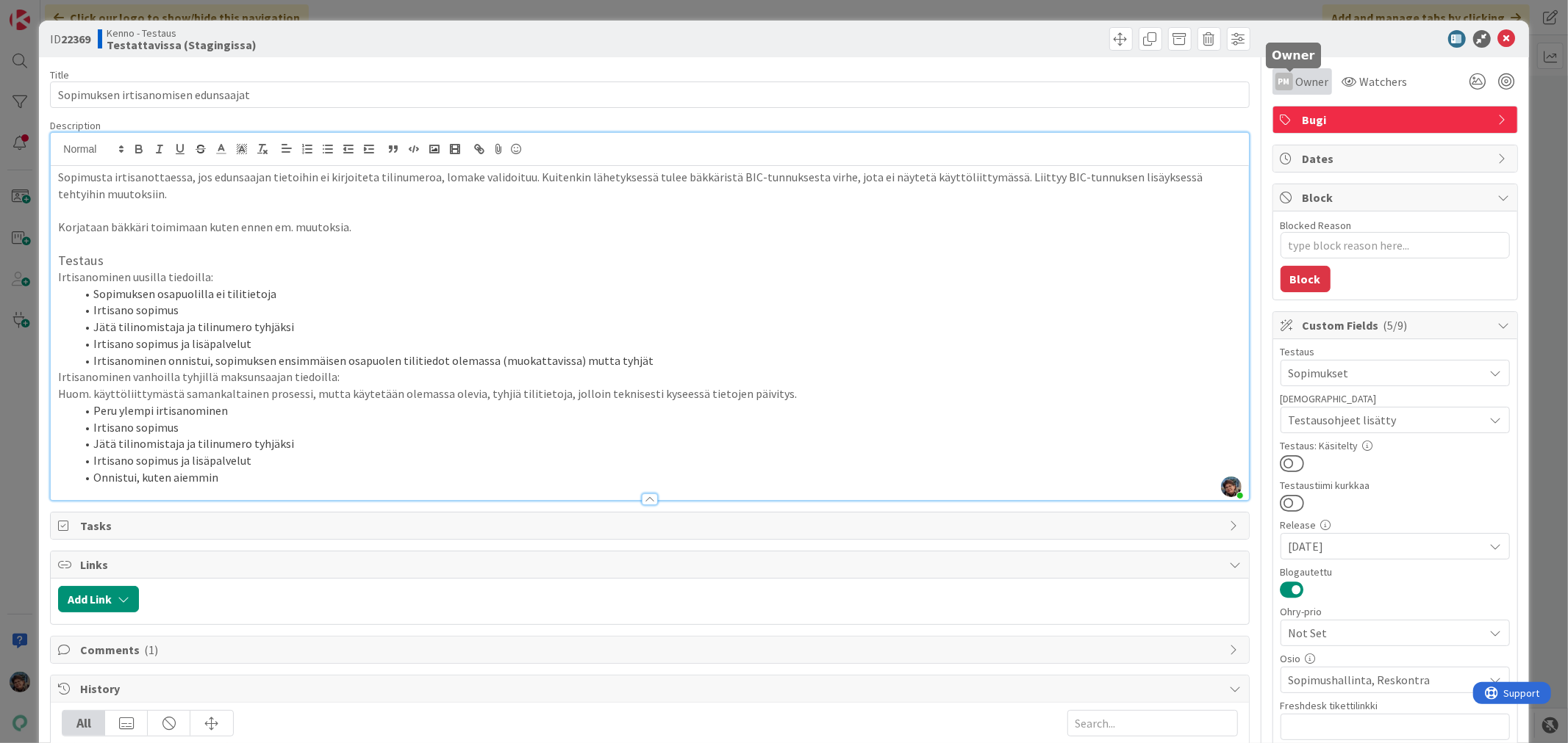
click at [1281, 76] on div "PM Owner" at bounding box center [1302, 81] width 54 height 17
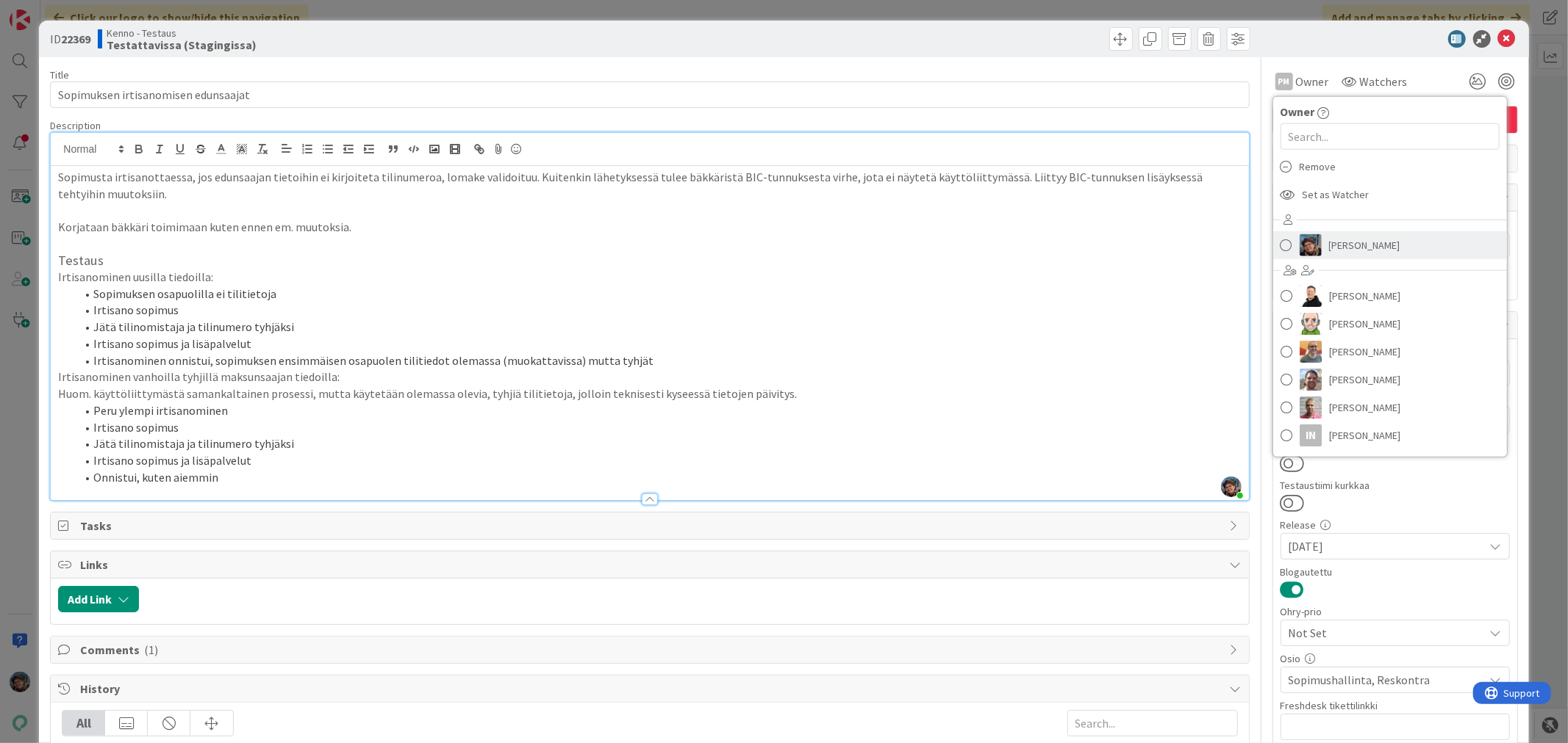
click at [1313, 254] on link "[PERSON_NAME]" at bounding box center [1389, 245] width 234 height 28
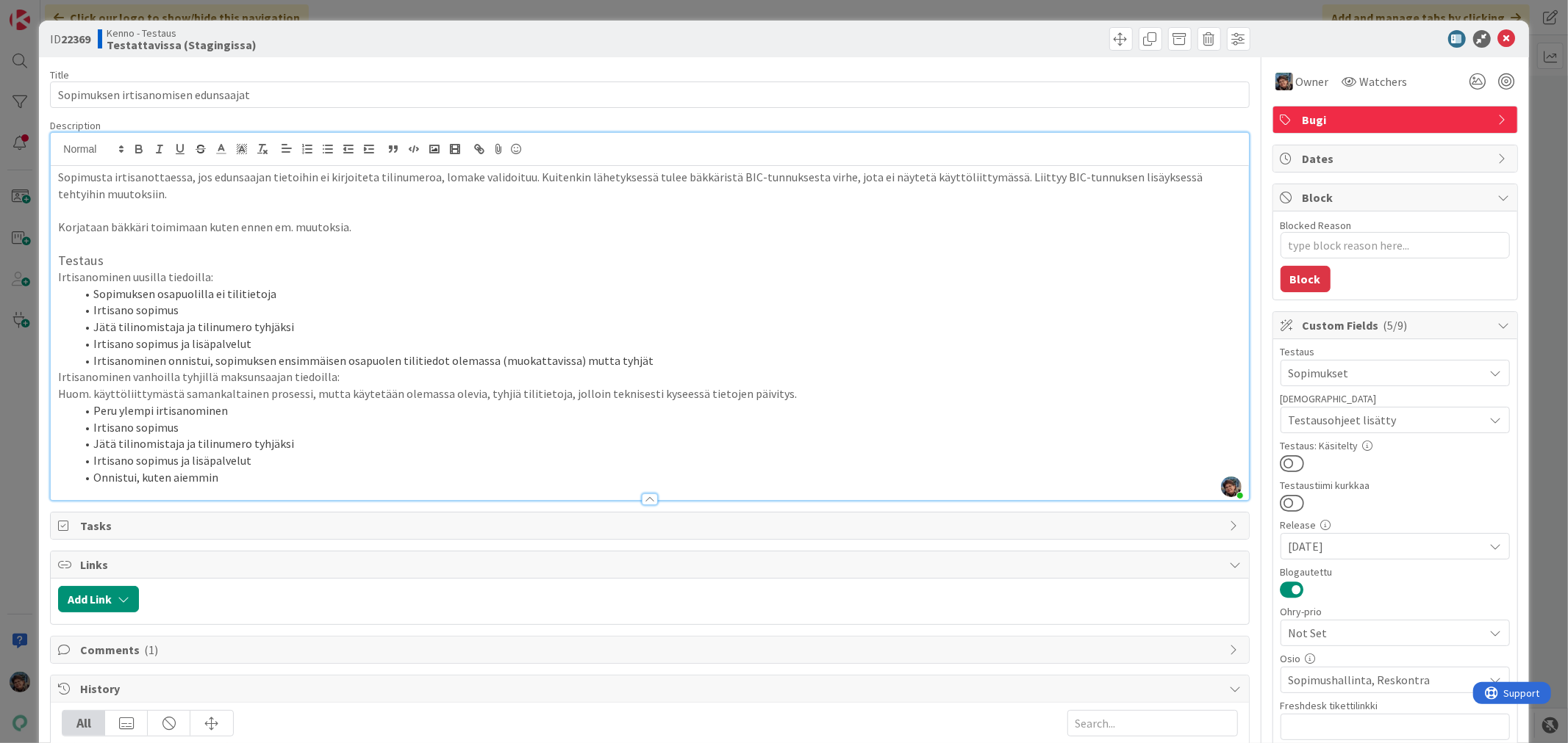
click at [244, 473] on li "Onnistui, kuten aiemmin" at bounding box center [658, 478] width 1165 height 17
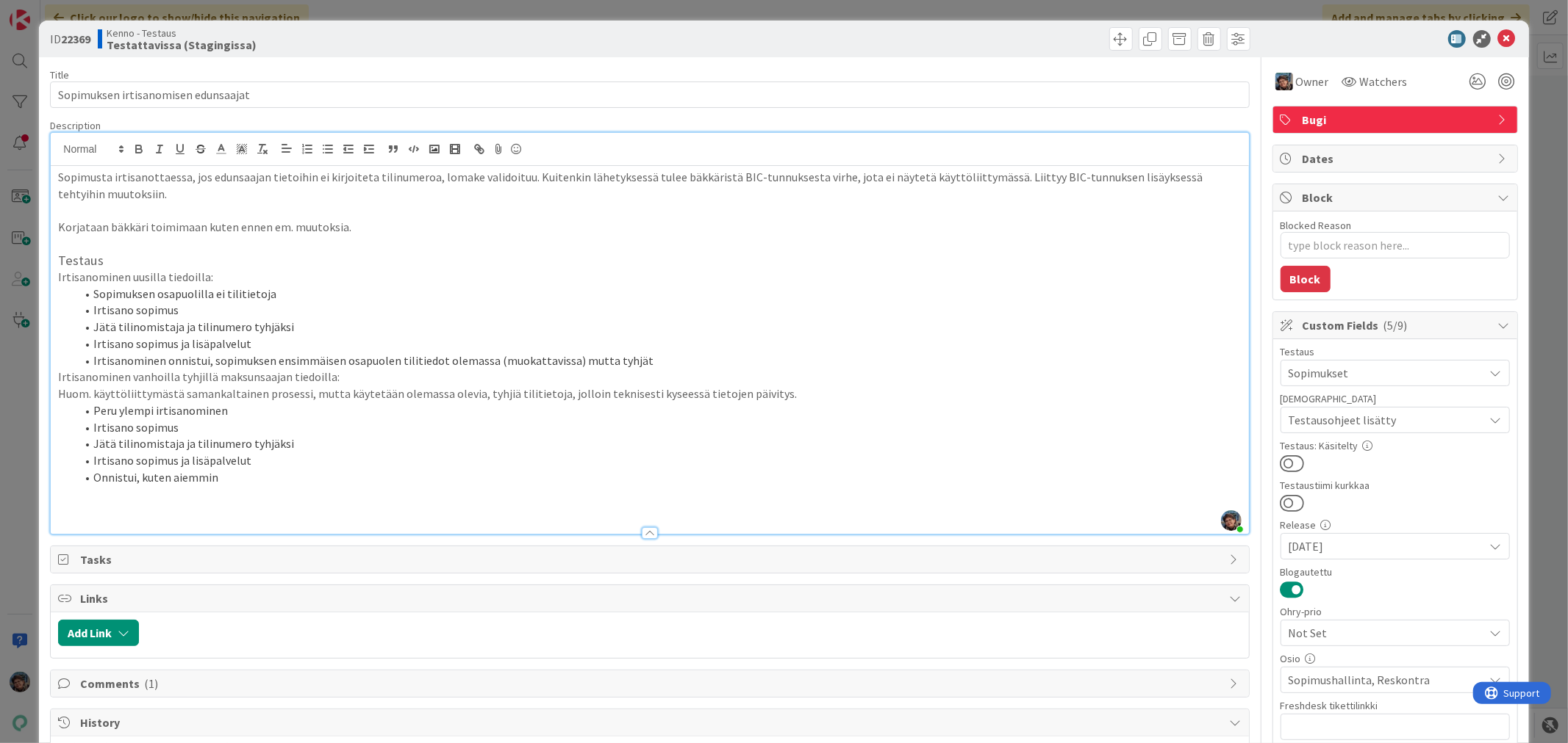
type textarea "x"
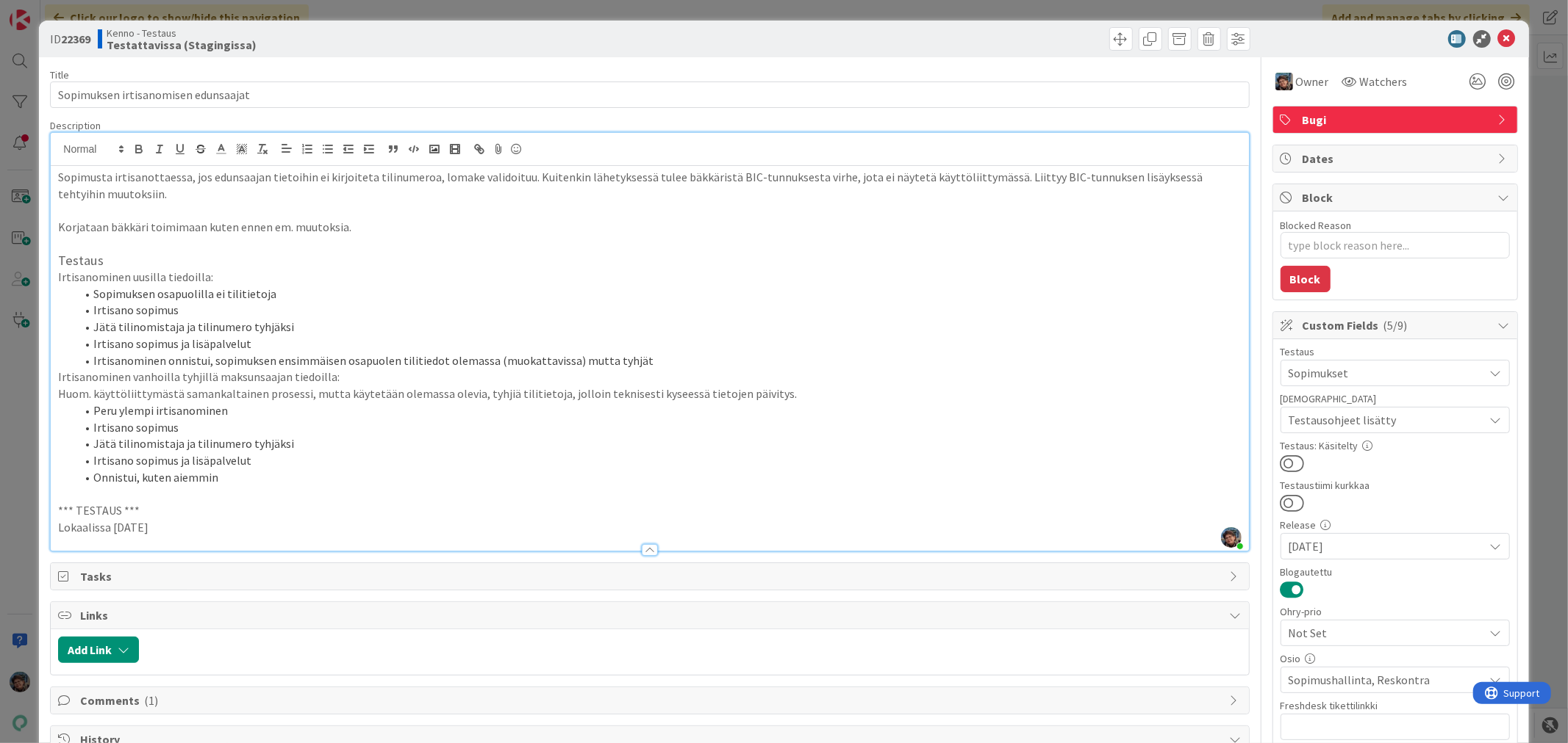
drag, startPoint x: 175, startPoint y: 527, endPoint x: 27, endPoint y: 498, distance: 150.8
click at [27, 498] on div "ID 22369 Kenno - Testaus Testattavissa (Stagingissa) Title 35 / 128 Sopimuksen …" at bounding box center [784, 371] width 1568 height 743
click at [208, 533] on p "Lokaalissa 2025-09-05" at bounding box center [649, 527] width 1183 height 17
click at [214, 527] on p "Lokaalissa 2025-09-05" at bounding box center [649, 527] width 1183 height 17
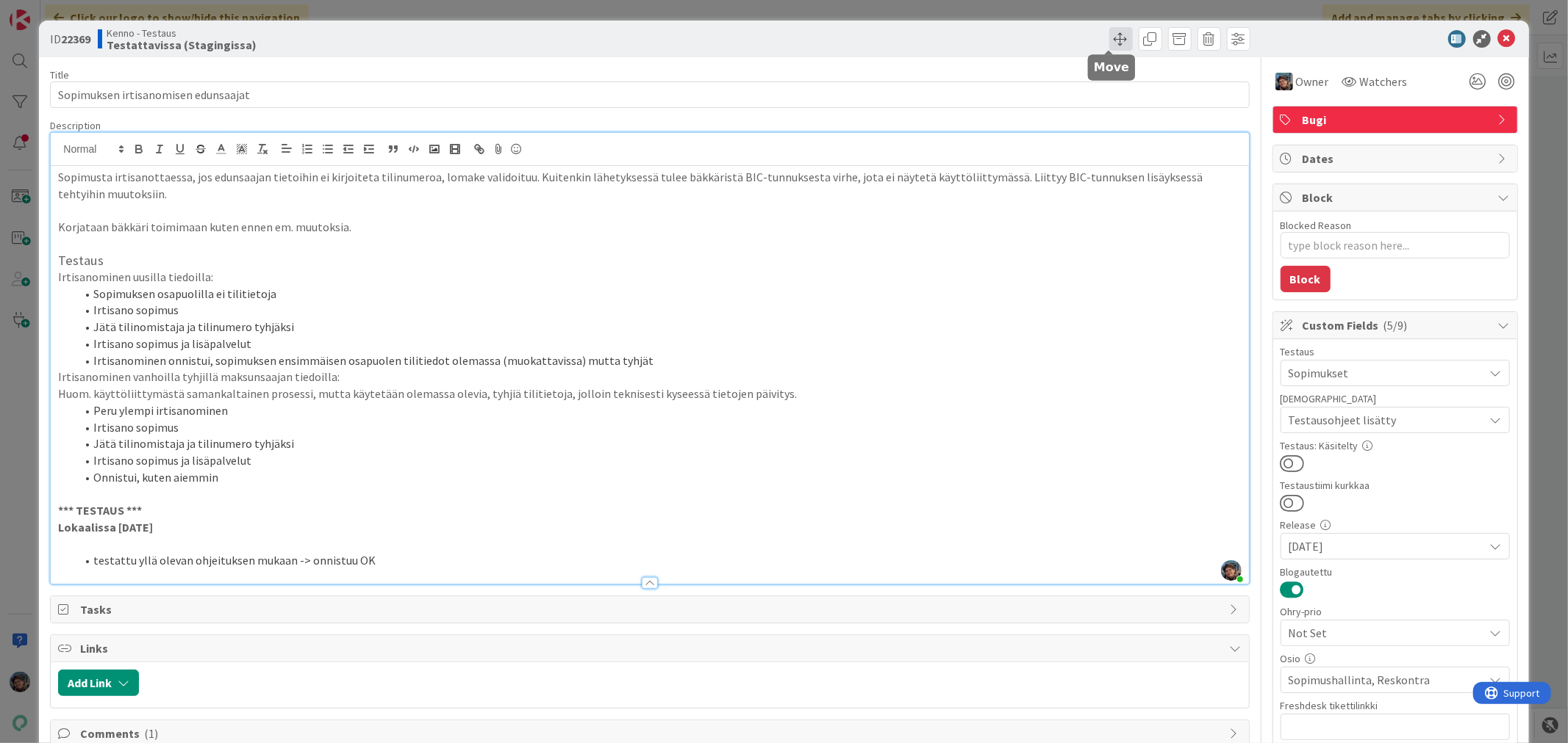
click at [1109, 33] on span at bounding box center [1121, 39] width 23 height 23
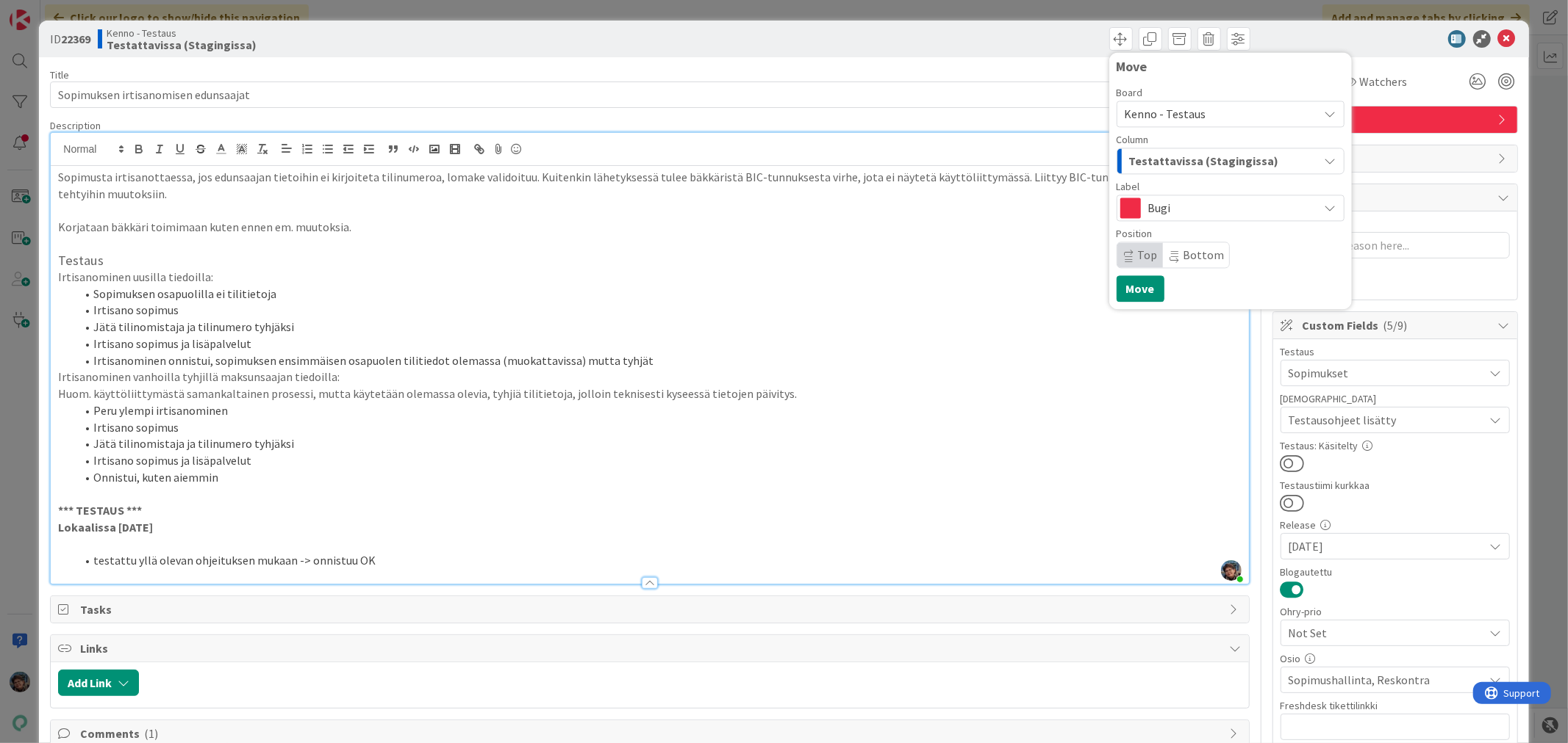
click at [1204, 160] on span "Testattavissa (Stagingissa)" at bounding box center [1203, 160] width 150 height 19
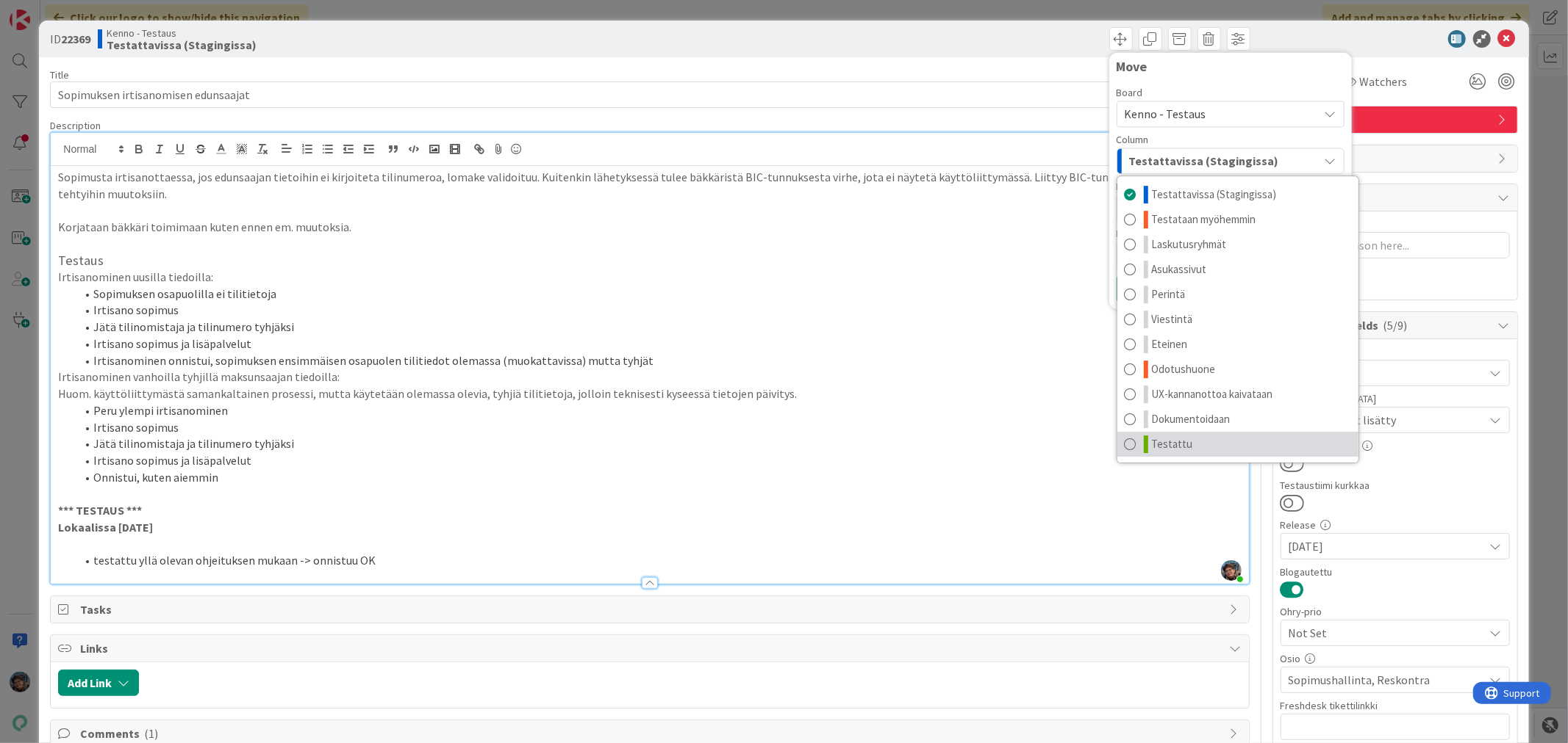
click at [1193, 446] on link "Testattu" at bounding box center [1238, 445] width 241 height 25
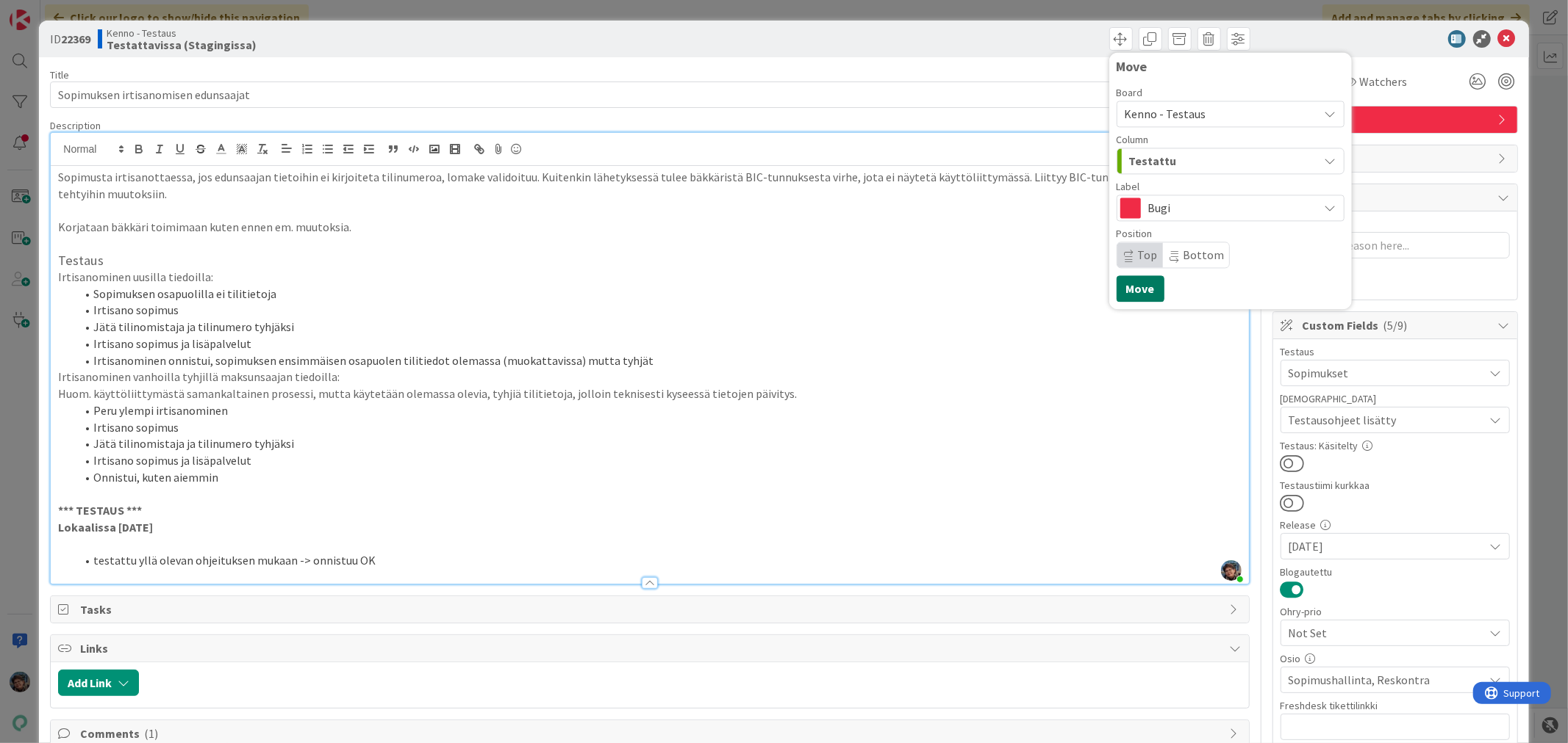
click at [1118, 282] on button "Move" at bounding box center [1140, 288] width 48 height 26
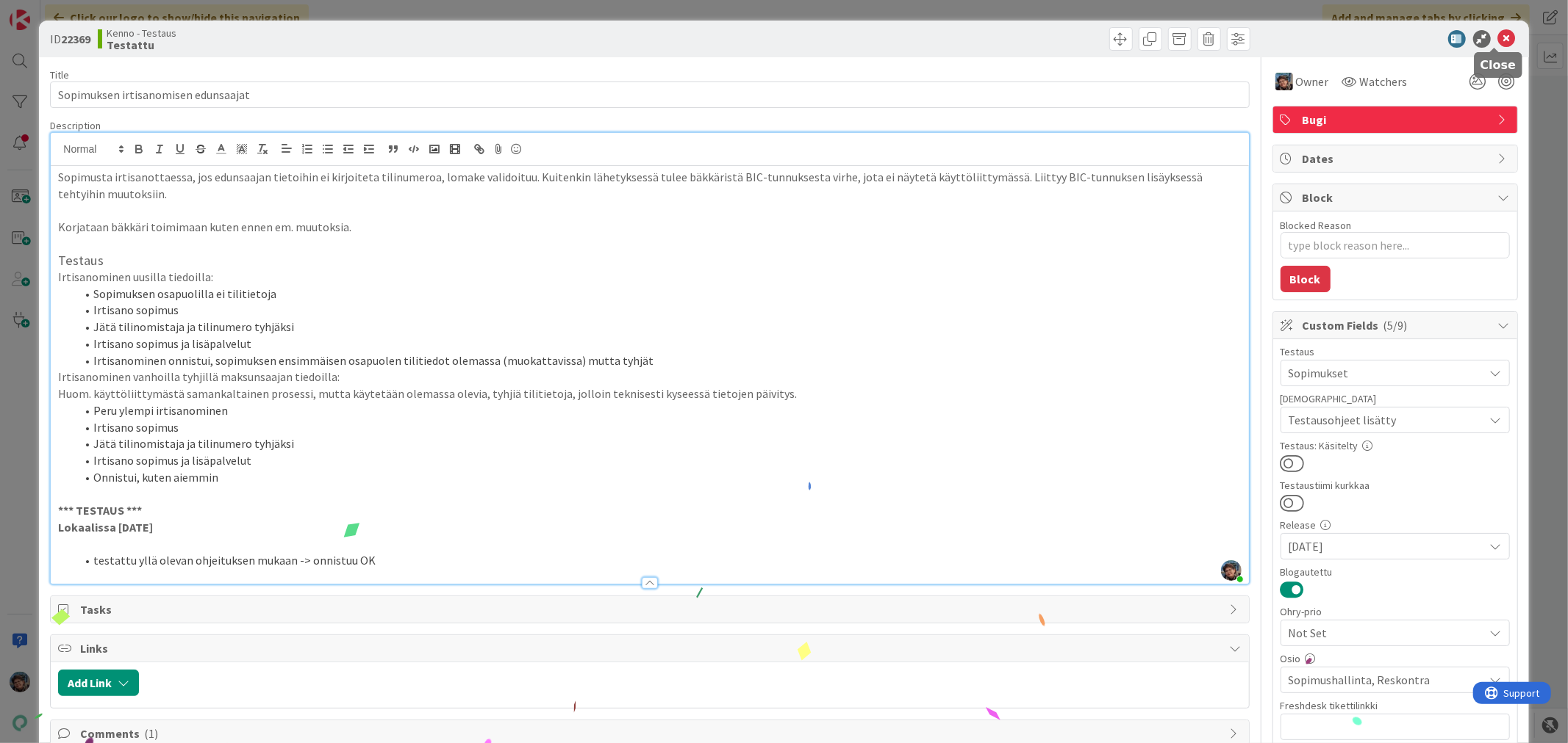
click at [1498, 36] on icon at bounding box center [1506, 38] width 17 height 17
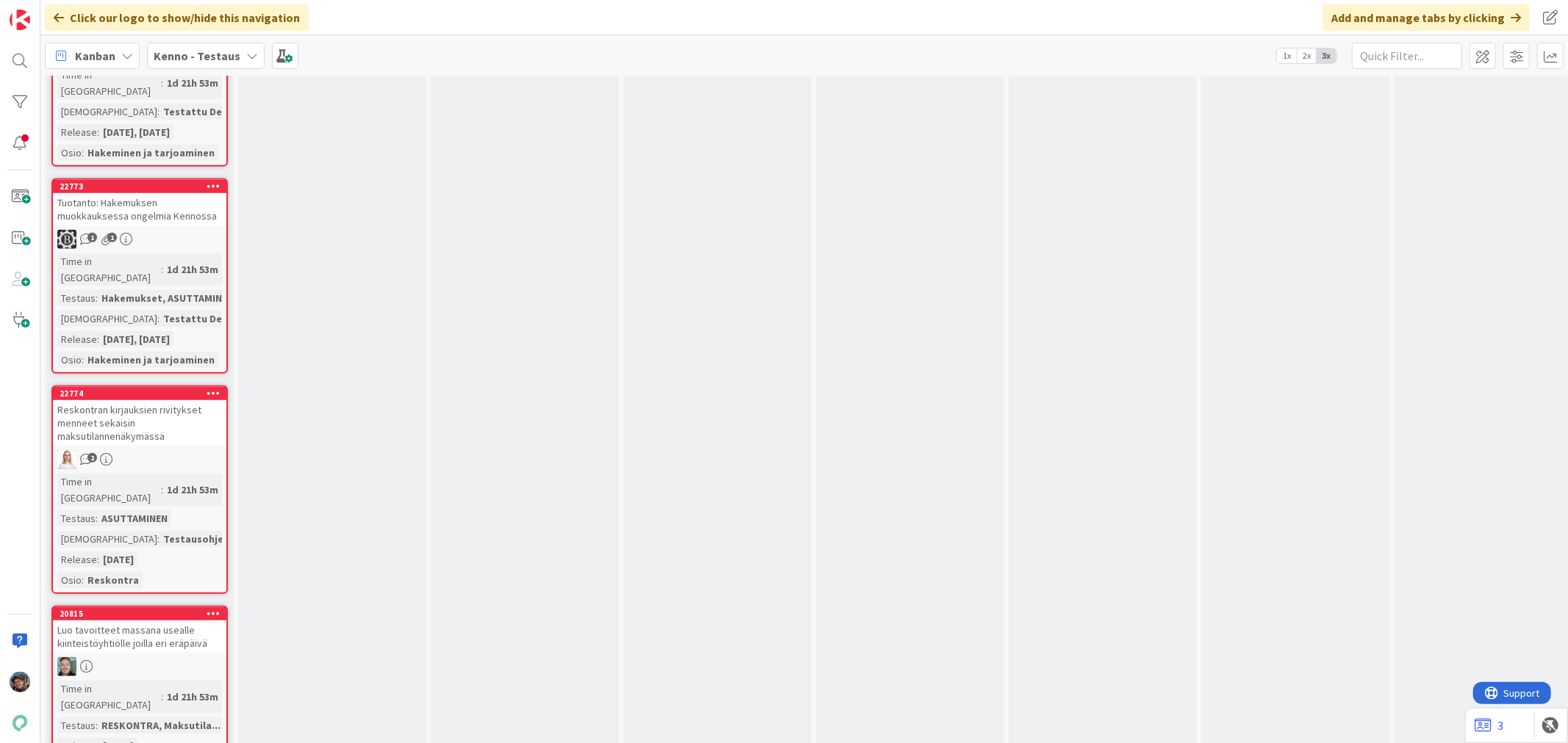
scroll to position [10201, 0]
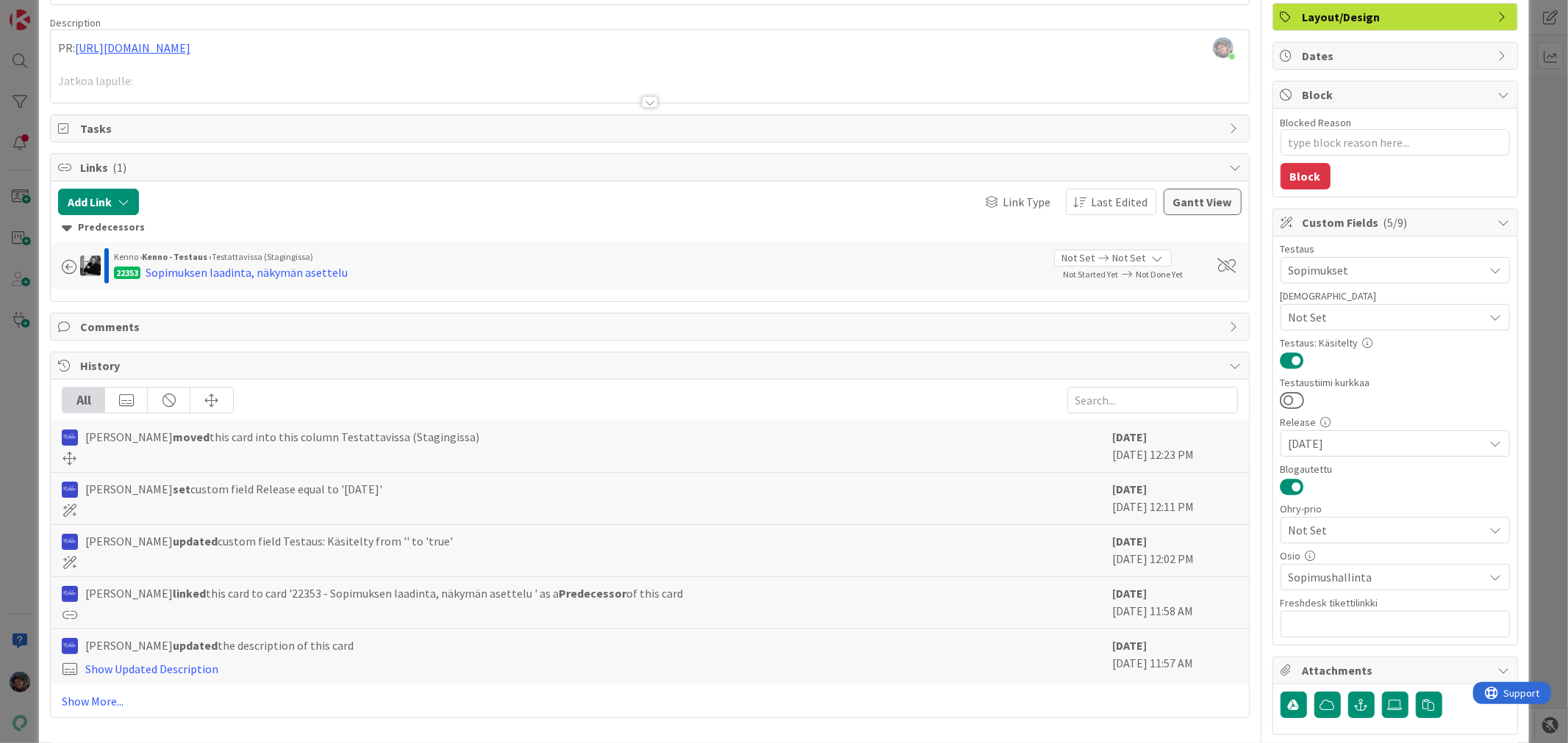
scroll to position [302, 0]
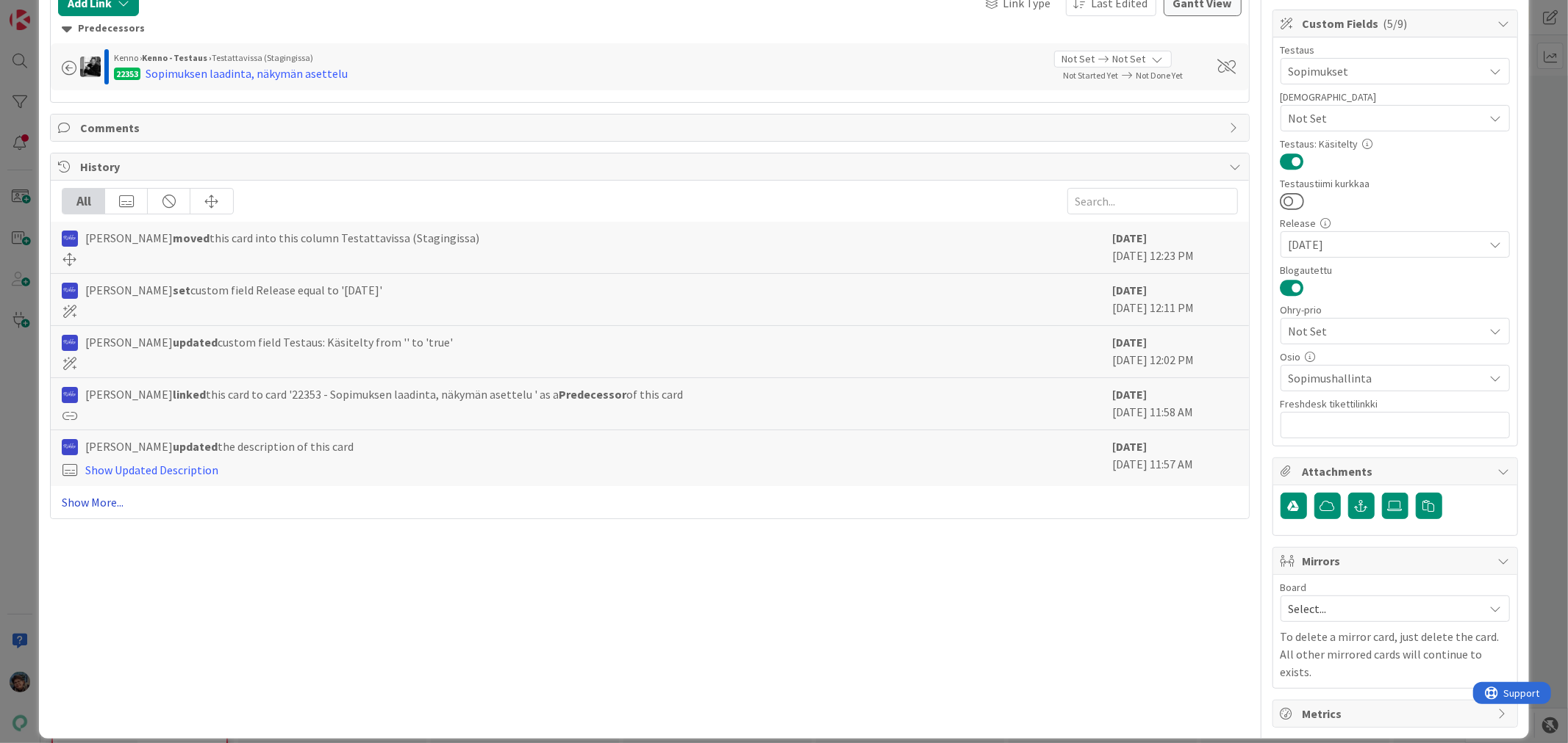
click at [85, 501] on link "Show More..." at bounding box center [649, 502] width 1175 height 17
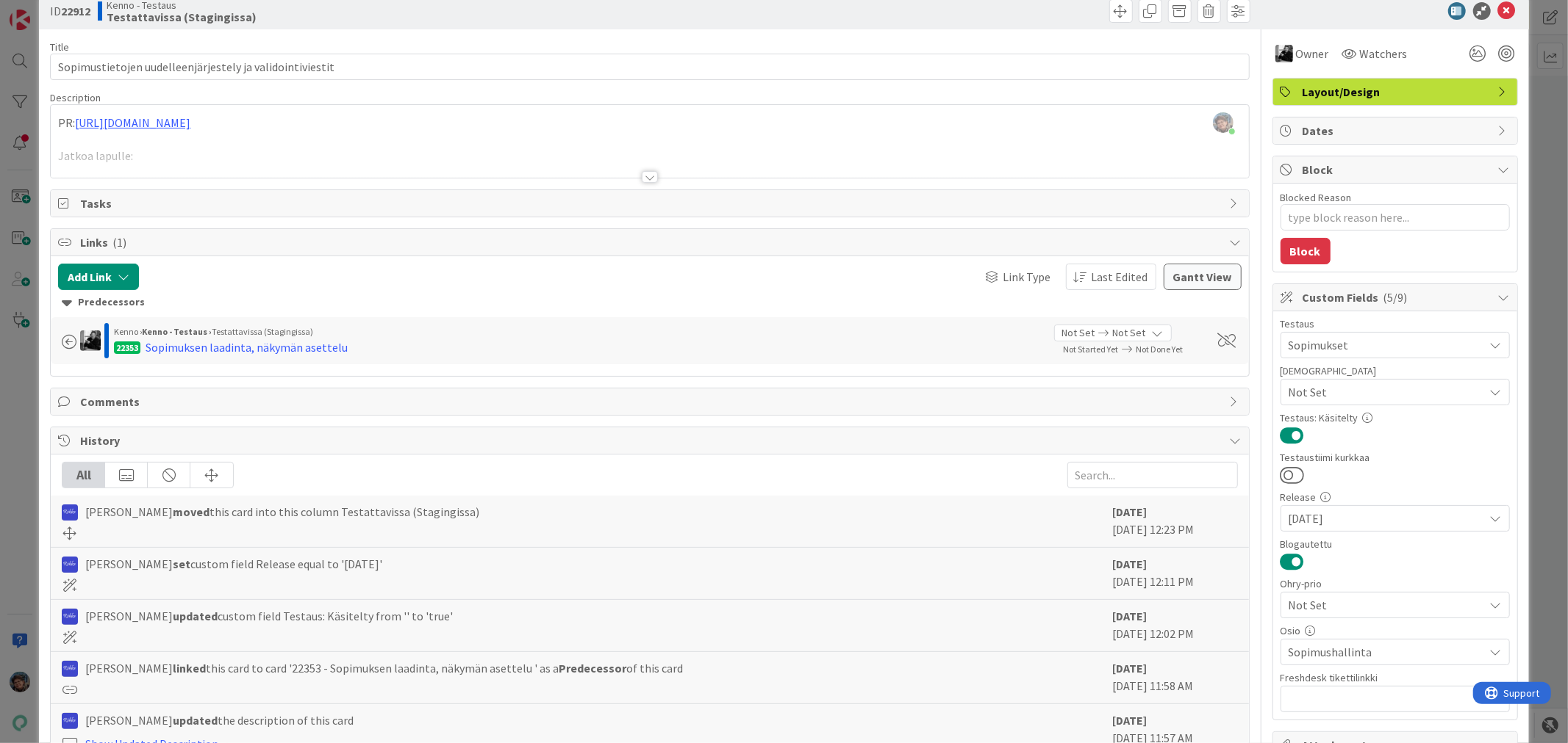
scroll to position [0, 0]
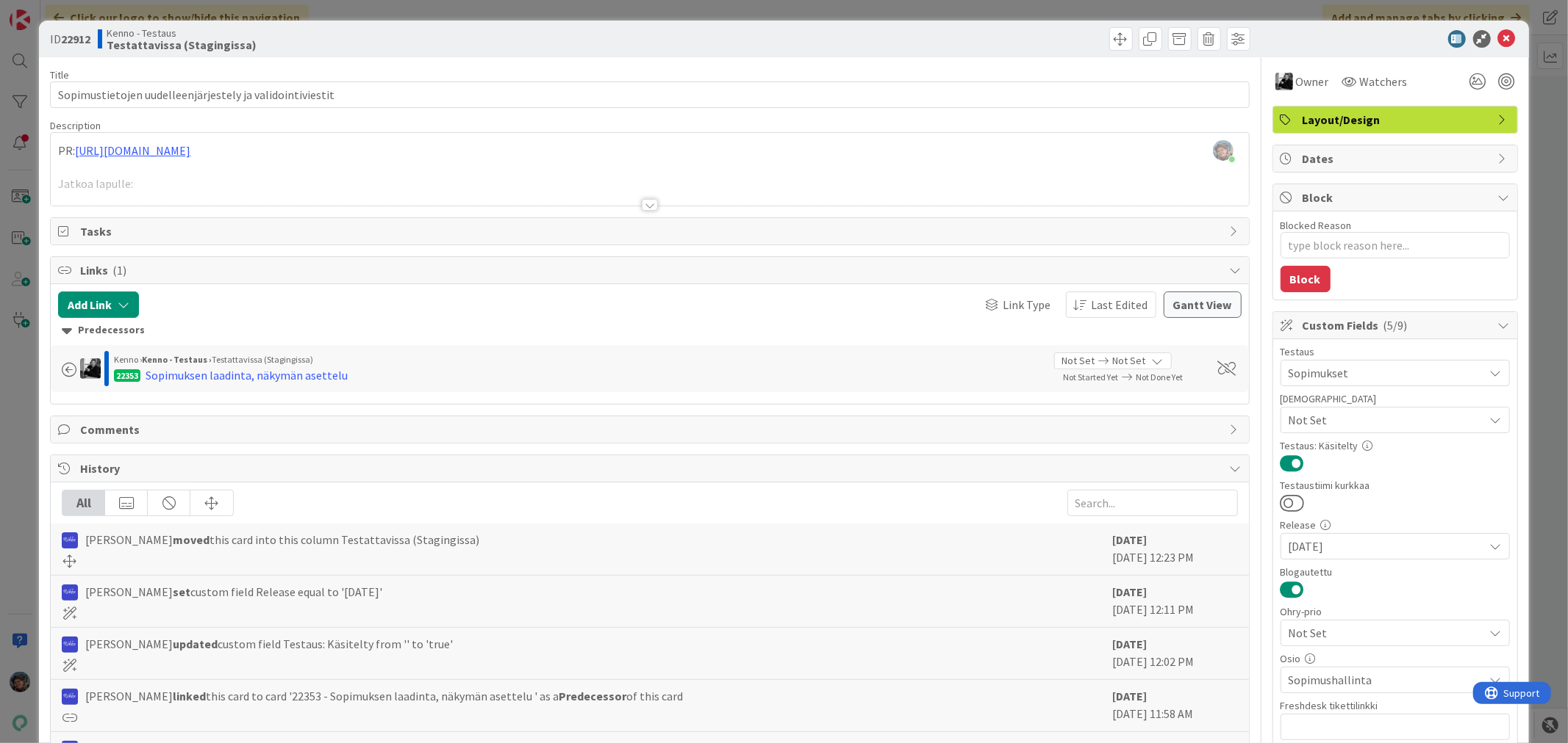
click at [642, 200] on div at bounding box center [650, 205] width 17 height 12
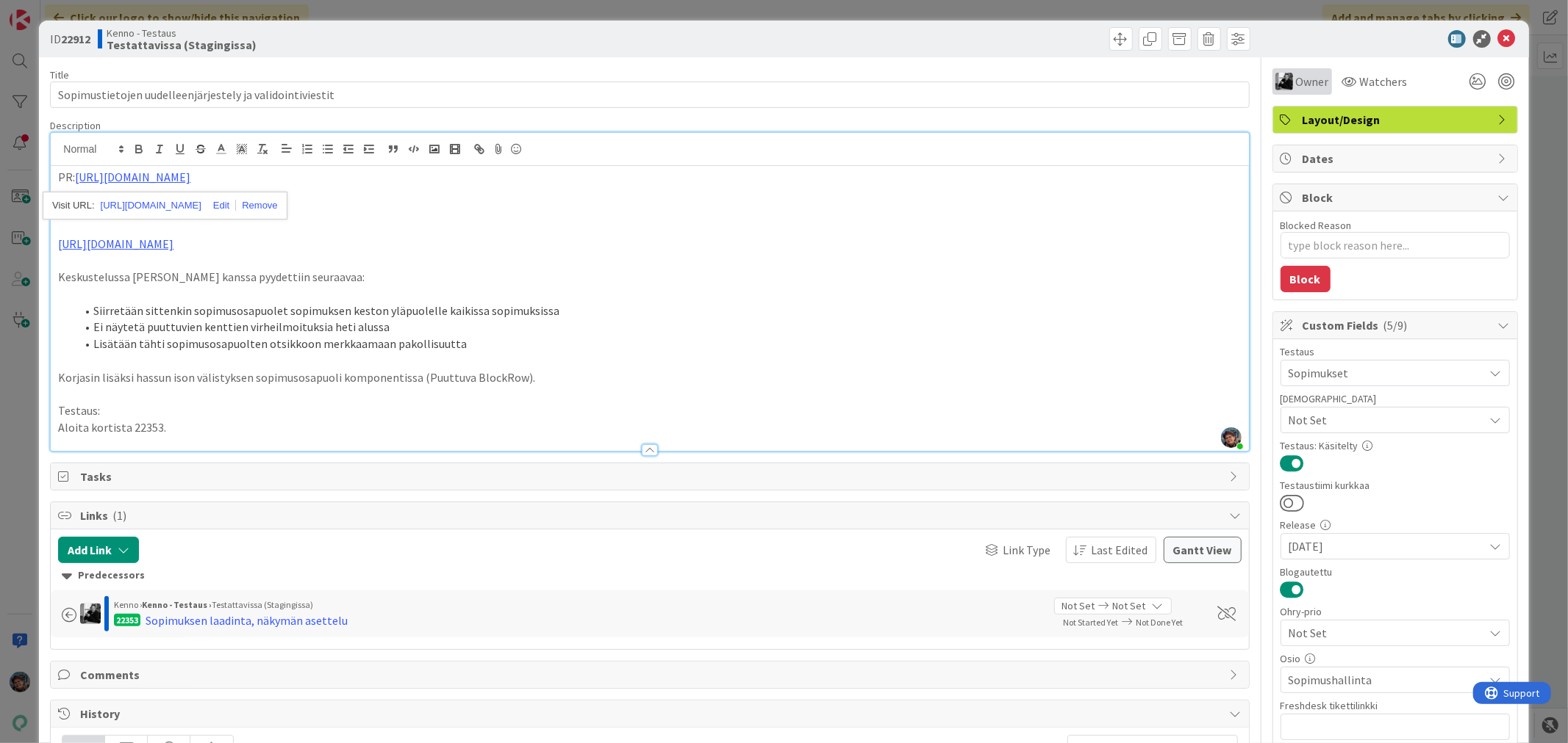
click at [1281, 90] on div "Owner" at bounding box center [1302, 82] width 60 height 26
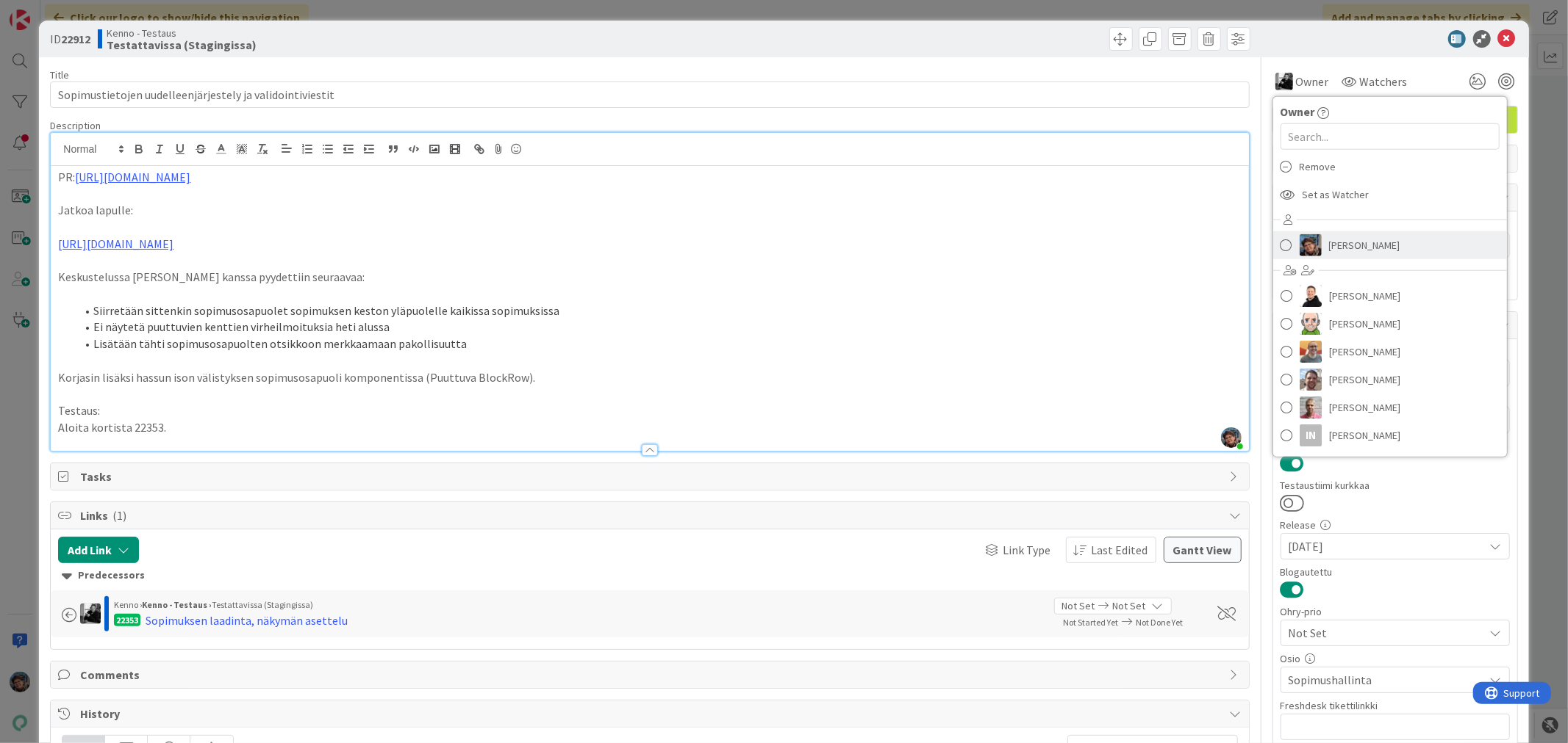
click at [1331, 245] on span "[PERSON_NAME]" at bounding box center [1365, 245] width 71 height 22
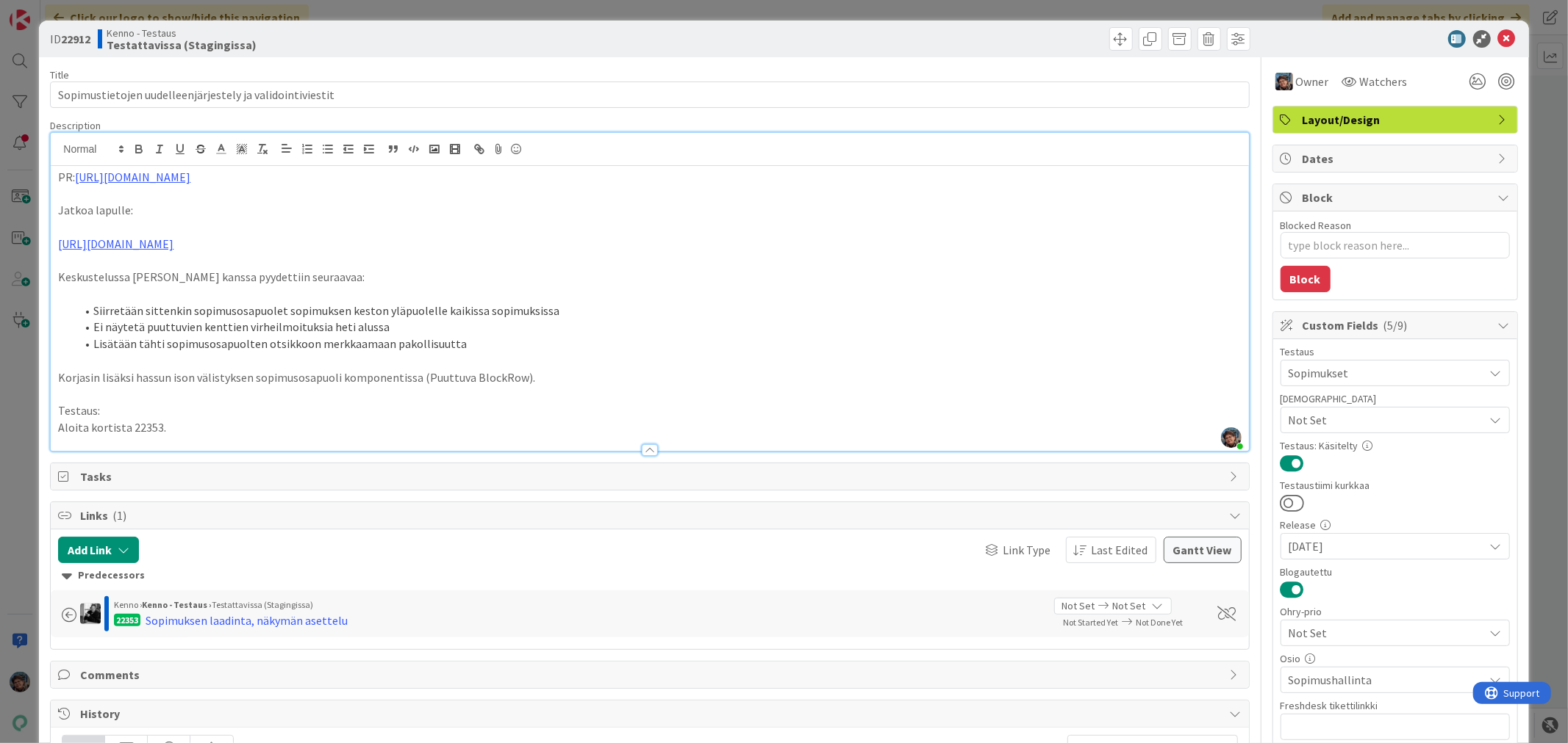
click at [195, 430] on p "Aloita kortista 22353." at bounding box center [649, 427] width 1183 height 17
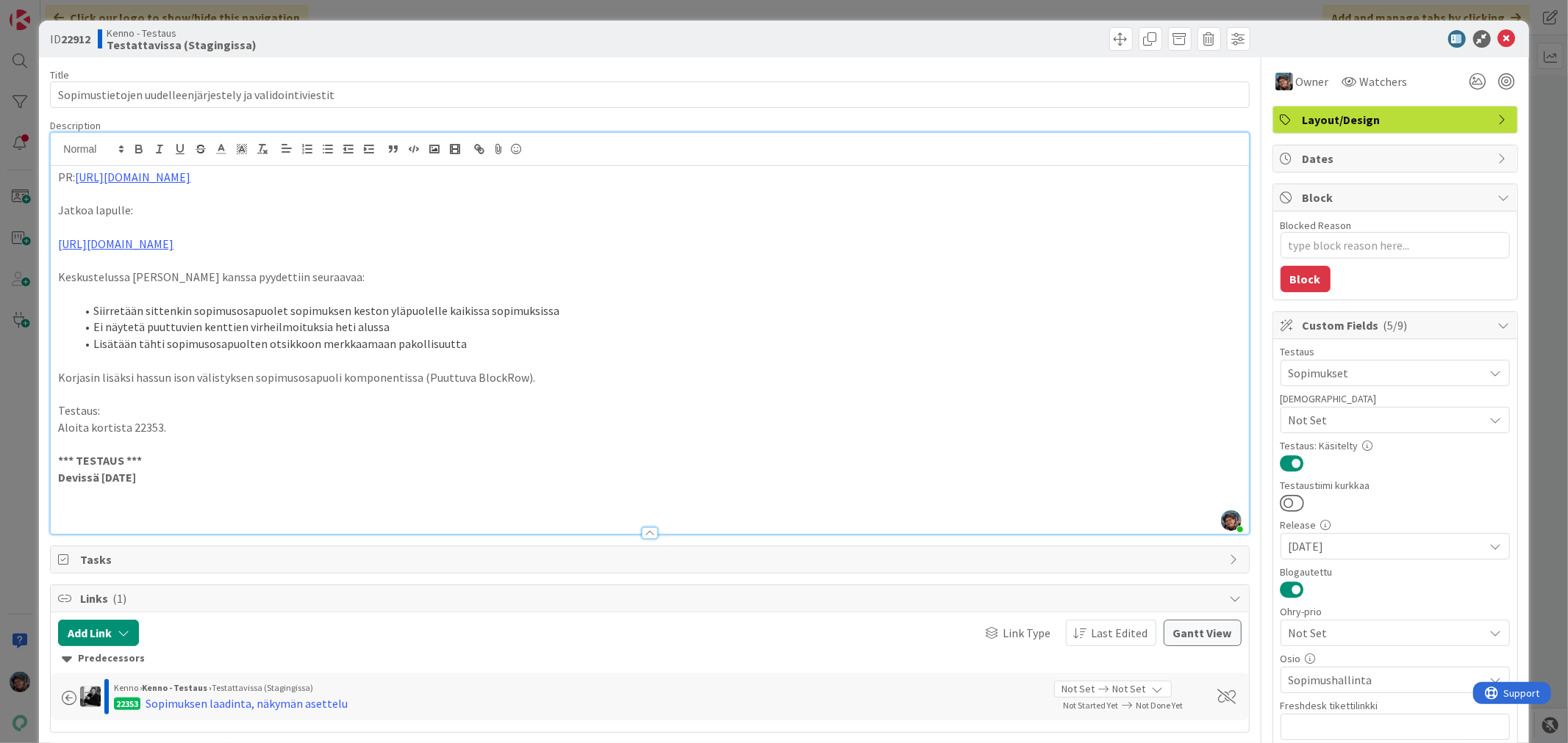
type textarea "x"
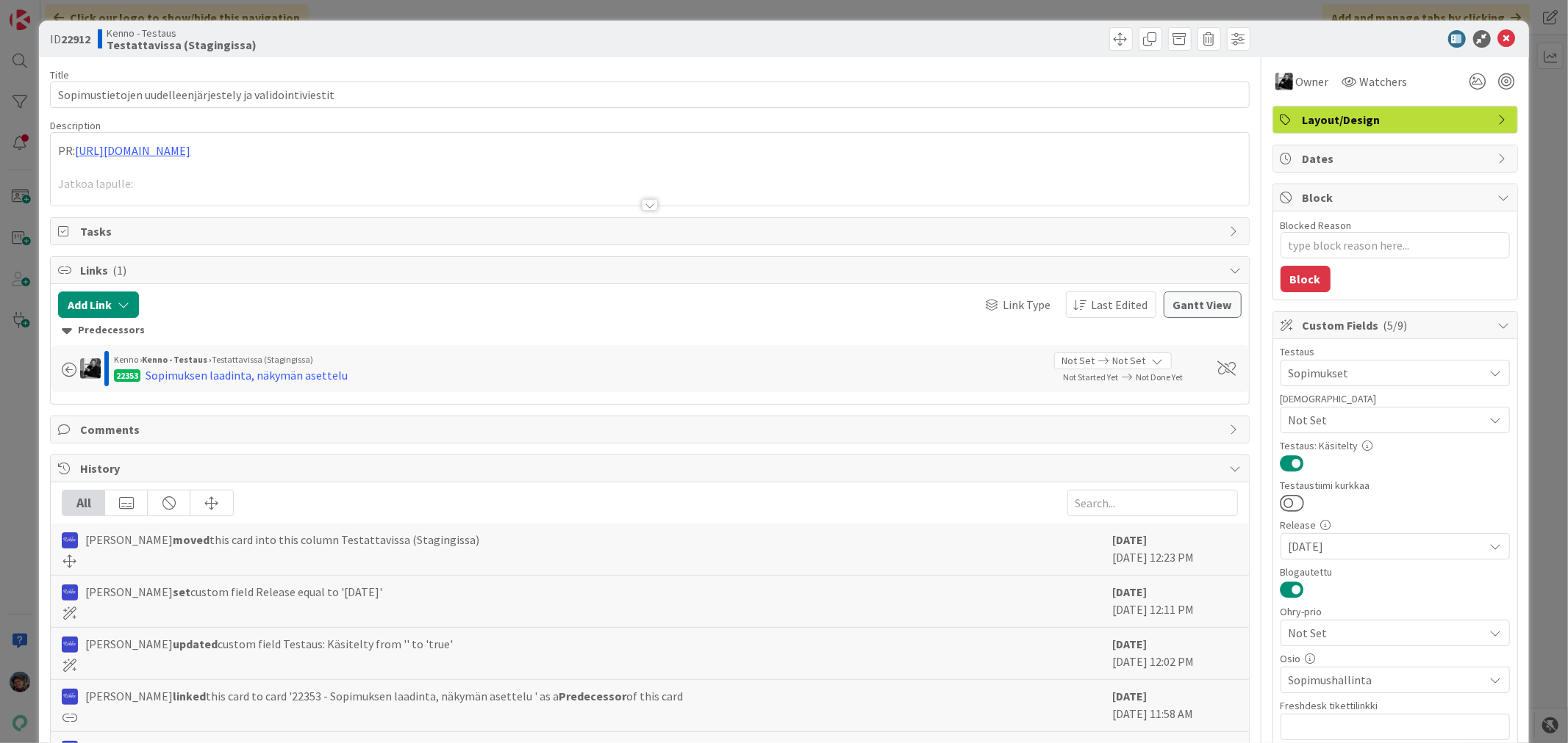
type textarea "x"
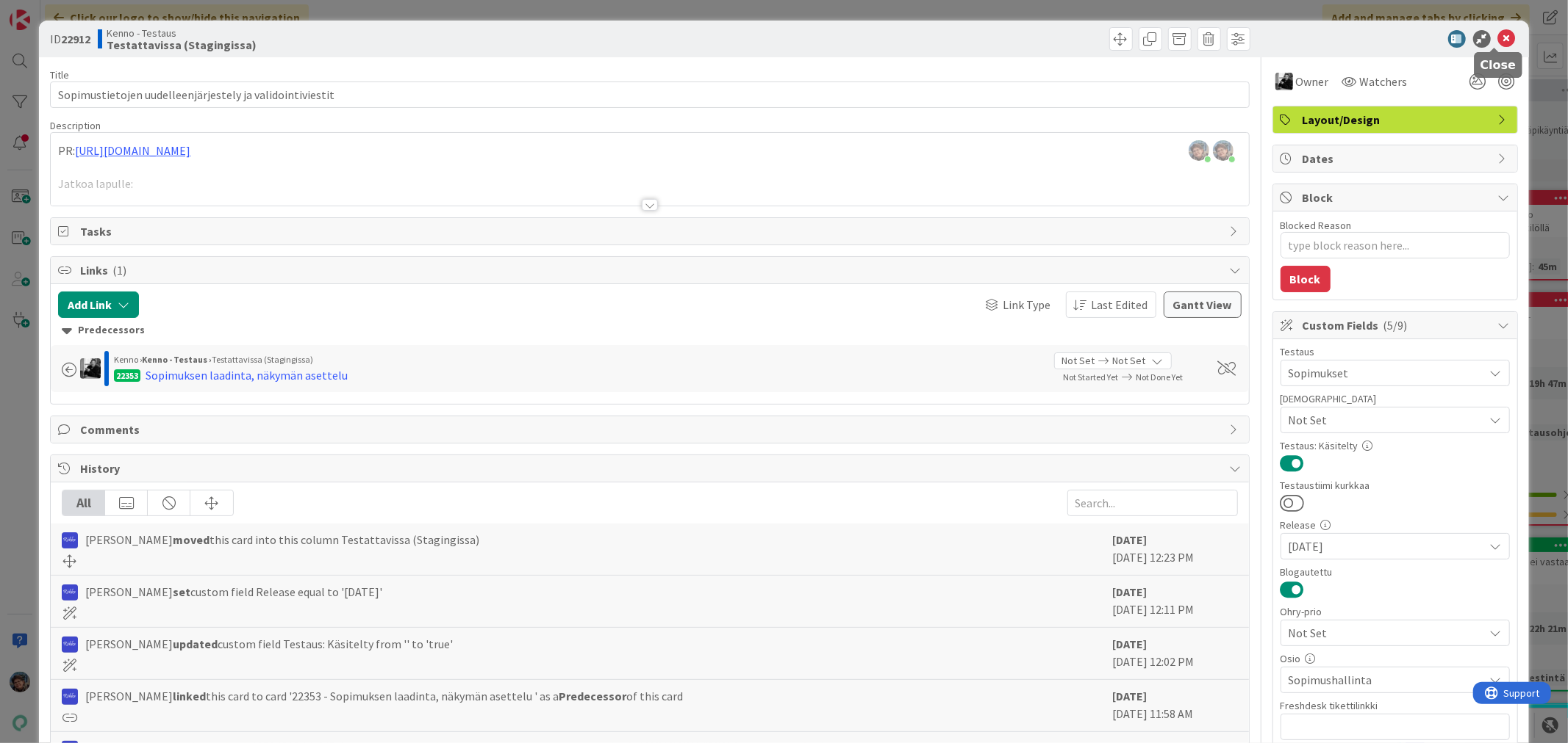
click at [1498, 32] on icon at bounding box center [1506, 38] width 17 height 17
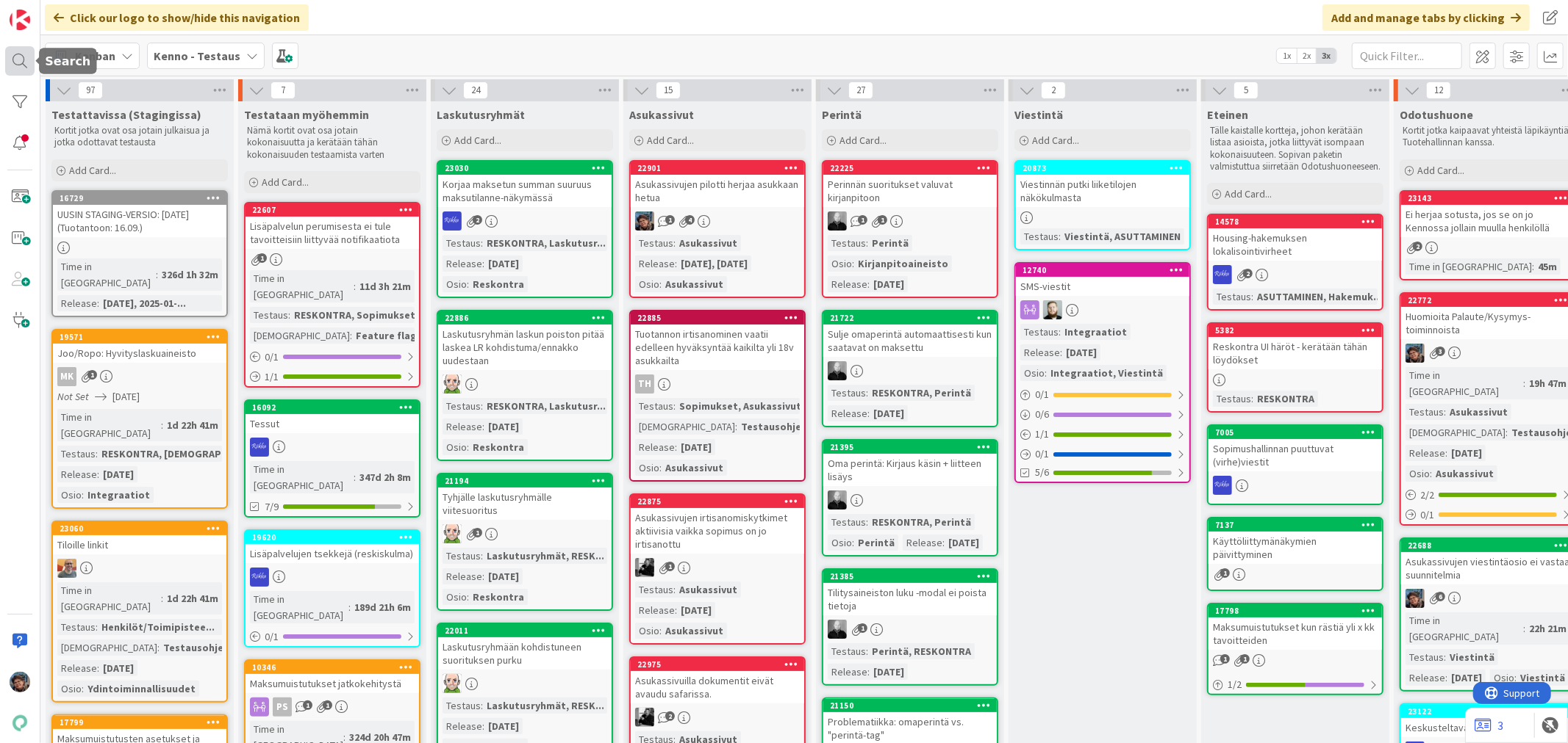
click at [22, 56] on div at bounding box center [20, 61] width 30 height 30
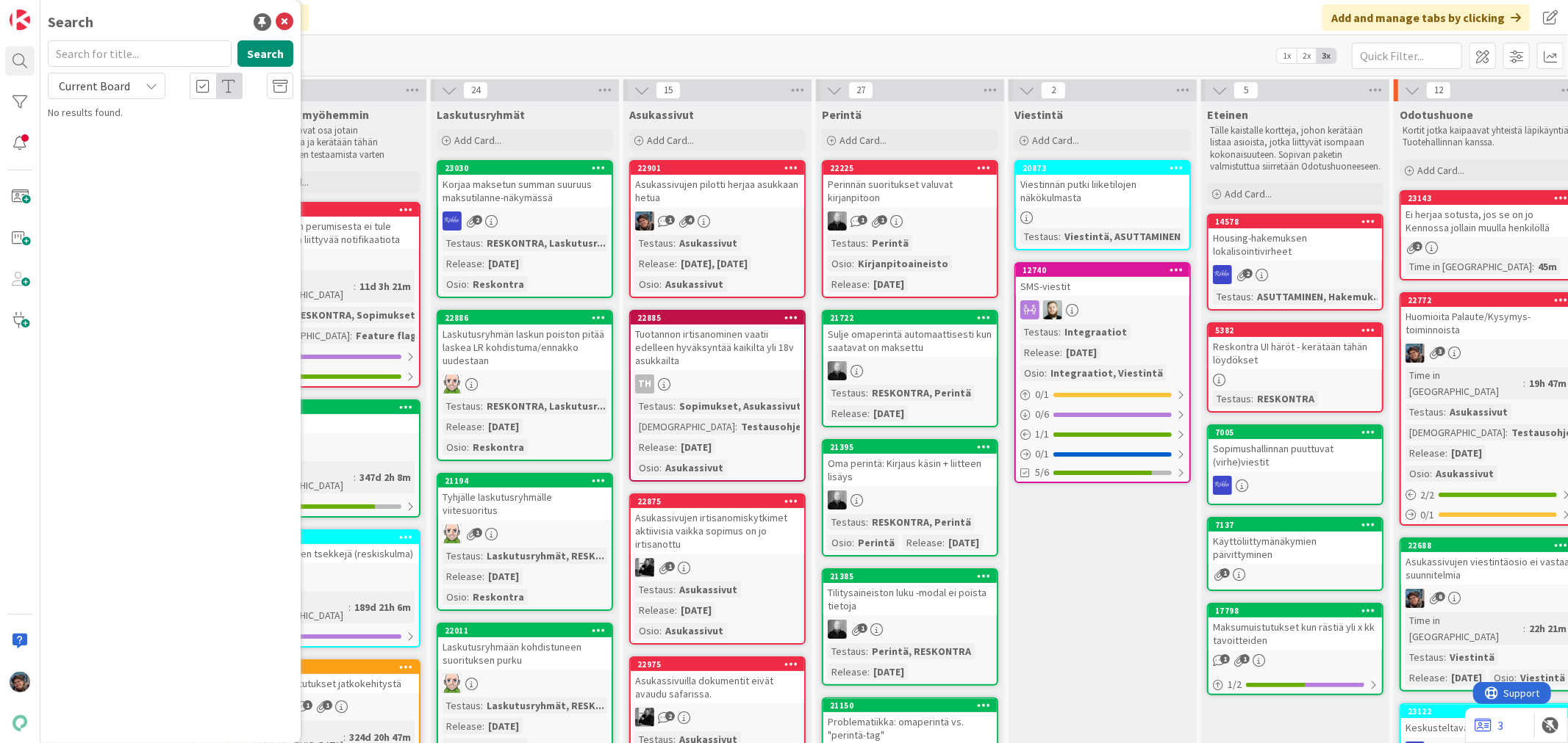
click at [96, 53] on input "text" at bounding box center [140, 54] width 184 height 26
type input "22353"
click at [150, 84] on icon at bounding box center [151, 86] width 12 height 12
click at [105, 153] on span "All Boards" at bounding box center [132, 146] width 153 height 22
click at [164, 122] on span "Sopimuksen laadinta, näkymän asettelu" at bounding box center [190, 129] width 174 height 13
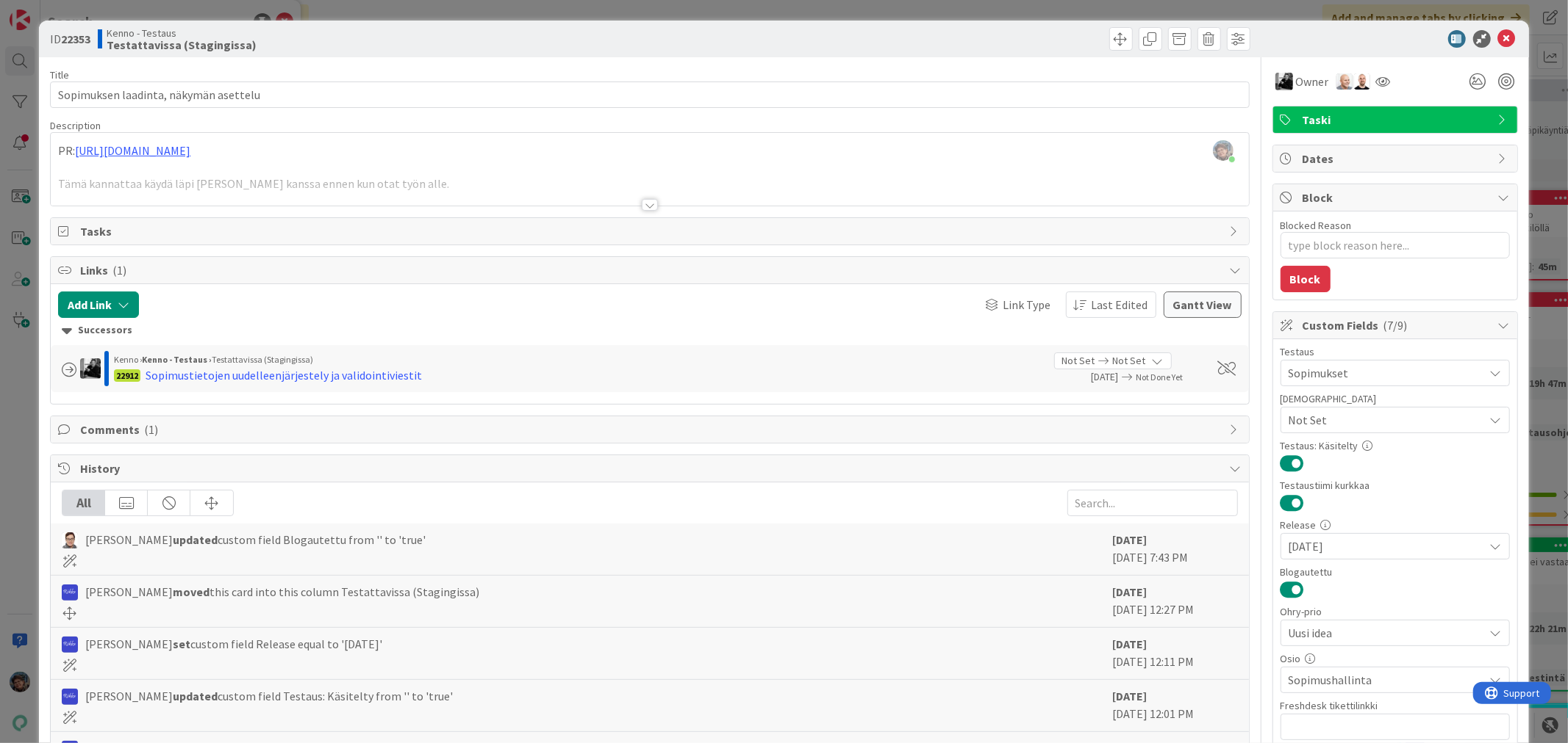
scroll to position [302, 0]
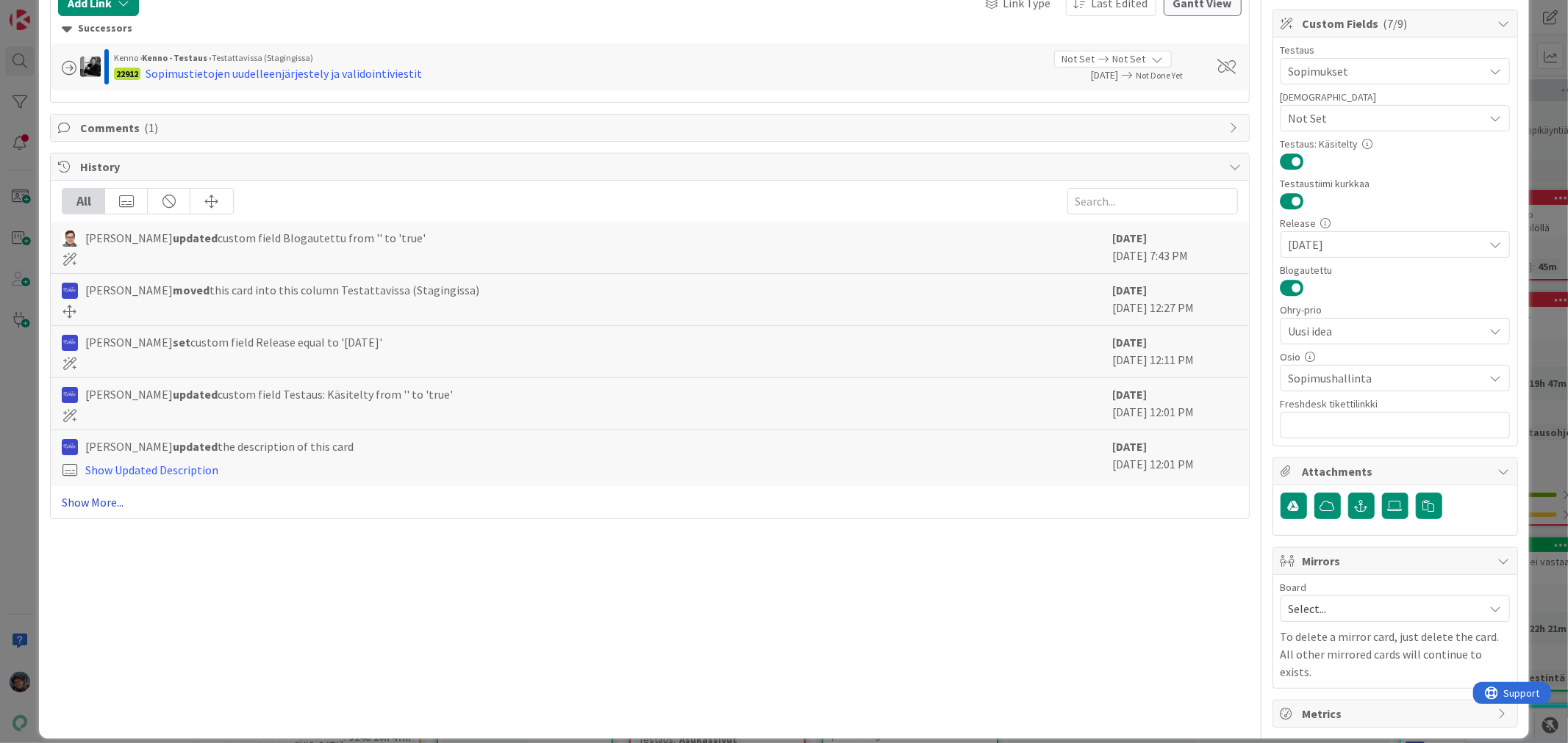
click at [99, 504] on link "Show More..." at bounding box center [649, 502] width 1175 height 17
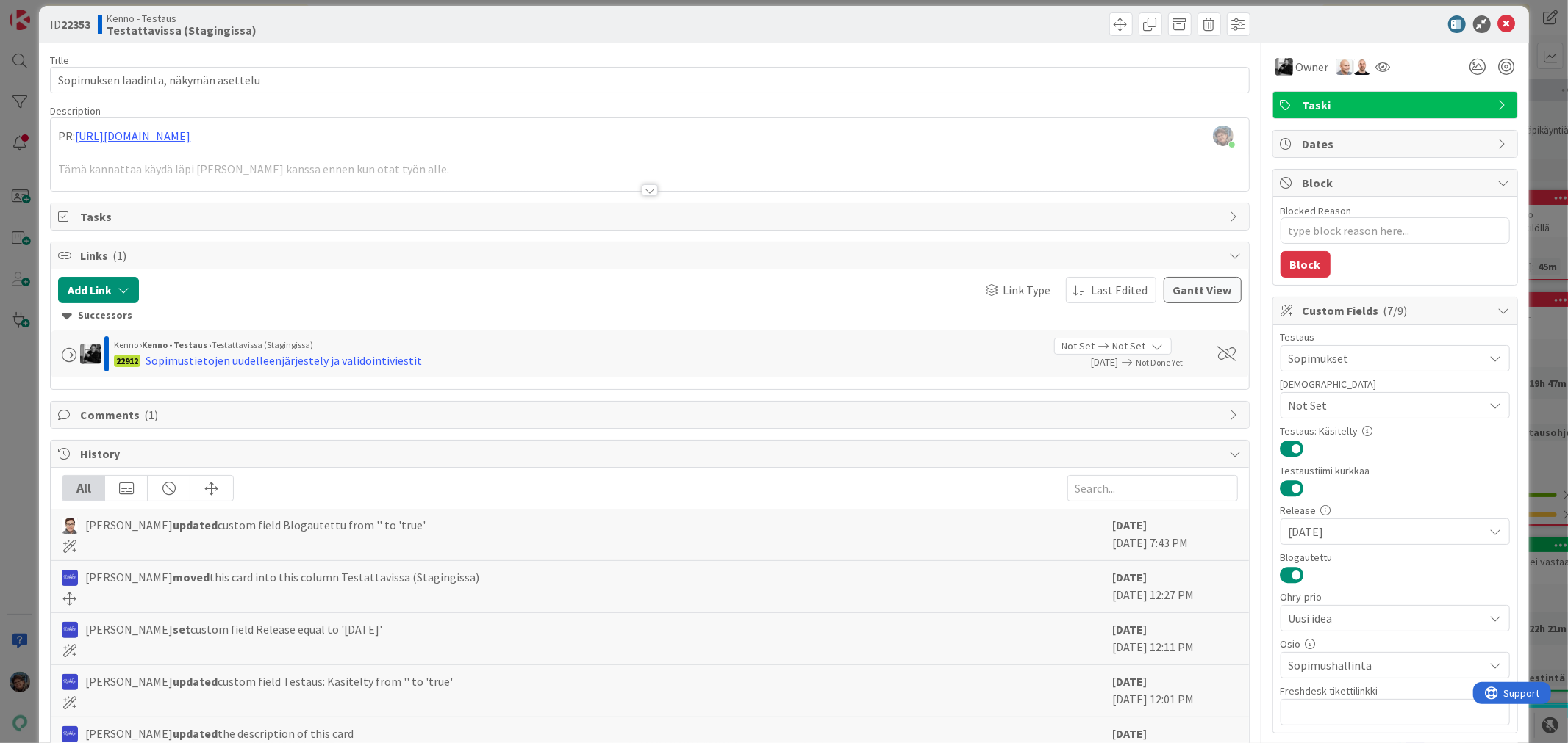
scroll to position [0, 0]
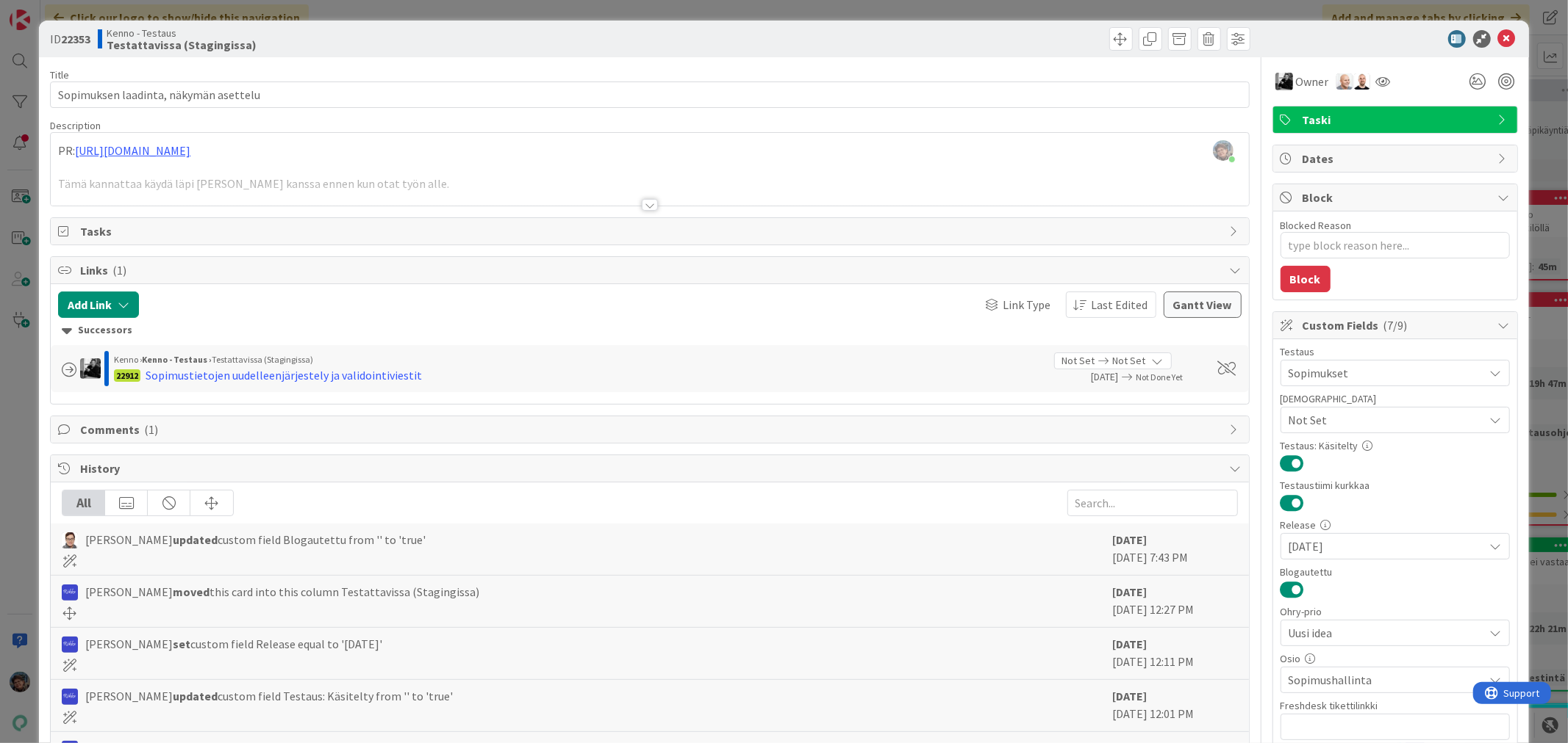
click at [649, 208] on div at bounding box center [650, 205] width 17 height 12
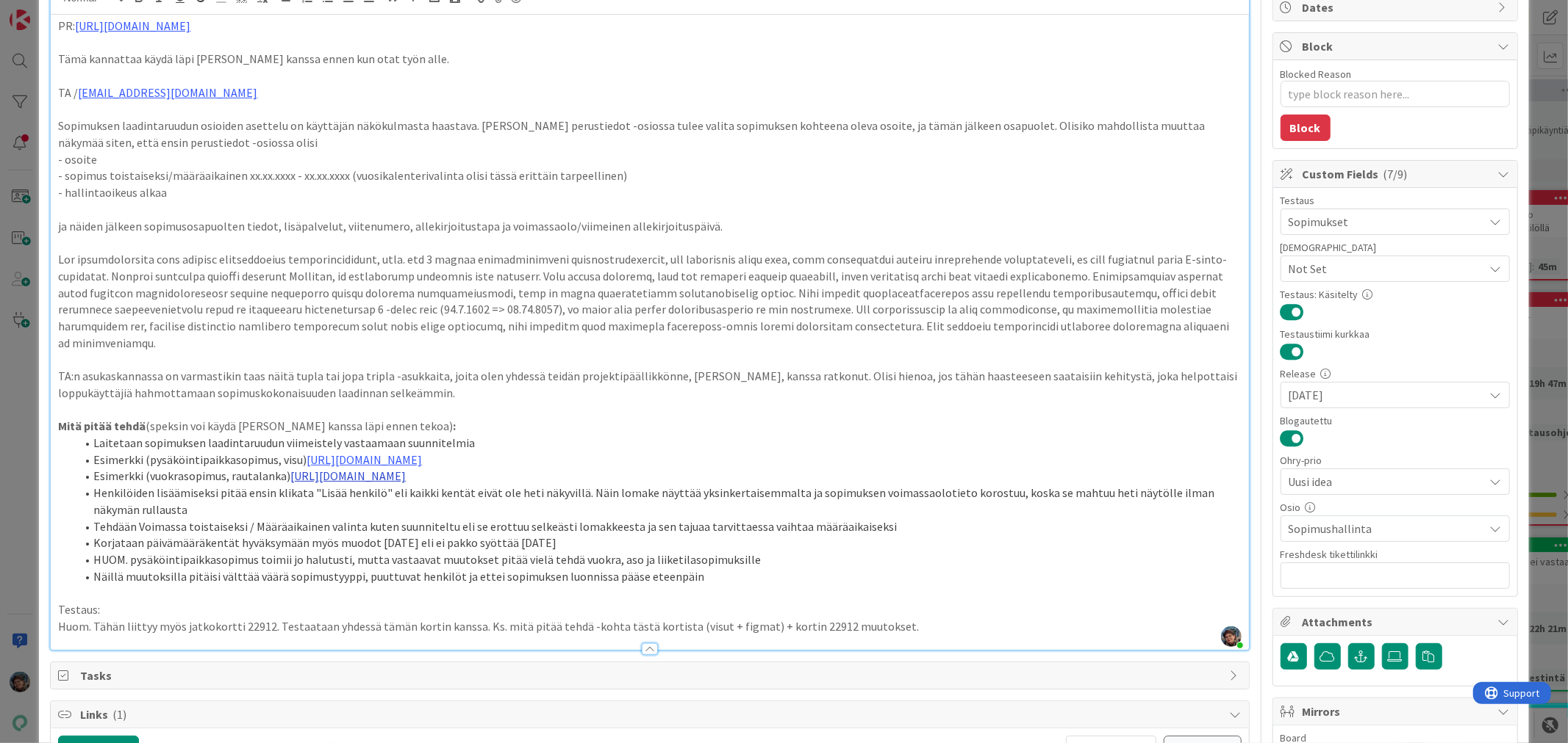
scroll to position [163, 0]
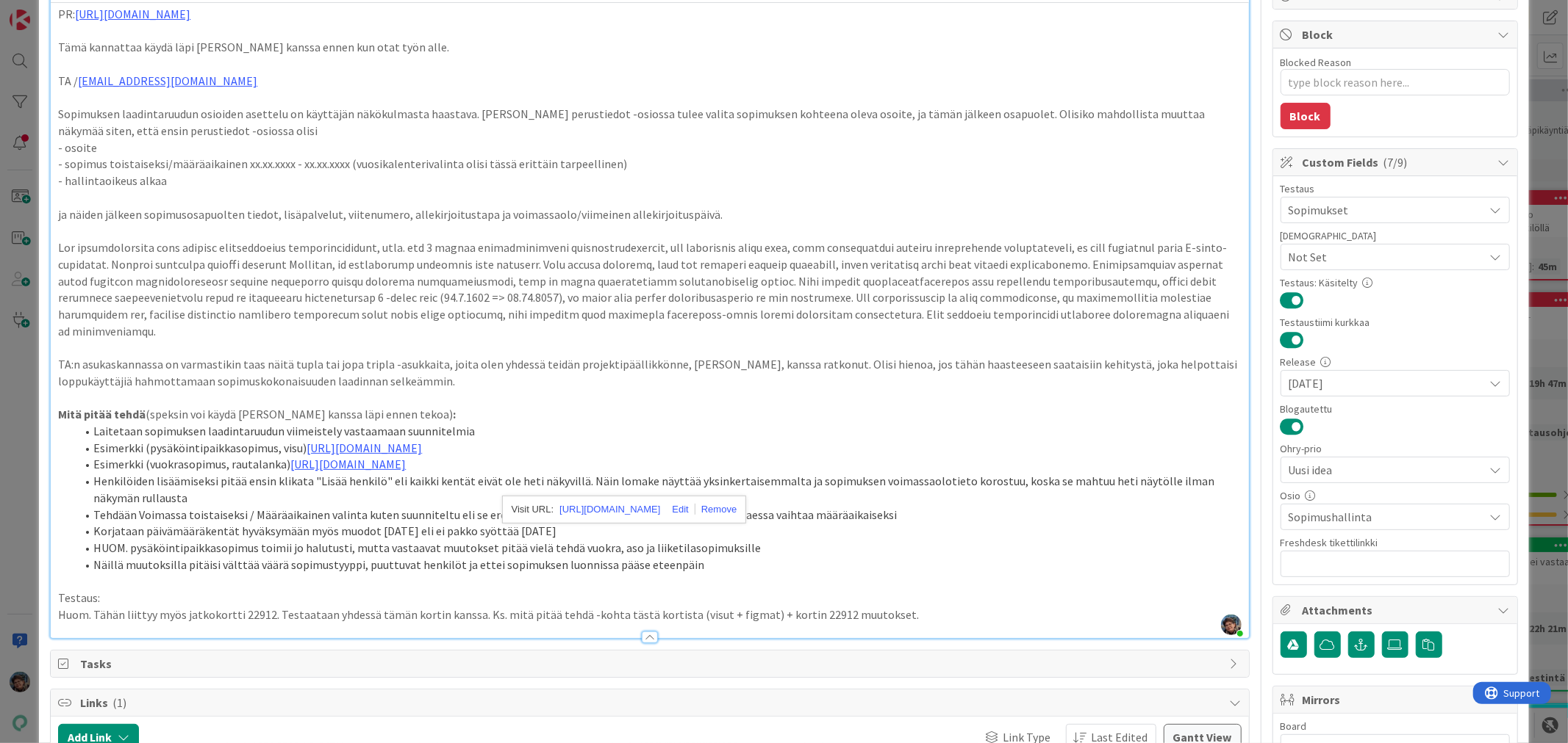
click at [1001, 540] on li "Korjataan päivämääräkentät hyväksymään myös muodot [DATE] eli ei pakko syöttää …" at bounding box center [658, 531] width 1165 height 17
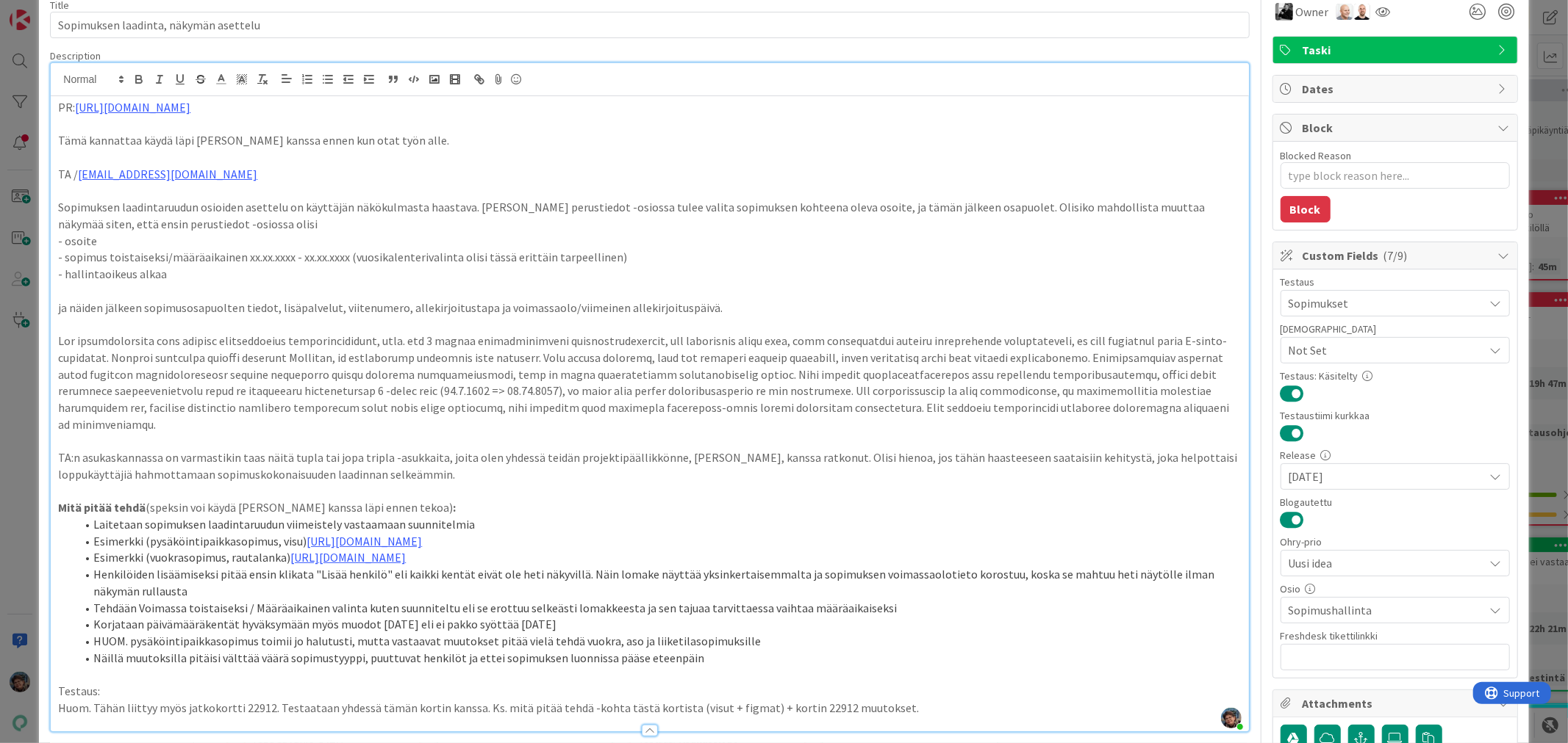
scroll to position [0, 0]
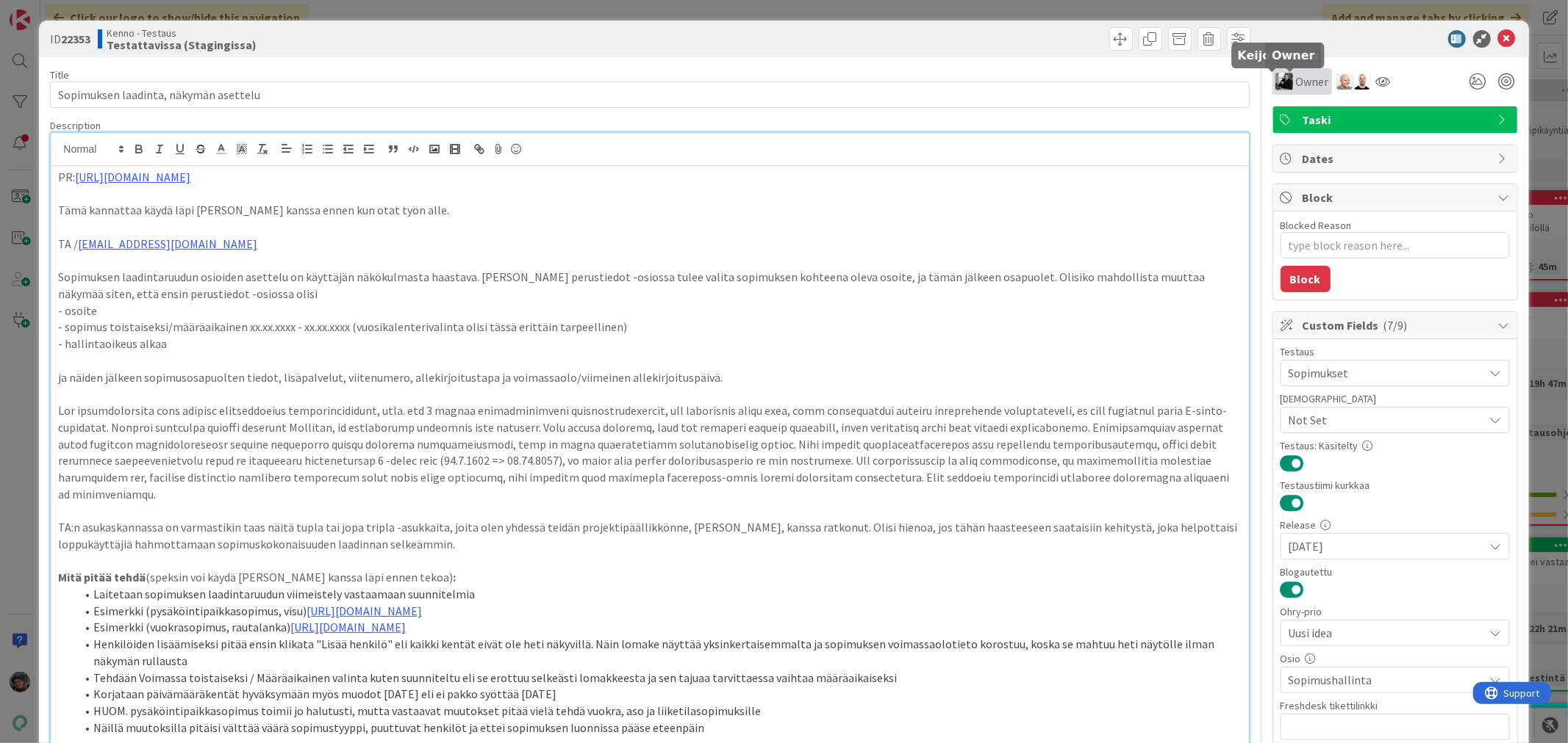
click at [1275, 79] on img at bounding box center [1284, 81] width 17 height 17
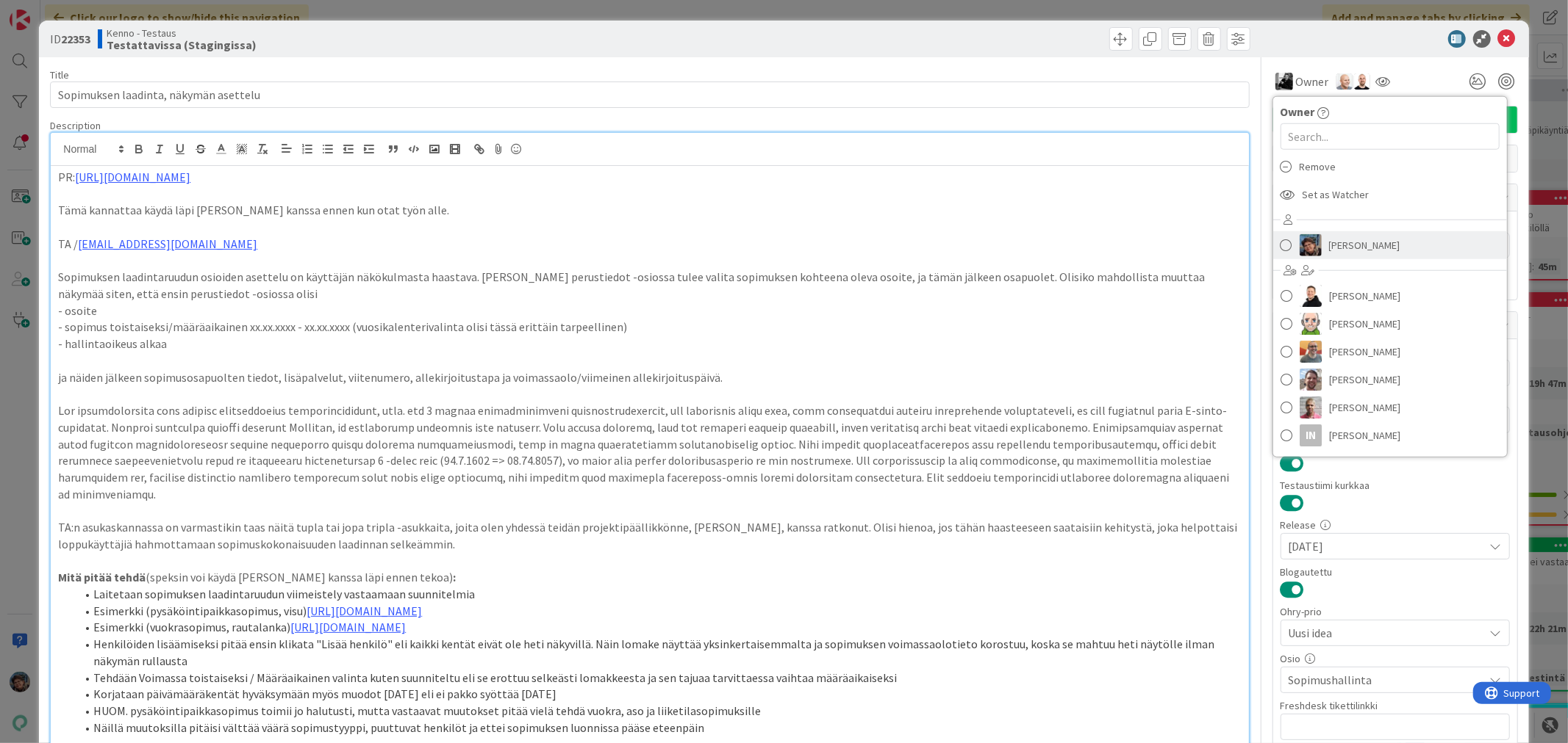
click at [1329, 248] on span "[PERSON_NAME]" at bounding box center [1365, 245] width 71 height 22
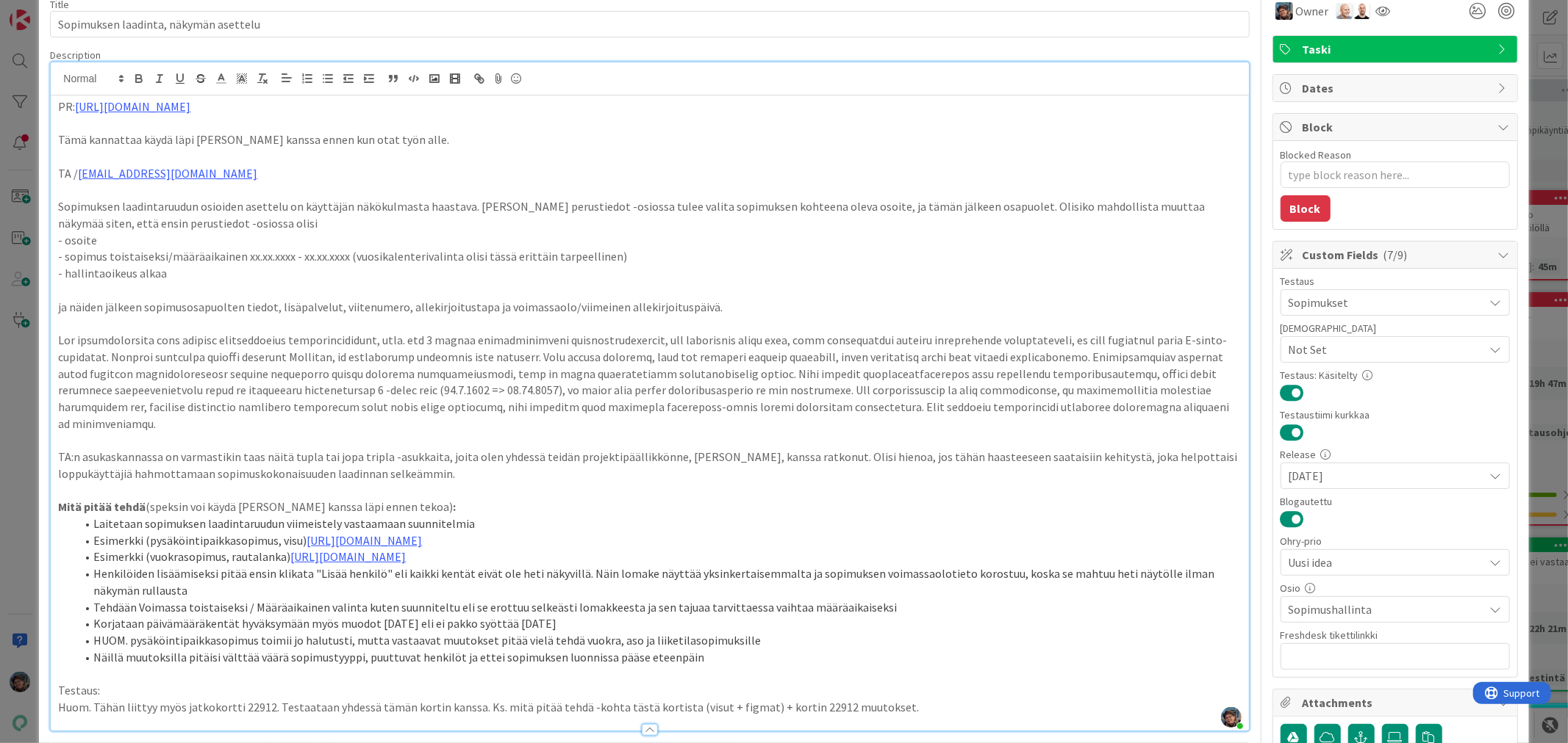
scroll to position [245, 0]
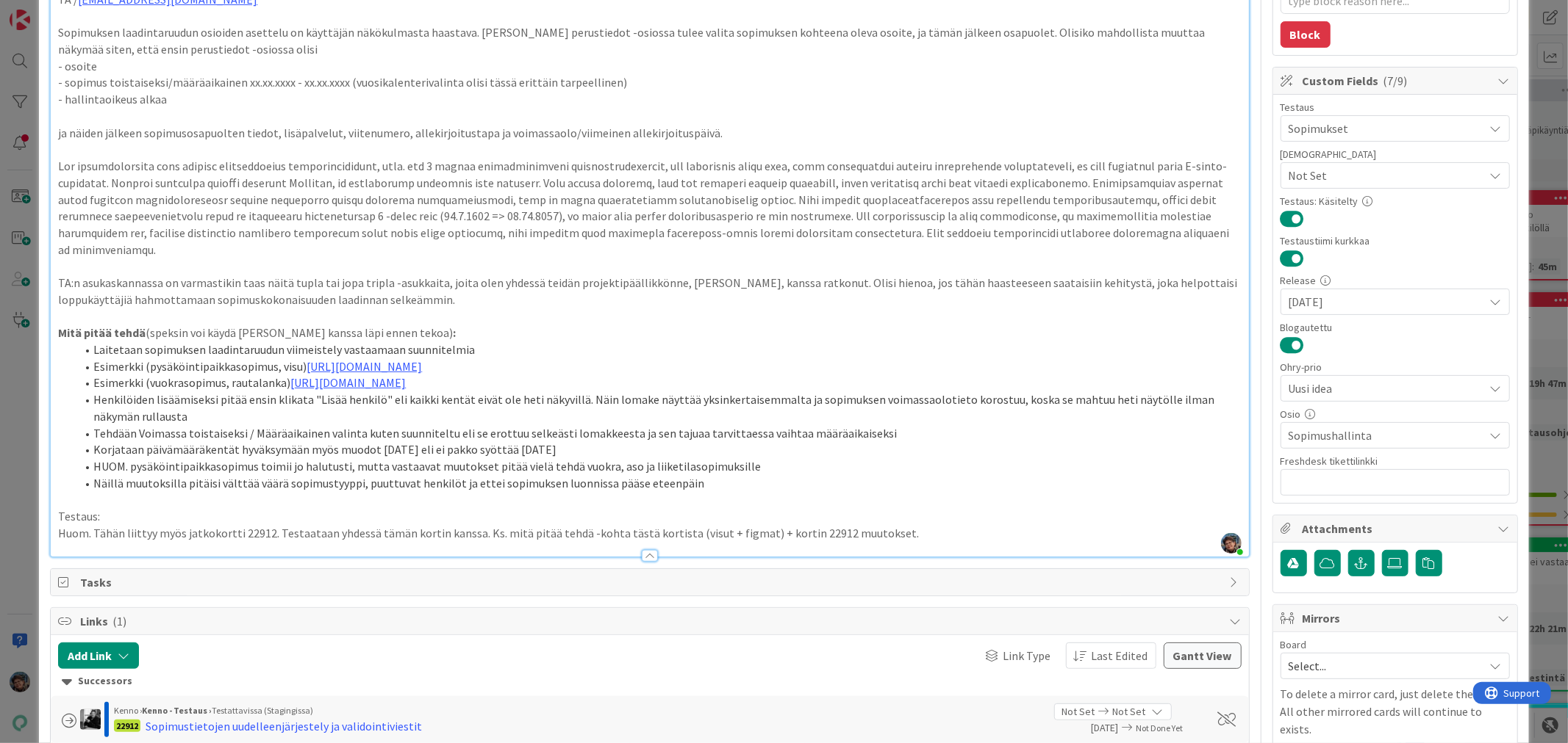
click at [935, 542] on p "Huom. Tähän liittyy myös jatkokortti 22912. Testaataan yhdessä tämän kortin kan…" at bounding box center [649, 533] width 1183 height 17
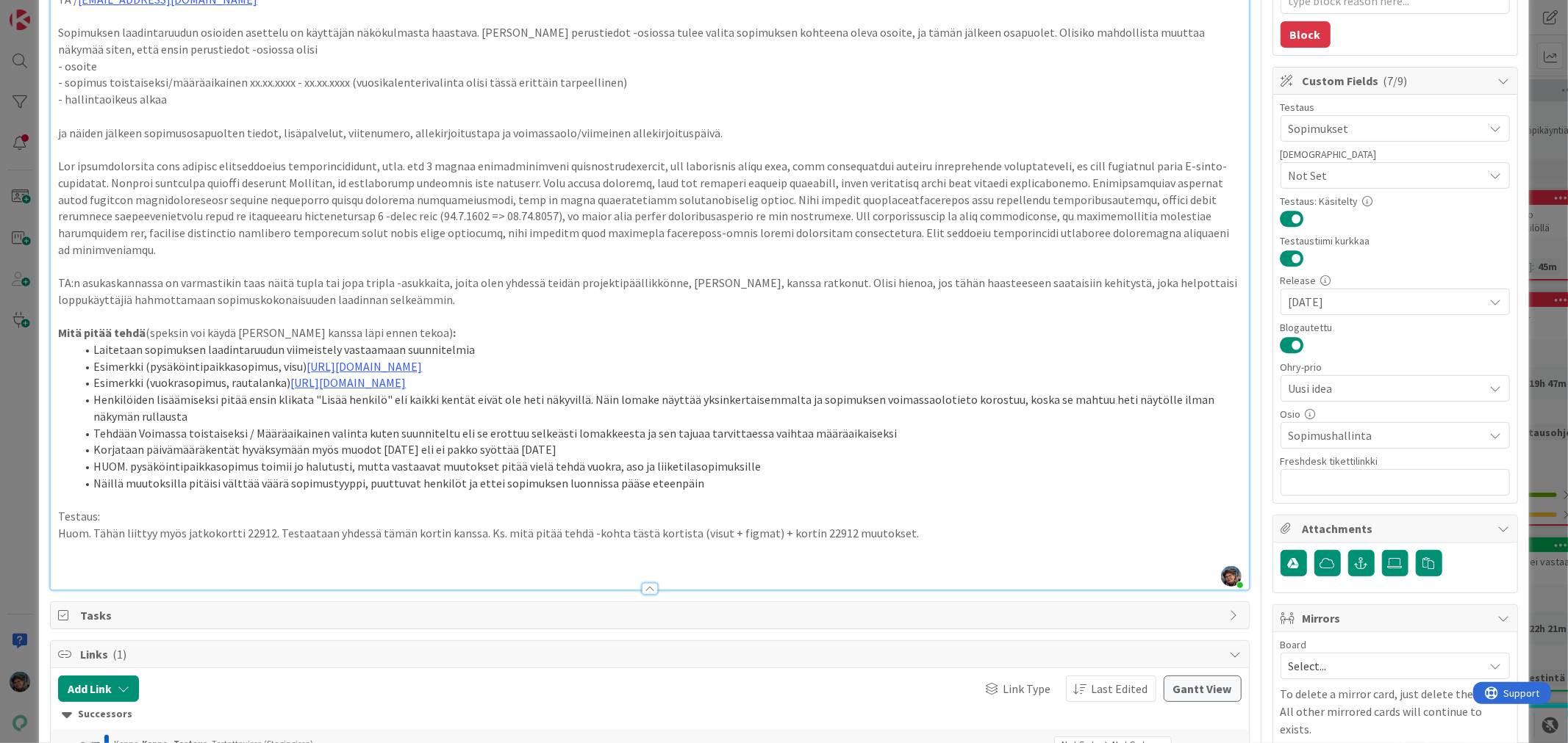
type textarea "x"
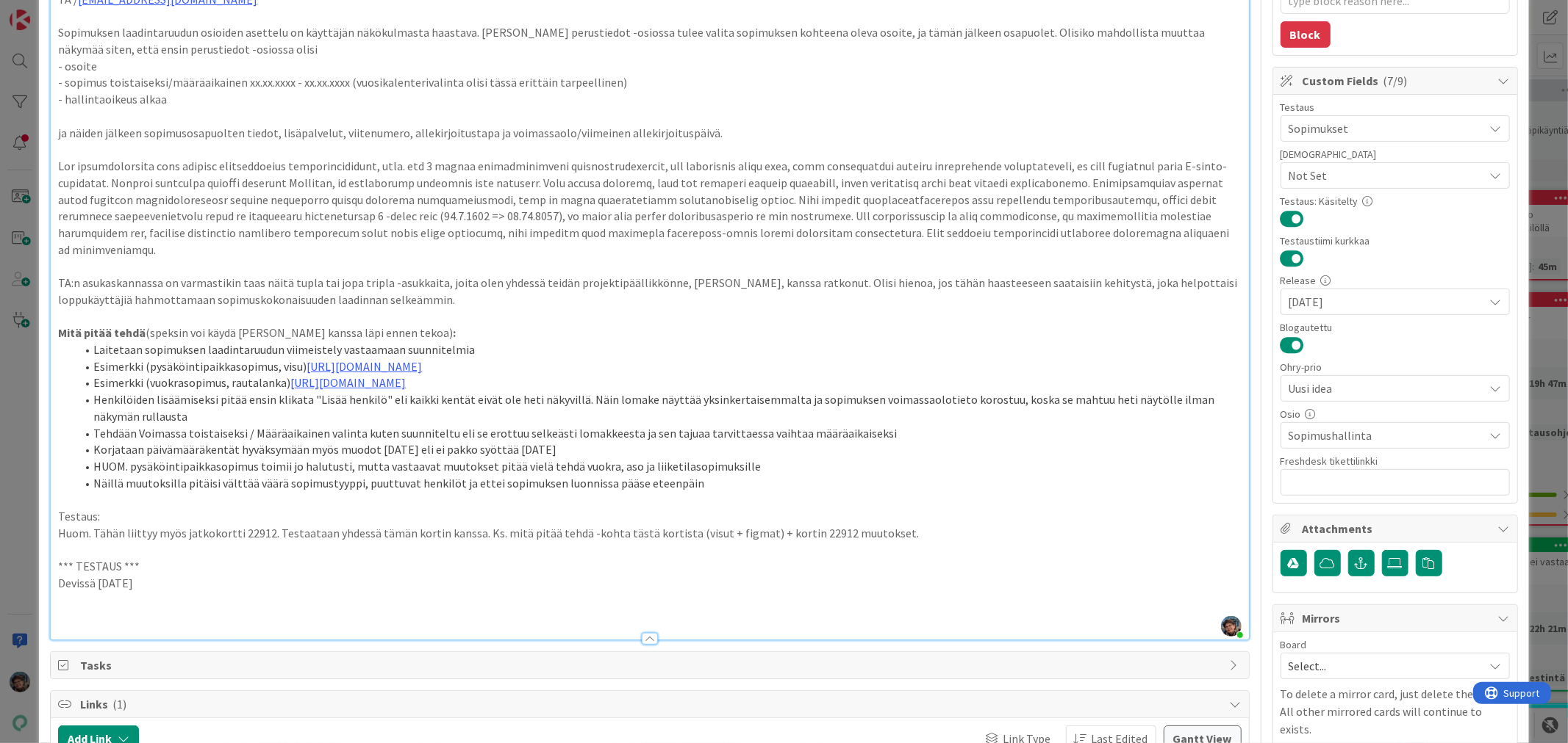
drag, startPoint x: 55, startPoint y: 578, endPoint x: 181, endPoint y: 593, distance: 126.9
click at [177, 595] on div "PR: [URL][DOMAIN_NAME] Tämä kannattaa käydä läpi [PERSON_NAME] kanssa ennen kun…" at bounding box center [649, 280] width 1198 height 718
drag, startPoint x: 179, startPoint y: 604, endPoint x: 23, endPoint y: 581, distance: 157.7
click at [23, 582] on div "ID 22353 Kenno - Testaus Testattavissa (Stagingissa) Title 39 / 128 Sopimuksen …" at bounding box center [784, 371] width 1568 height 743
copy div "*** TESTAUS *** Devissä [DATE]"
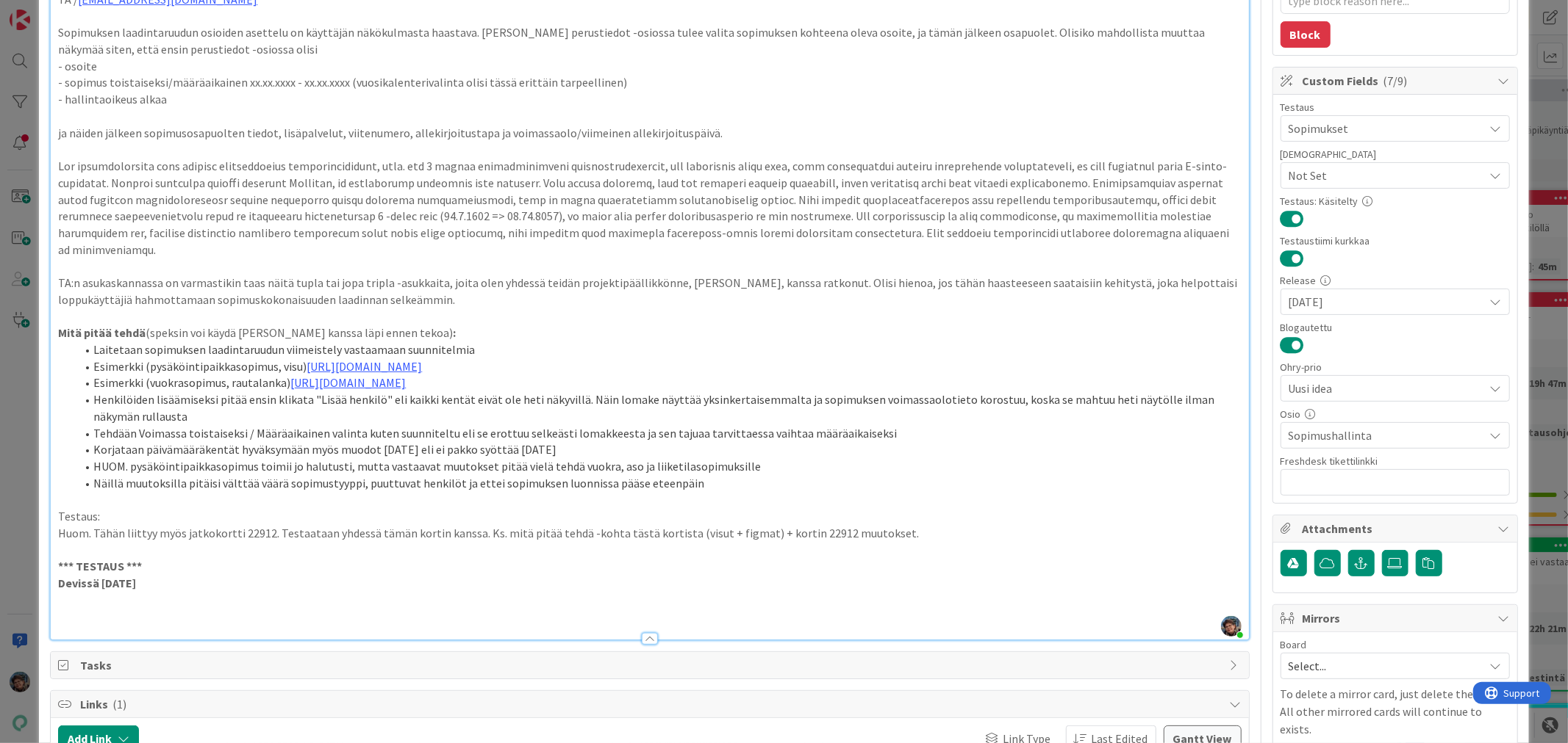
click at [97, 625] on p at bounding box center [649, 617] width 1183 height 17
click at [83, 625] on p at bounding box center [649, 617] width 1183 height 17
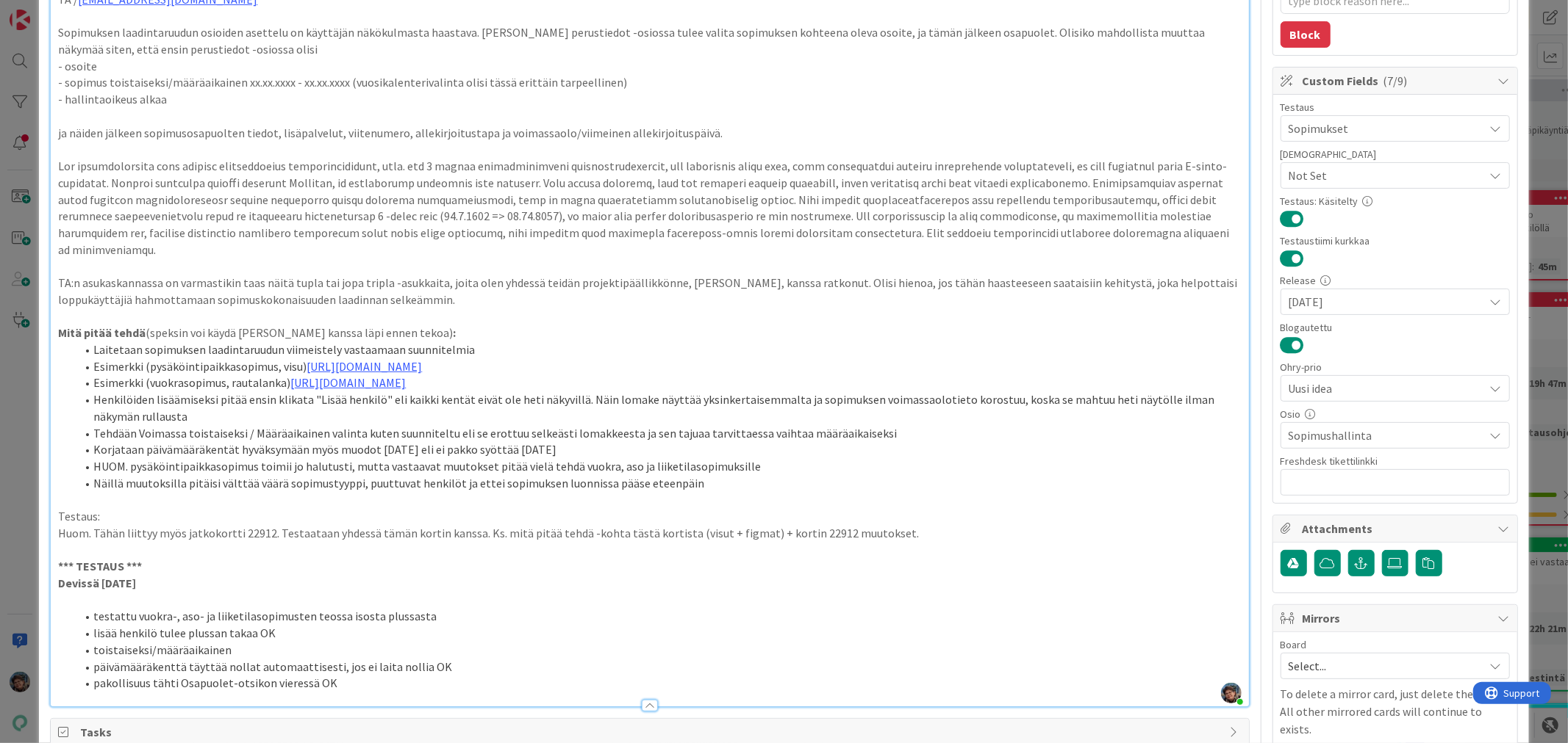
click at [151, 692] on li "pakollisuus tähti Osapuolet-otsikon vieressä OK" at bounding box center [658, 683] width 1165 height 17
click at [338, 692] on li "pakollisuustähti Osapuolet-otsikon vieressä OK" at bounding box center [658, 683] width 1165 height 17
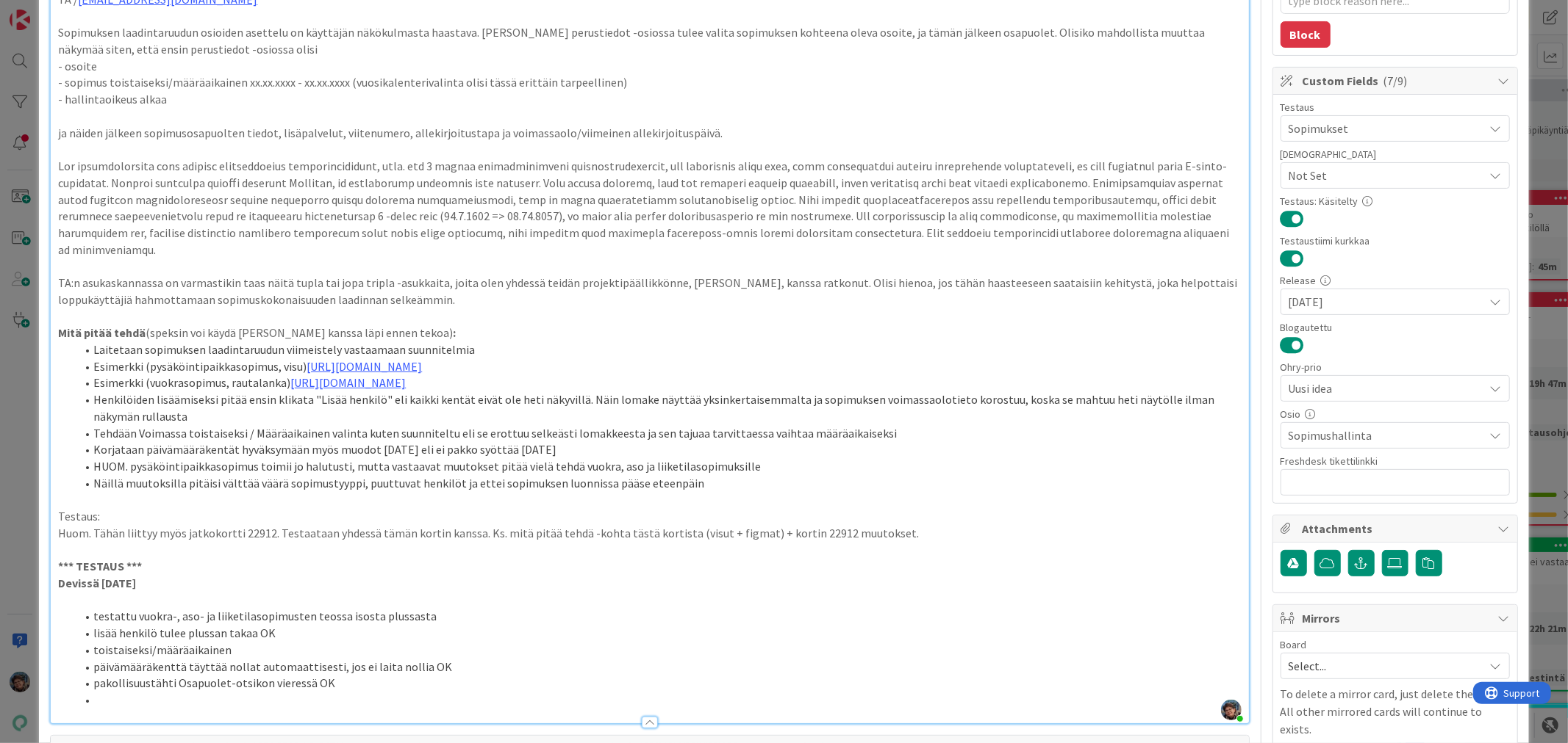
type textarea "x"
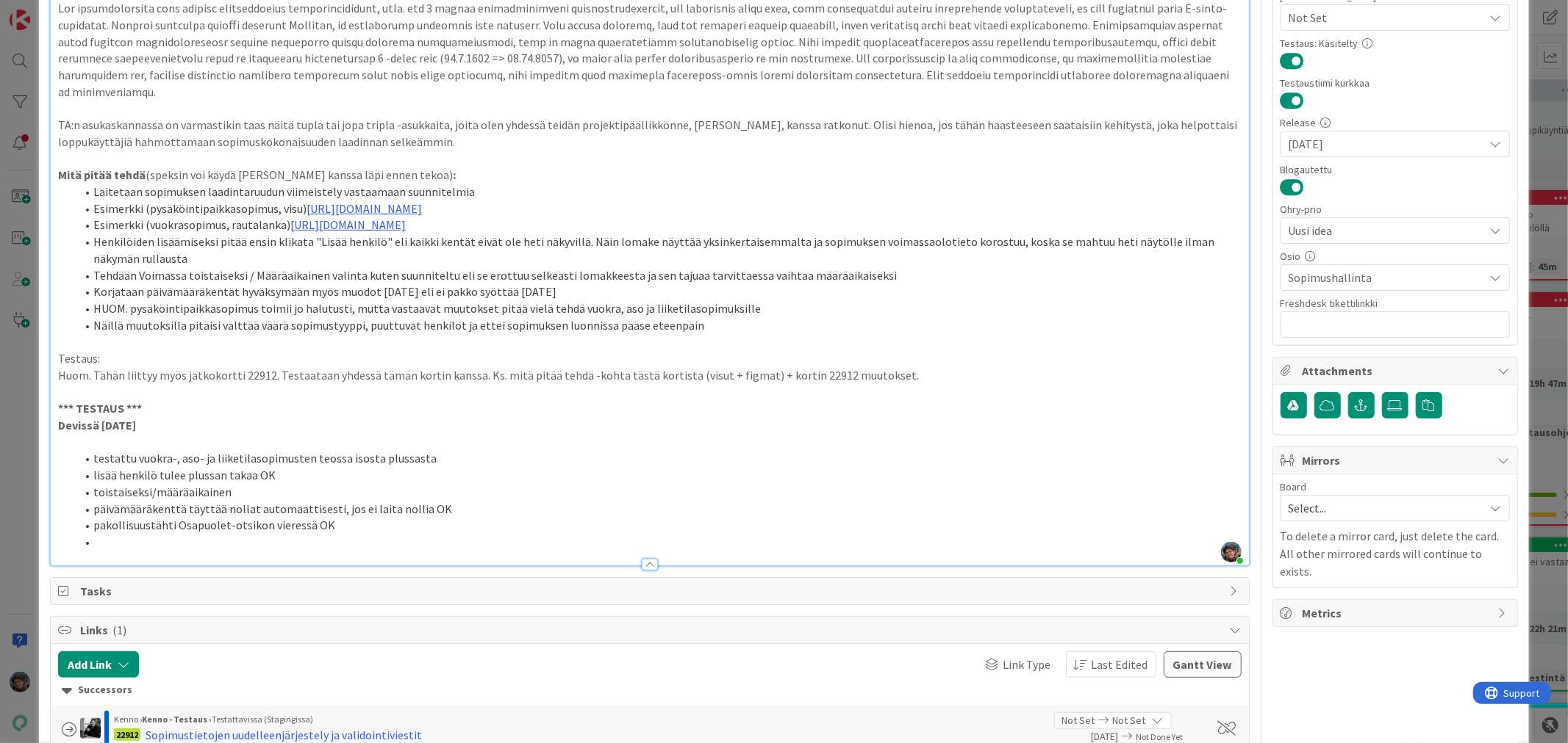
scroll to position [407, 0]
